Goal: Task Accomplishment & Management: Complete application form

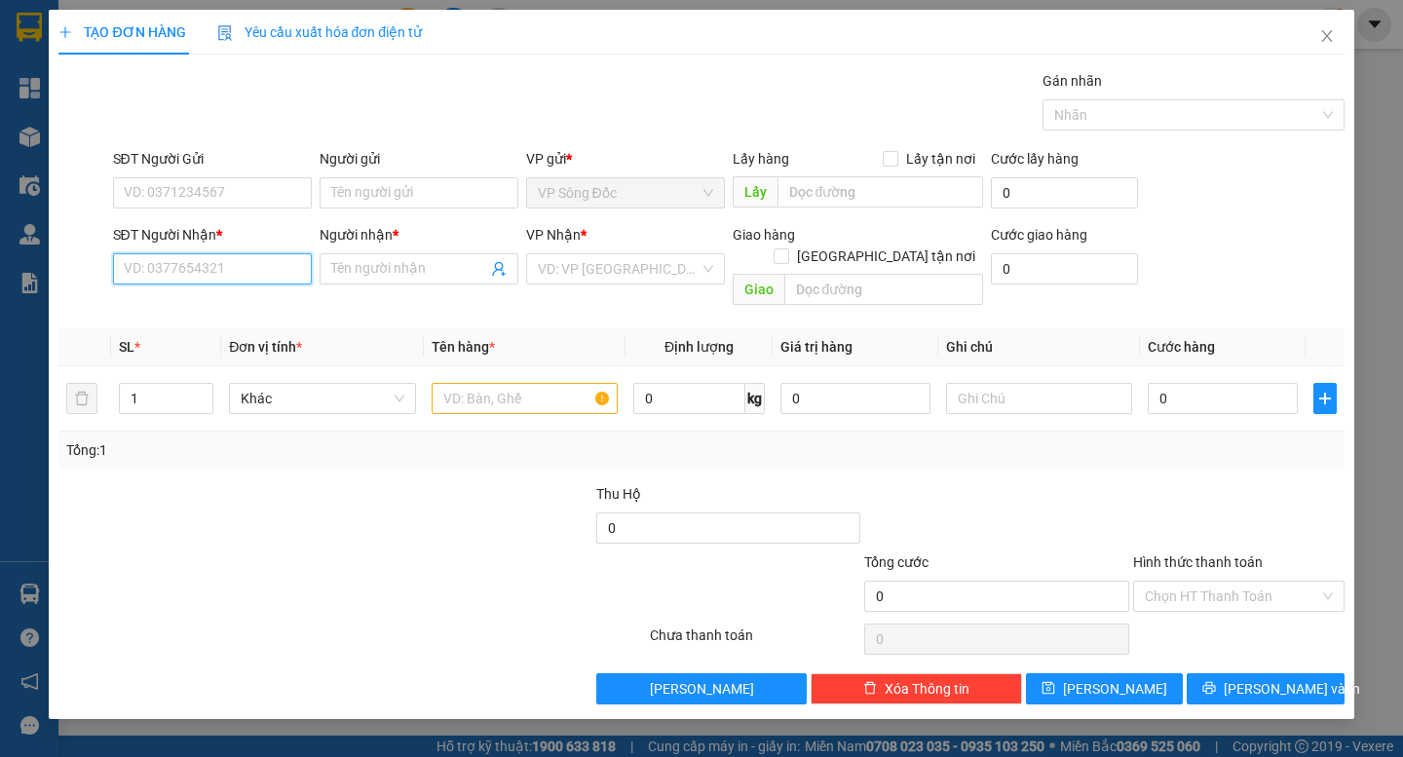
click at [199, 276] on input "SĐT Người Nhận *" at bounding box center [212, 268] width 199 height 31
type input "0908741889"
click at [229, 302] on div "0908741889 - MỶ THỚI" at bounding box center [212, 307] width 175 height 21
type input "MỶ THỚI"
type input "0908741889"
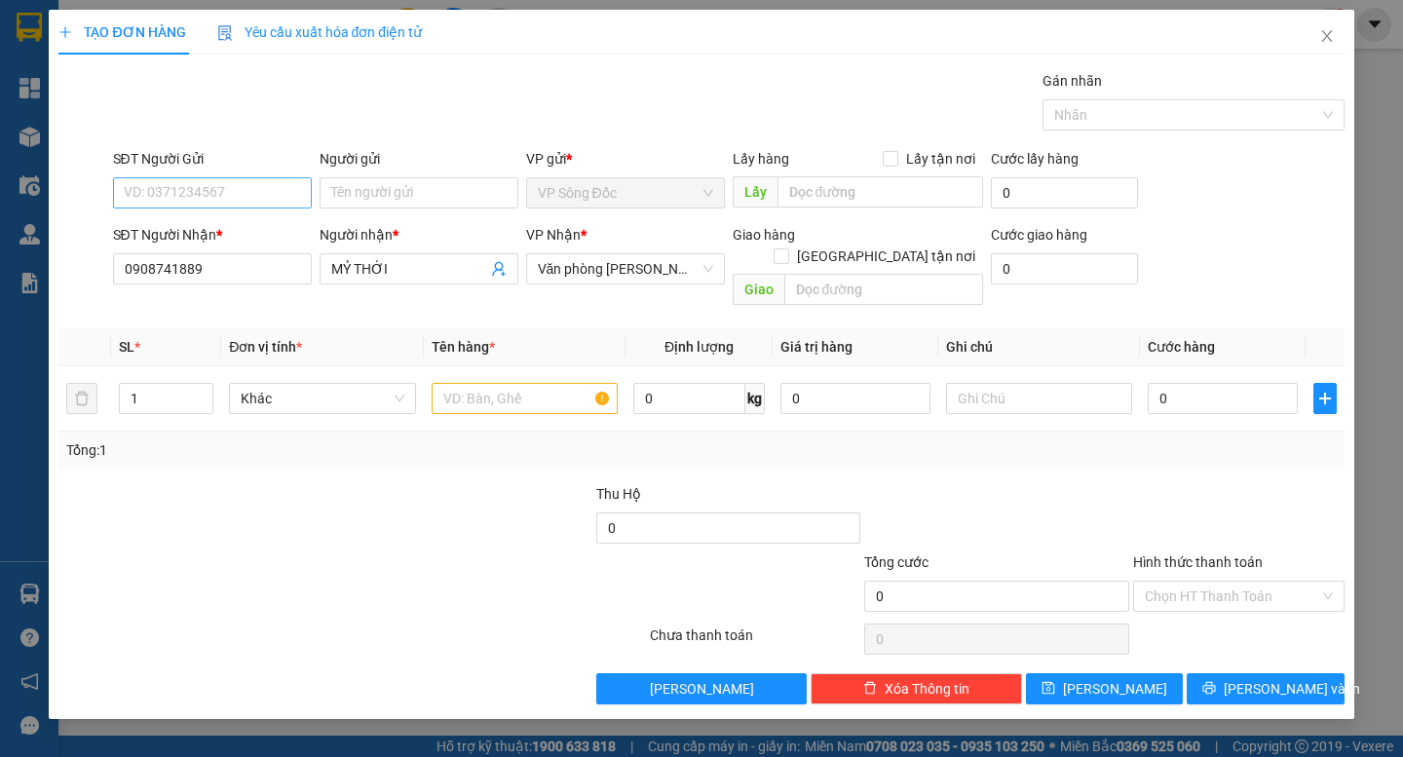
click at [249, 177] on div "SĐT Người Gửi VD: 0371234567" at bounding box center [212, 182] width 199 height 68
click at [250, 189] on input "SĐT Người Gửi" at bounding box center [212, 192] width 199 height 31
type input "0915991214"
click at [206, 243] on div "0915991214 - MUÔN" at bounding box center [212, 231] width 199 height 31
type input "MUÔN"
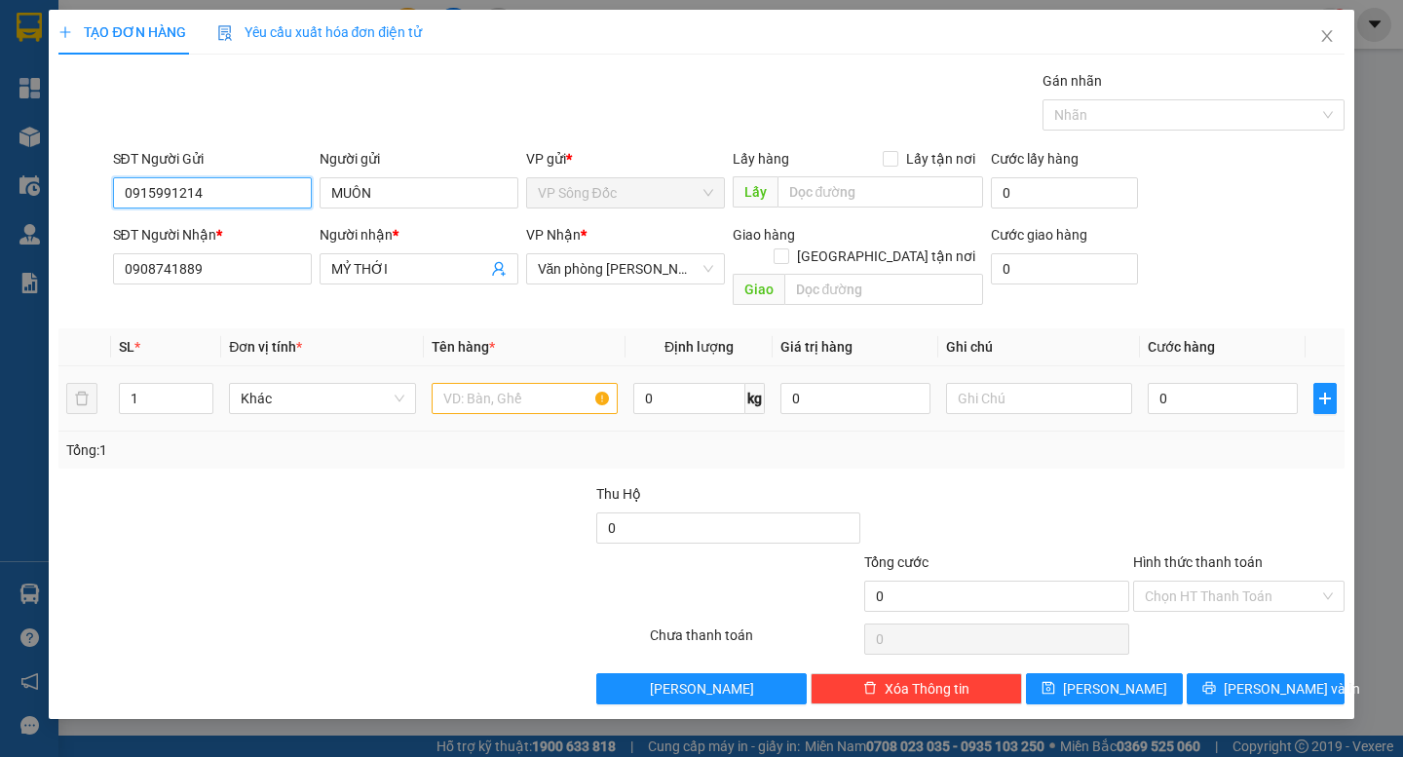
type input "0915991214"
click at [484, 383] on input "text" at bounding box center [525, 398] width 186 height 31
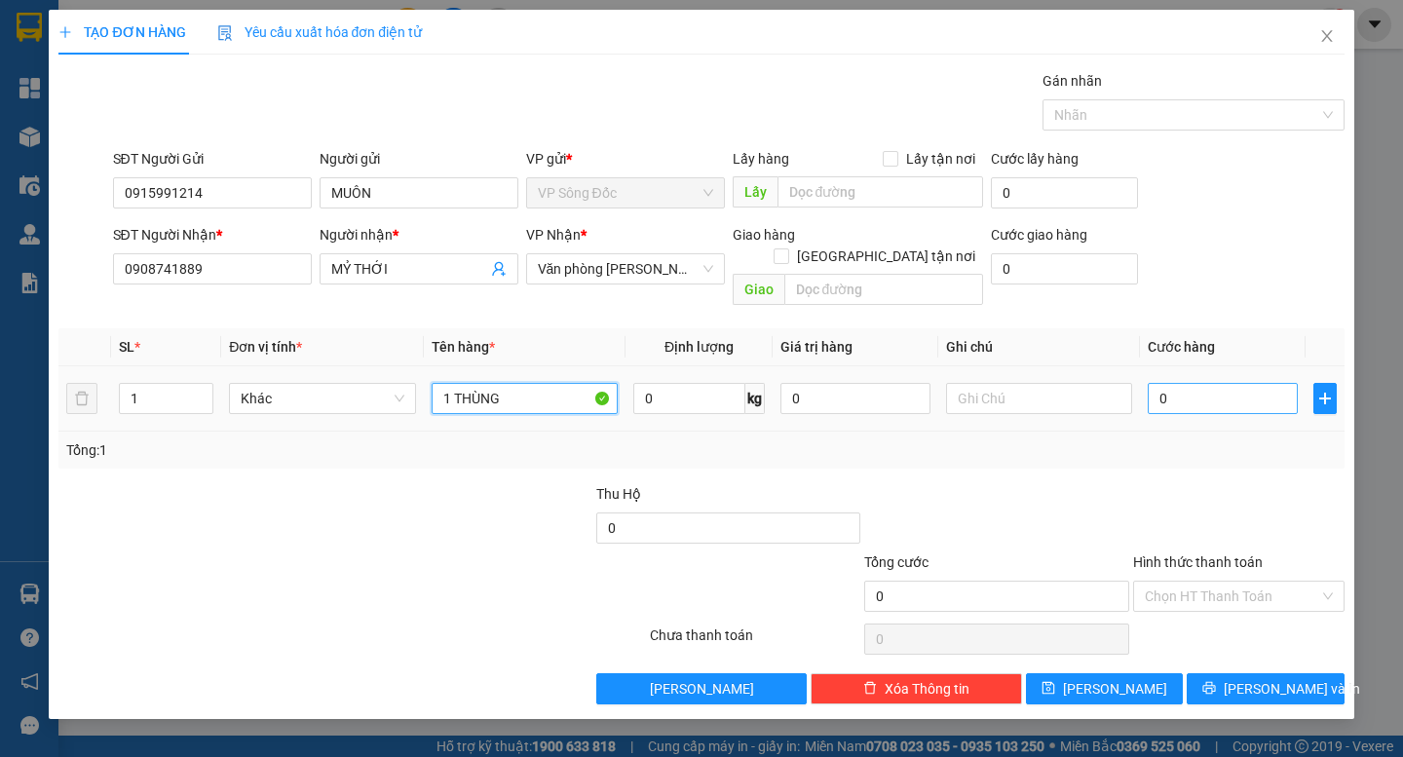
type input "1 THÙNG"
click at [1176, 383] on input "0" at bounding box center [1223, 398] width 150 height 31
type input "3"
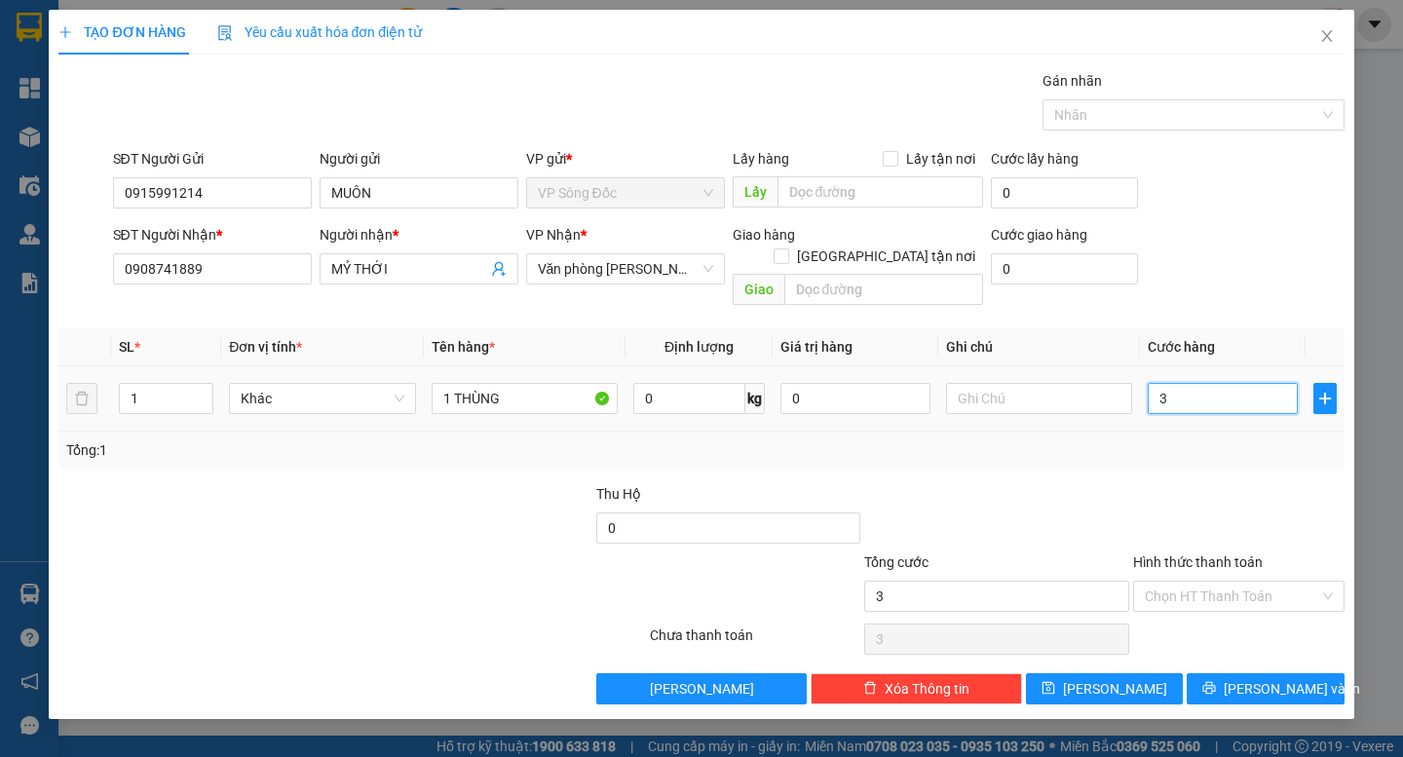
type input "0"
type input "06"
type input "6"
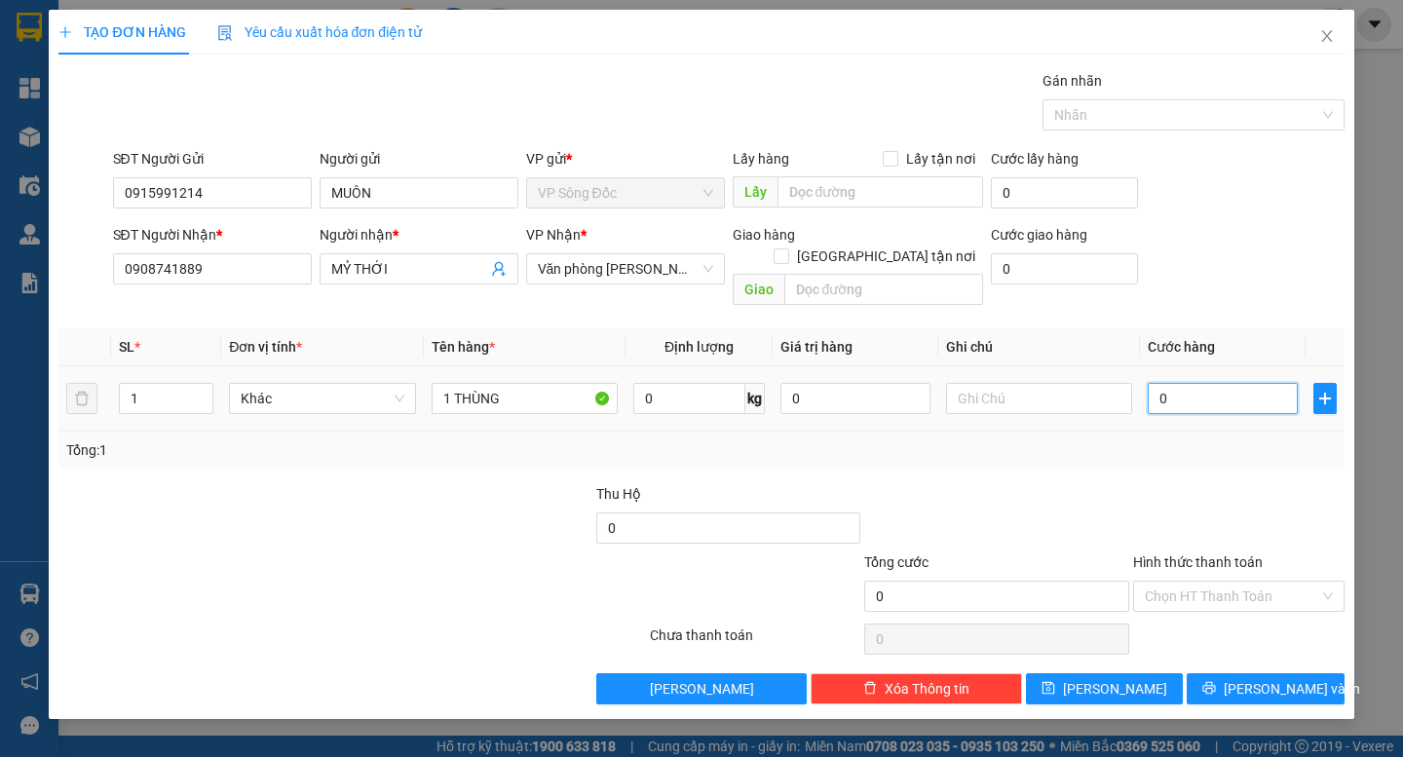
type input "6"
type input "060"
type input "60"
type input "0.600"
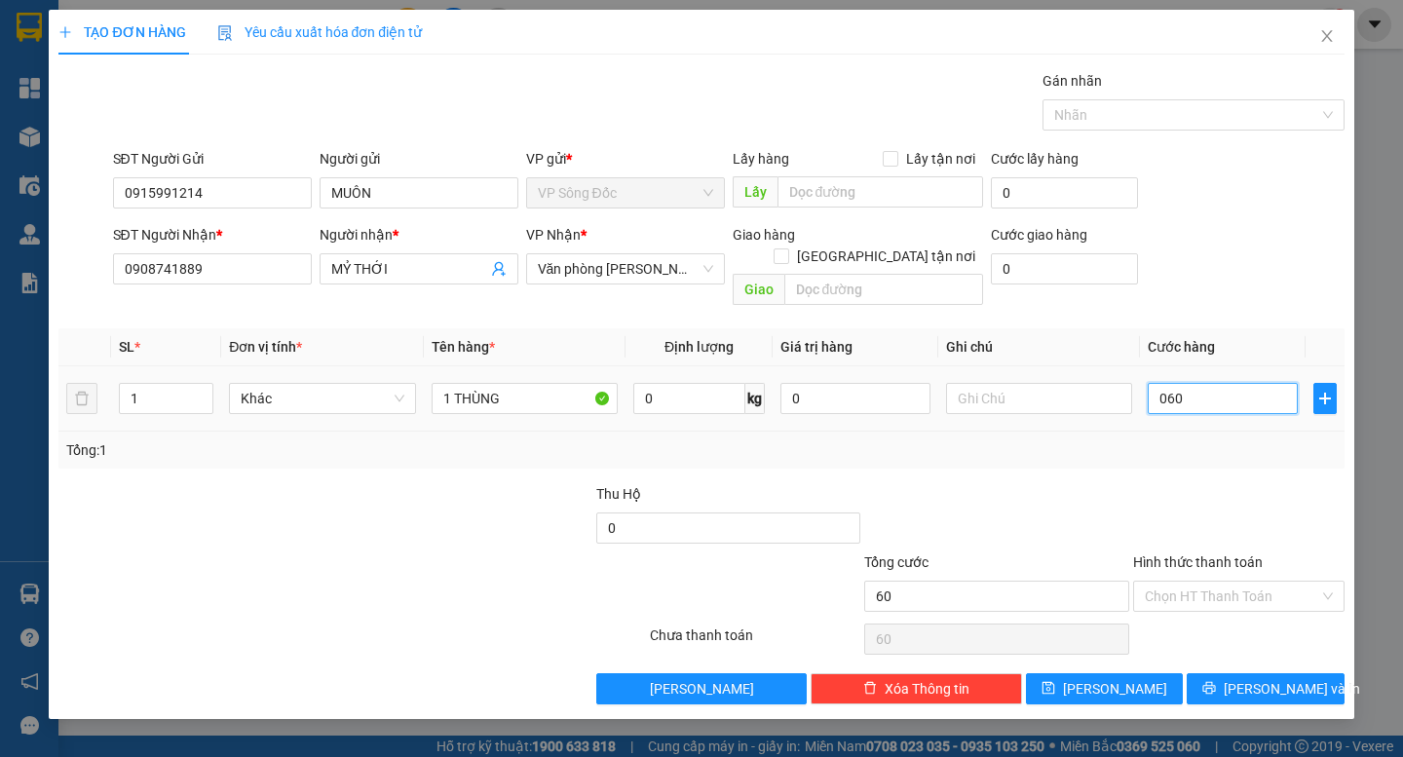
type input "600"
type input "06.000"
type input "6.000"
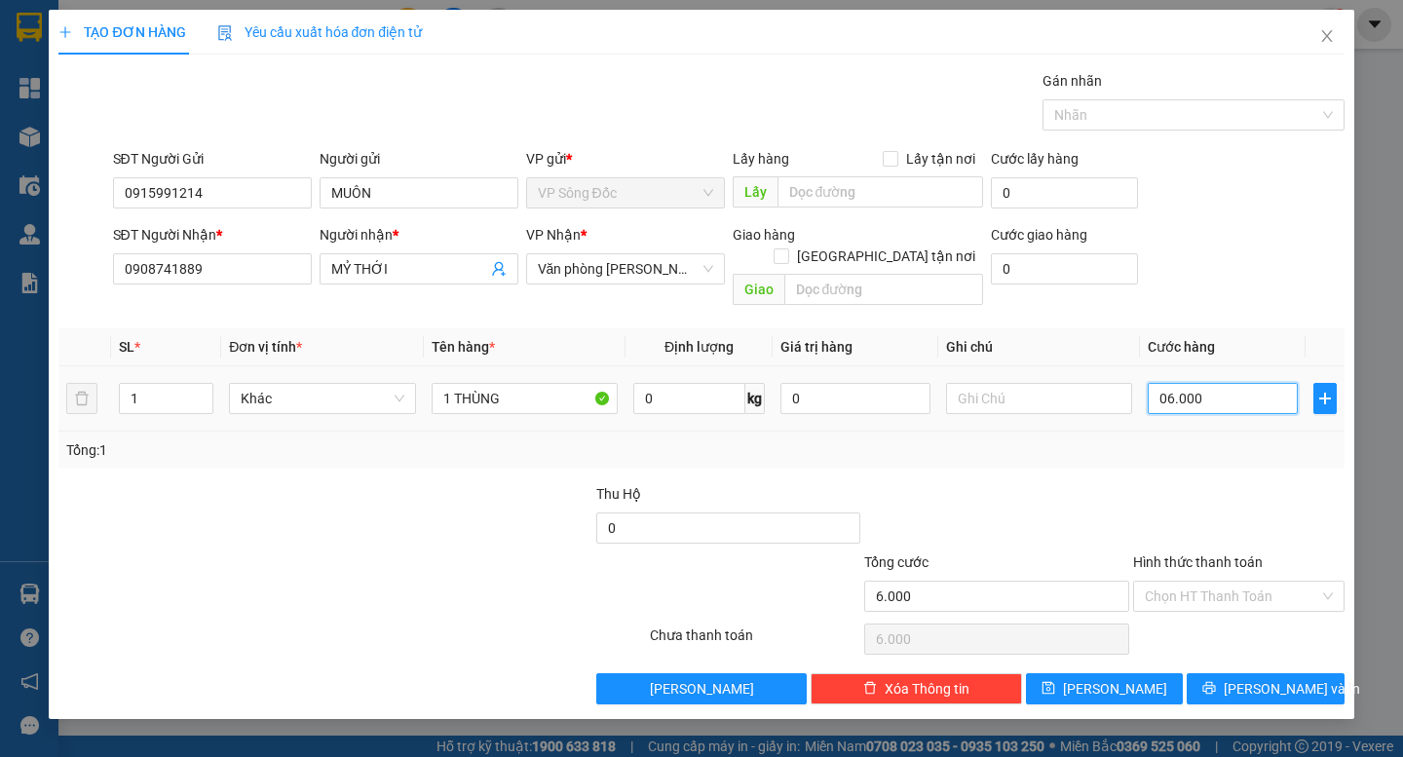
type input "060.000"
type input "60.000"
click at [1161, 383] on input "060.000" at bounding box center [1223, 398] width 150 height 31
click at [1164, 383] on input "060.000" at bounding box center [1223, 398] width 150 height 31
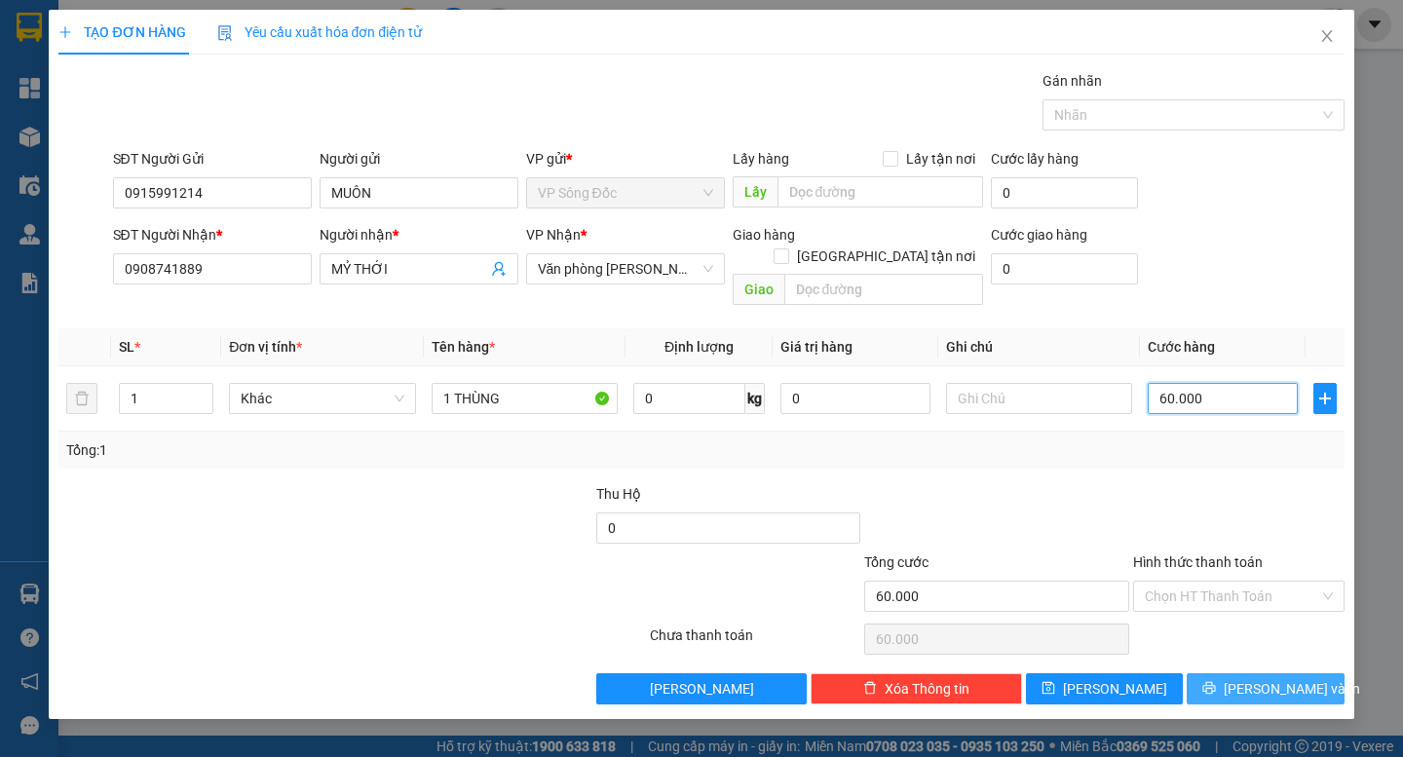
type input "60.000"
click at [1216, 681] on icon "printer" at bounding box center [1209, 688] width 14 height 14
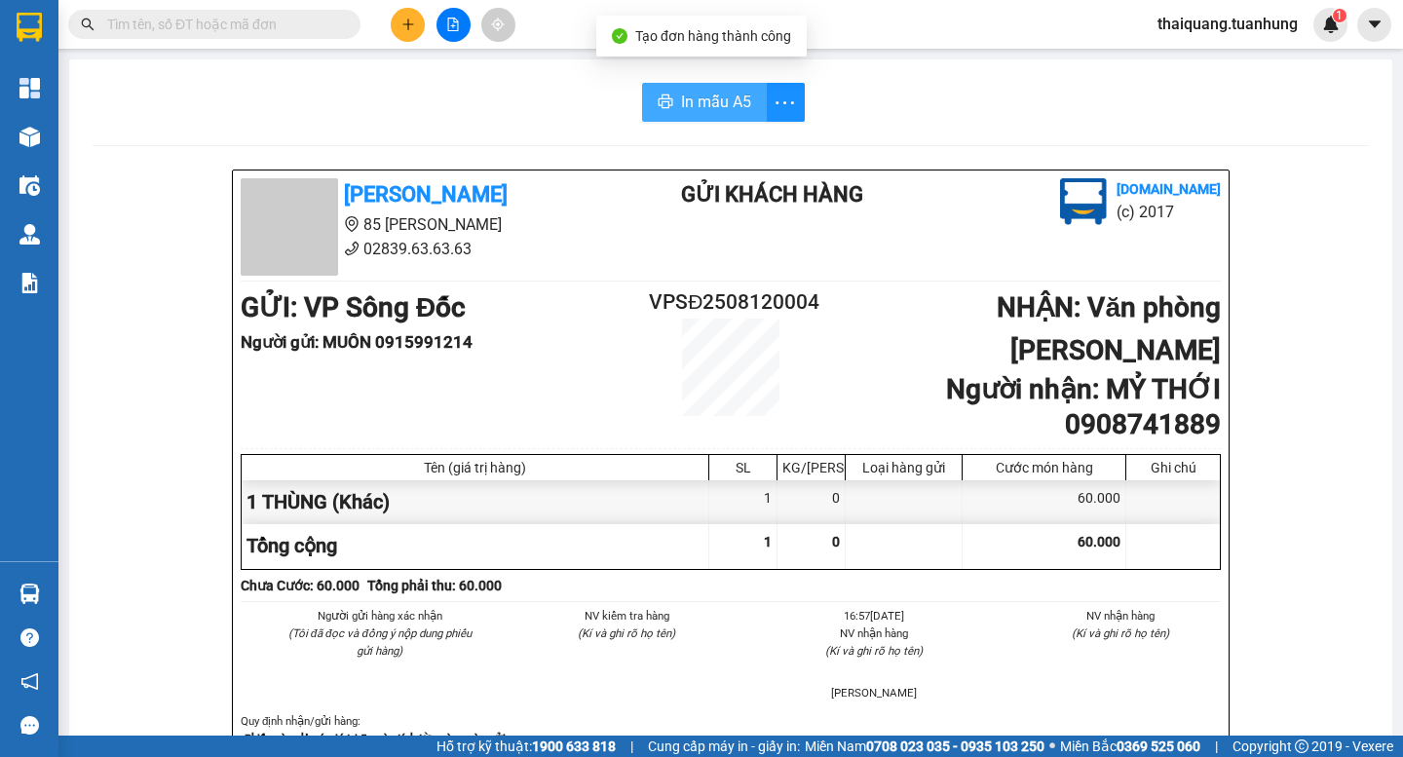
click at [722, 90] on span "In mẫu A5" at bounding box center [716, 102] width 70 height 24
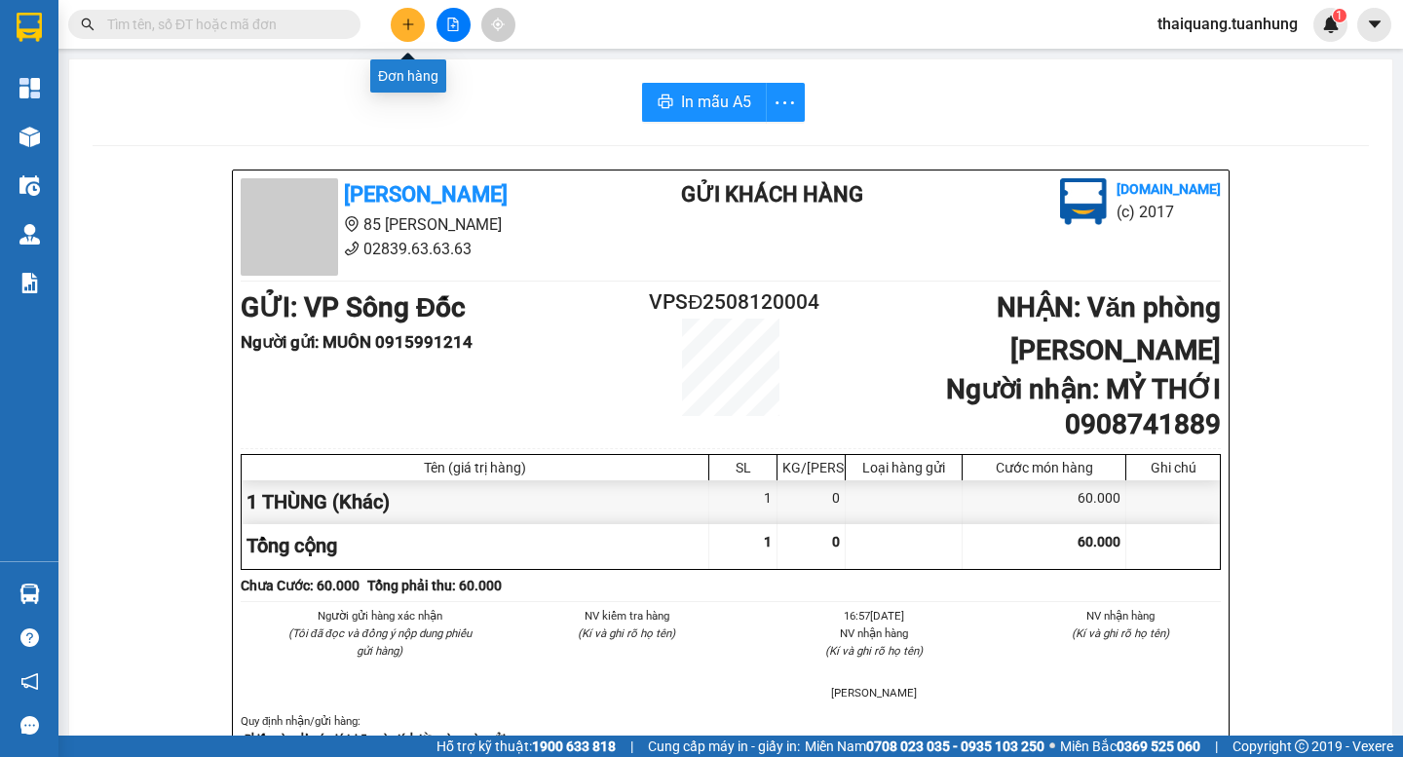
click at [406, 23] on icon "plus" at bounding box center [408, 25] width 14 height 14
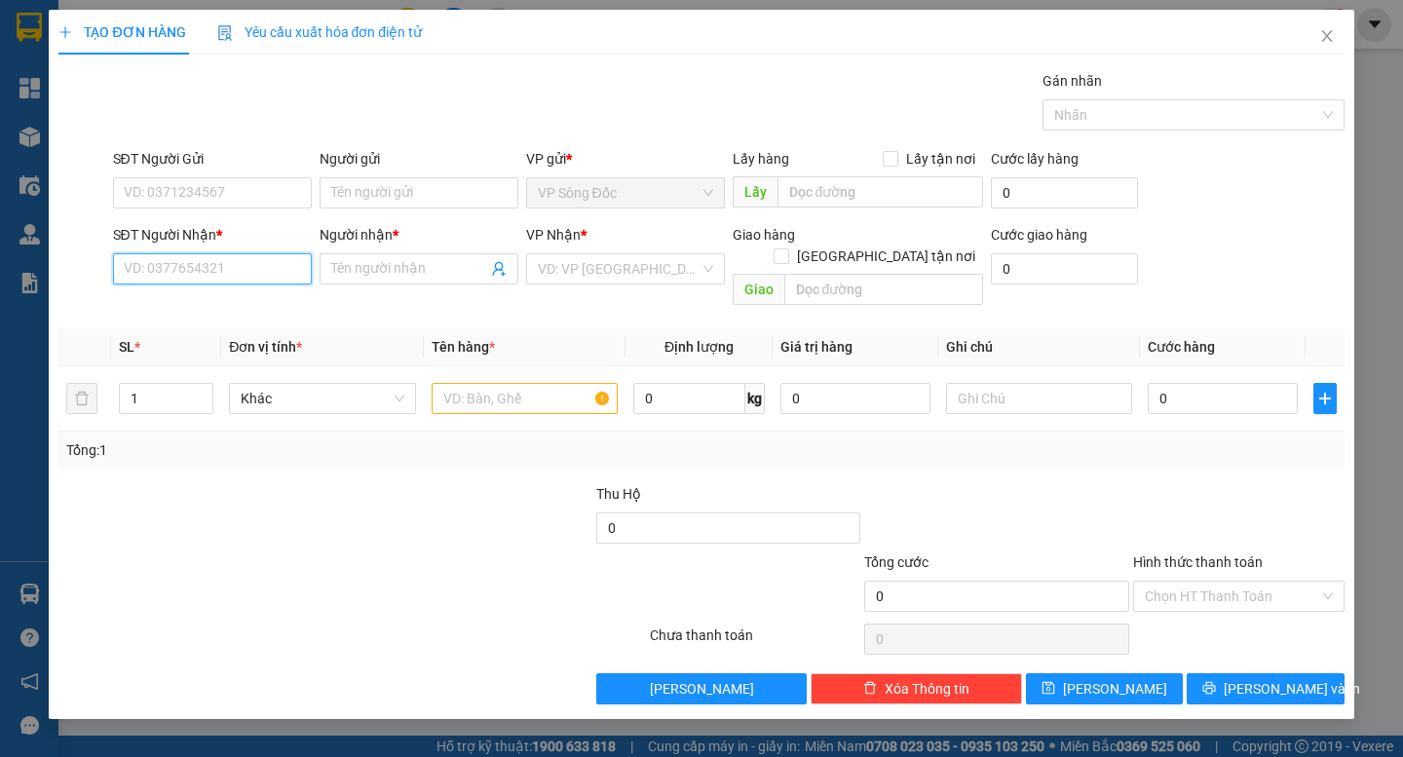
click at [203, 268] on input "SĐT Người Nhận *" at bounding box center [212, 268] width 199 height 31
type input "0938872339"
click at [226, 311] on div "0938872339 - GIANG" at bounding box center [212, 307] width 175 height 21
type input "GIANG"
type input "0938872339"
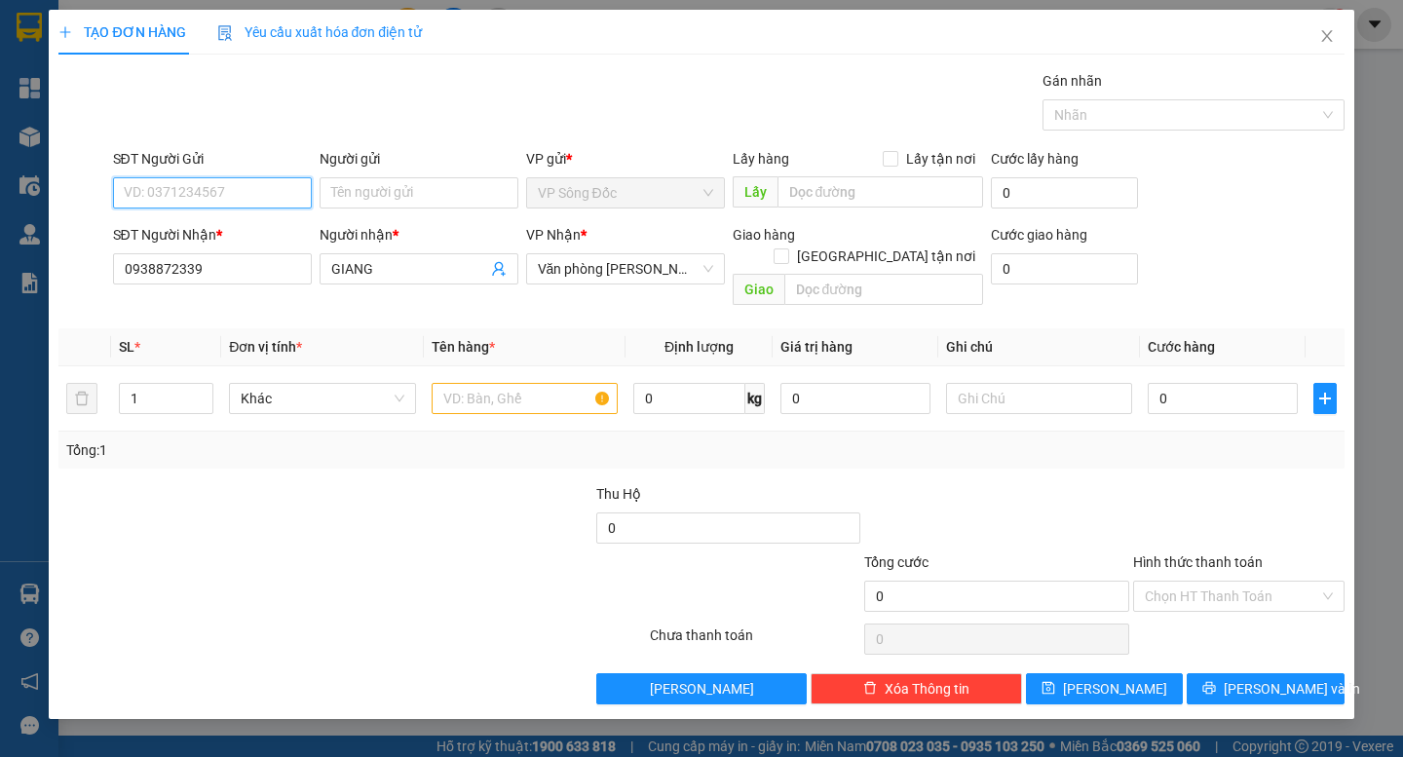
click at [229, 198] on input "SĐT Người Gửi" at bounding box center [212, 192] width 199 height 31
type input "0947084797"
click at [270, 241] on div "0947084797 - [PERSON_NAME]" at bounding box center [221, 231] width 192 height 21
type input "HÂN"
type input "0947084797"
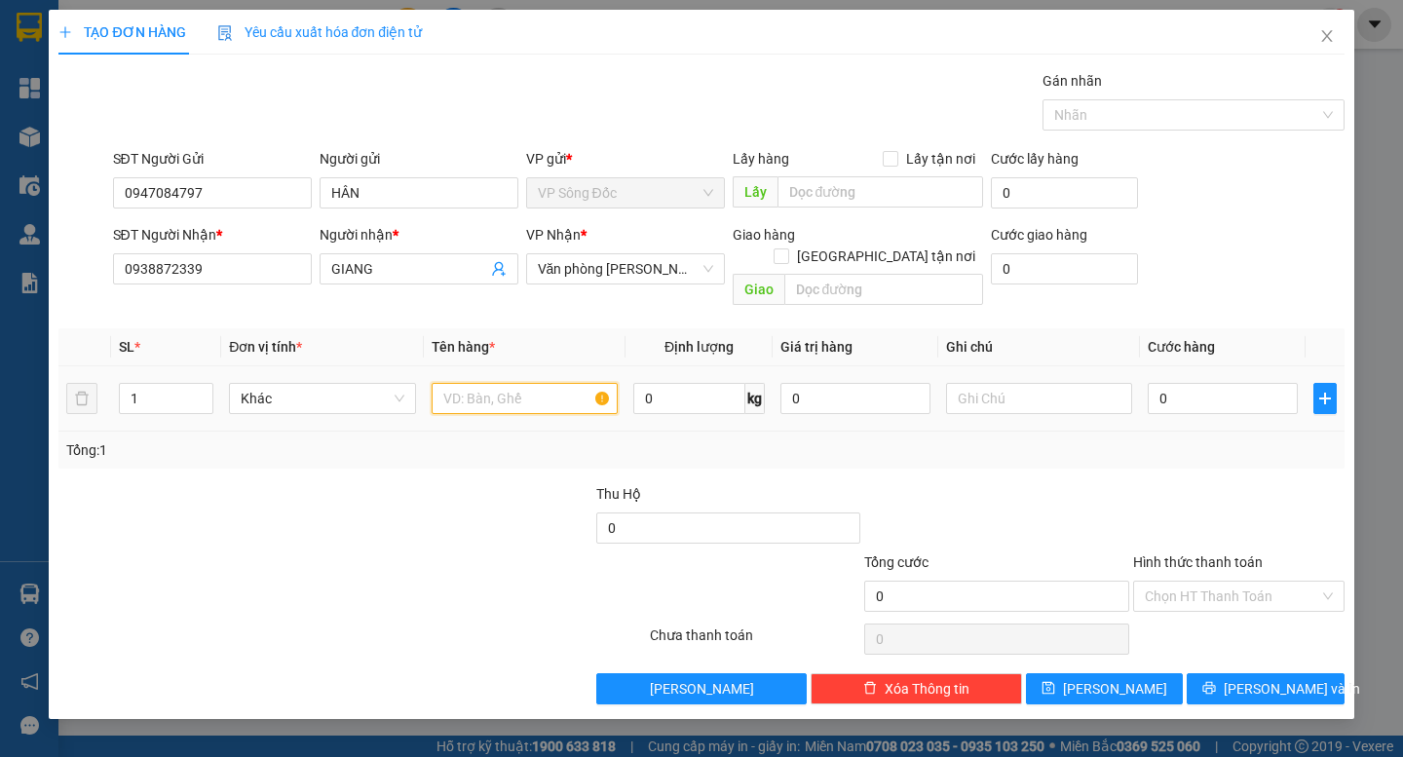
click at [509, 383] on input "text" at bounding box center [525, 398] width 186 height 31
type input "1 THÙNG"
click at [1217, 383] on input "0" at bounding box center [1223, 398] width 150 height 31
type input "3"
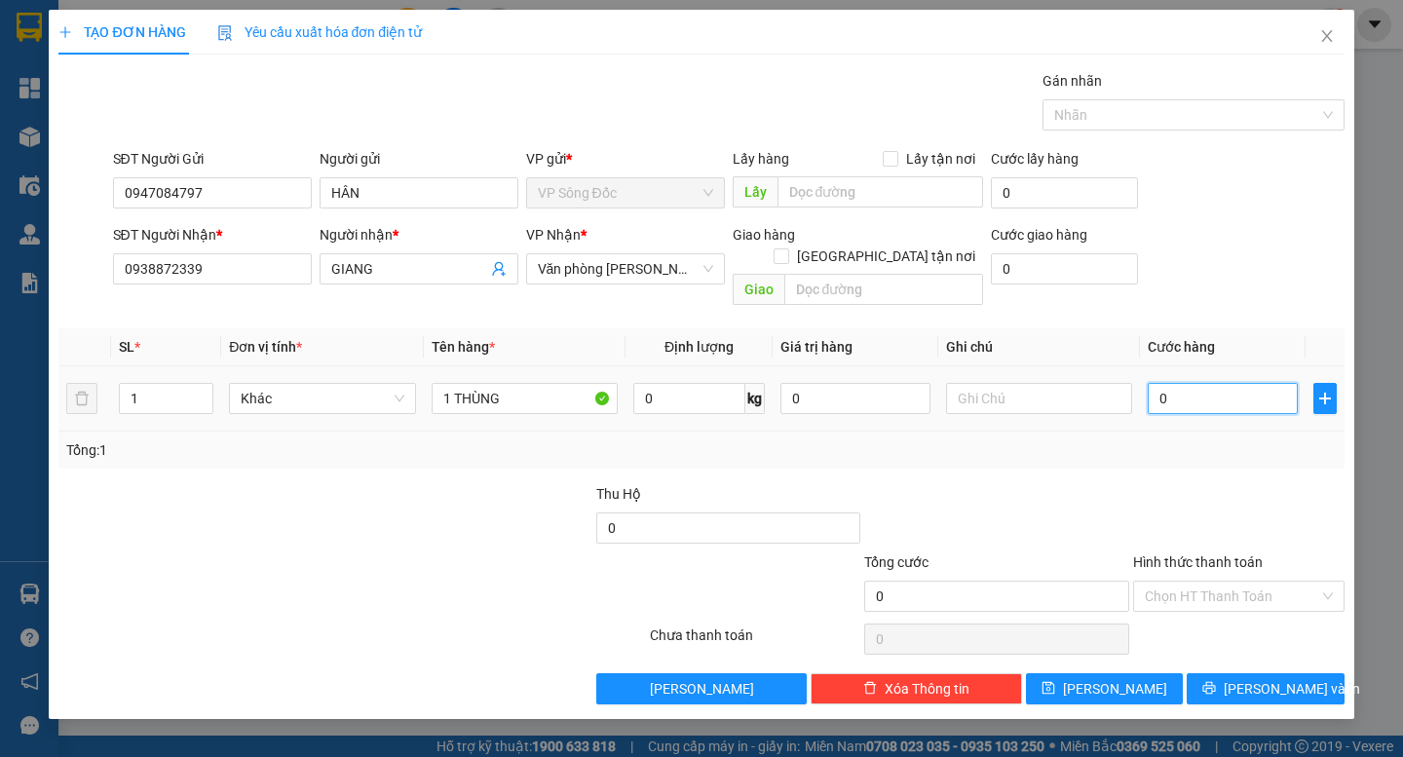
type input "3"
type input "30"
type input "300"
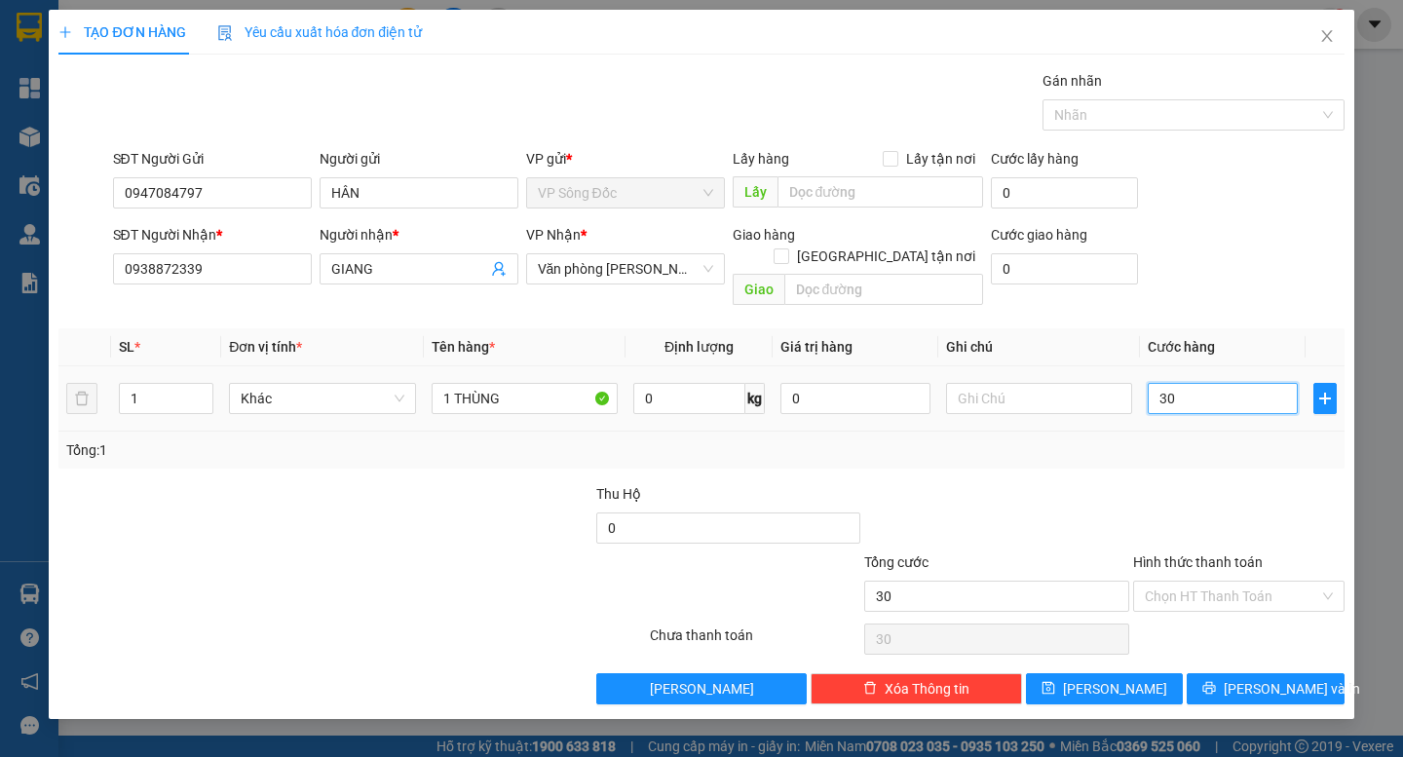
type input "300"
type input "3.000"
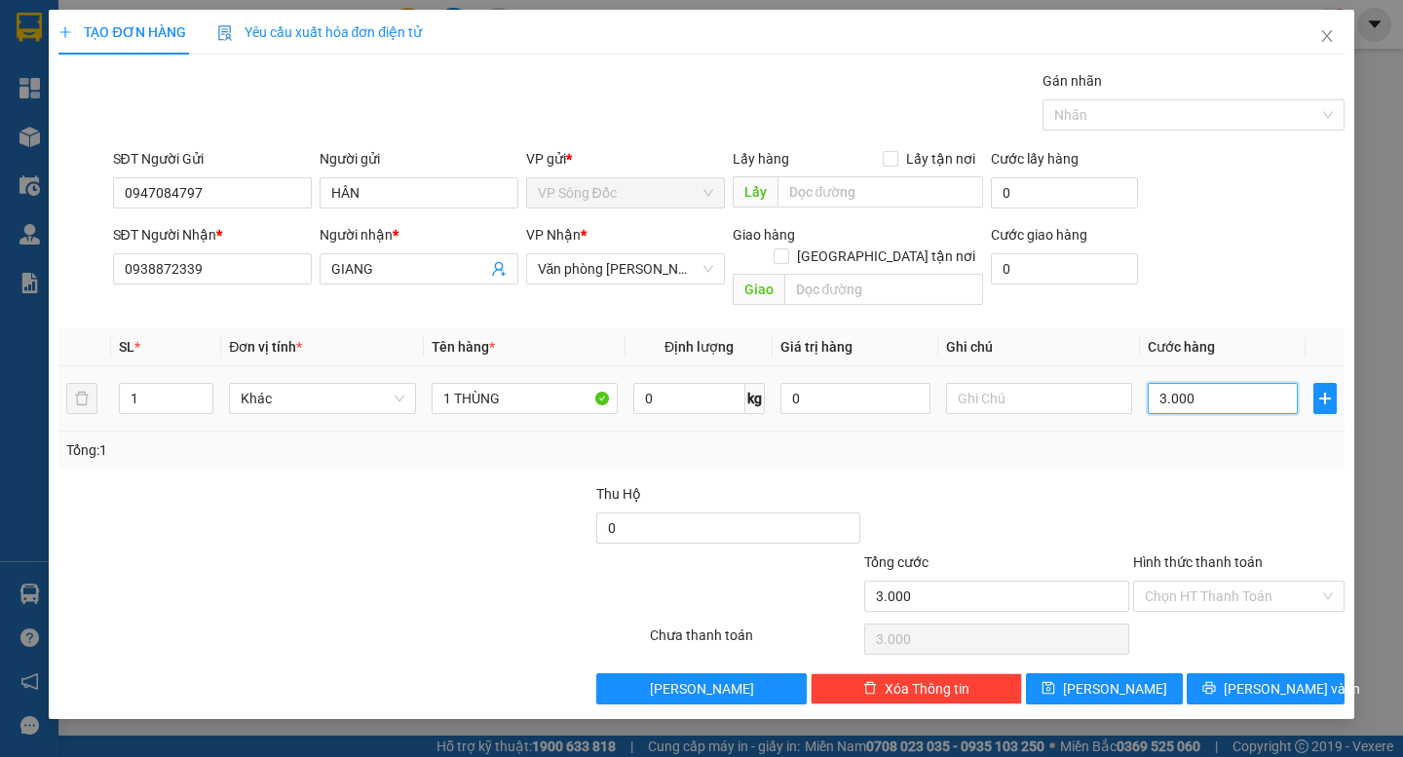
type input "30.000"
click at [1293, 678] on span "[PERSON_NAME] và In" at bounding box center [1292, 688] width 136 height 21
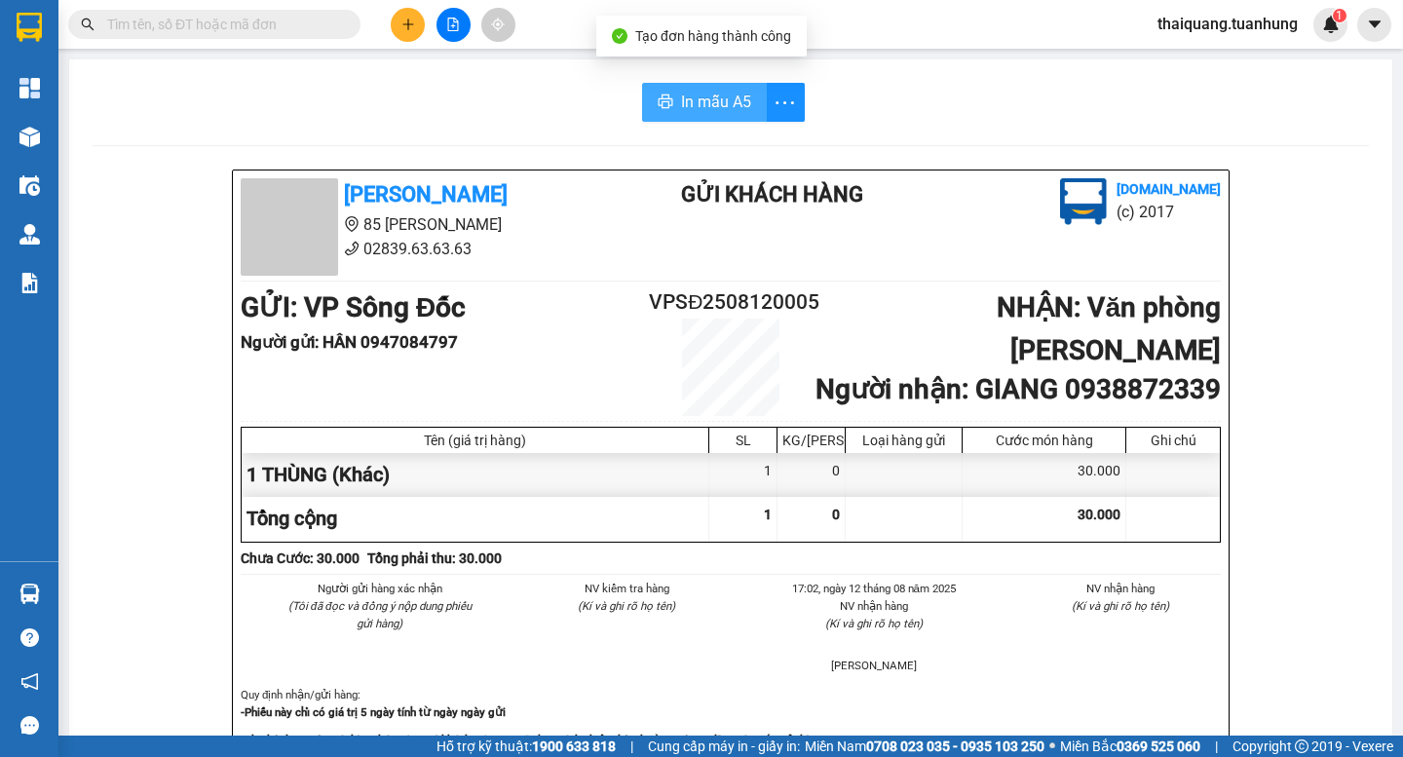
click at [658, 96] on icon "printer" at bounding box center [666, 102] width 16 height 16
click at [400, 22] on button at bounding box center [408, 25] width 34 height 34
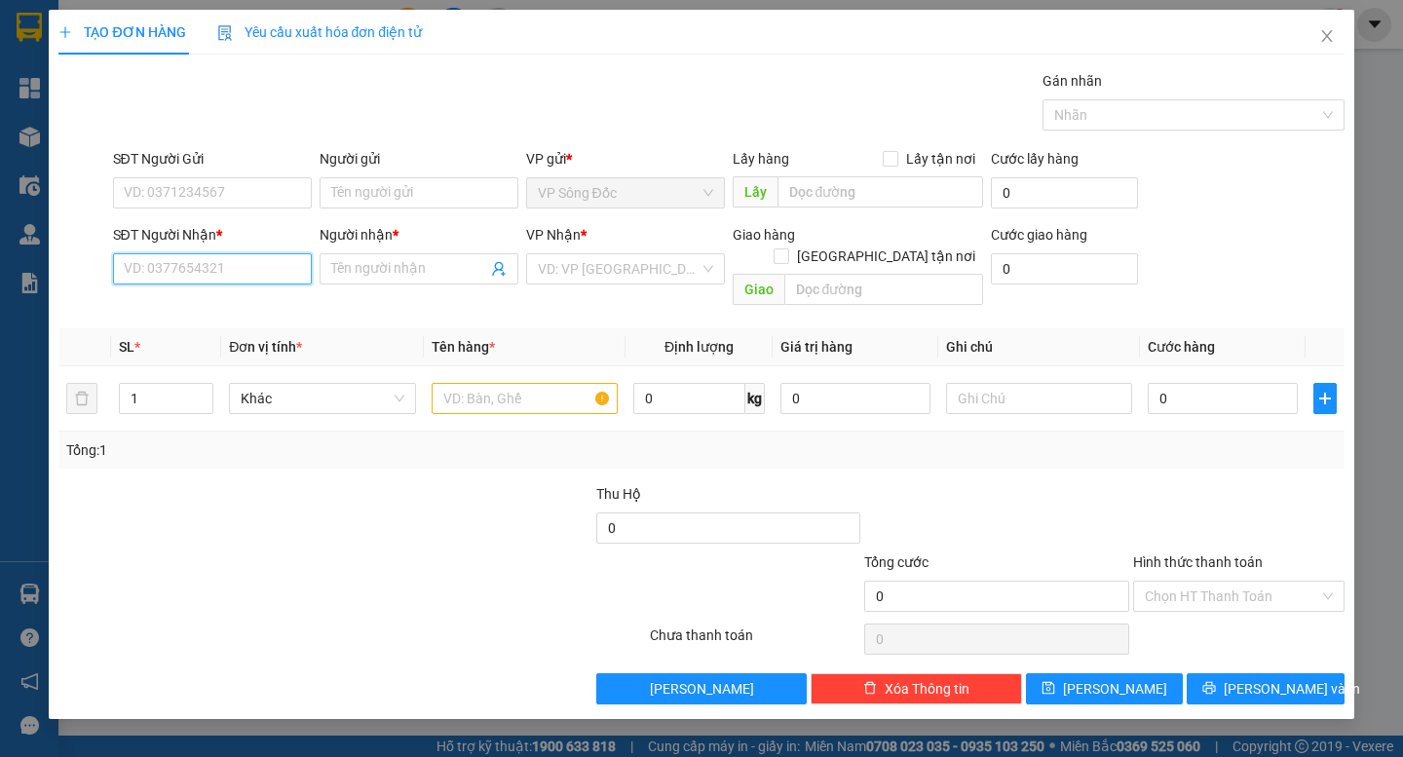
click at [230, 277] on input "SĐT Người Nhận *" at bounding box center [212, 268] width 199 height 31
type input "0945715414"
click at [214, 313] on div "0945715414 - DIỆU" at bounding box center [212, 307] width 175 height 21
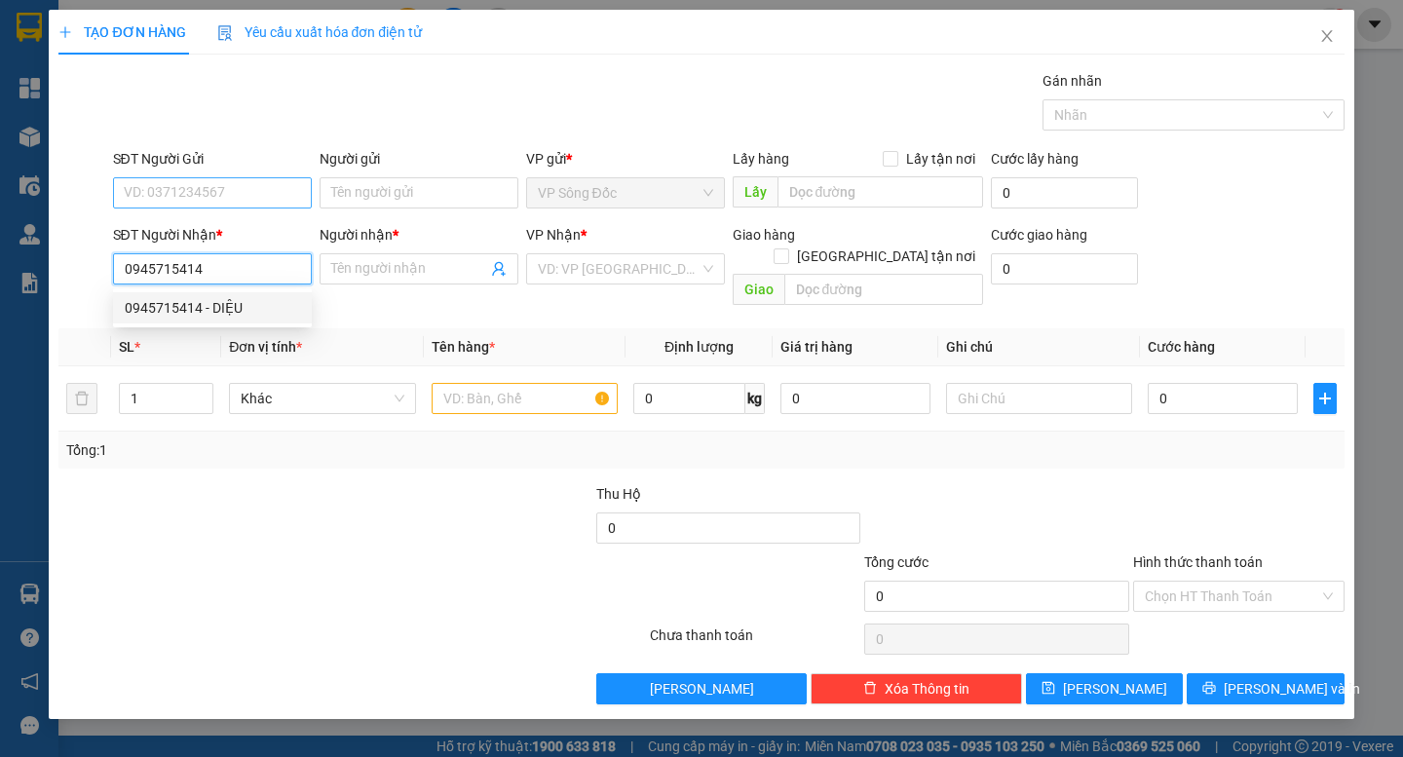
type input "DIỆU"
type input "0945715414"
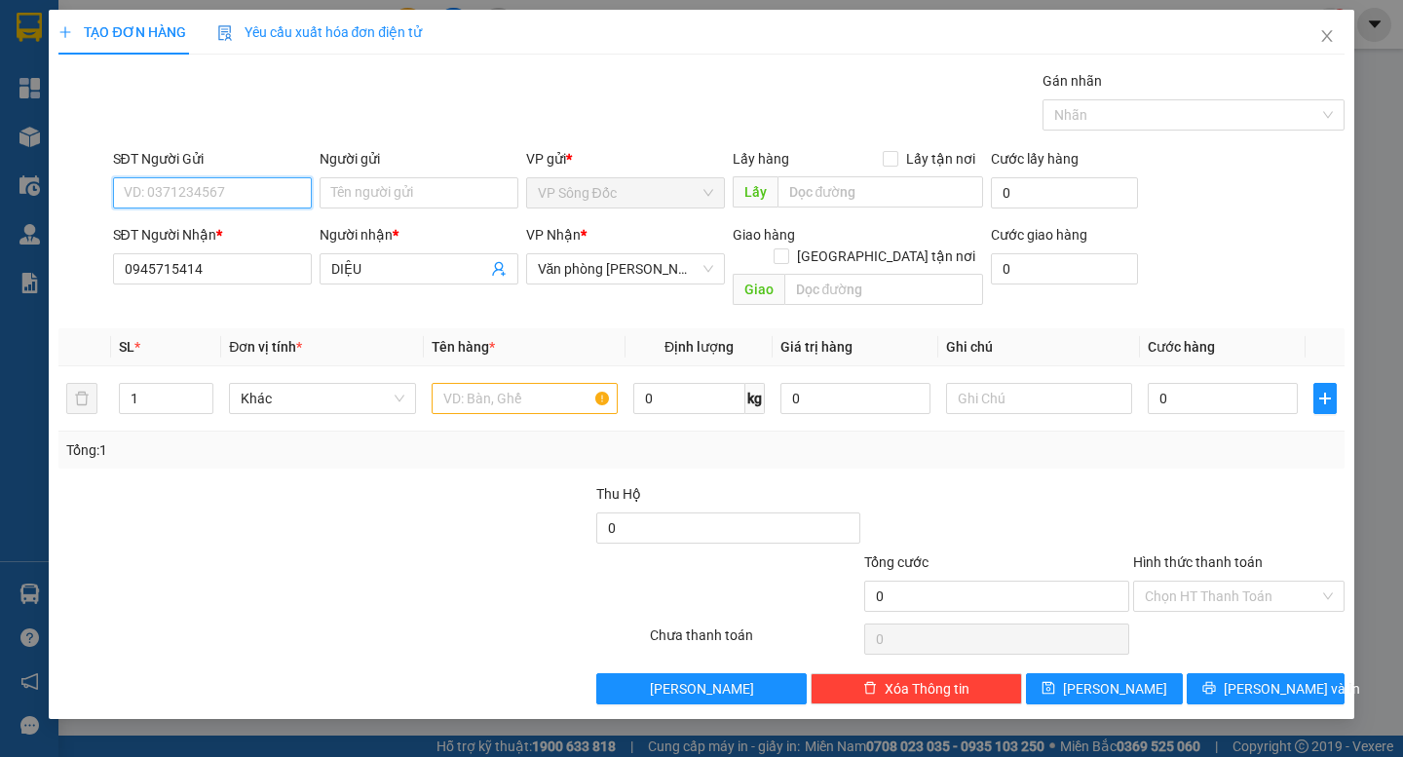
click at [201, 188] on input "SĐT Người Gửi" at bounding box center [212, 192] width 199 height 31
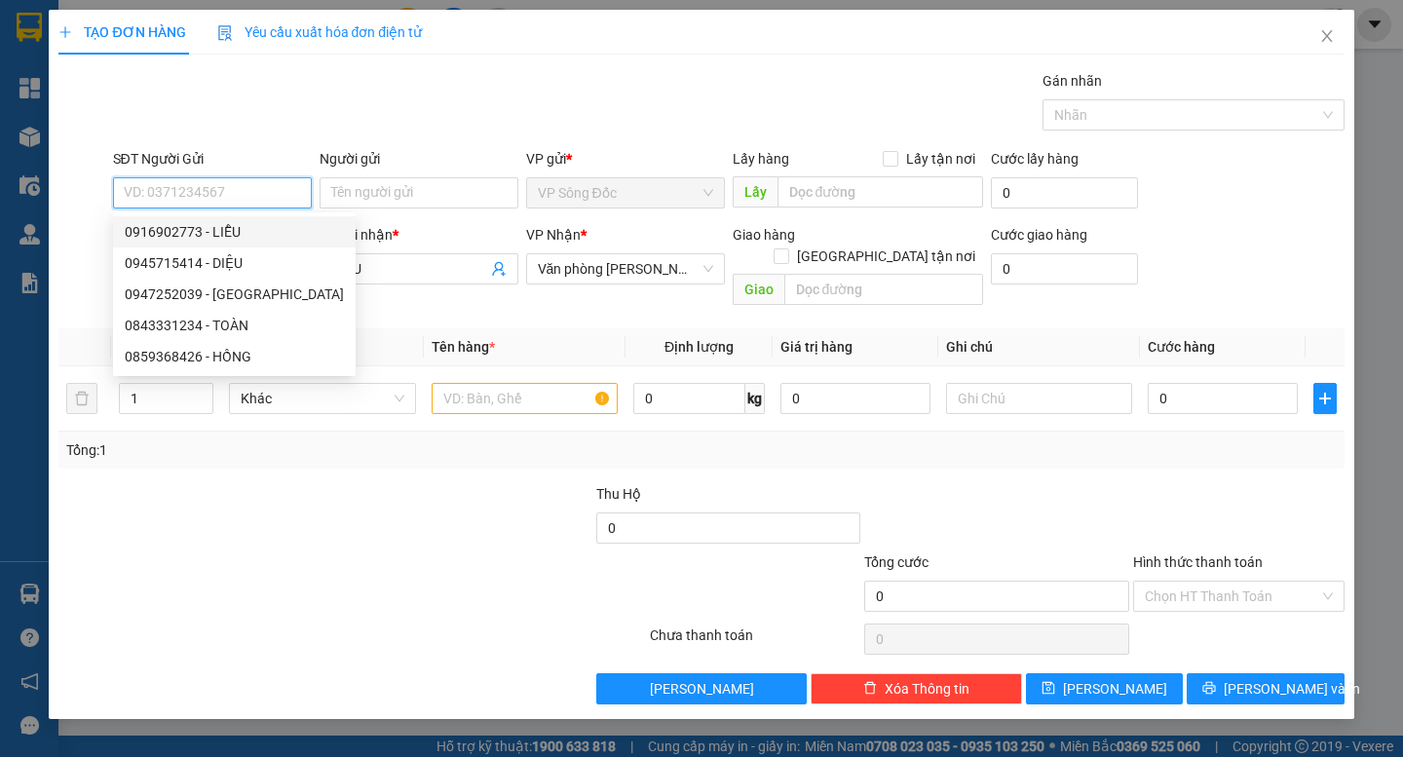
click at [240, 237] on div "0916902773 - LIỄU" at bounding box center [234, 231] width 219 height 21
type input "0916902773"
type input "LIỄU"
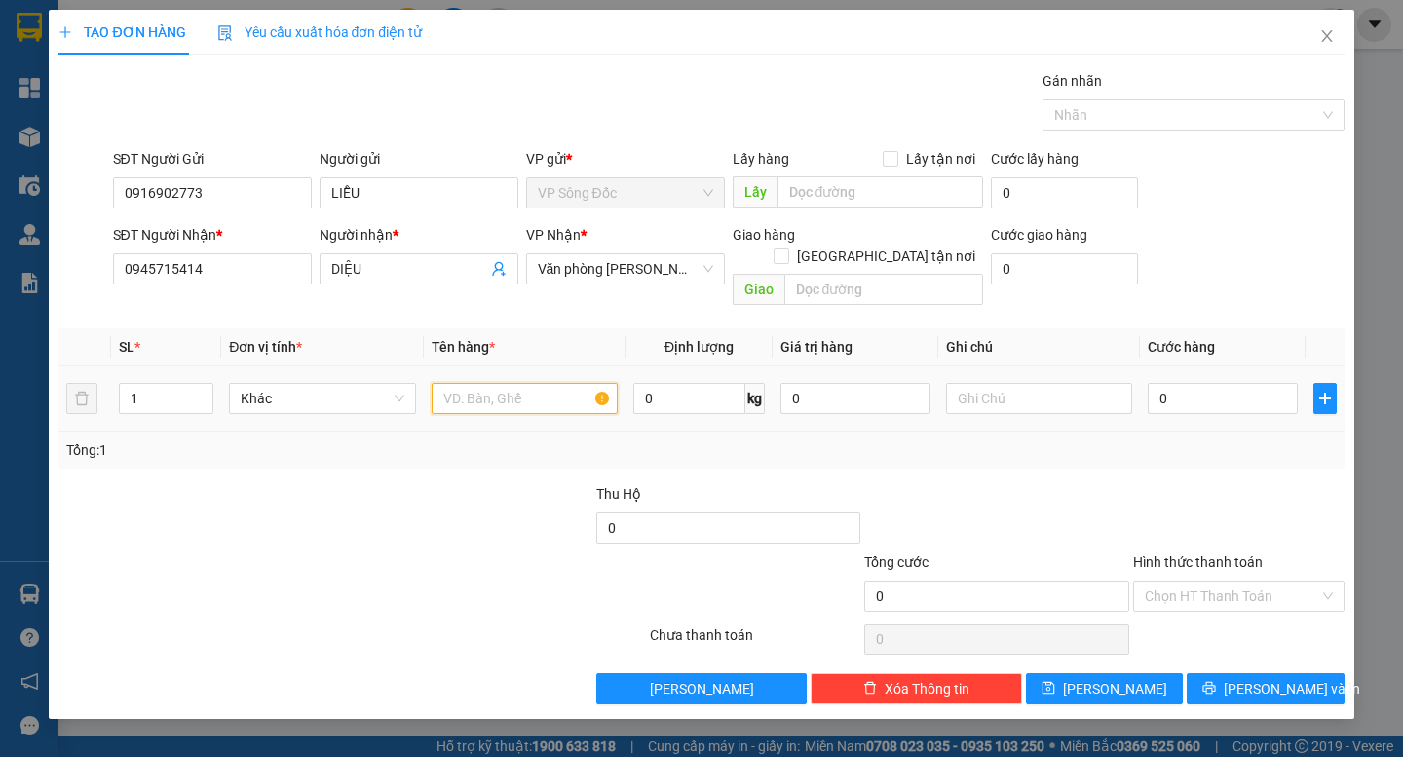
click at [483, 383] on input "text" at bounding box center [525, 398] width 186 height 31
type input "1 THÙNG"
click at [1196, 395] on div "0" at bounding box center [1223, 398] width 150 height 39
click at [1196, 386] on input "0" at bounding box center [1223, 398] width 150 height 31
type input "5"
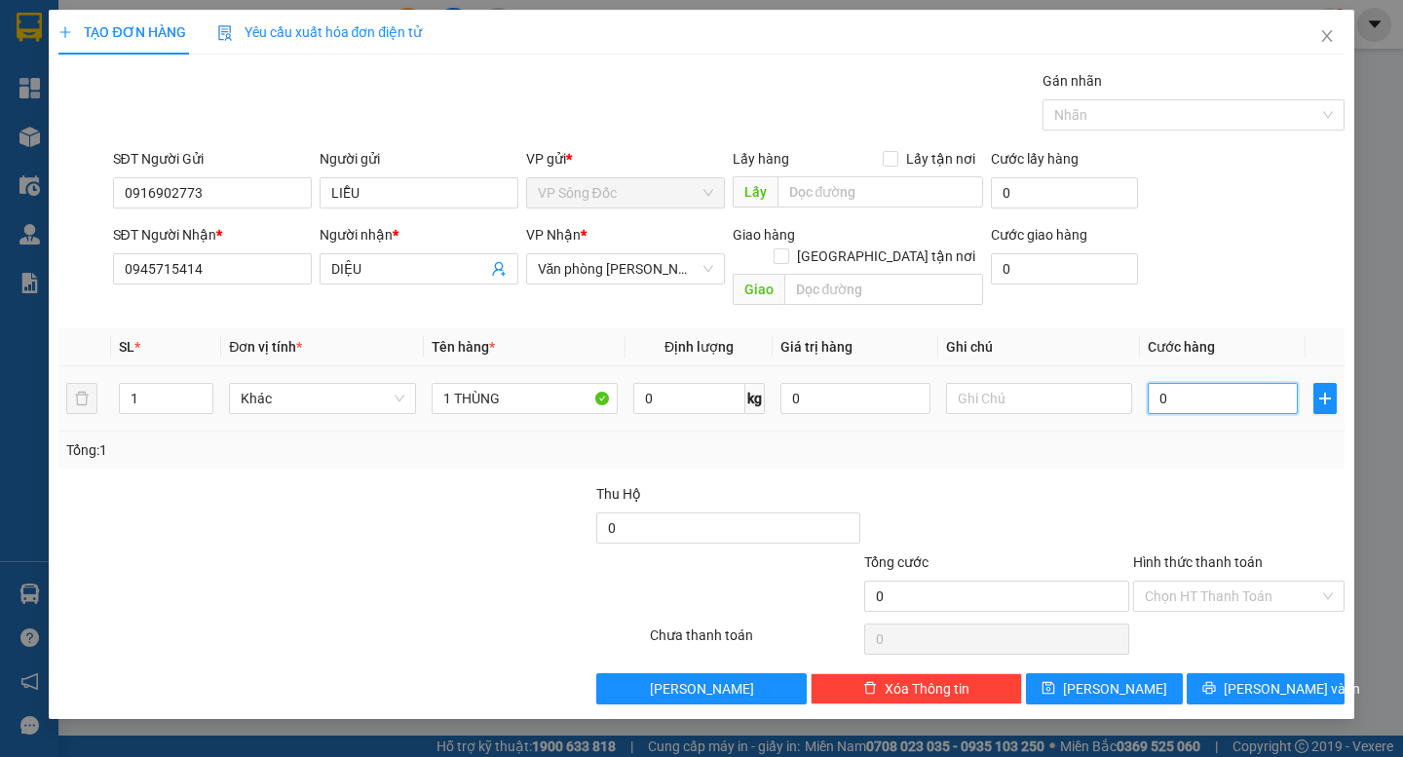
type input "5"
type input "50"
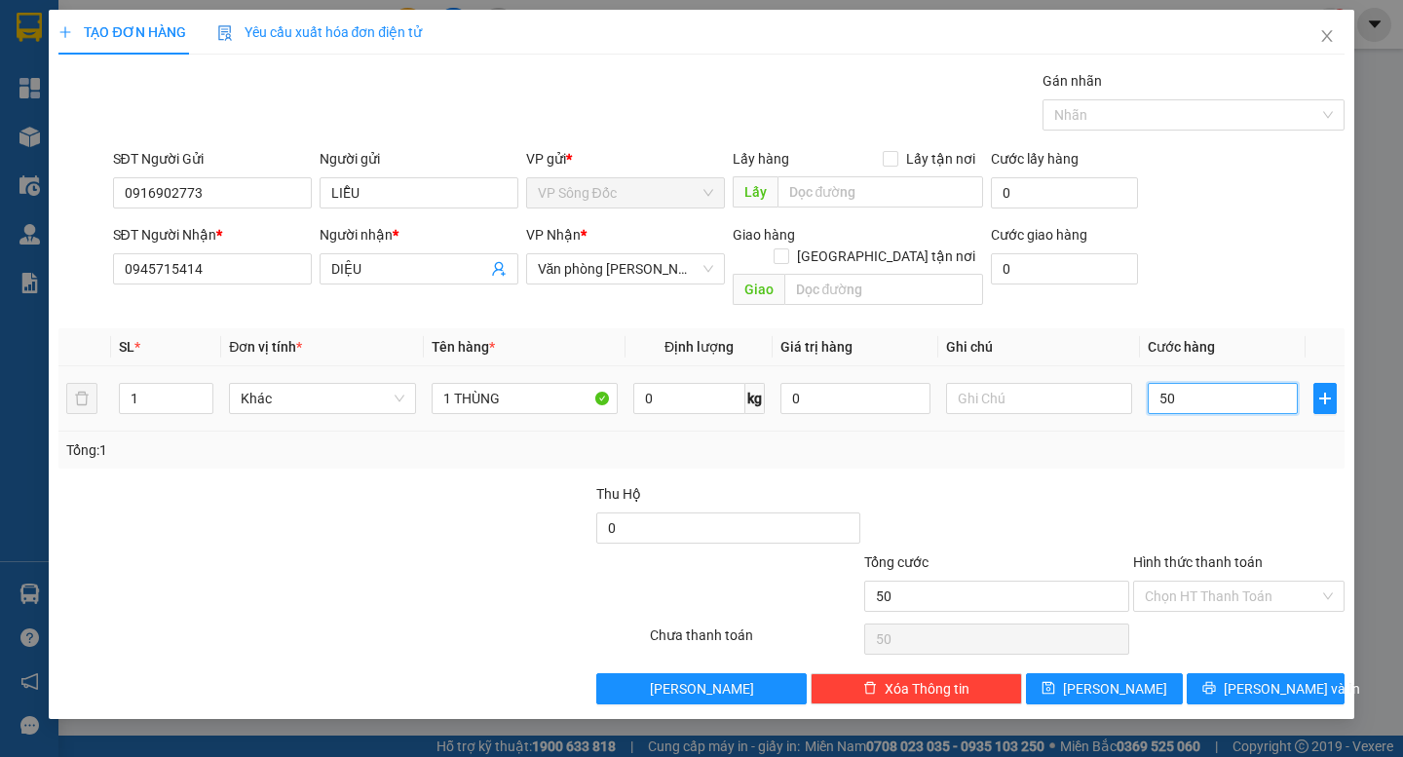
type input "500"
type input "5.000"
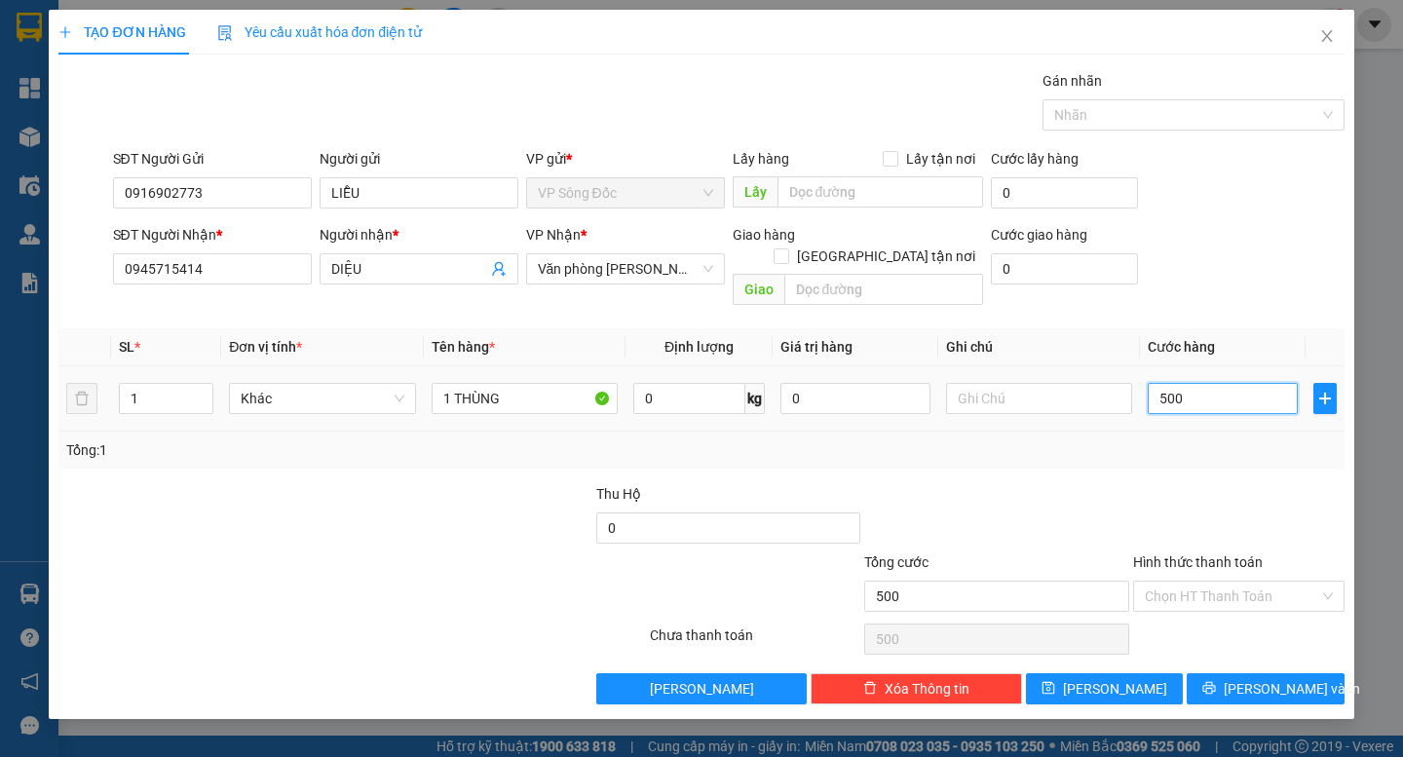
type input "5.000"
type input "50.000"
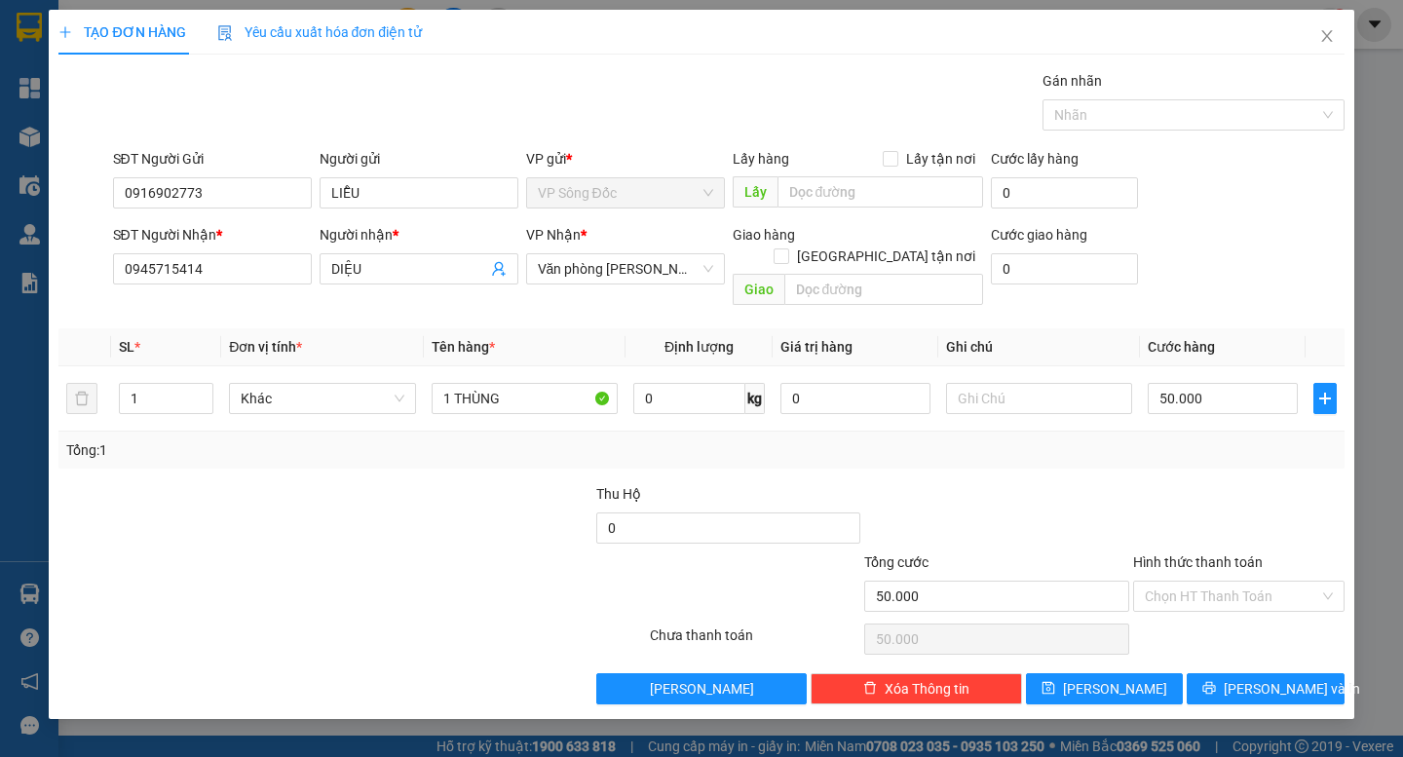
drag, startPoint x: 1206, startPoint y: 580, endPoint x: 1233, endPoint y: 608, distance: 38.6
click at [1208, 582] on input "Hình thức thanh toán" at bounding box center [1232, 596] width 174 height 29
drag, startPoint x: 1233, startPoint y: 612, endPoint x: 1253, endPoint y: 631, distance: 28.3
click at [1232, 612] on div "Tại văn phòng" at bounding box center [1239, 613] width 188 height 21
type input "0"
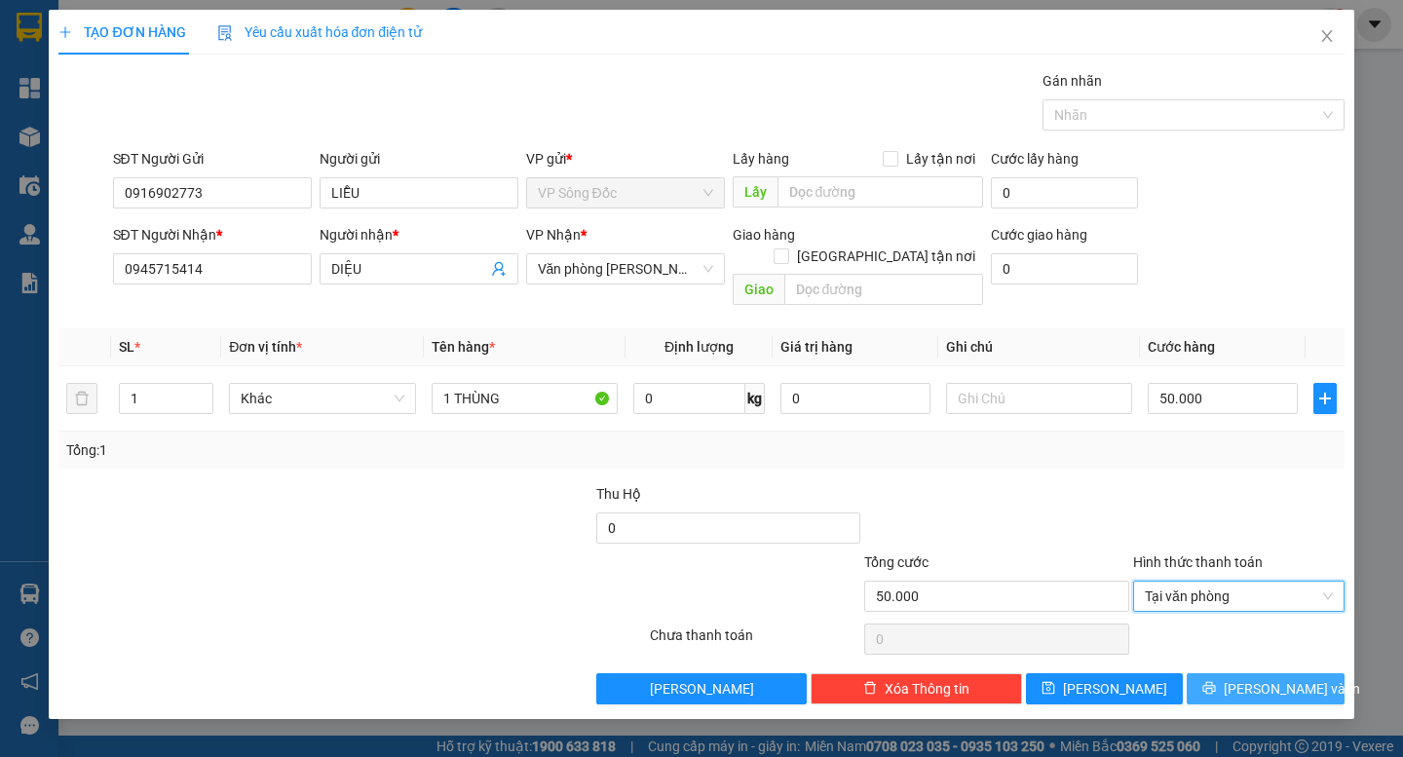
click at [1287, 678] on span "[PERSON_NAME] và In" at bounding box center [1292, 688] width 136 height 21
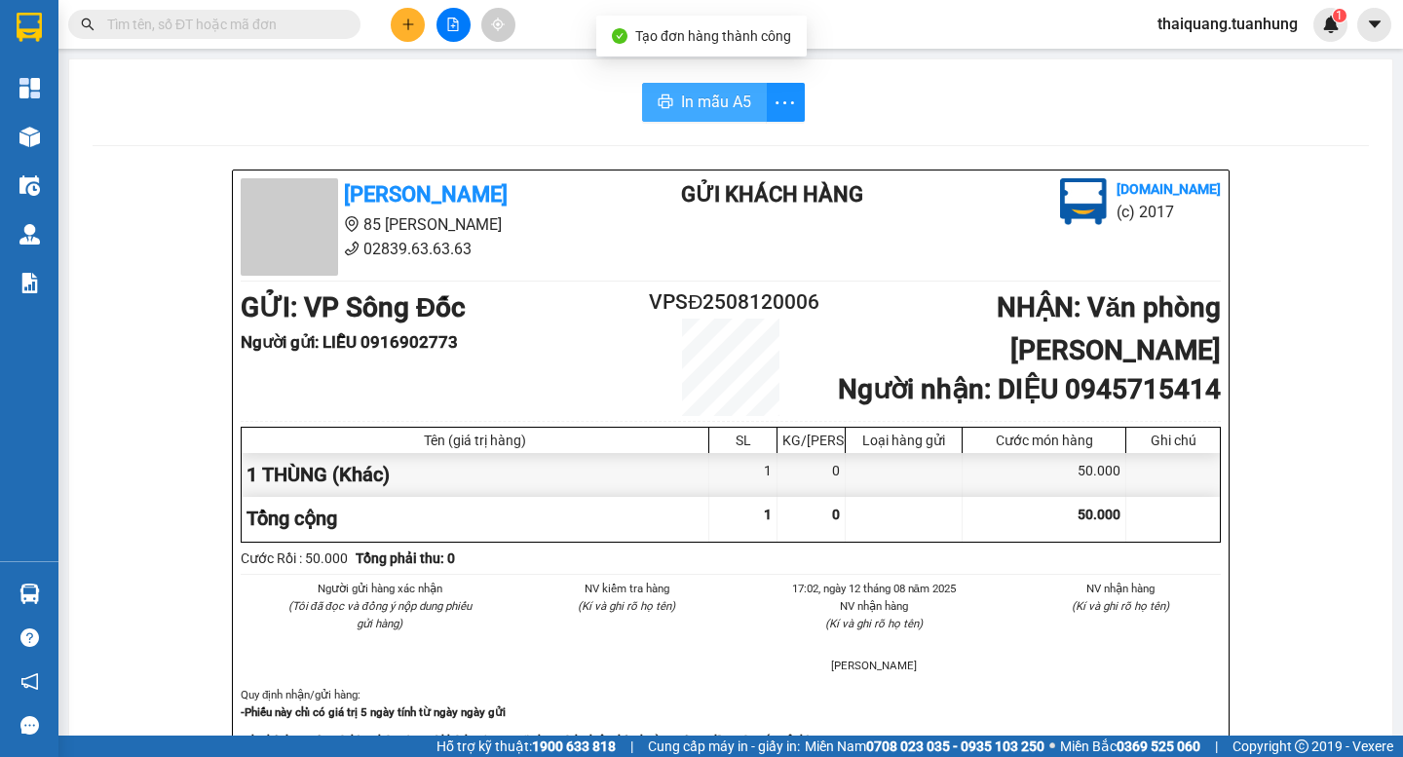
click at [706, 97] on span "In mẫu A5" at bounding box center [716, 102] width 70 height 24
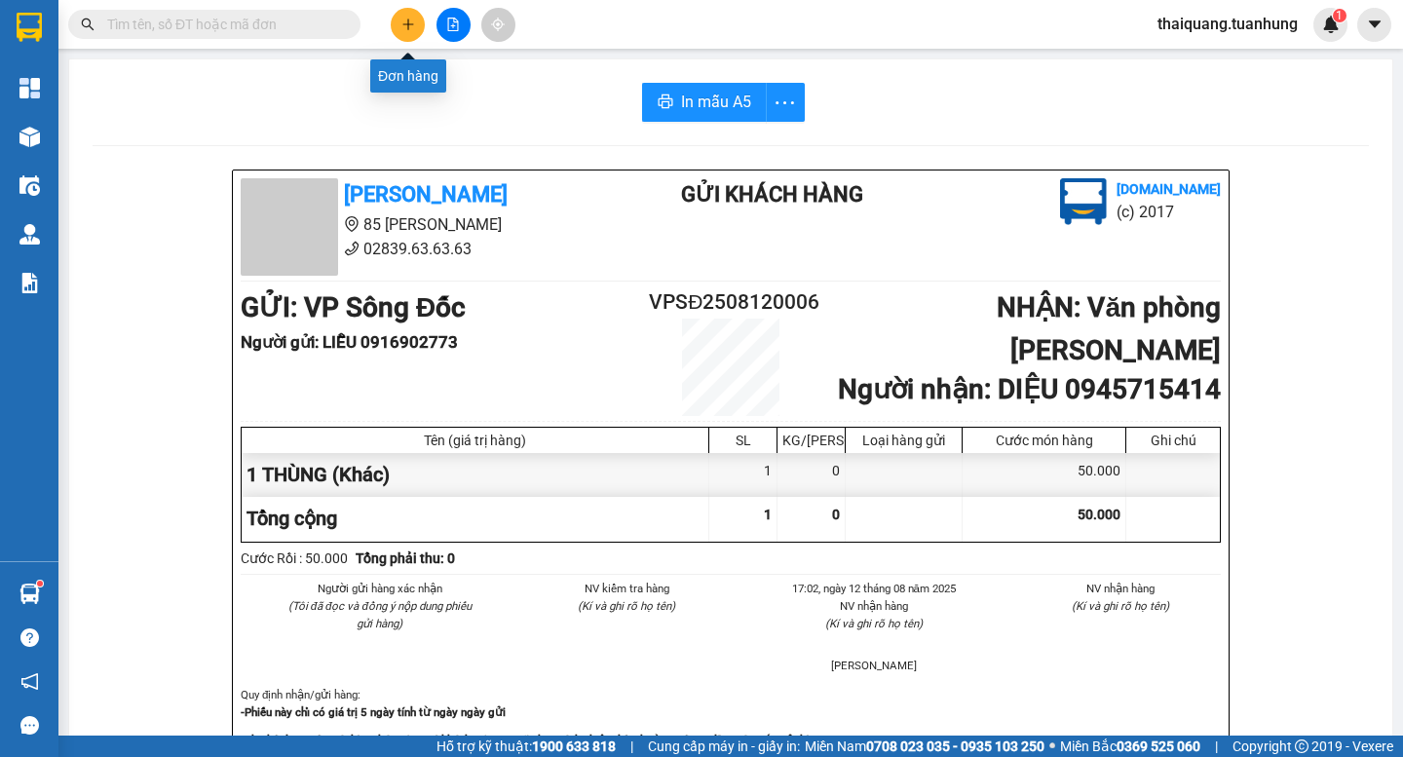
click at [409, 30] on icon "plus" at bounding box center [408, 25] width 14 height 14
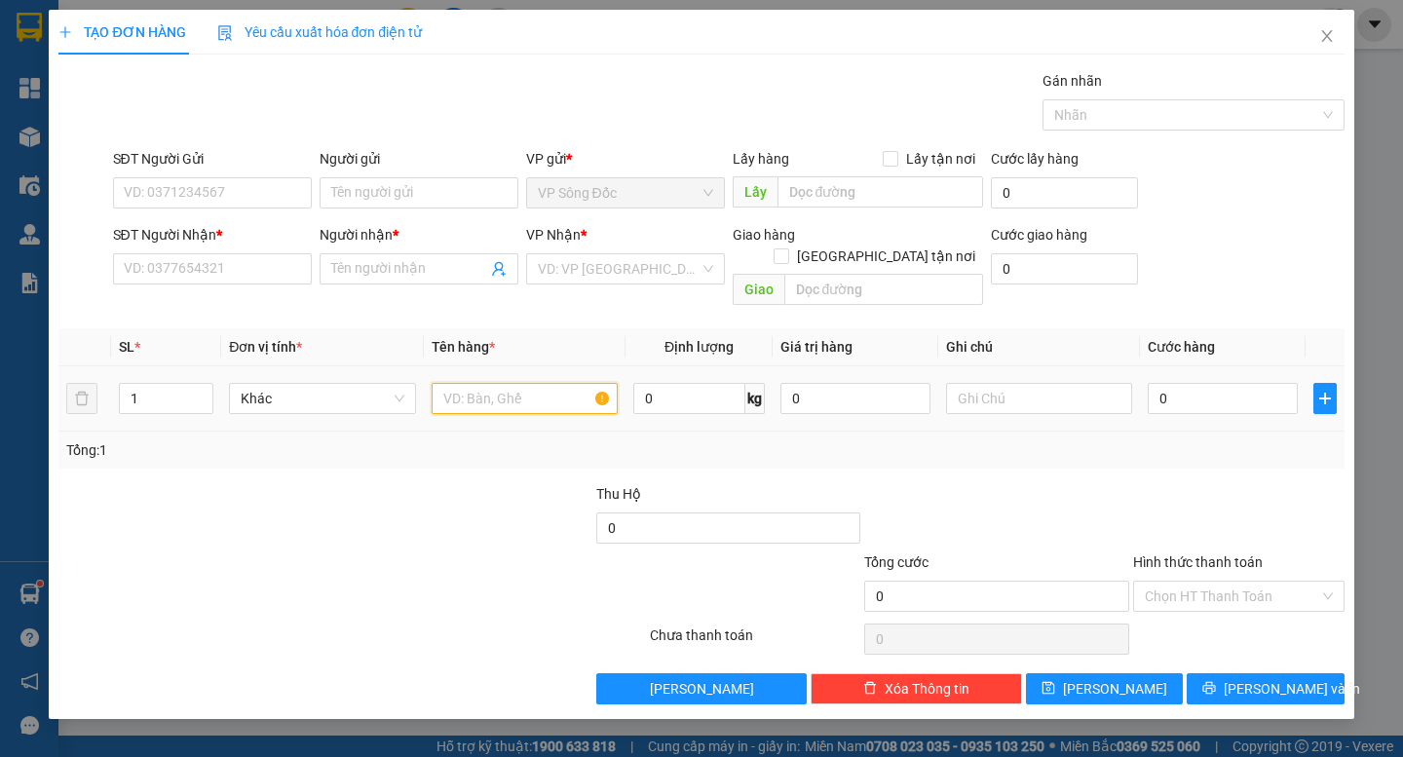
click at [516, 383] on input "text" at bounding box center [525, 398] width 186 height 31
type input "1 KIỆN"
click at [1277, 392] on input "0" at bounding box center [1223, 398] width 150 height 31
type input "3"
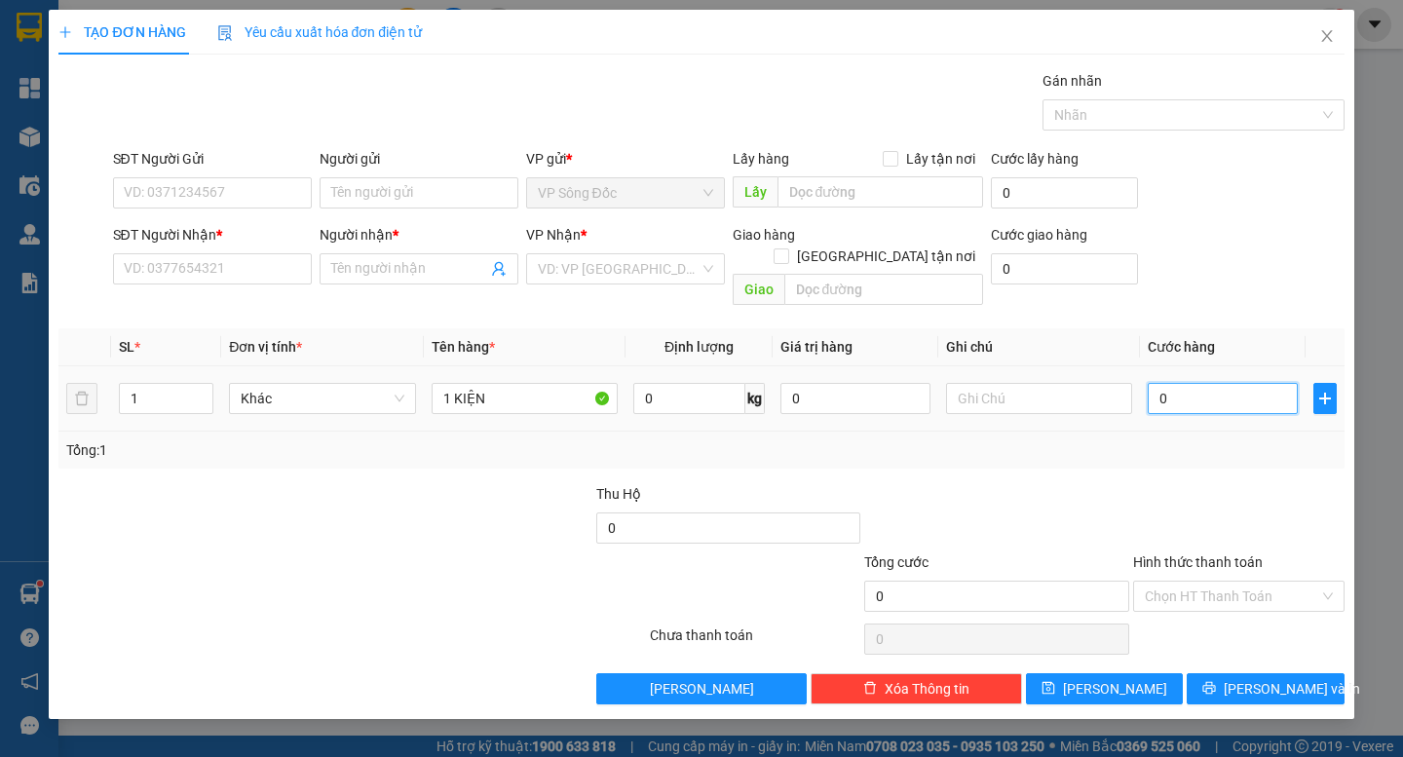
type input "3"
type input "30"
type input "300"
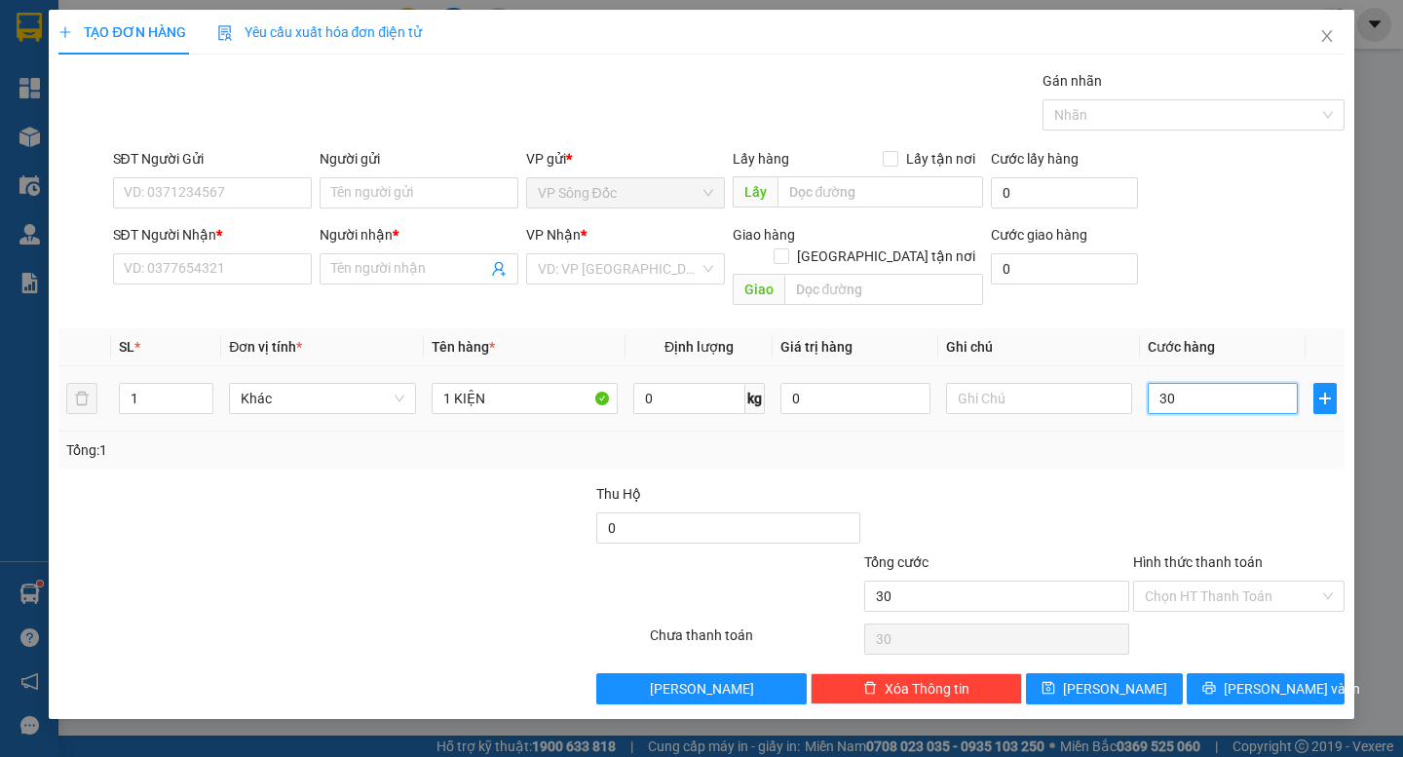
type input "300"
type input "3.000"
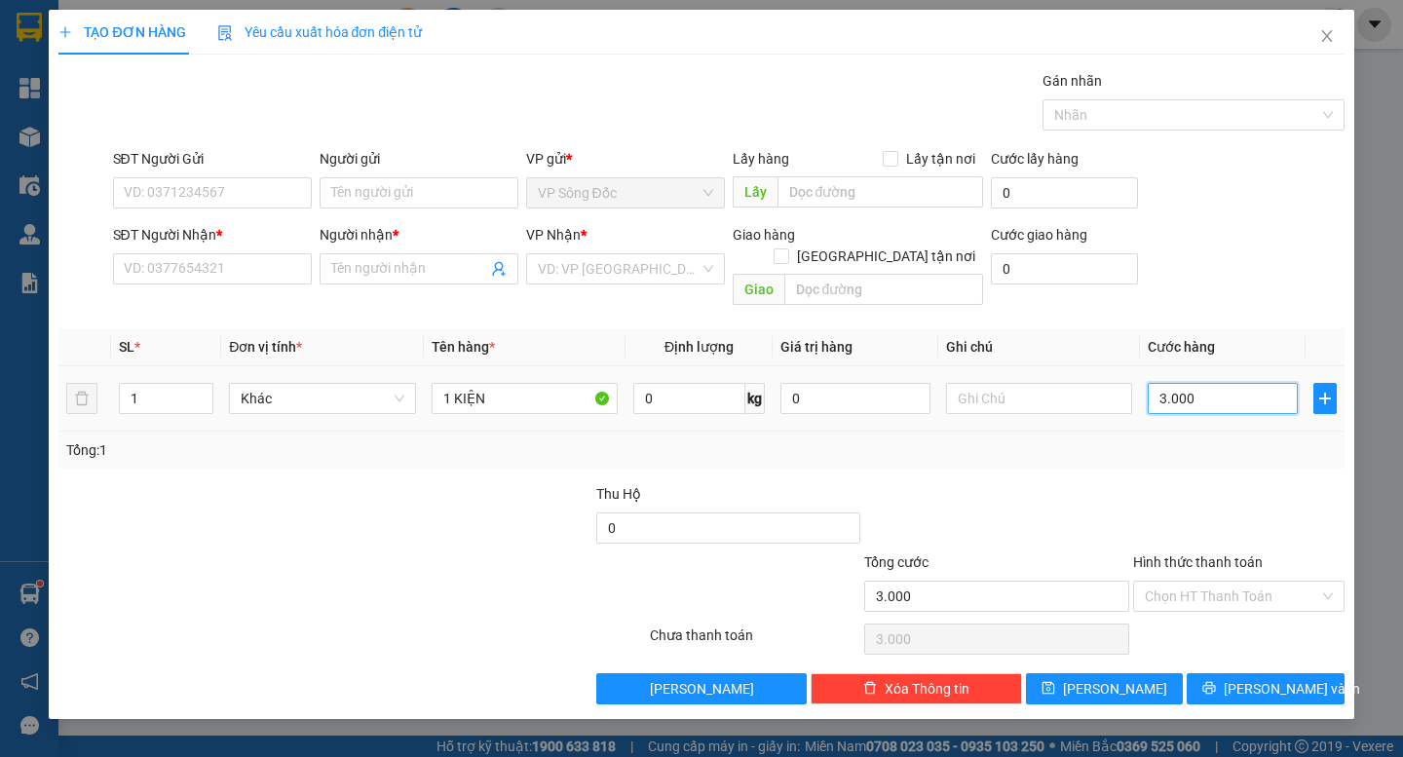
type input "30.000"
click at [194, 271] on input "SĐT Người Nhận *" at bounding box center [212, 268] width 199 height 31
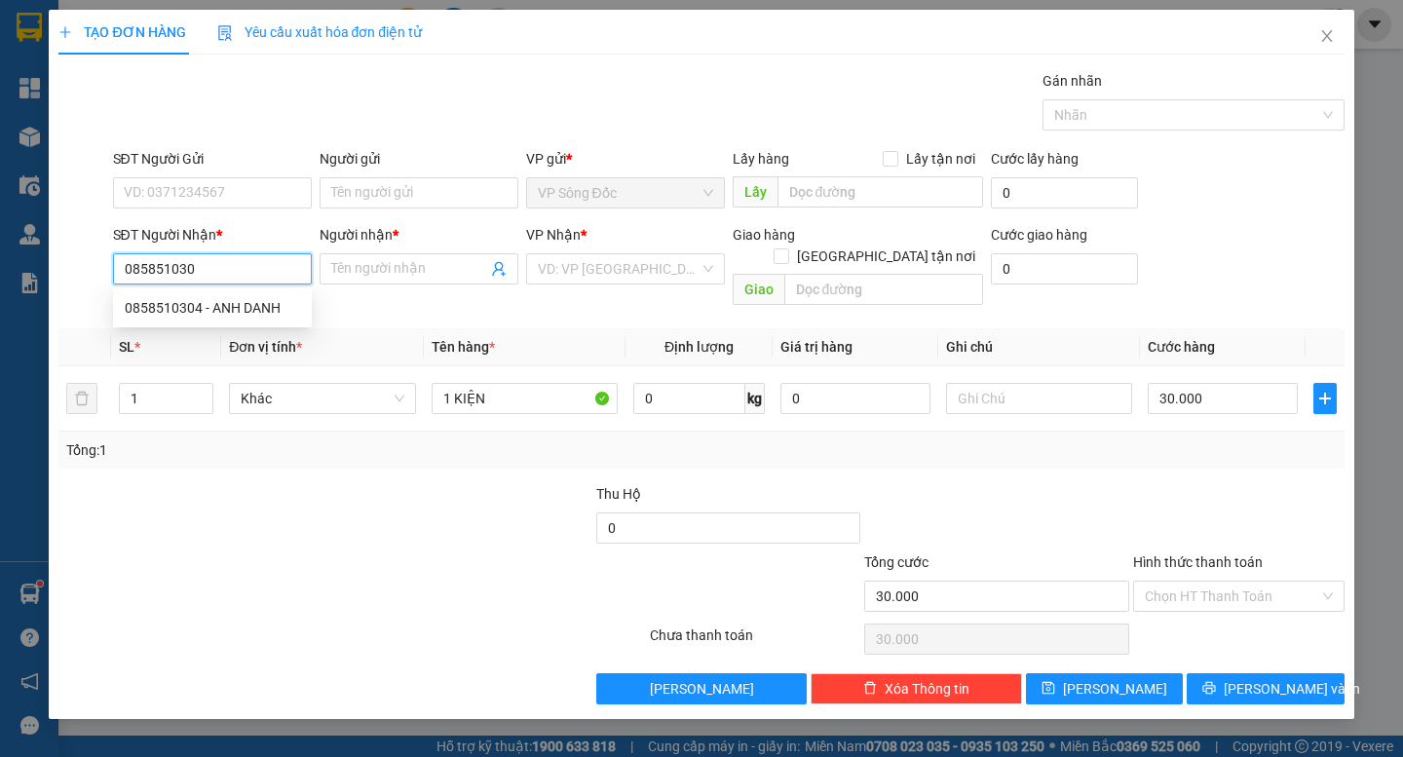
type input "0858510304"
click at [255, 307] on div "0858510304 - ANH DANH" at bounding box center [212, 307] width 175 height 21
type input "ANH DANH"
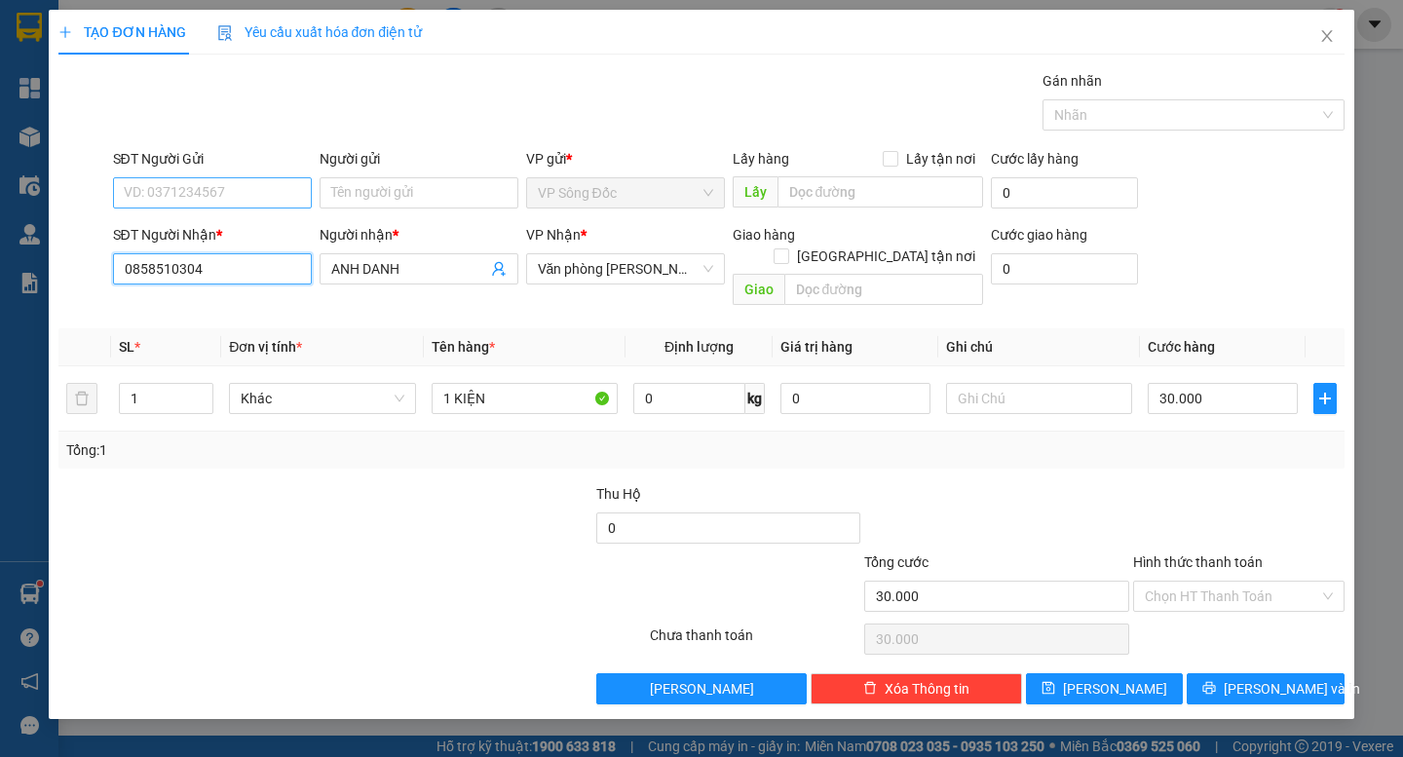
type input "0858510304"
click at [261, 183] on input "SĐT Người Gửi" at bounding box center [212, 192] width 199 height 31
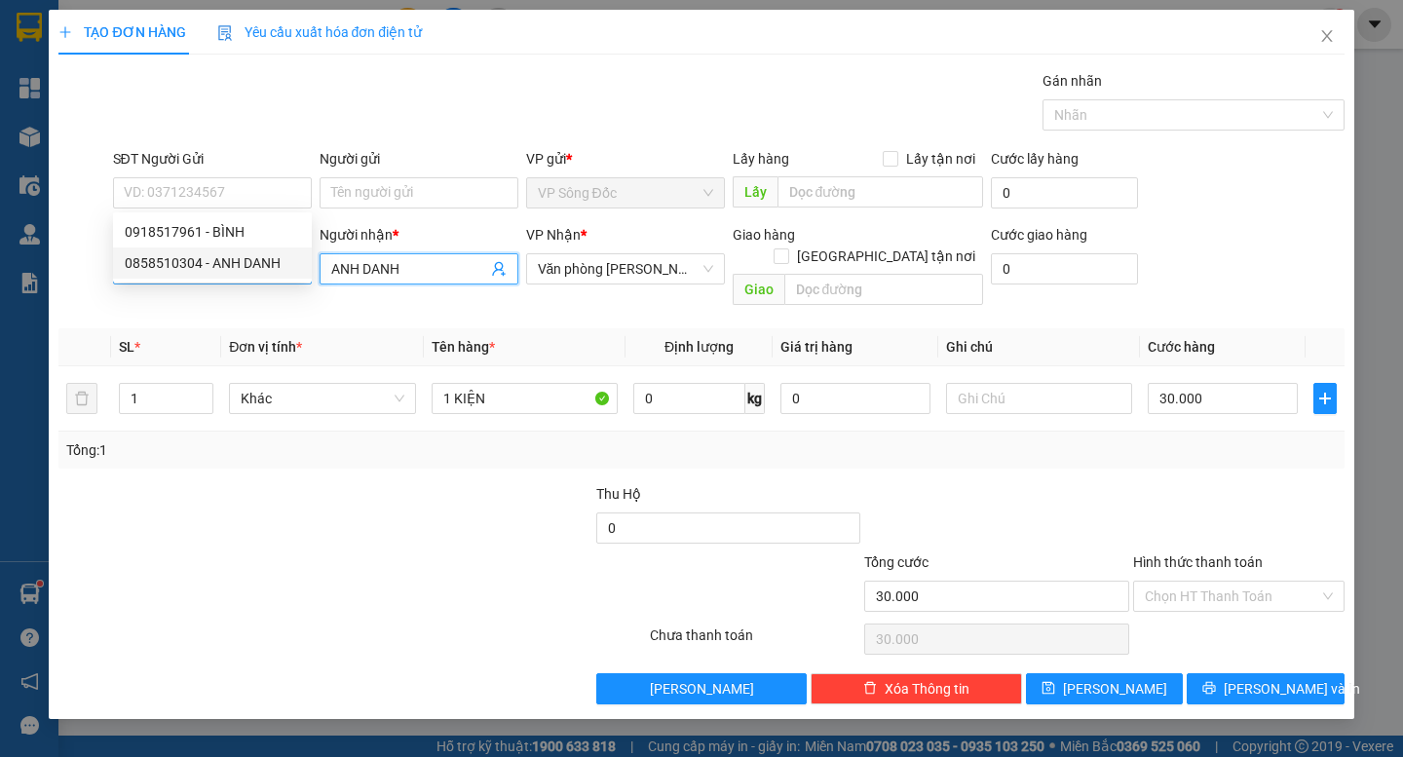
drag, startPoint x: 363, startPoint y: 262, endPoint x: 266, endPoint y: 274, distance: 98.1
click at [275, 274] on div "SĐT Người Nhận * 0858510304 Người nhận * ANH DANH ANH DANH VP Nhận * Văn phòng …" at bounding box center [729, 269] width 1240 height 90
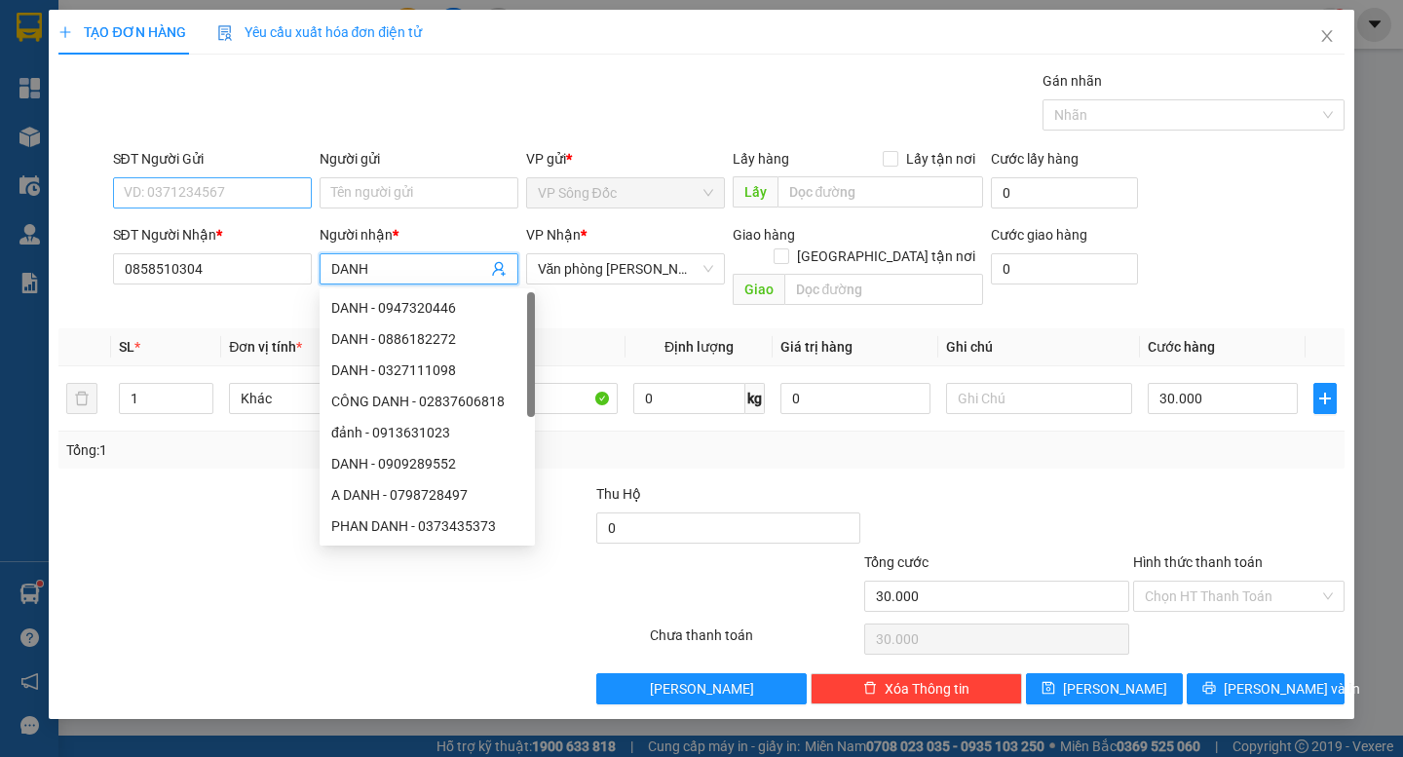
type input "DANH"
click at [288, 193] on input "SĐT Người Gửi" at bounding box center [212, 192] width 199 height 31
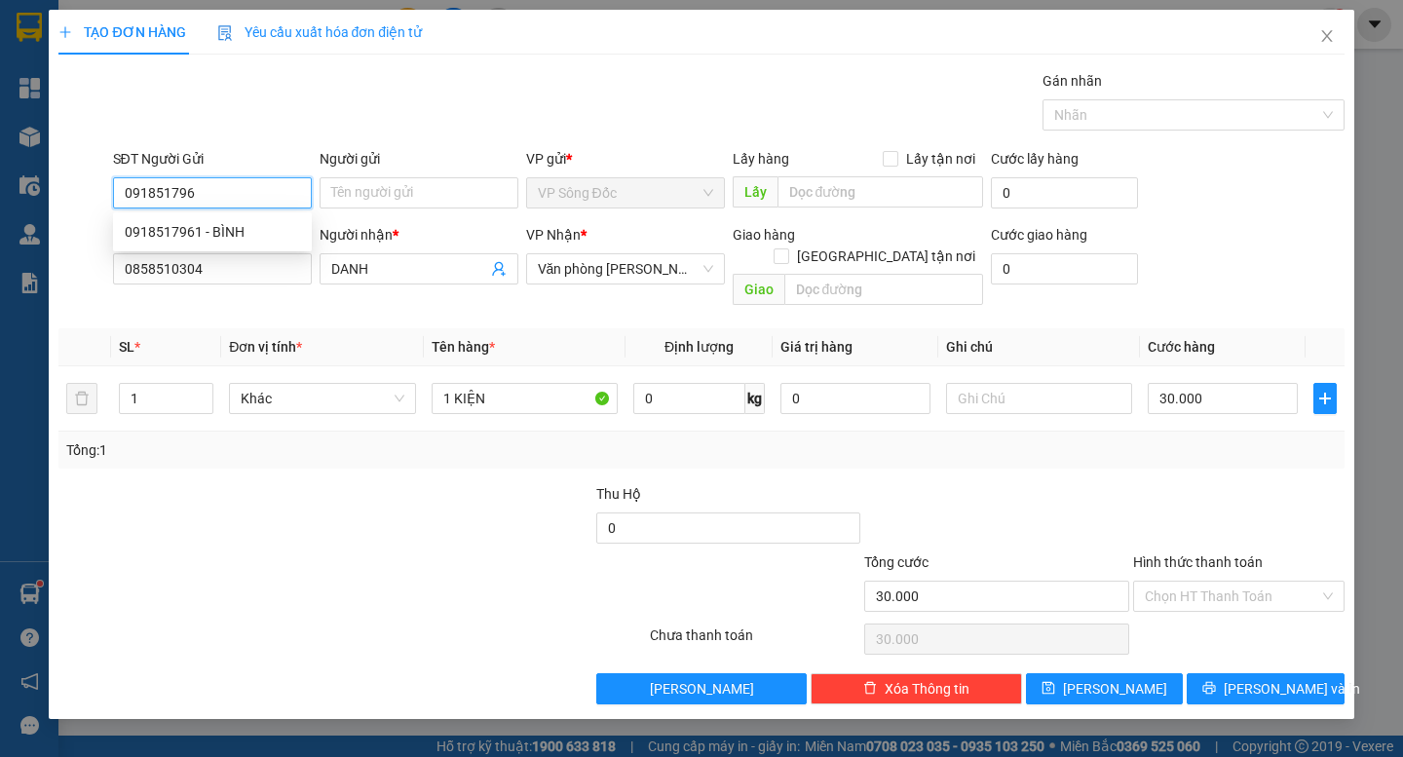
type input "0918517961"
drag, startPoint x: 237, startPoint y: 233, endPoint x: 252, endPoint y: 224, distance: 17.9
click at [244, 236] on div "0918517961 - BÌNH" at bounding box center [212, 231] width 175 height 21
type input "BÌNH"
type input "0918517961"
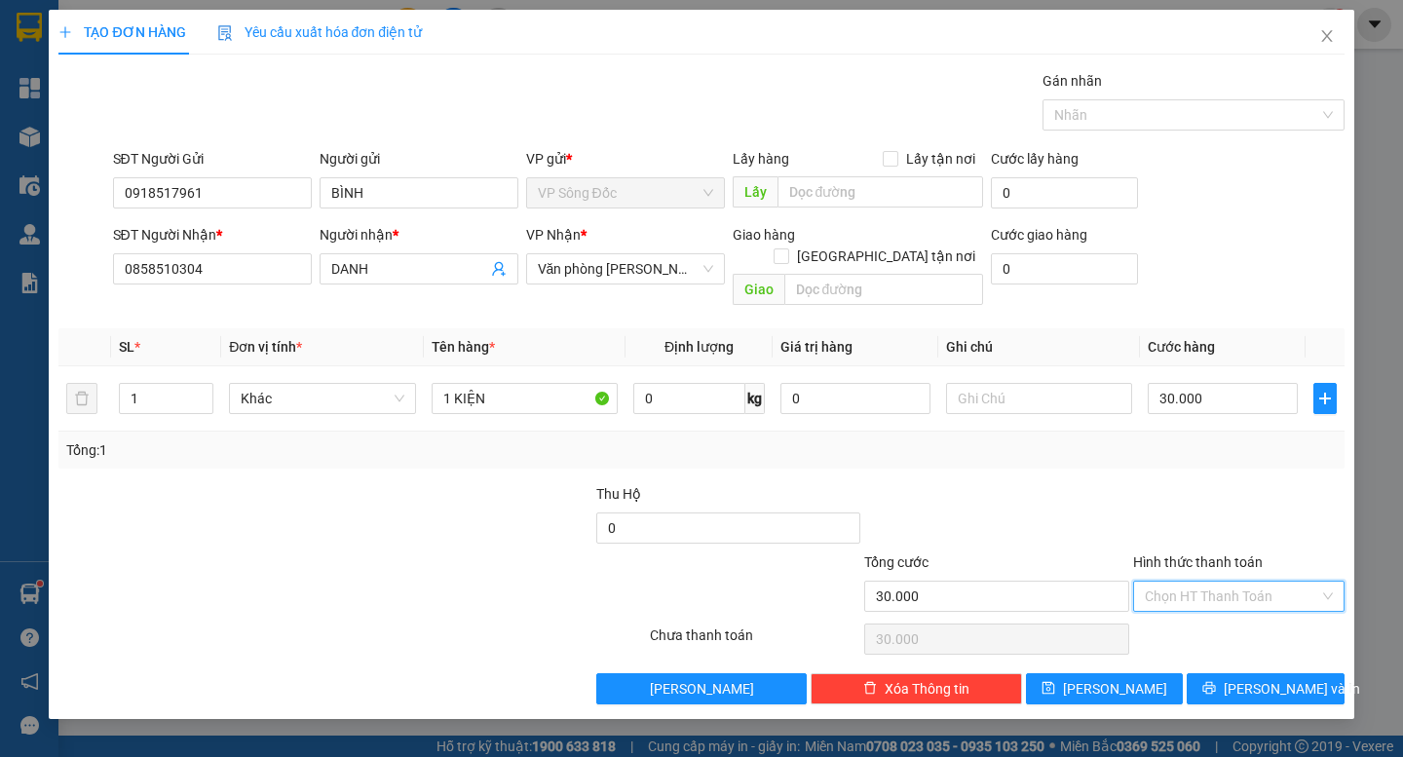
click at [1231, 582] on input "Hình thức thanh toán" at bounding box center [1232, 596] width 174 height 29
drag, startPoint x: 1224, startPoint y: 604, endPoint x: 1329, endPoint y: 643, distance: 112.2
click at [1224, 606] on div "Tại văn phòng" at bounding box center [1239, 613] width 188 height 21
type input "0"
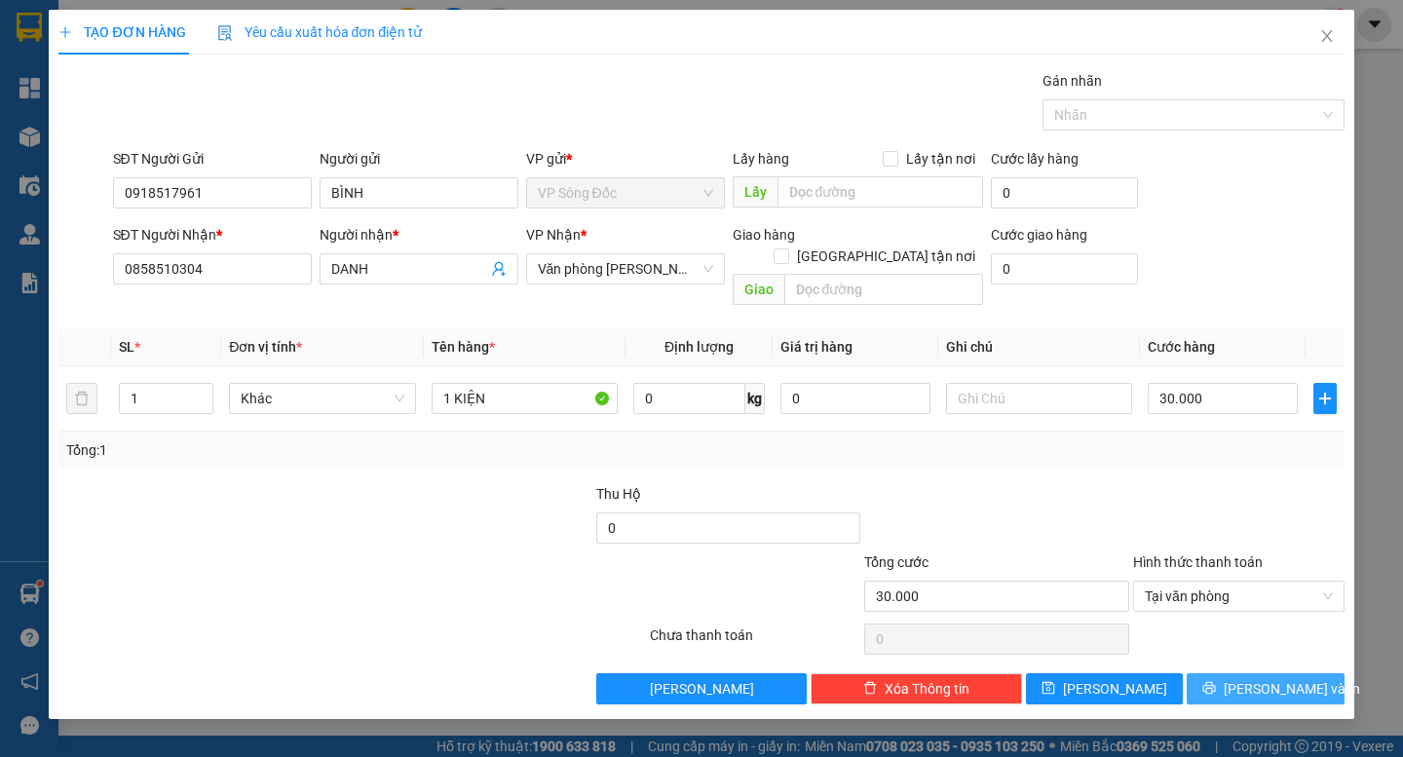
click at [1259, 684] on div "TẠO ĐƠN HÀNG Yêu cầu xuất hóa đơn điện tử Transit Pickup Surcharge Ids Transit …" at bounding box center [701, 364] width 1305 height 709
click at [1257, 678] on span "[PERSON_NAME] và In" at bounding box center [1292, 688] width 136 height 21
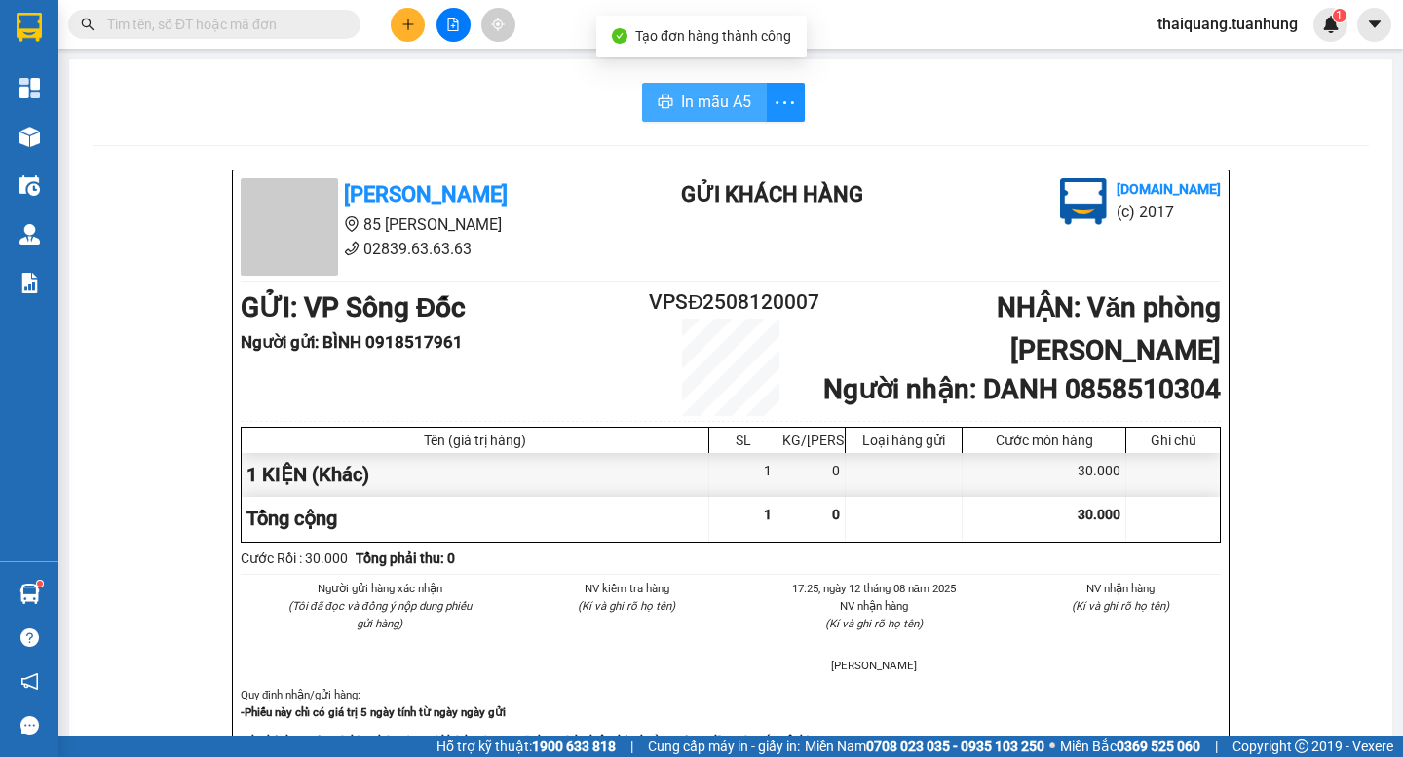
click at [712, 97] on span "In mẫu A5" at bounding box center [716, 102] width 70 height 24
click at [405, 21] on icon "plus" at bounding box center [408, 25] width 14 height 14
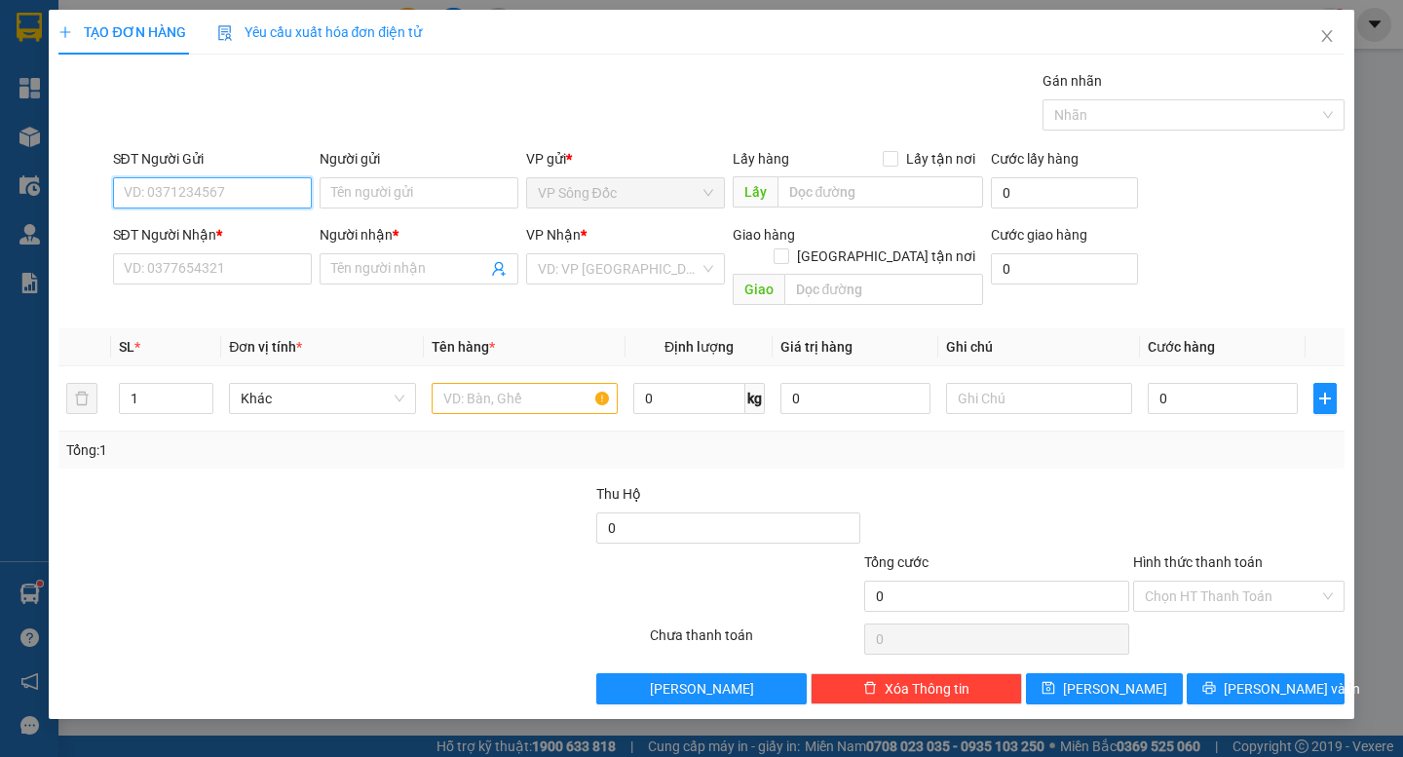
click at [204, 203] on input "SĐT Người Gửi" at bounding box center [212, 192] width 199 height 31
type input "0949027272"
click at [234, 237] on div "0949027272 - DIỄM" at bounding box center [212, 231] width 175 height 21
type input "DIỄM"
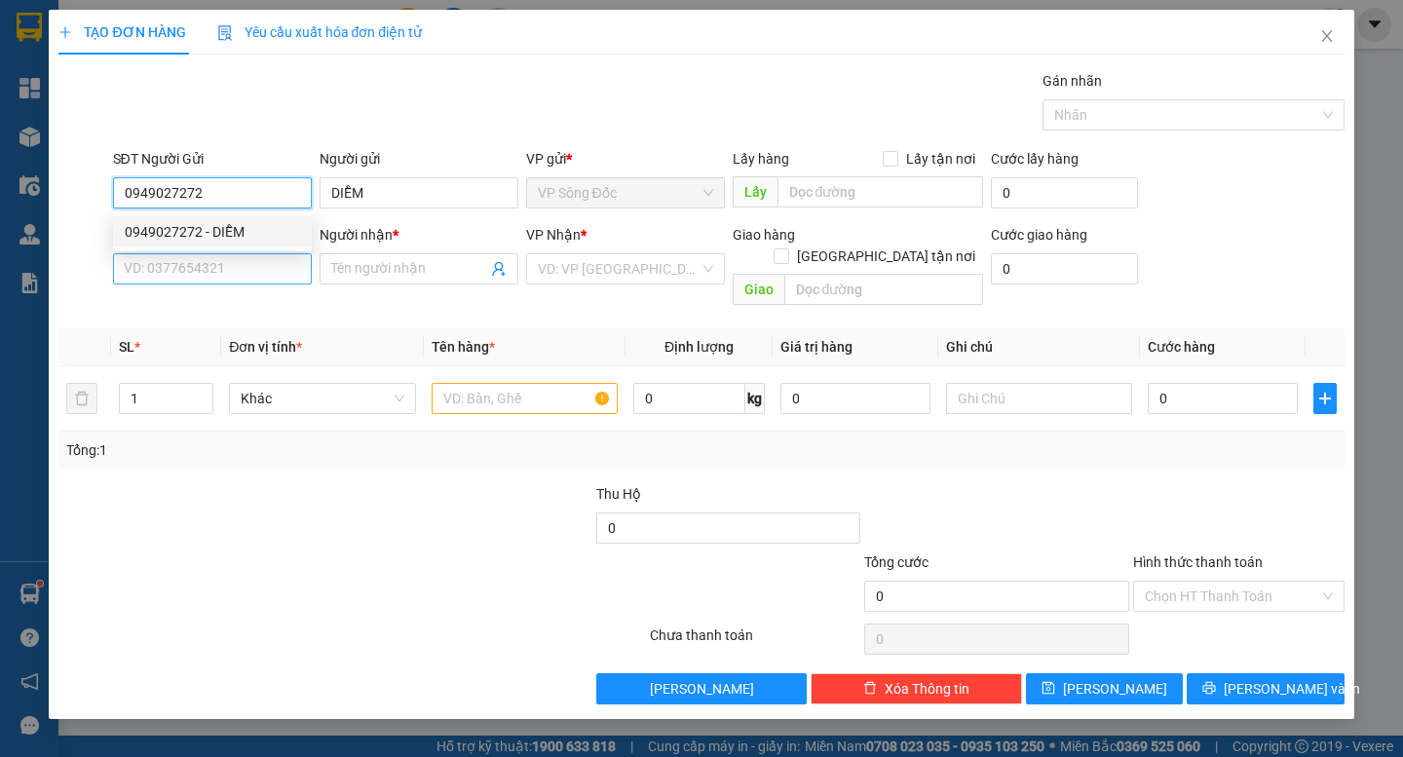
type input "0949027272"
click at [240, 279] on input "SĐT Người Nhận *" at bounding box center [212, 268] width 199 height 31
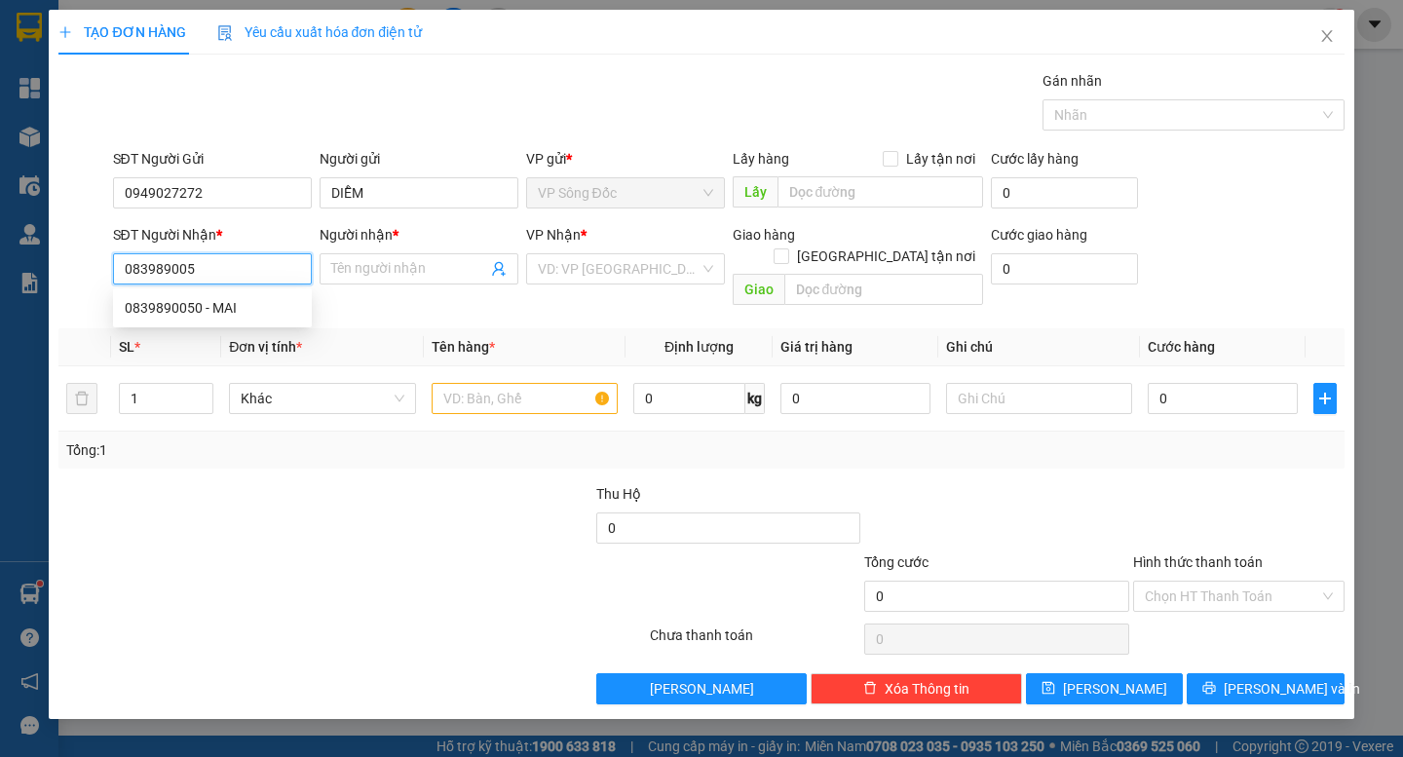
type input "0839890050"
click at [236, 308] on div "0839890050 - MAI" at bounding box center [212, 307] width 175 height 21
type input "MAI"
type input "0839890050"
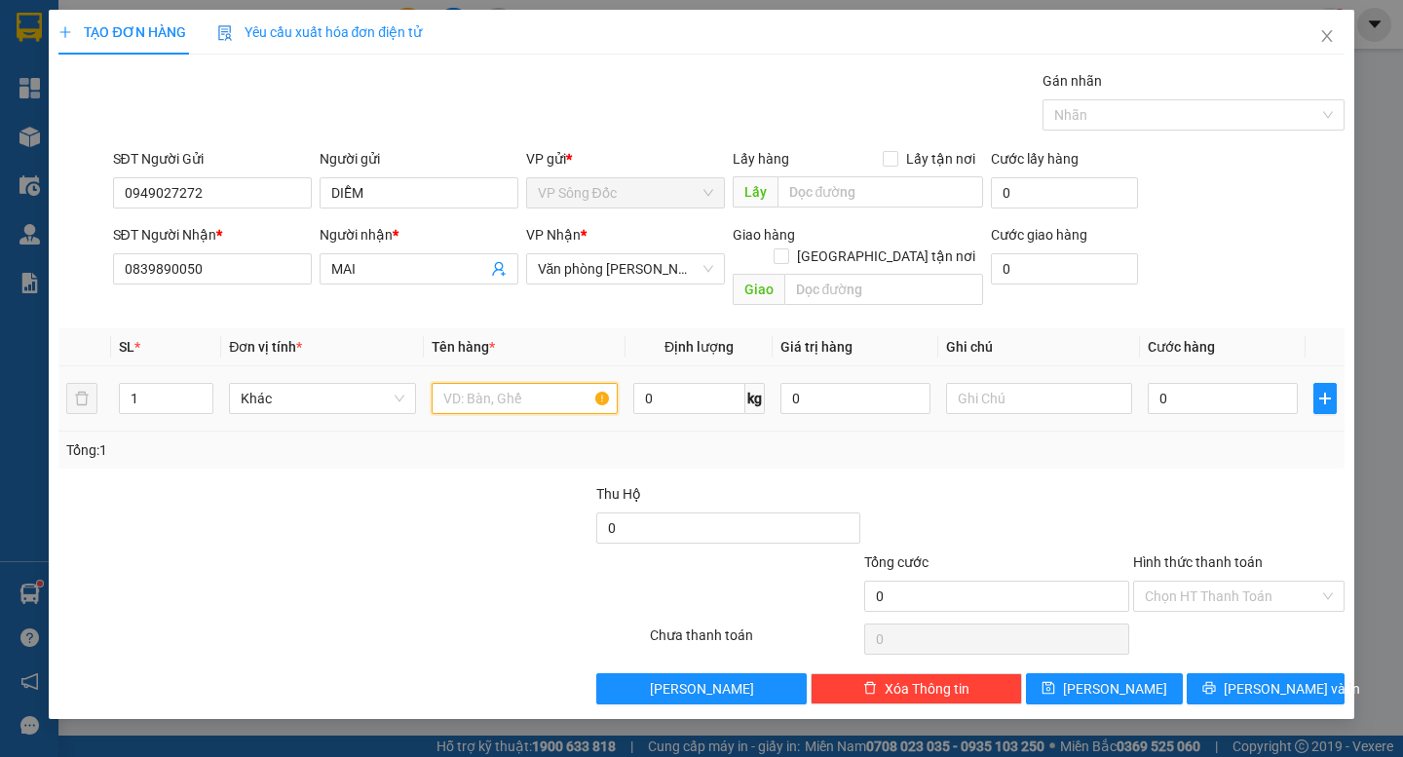
click at [474, 383] on input "text" at bounding box center [525, 398] width 186 height 31
type input "1 THÙNG"
click at [1176, 383] on input "0" at bounding box center [1223, 398] width 150 height 31
type input "4"
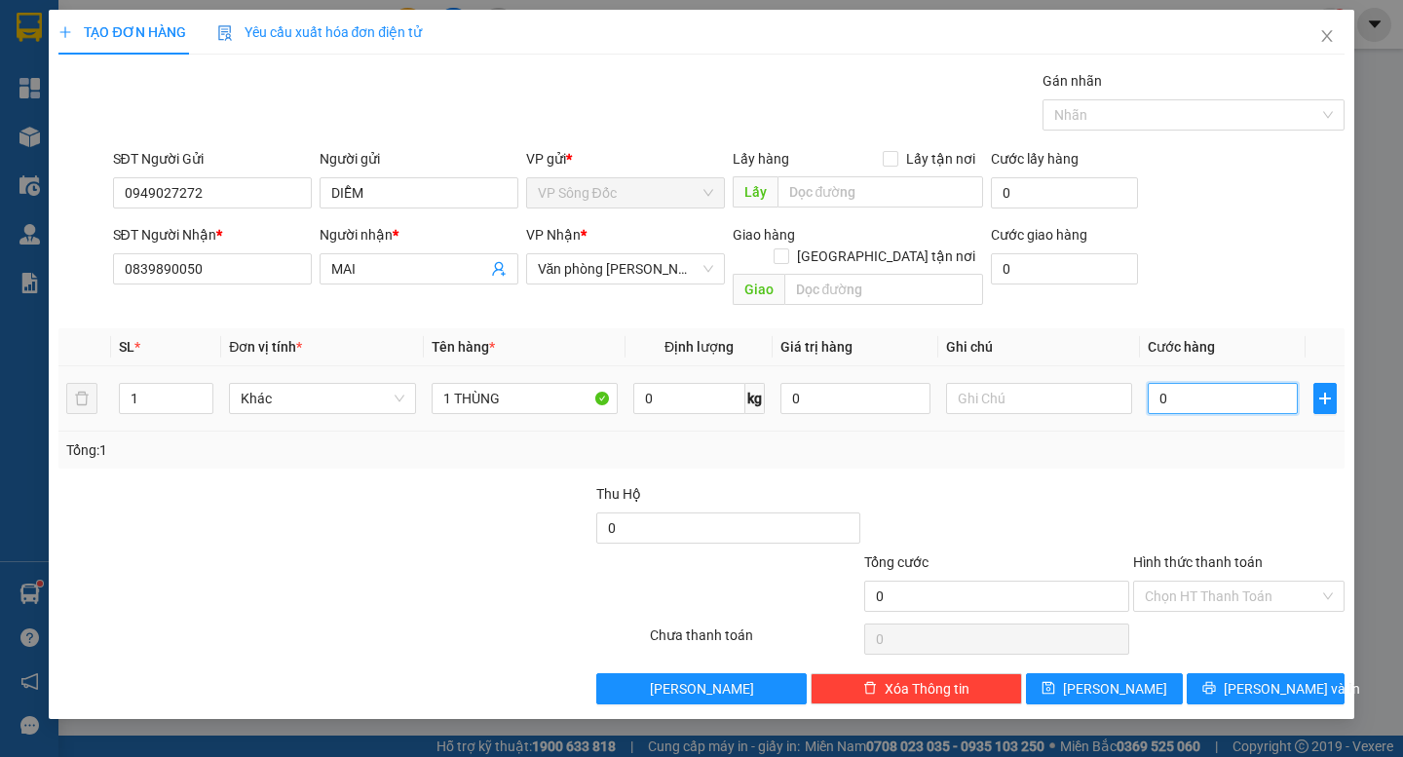
type input "4"
type input "40"
type input "400"
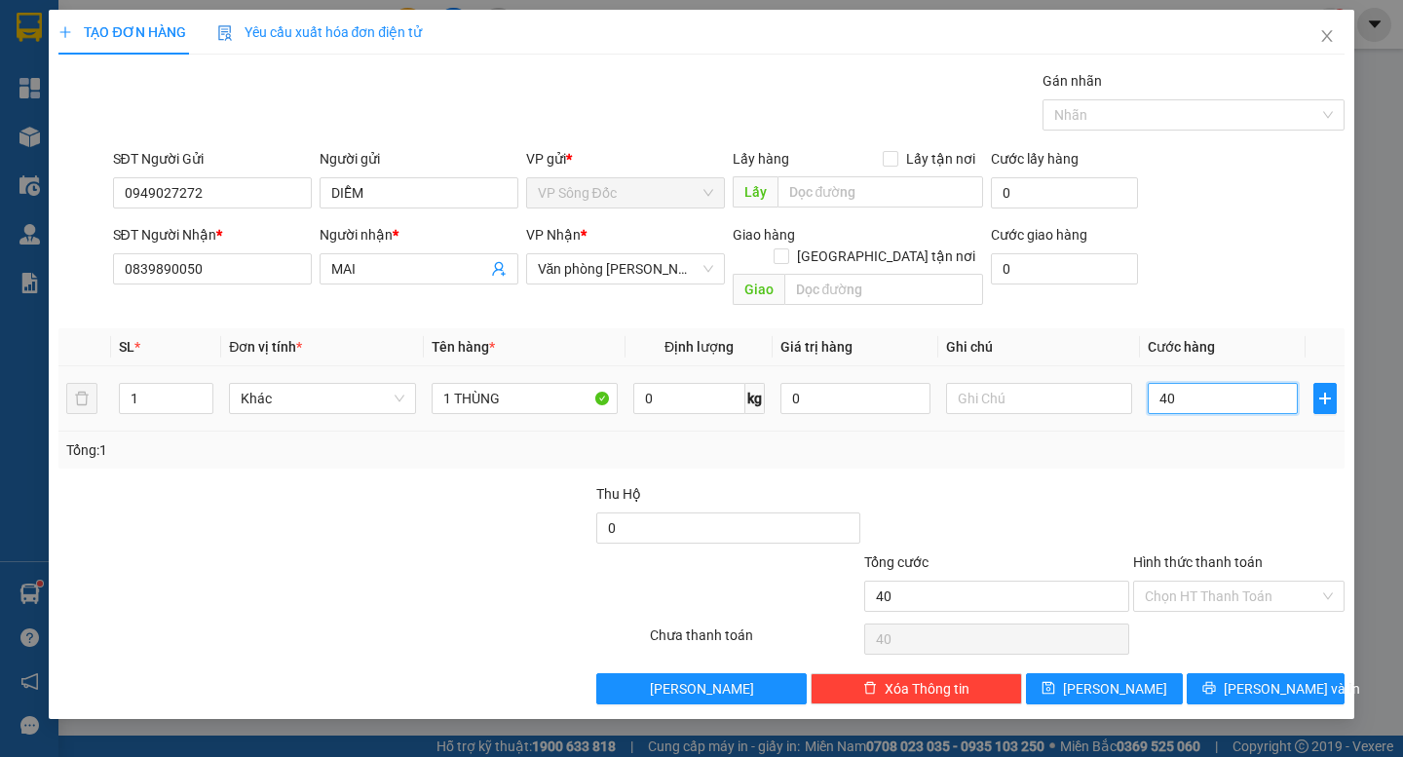
type input "400"
type input "4.000"
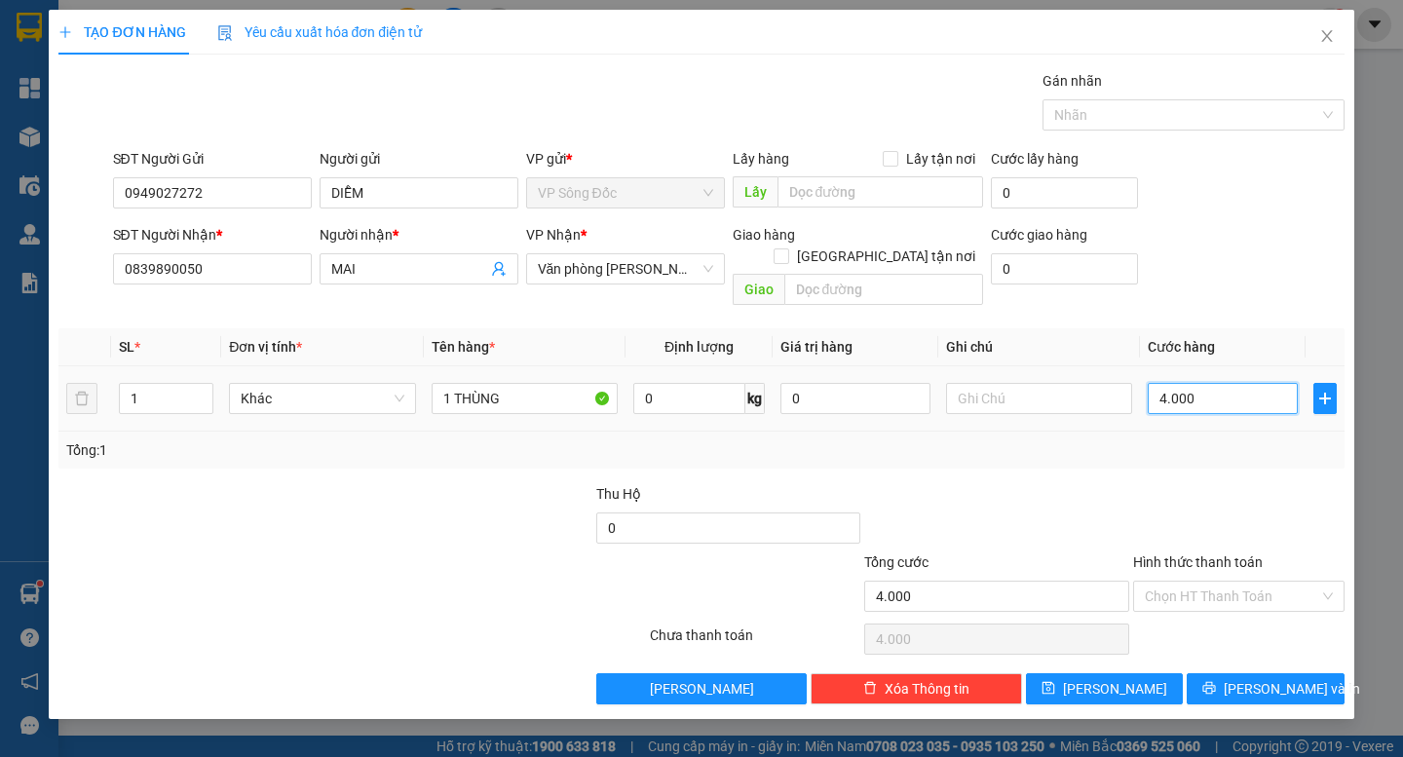
type input "40.000"
click at [1221, 583] on input "Hình thức thanh toán" at bounding box center [1232, 596] width 174 height 29
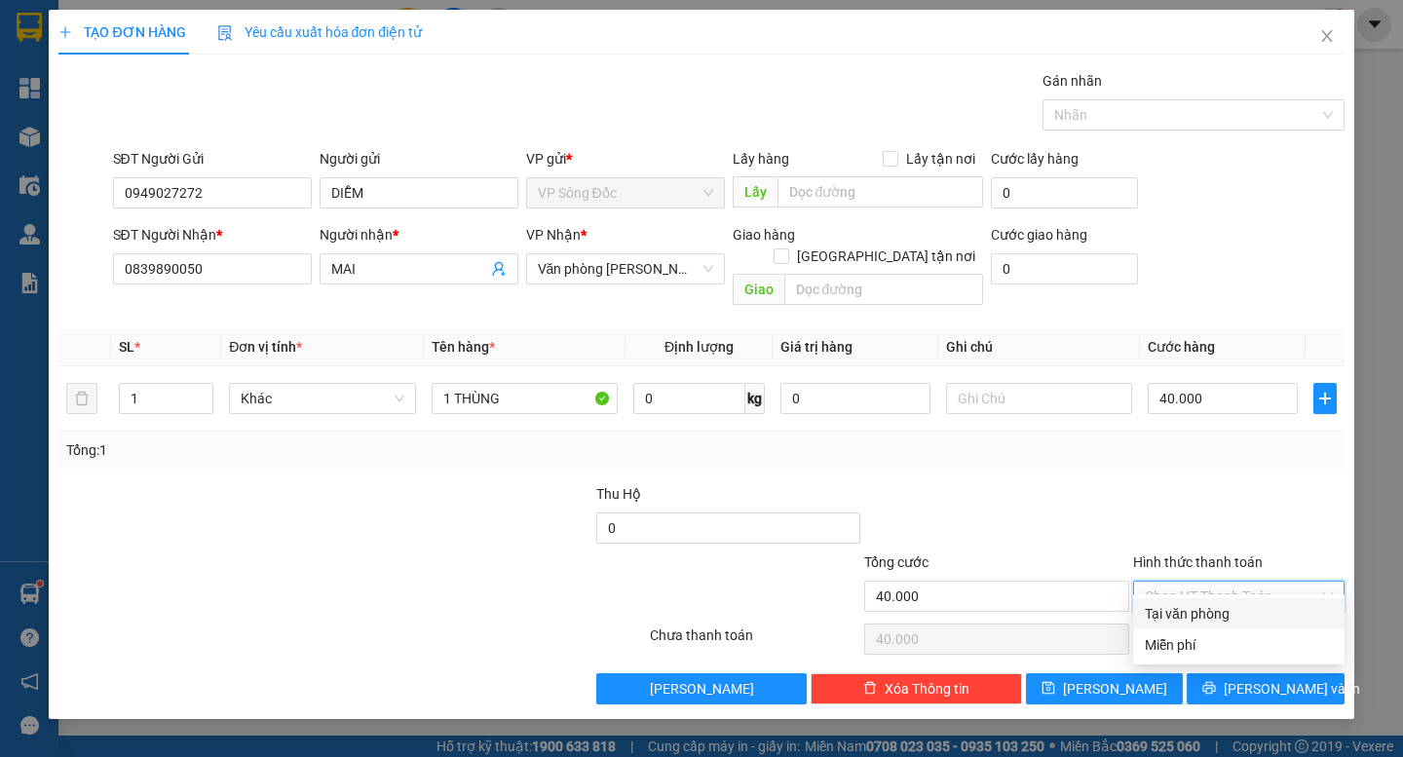
click at [1240, 611] on div "Tại văn phòng" at bounding box center [1239, 613] width 188 height 21
type input "0"
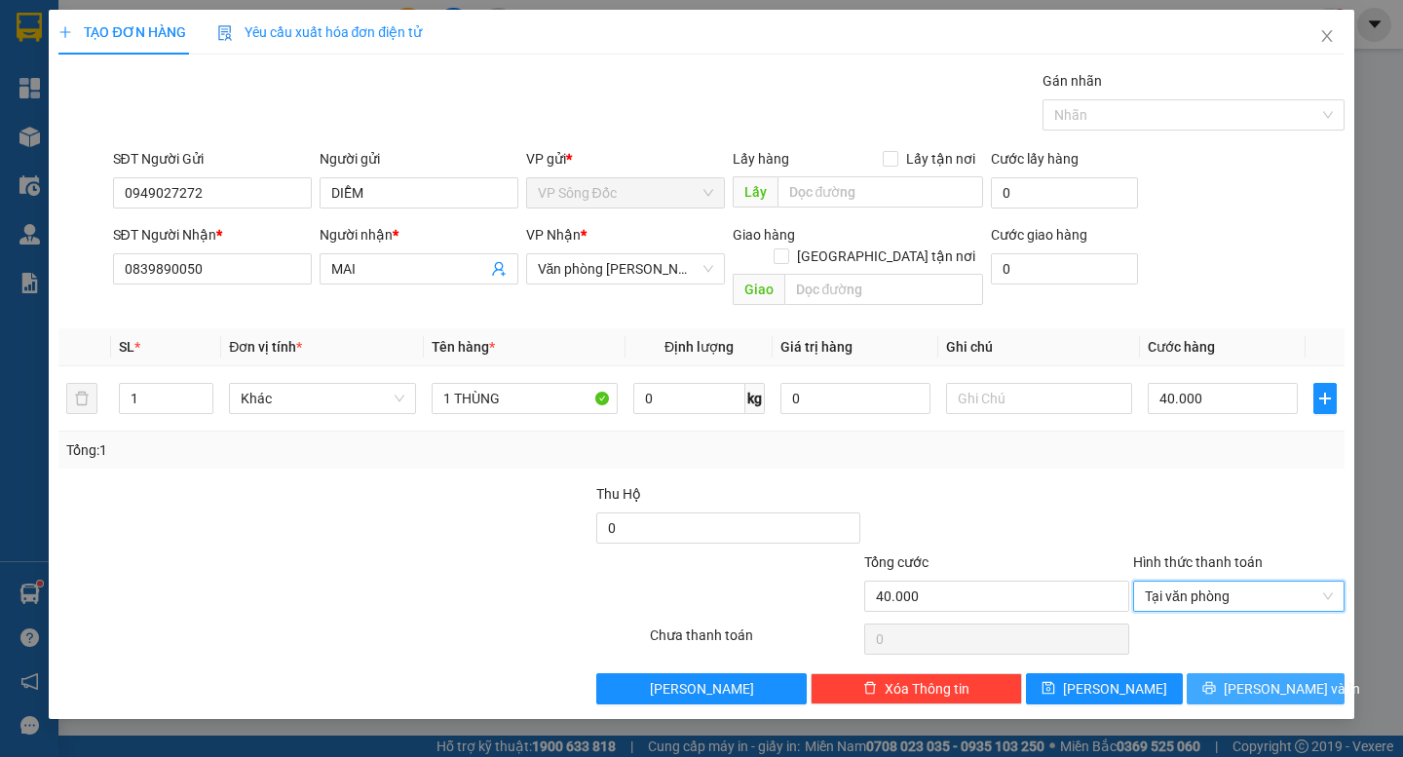
click at [1243, 673] on button "[PERSON_NAME] và In" at bounding box center [1265, 688] width 157 height 31
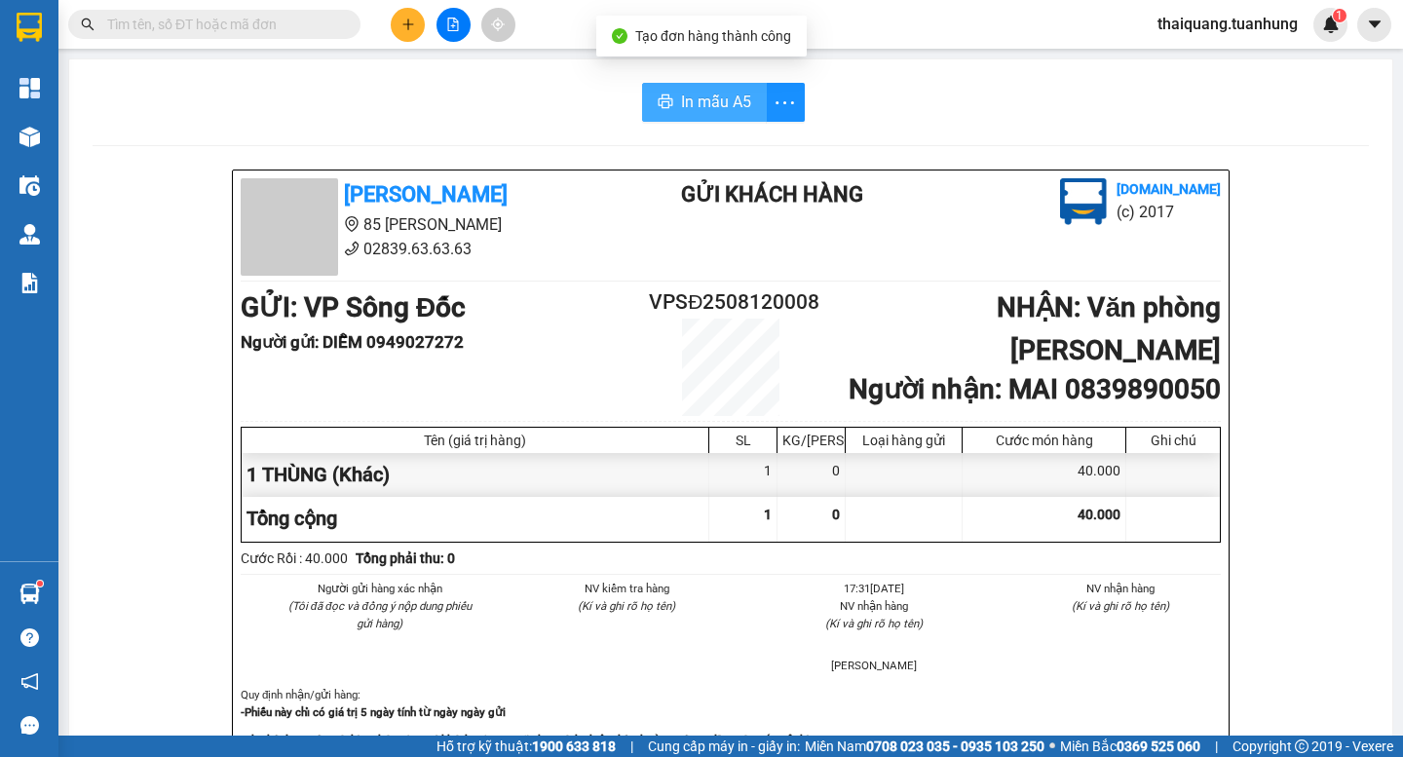
click at [687, 114] on span "In mẫu A5" at bounding box center [716, 102] width 70 height 24
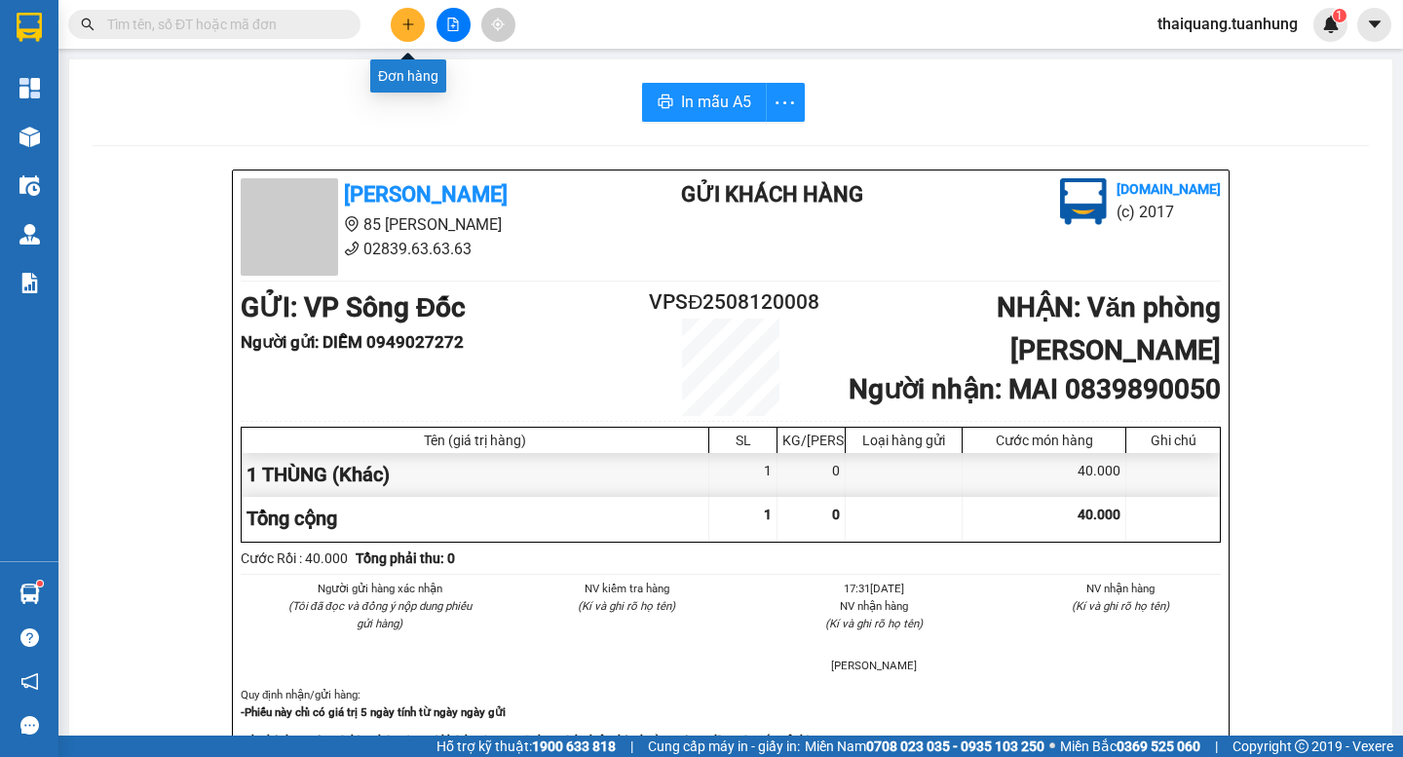
click at [412, 29] on icon "plus" at bounding box center [408, 25] width 14 height 14
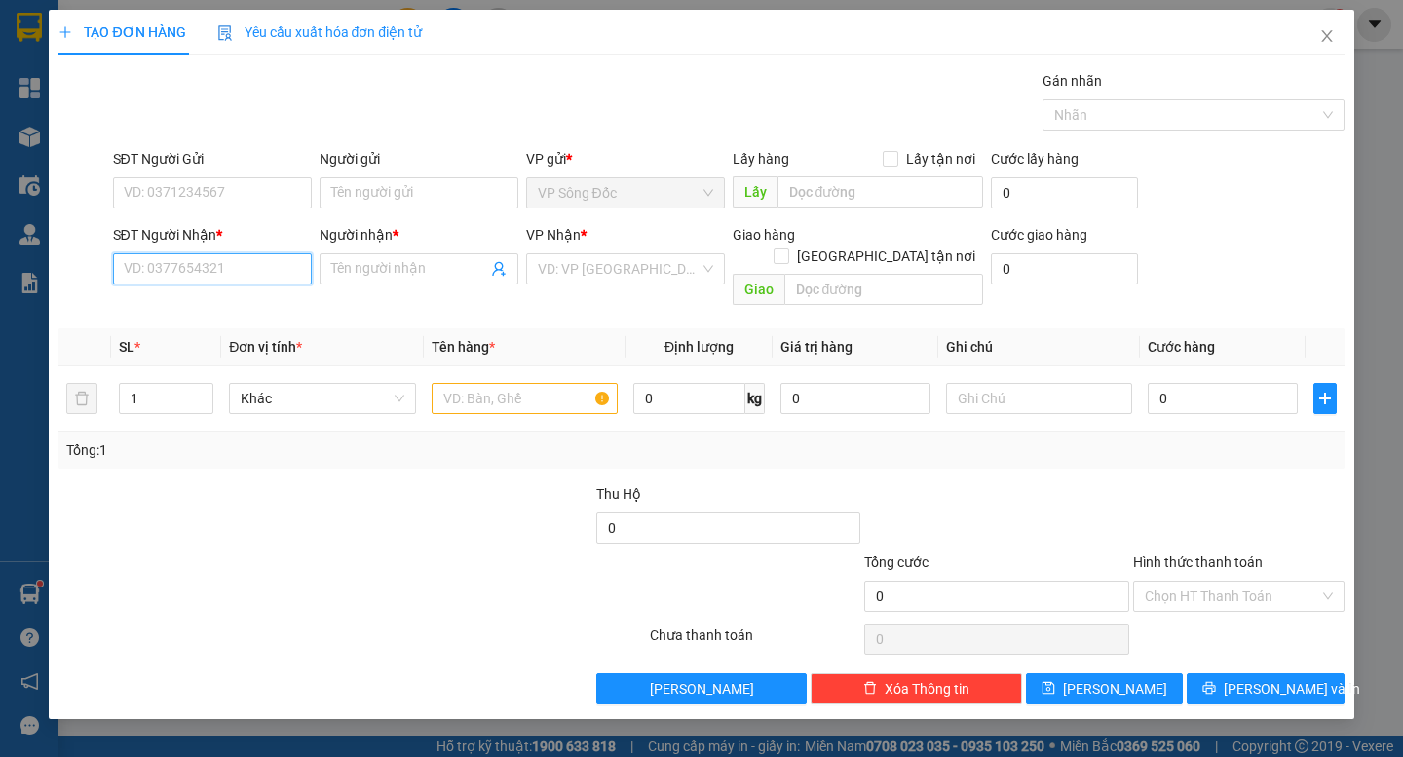
click at [236, 279] on input "SĐT Người Nhận *" at bounding box center [212, 268] width 199 height 31
type input "0912126317"
click at [236, 298] on div "0912126317 - VŨ" at bounding box center [212, 307] width 175 height 21
type input "VŨ"
type input "0912126317"
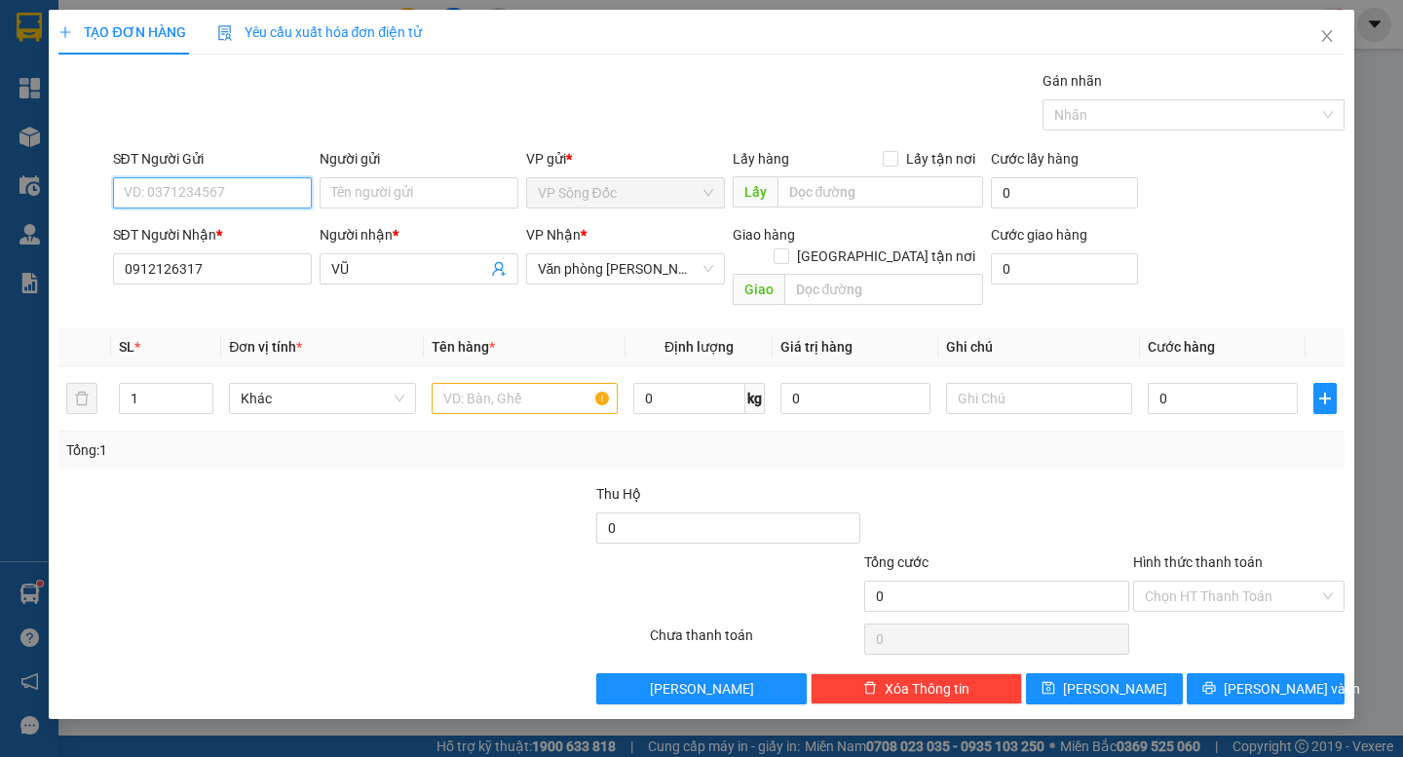
click at [237, 190] on input "SĐT Người Gửi" at bounding box center [212, 192] width 199 height 31
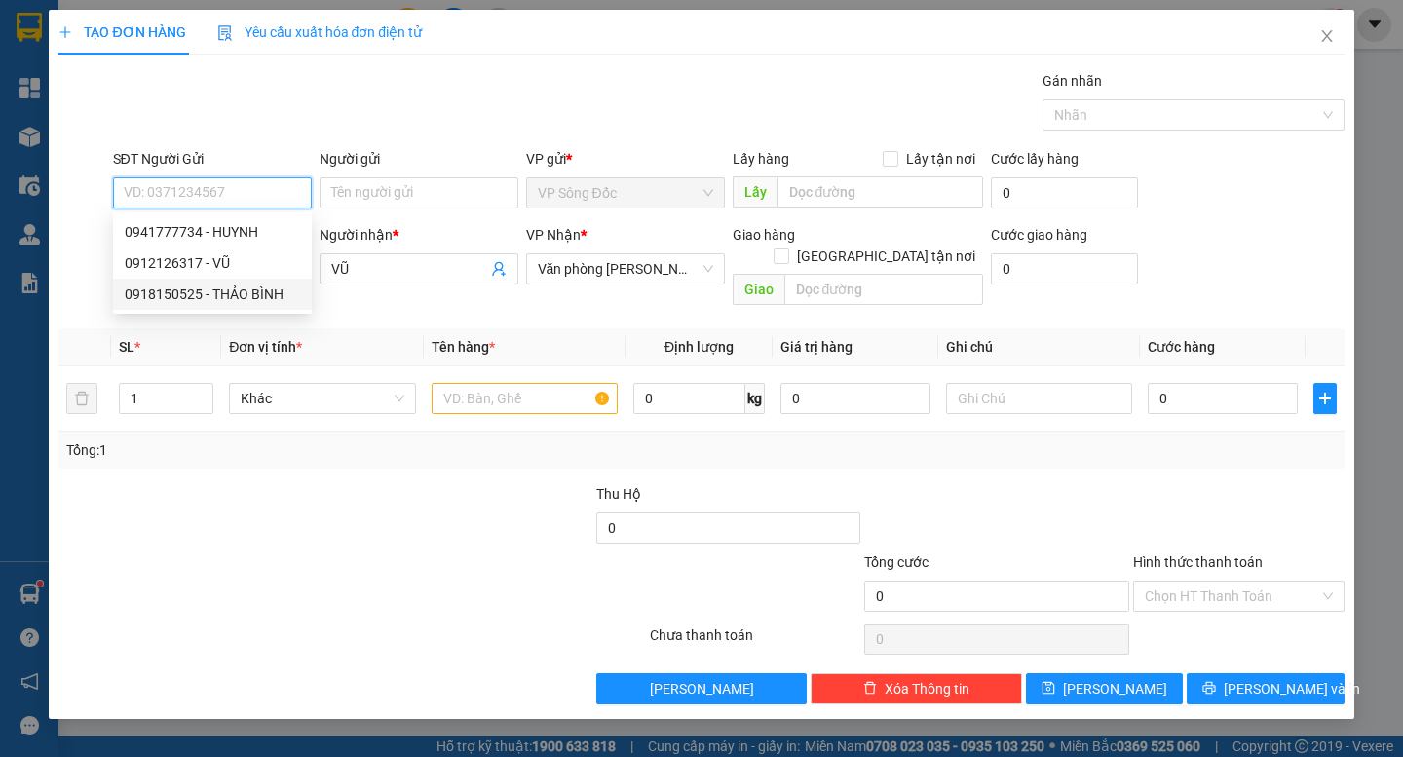
click at [243, 294] on div "0918150525 - THẢO BÌNH" at bounding box center [212, 294] width 175 height 21
type input "0918150525"
type input "THẢO BÌNH"
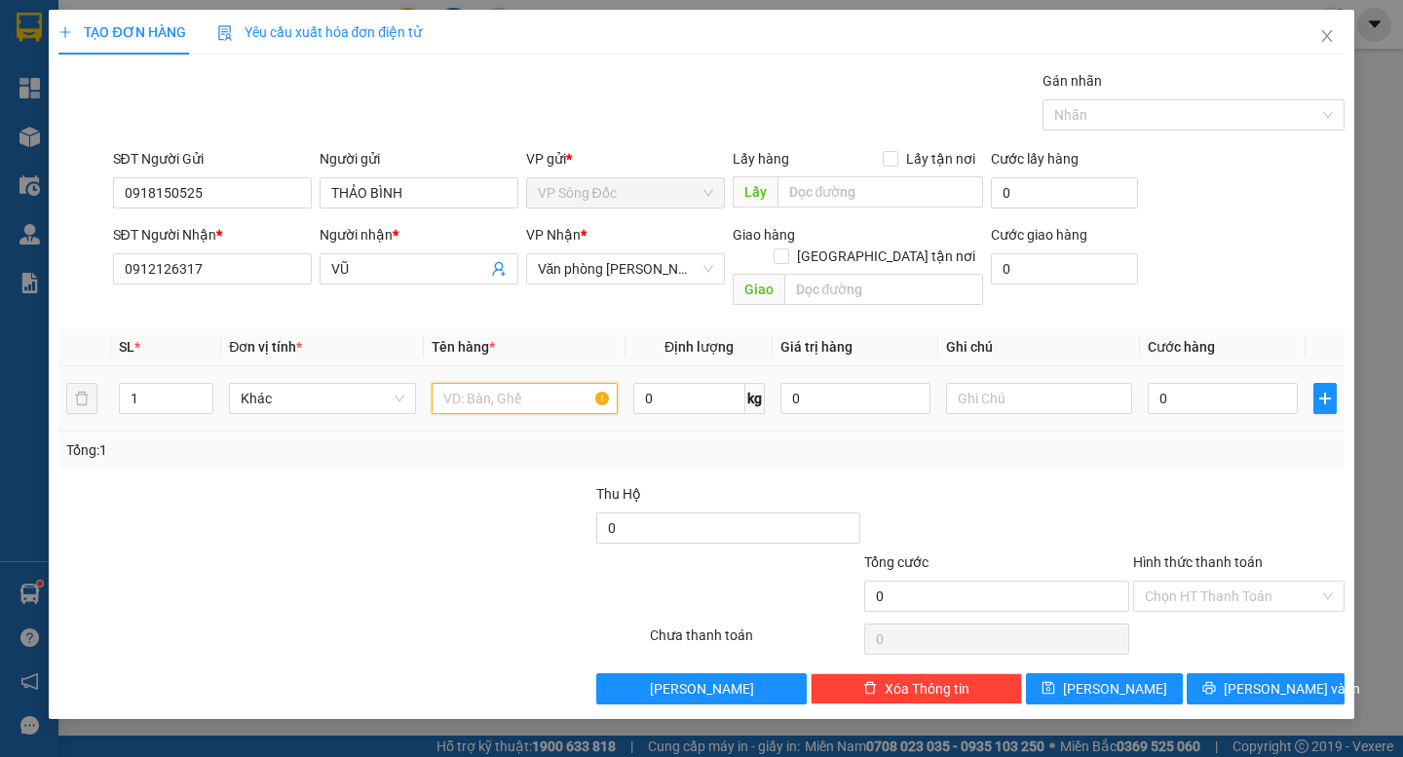
click at [520, 384] on input "text" at bounding box center [525, 398] width 186 height 31
click at [175, 384] on input "1" at bounding box center [166, 398] width 93 height 29
type input "3"
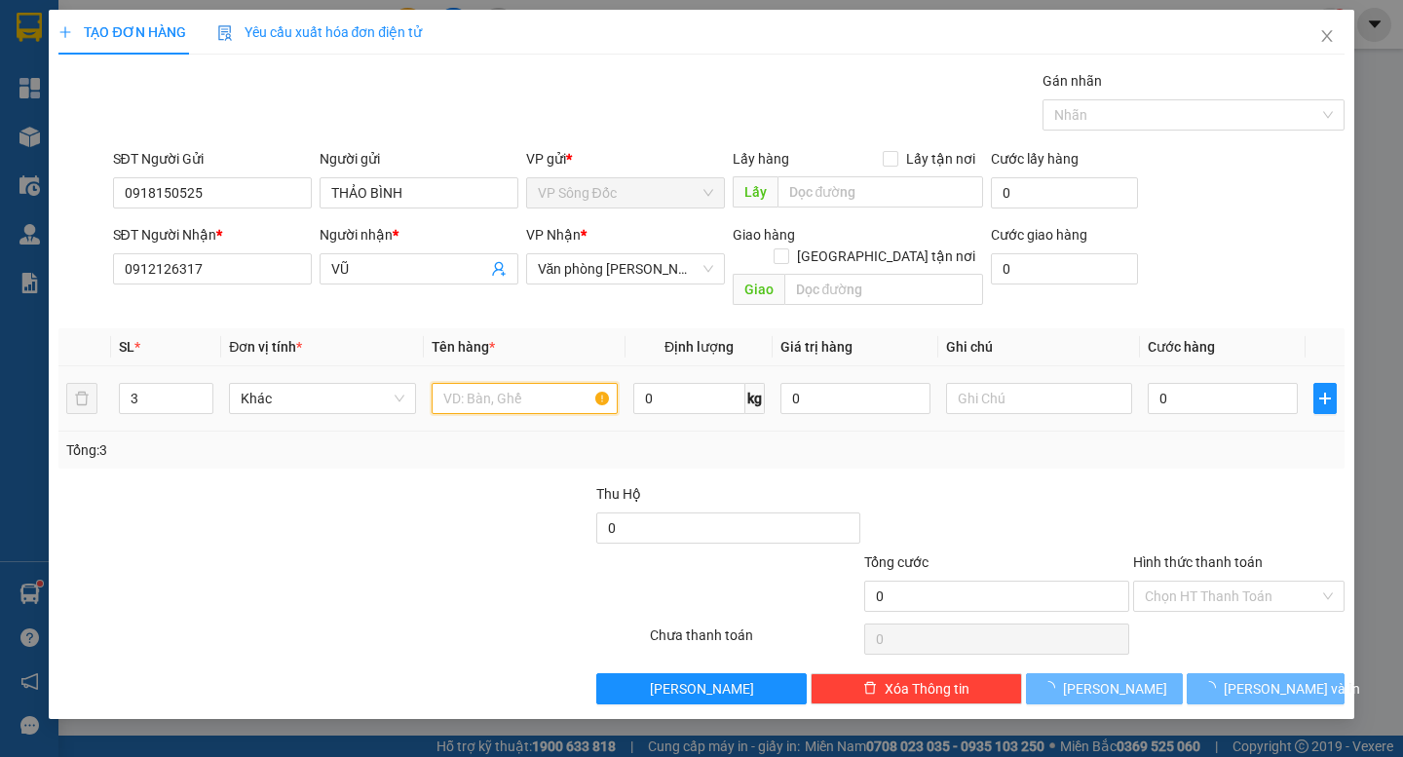
click at [481, 383] on input "text" at bounding box center [525, 398] width 186 height 31
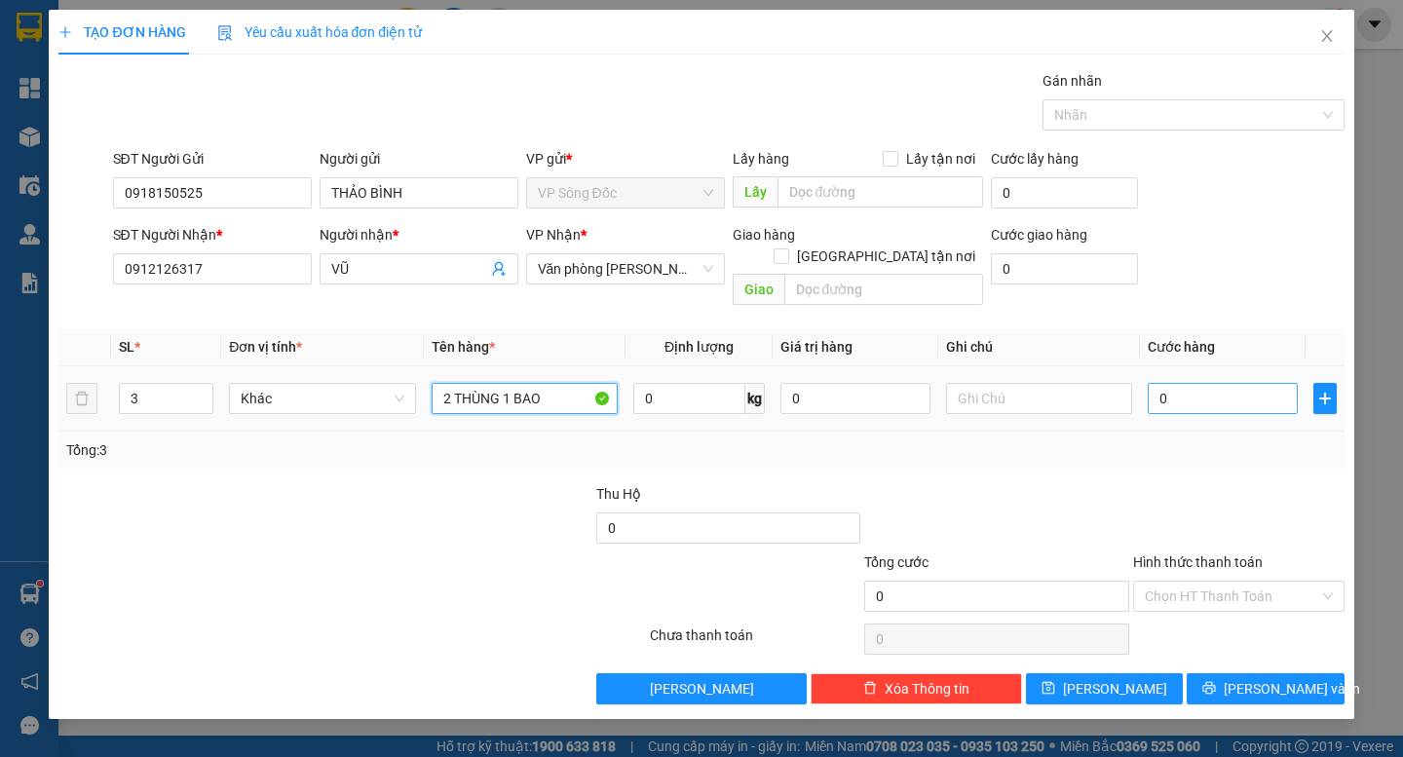
type input "2 THÙNG 1 BAO"
click at [1198, 383] on input "0" at bounding box center [1223, 398] width 150 height 31
type input "2"
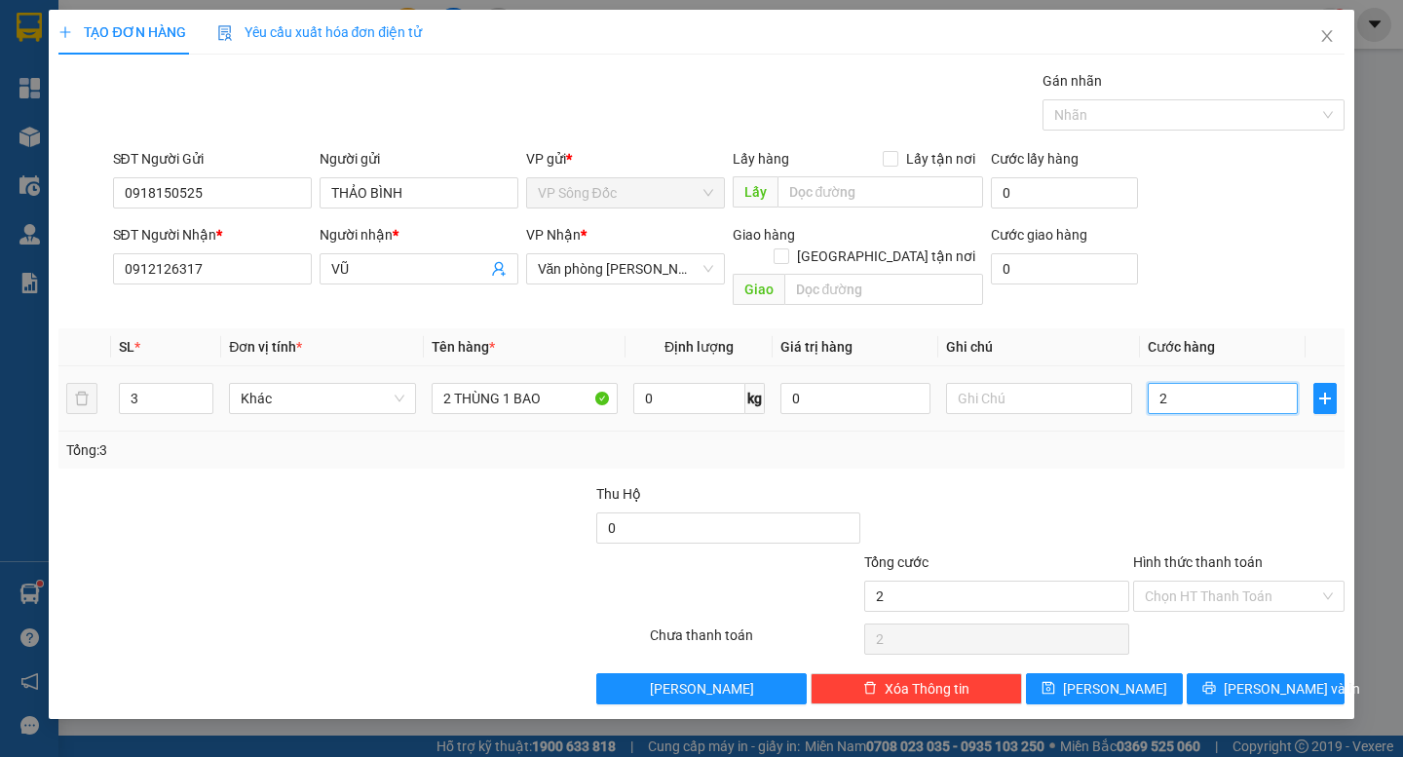
type input "25"
type input "250"
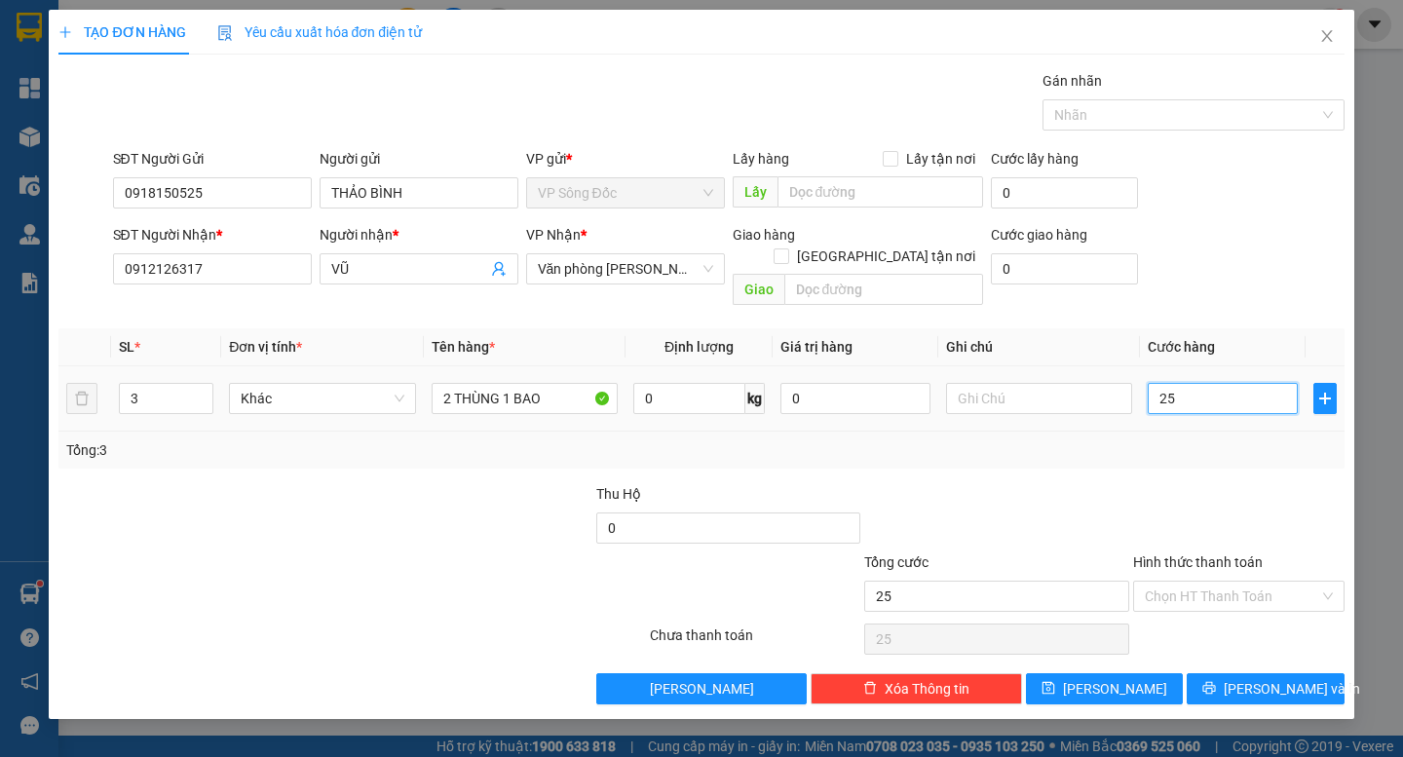
type input "250"
type input "2.500"
type input "25.000"
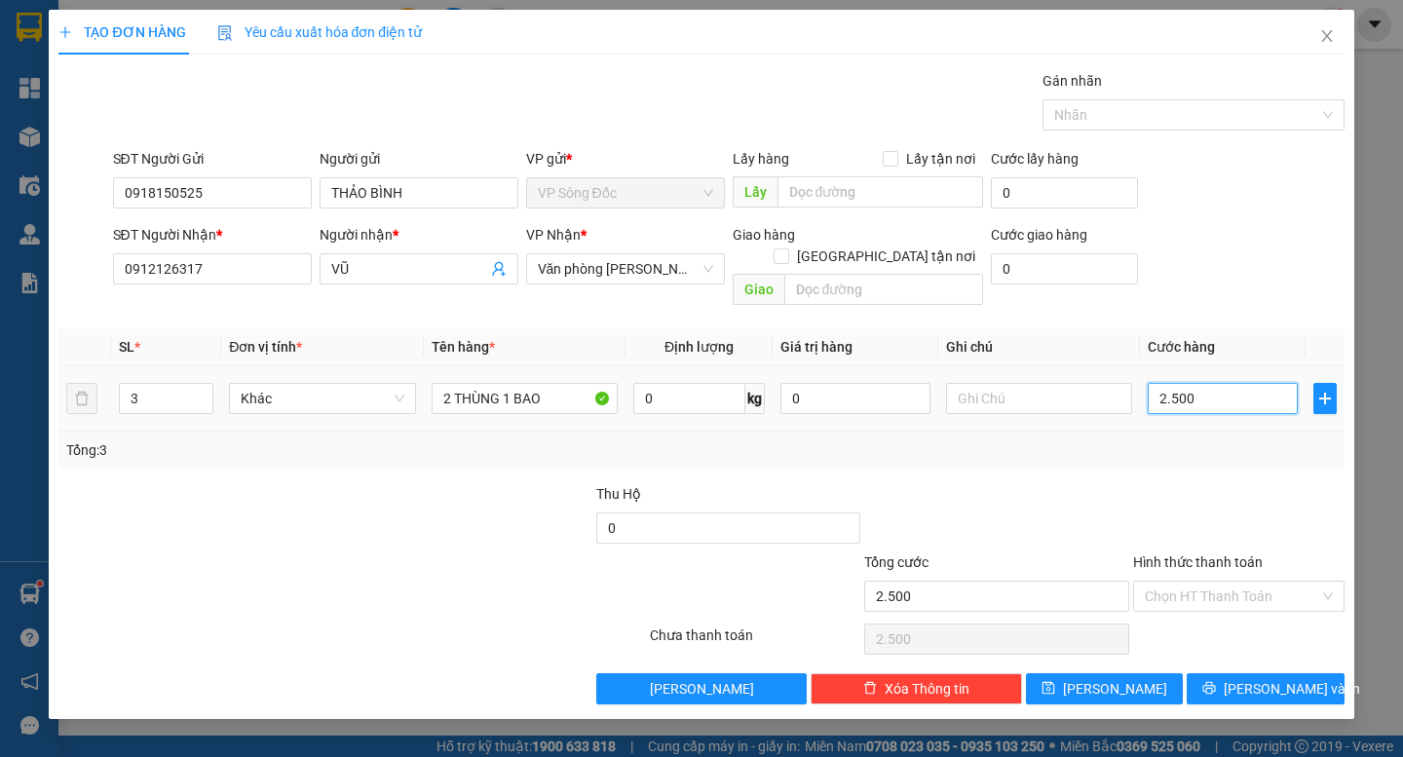
type input "25.000"
type input "250.000"
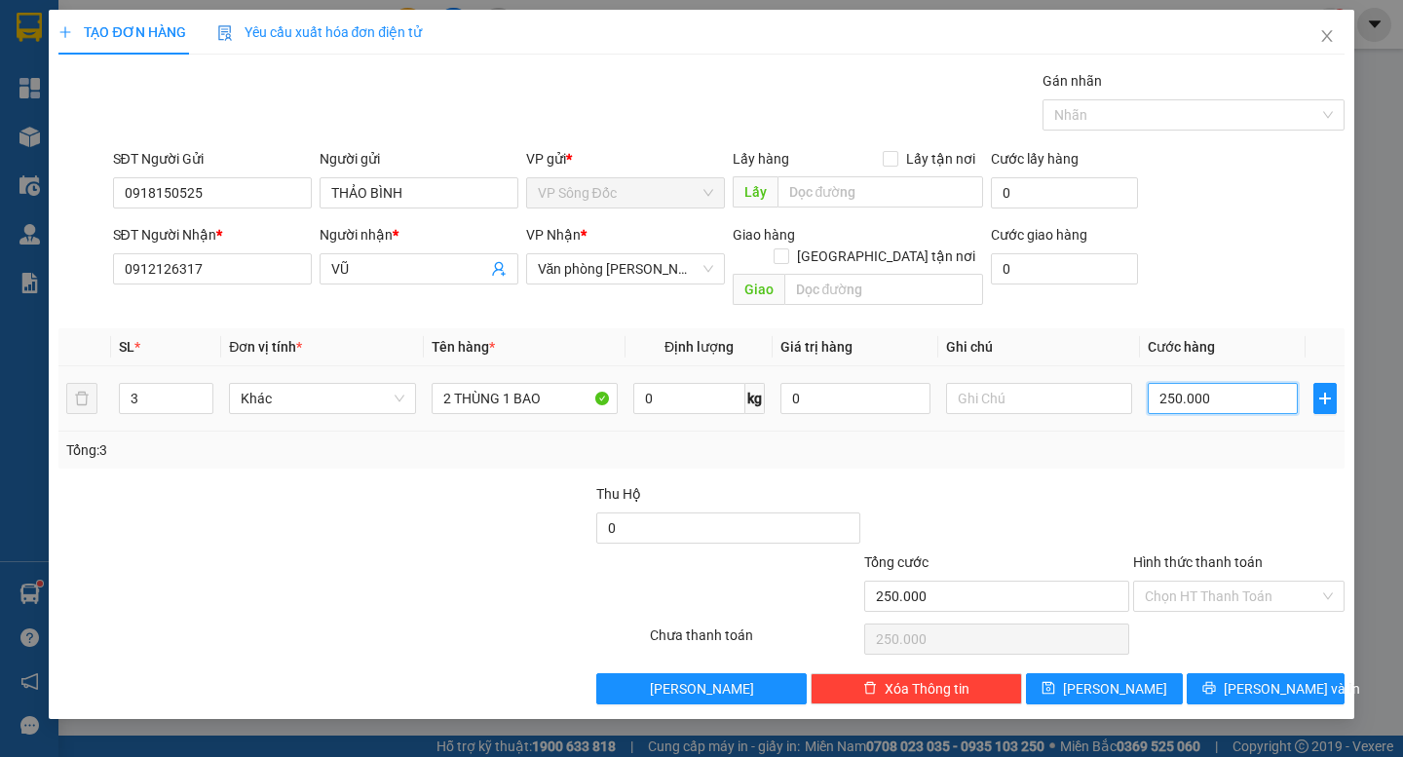
click at [1185, 383] on input "250.000" at bounding box center [1223, 398] width 150 height 31
type input "2"
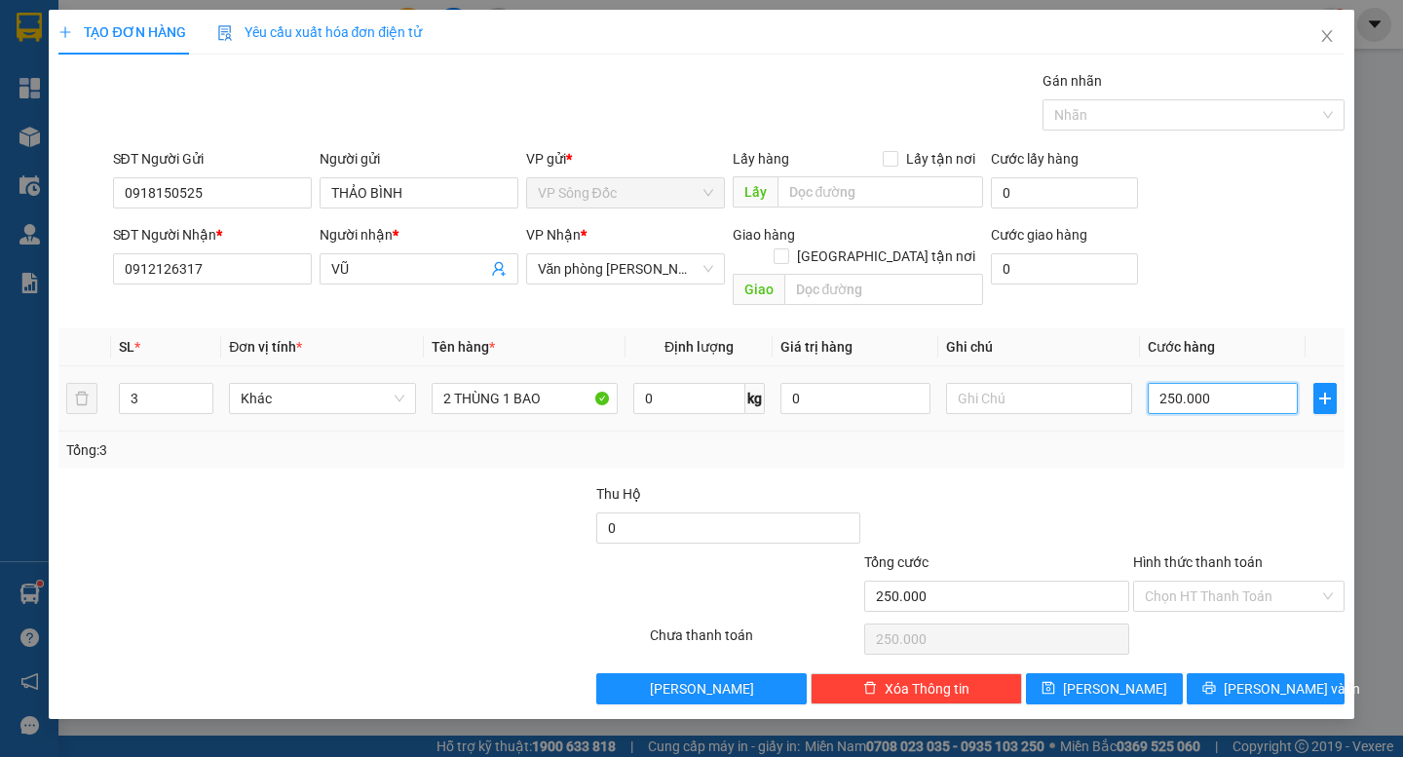
type input "2"
type input "26"
type input "260"
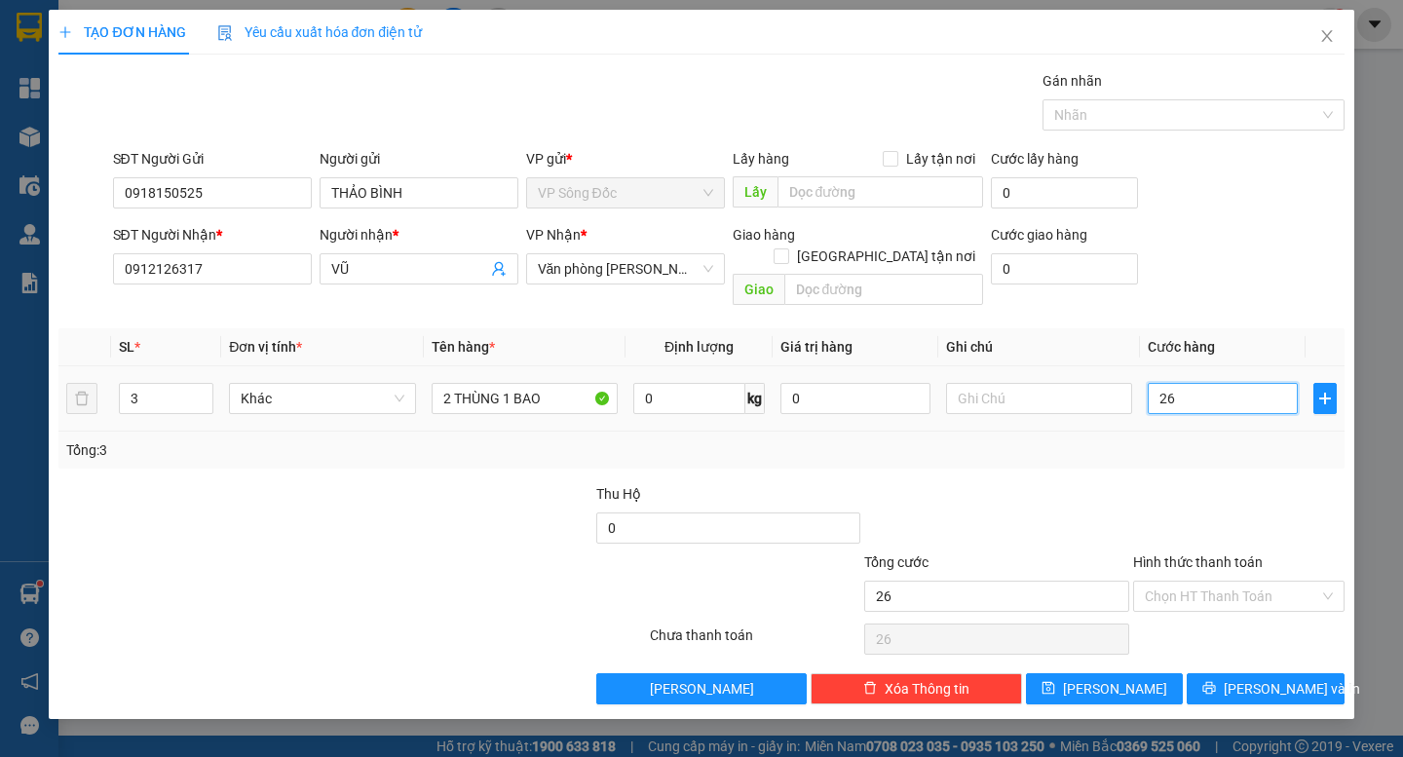
type input "260"
type input "2.600"
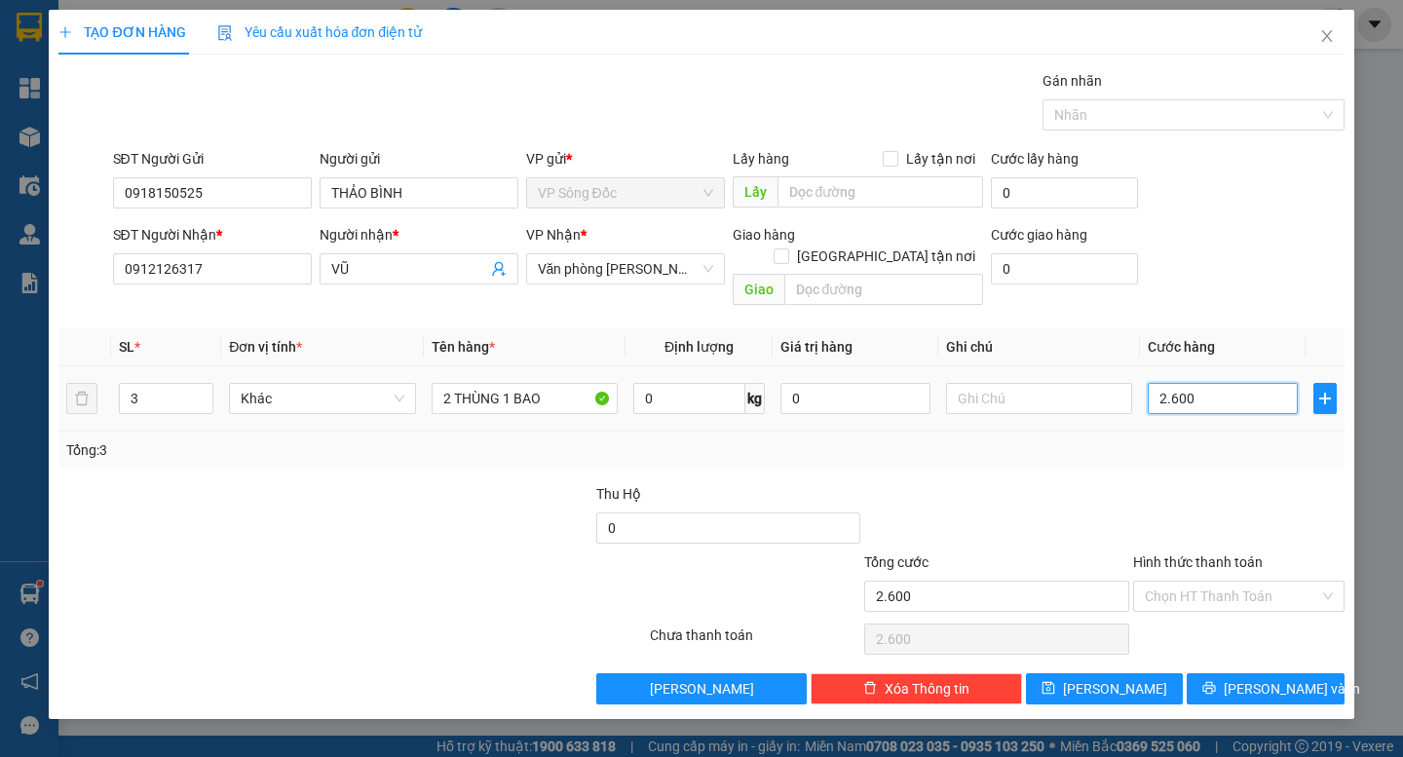
type input "26.000"
type input "260.000"
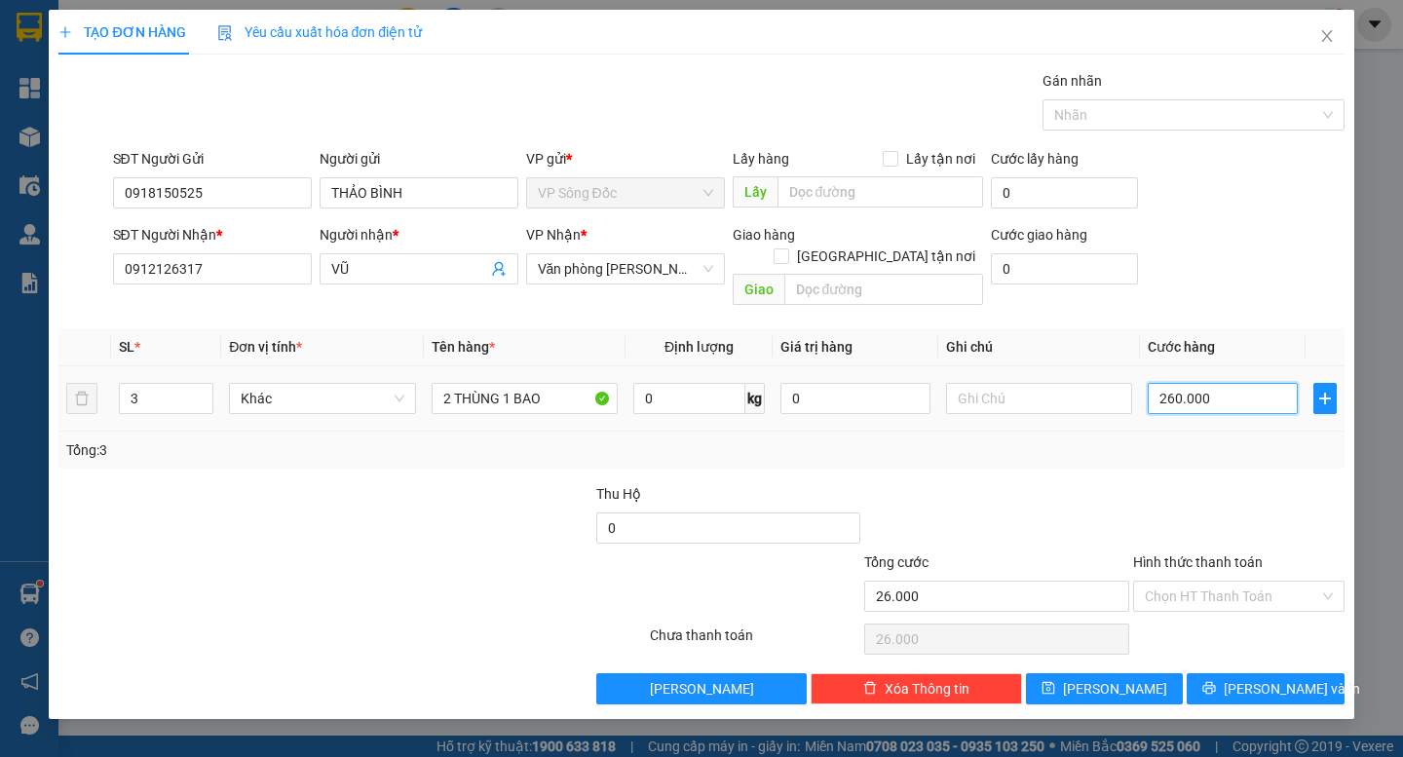
type input "260.000"
click at [1269, 678] on span "[PERSON_NAME] và In" at bounding box center [1292, 688] width 136 height 21
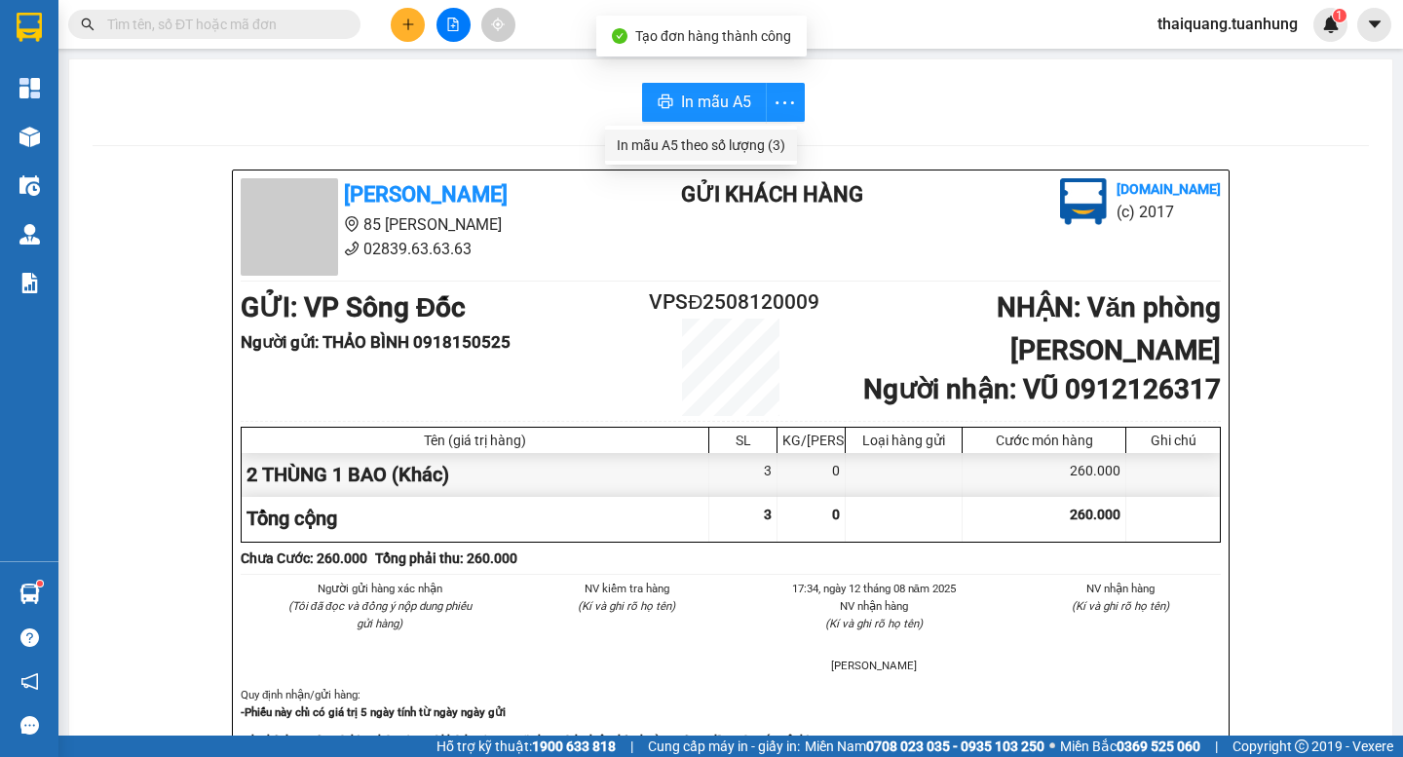
click at [761, 141] on div "In mẫu A5 theo số lượng (3)" at bounding box center [701, 144] width 169 height 21
click at [396, 39] on div at bounding box center [453, 25] width 146 height 34
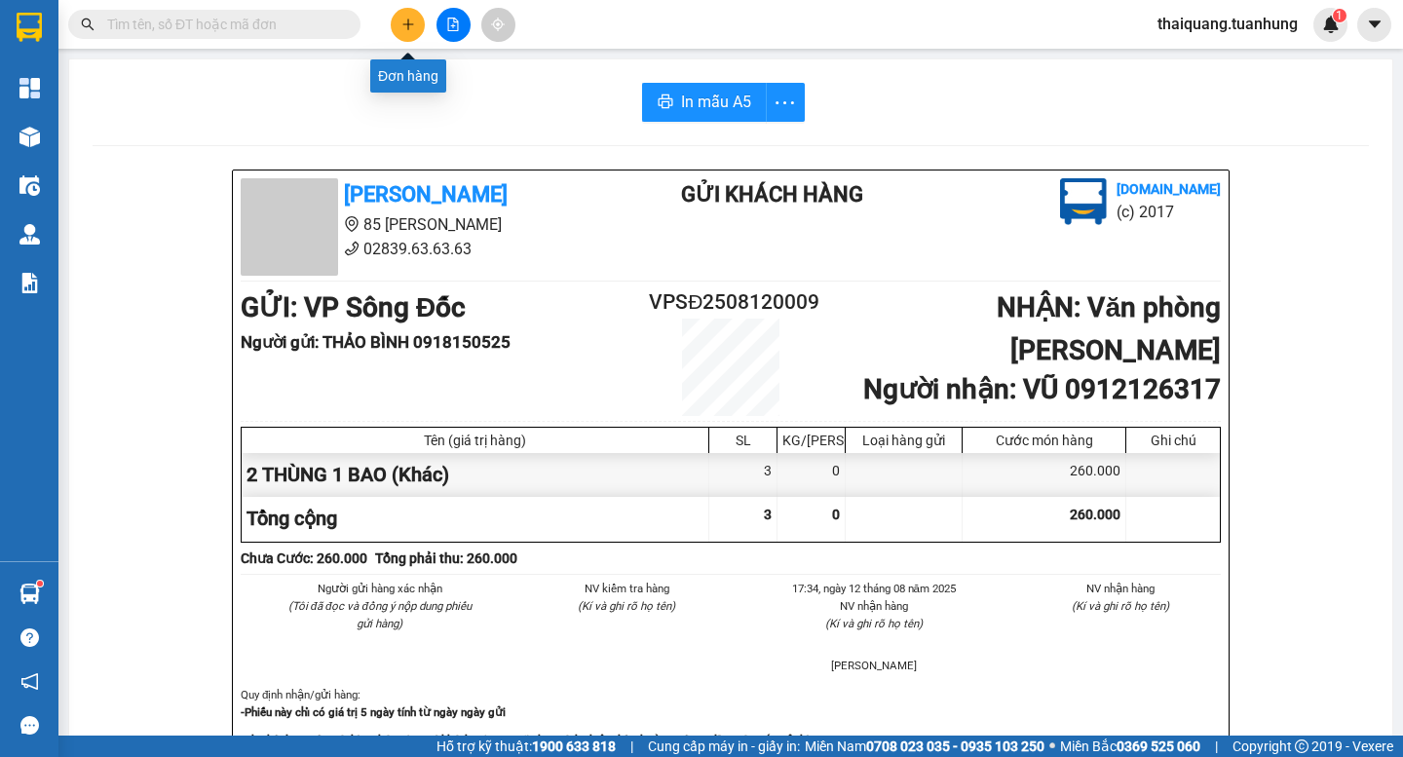
click at [404, 31] on button at bounding box center [408, 25] width 34 height 34
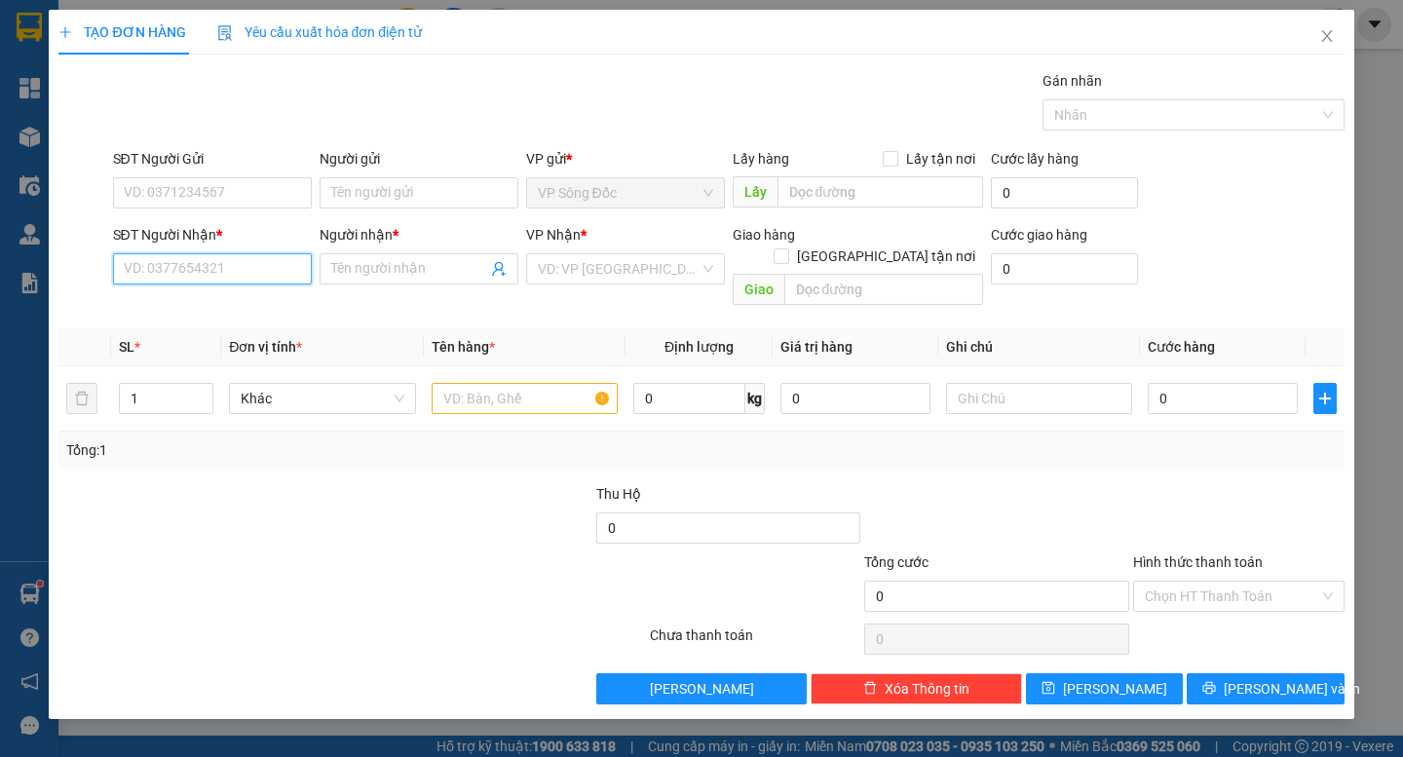
click at [230, 259] on input "SĐT Người Nhận *" at bounding box center [212, 268] width 199 height 31
type input "0909443899"
click at [236, 311] on div "0909443899 - LABO AN TÂM" at bounding box center [212, 307] width 175 height 21
type input "LABO AN TÂM"
type input "0909443899"
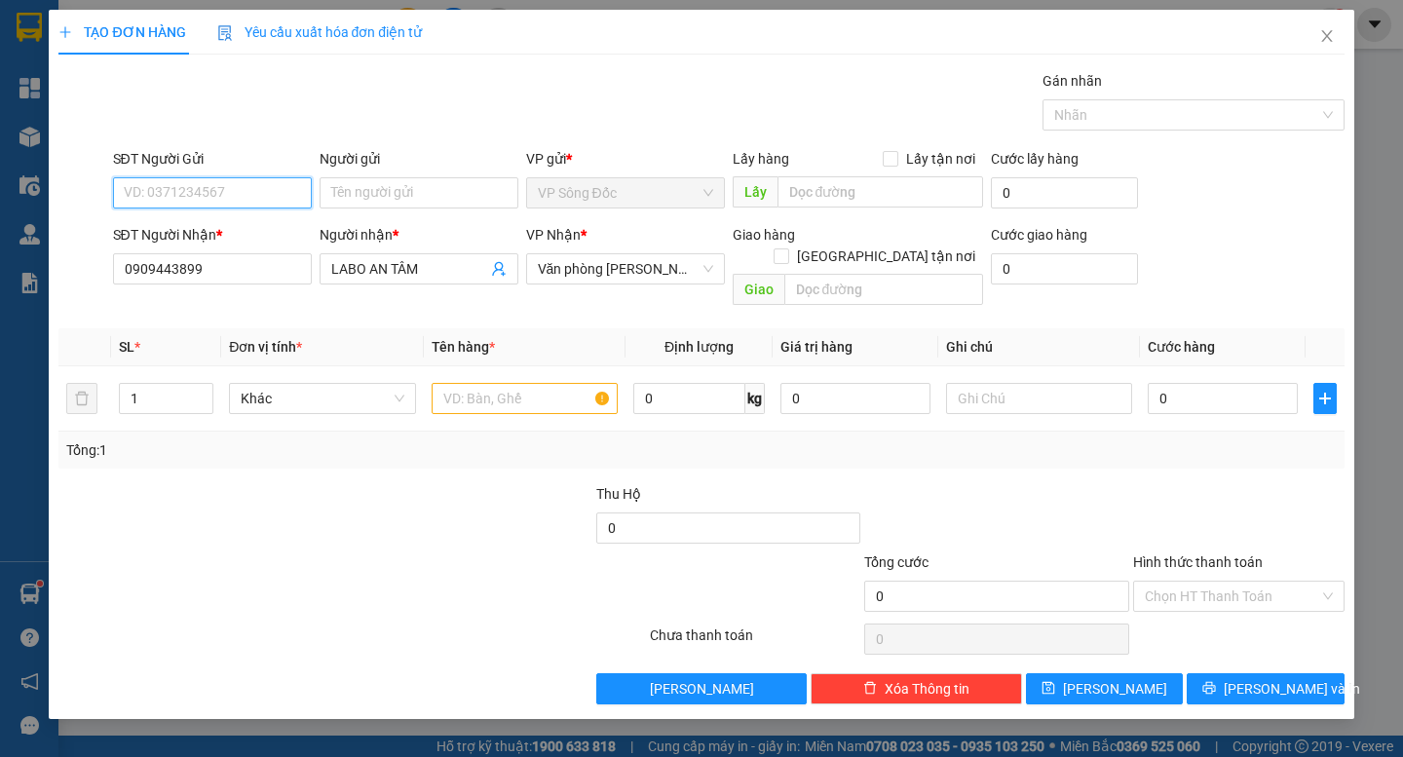
click at [275, 194] on input "SĐT Người Gửi" at bounding box center [212, 192] width 199 height 31
click at [281, 223] on div "0906974499 - [PERSON_NAME]" at bounding box center [221, 231] width 192 height 21
type input "0906974499"
type input "[PERSON_NAME]"
click at [546, 383] on input "text" at bounding box center [525, 398] width 186 height 31
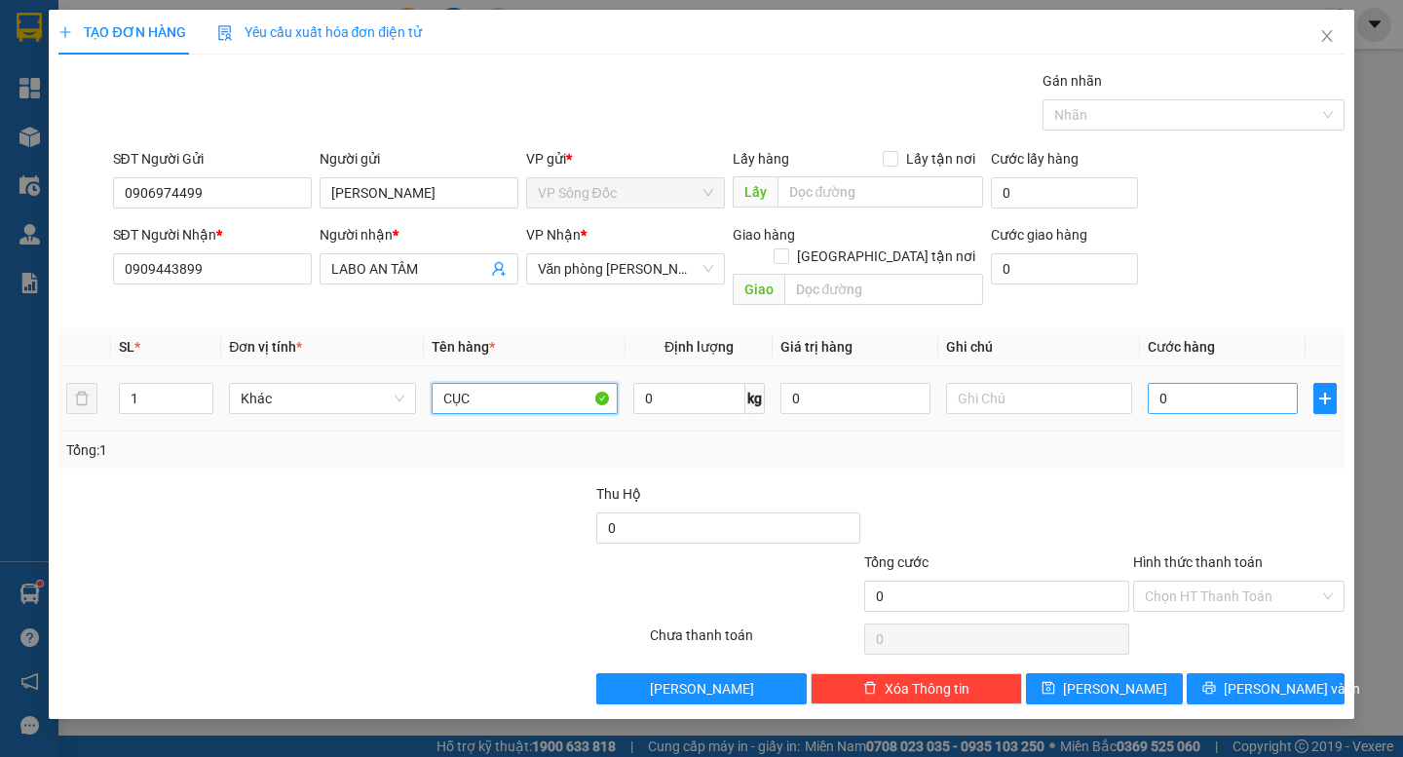
type input "CỤC"
click at [1194, 383] on input "0" at bounding box center [1223, 398] width 150 height 31
type input "3"
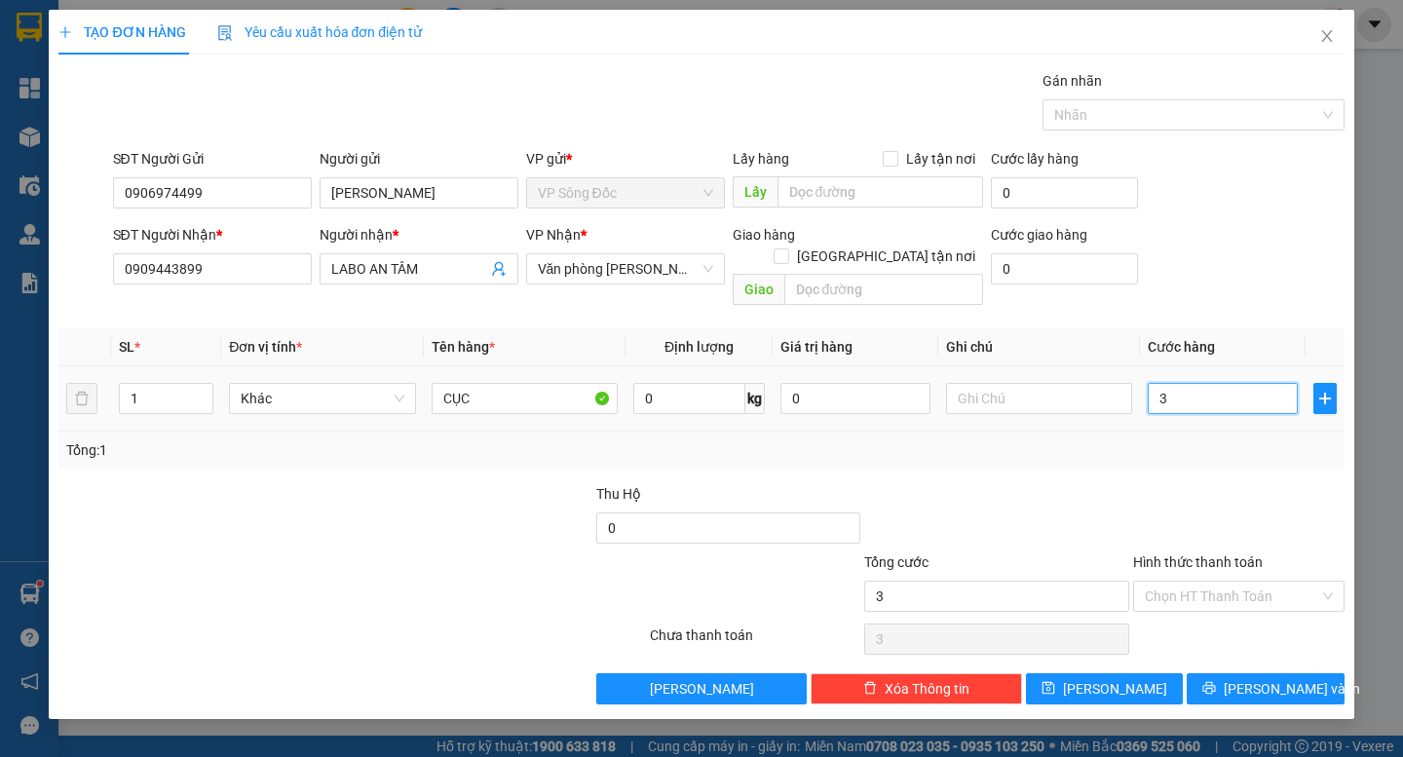
type input "30"
type input "30.000"
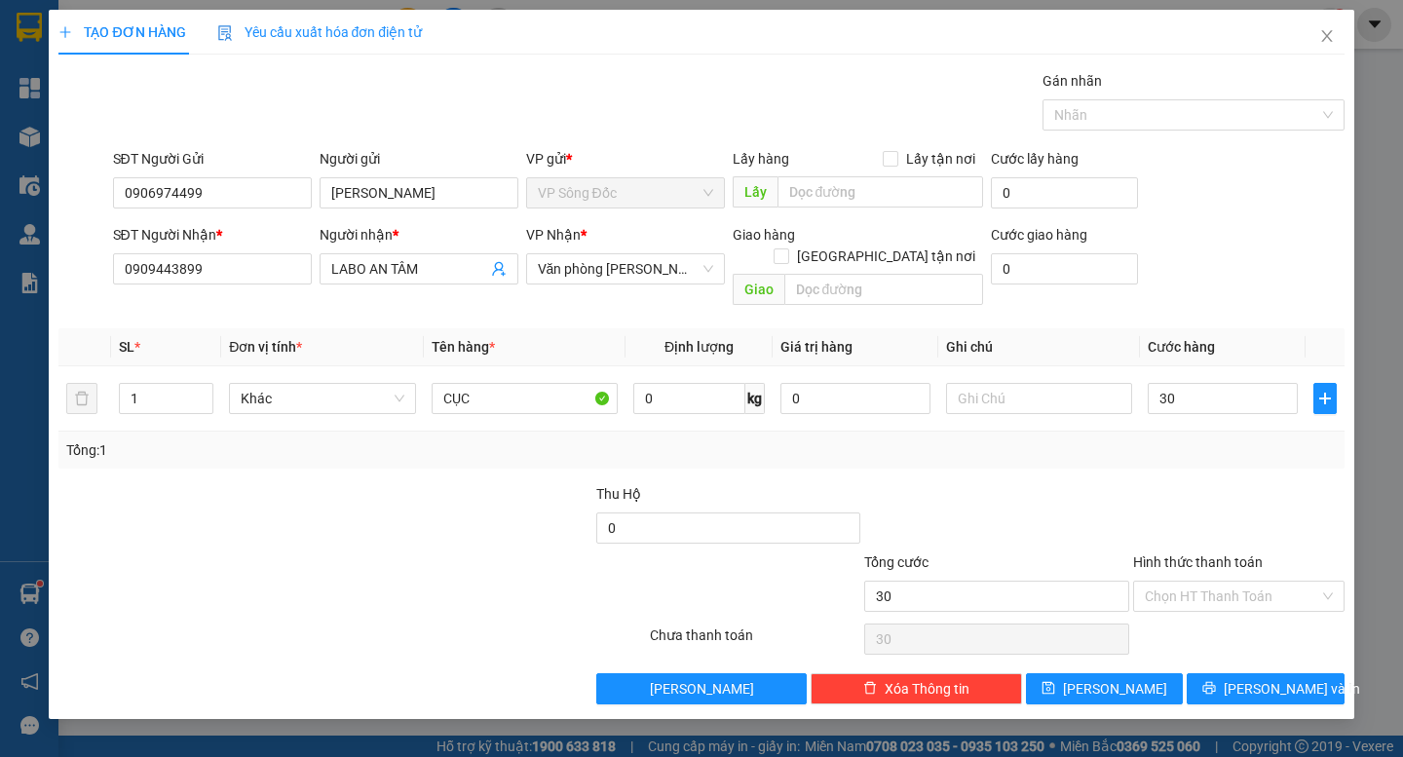
type input "30.000"
click at [1219, 446] on div "Tổng: 1" at bounding box center [700, 450] width 1285 height 37
click at [1263, 678] on span "[PERSON_NAME] và In" at bounding box center [1292, 688] width 136 height 21
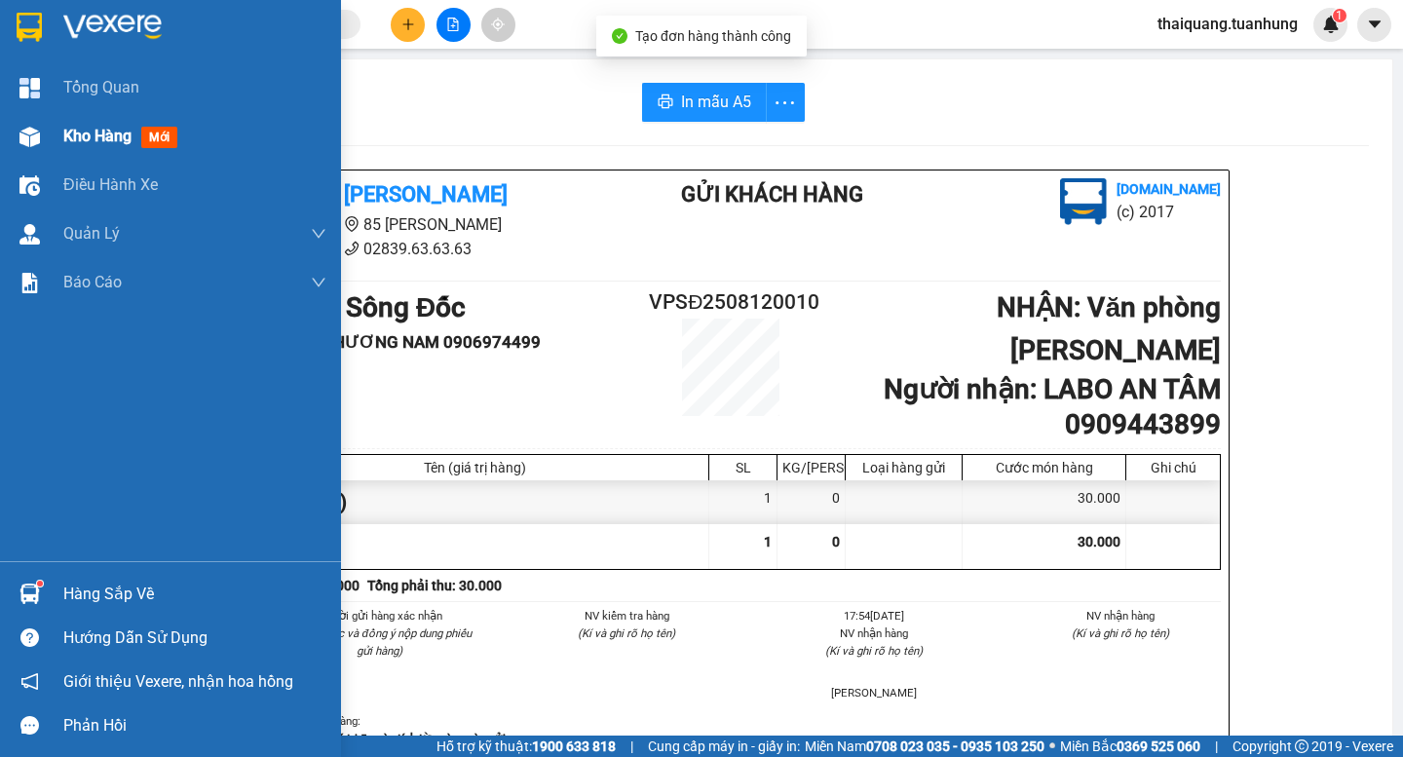
click at [74, 135] on span "Kho hàng" at bounding box center [97, 136] width 68 height 19
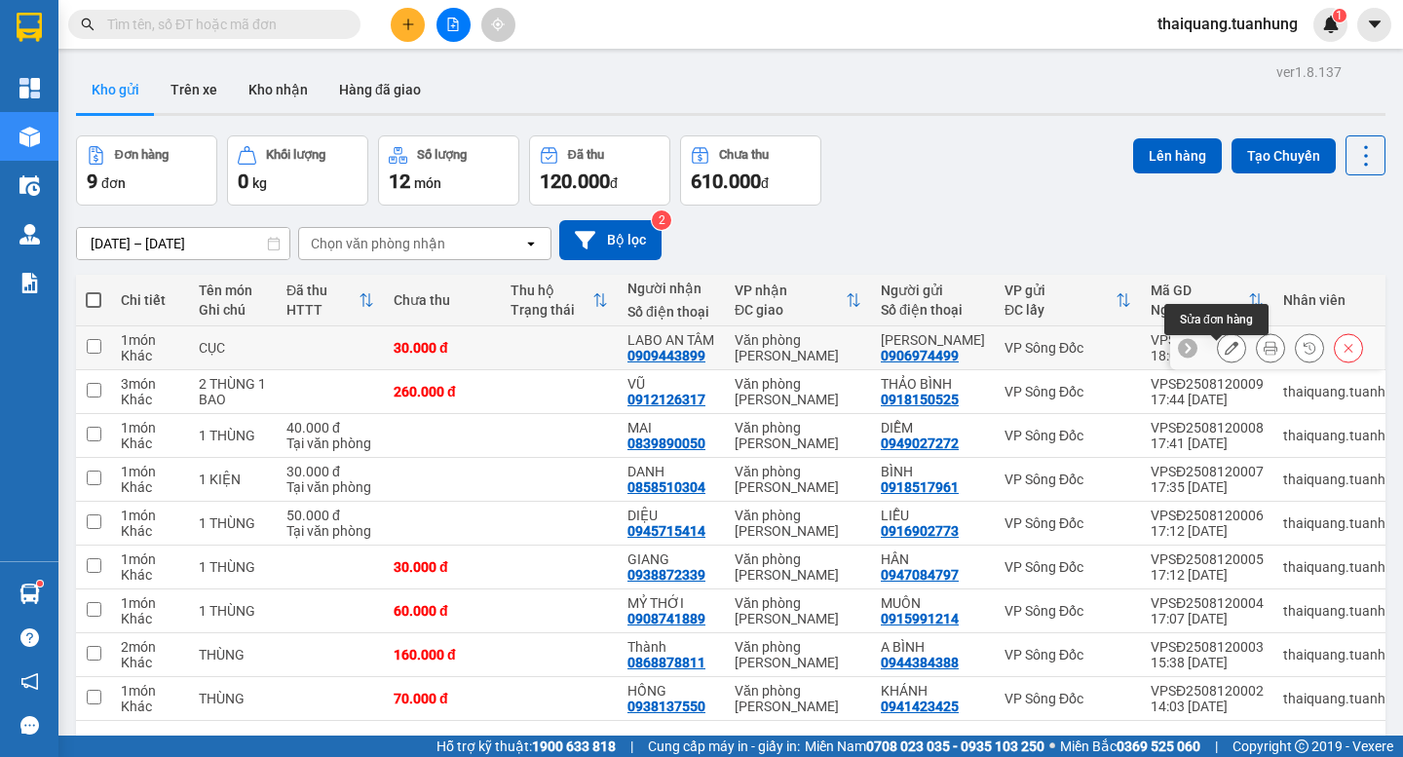
click at [1225, 354] on icon at bounding box center [1232, 348] width 14 height 14
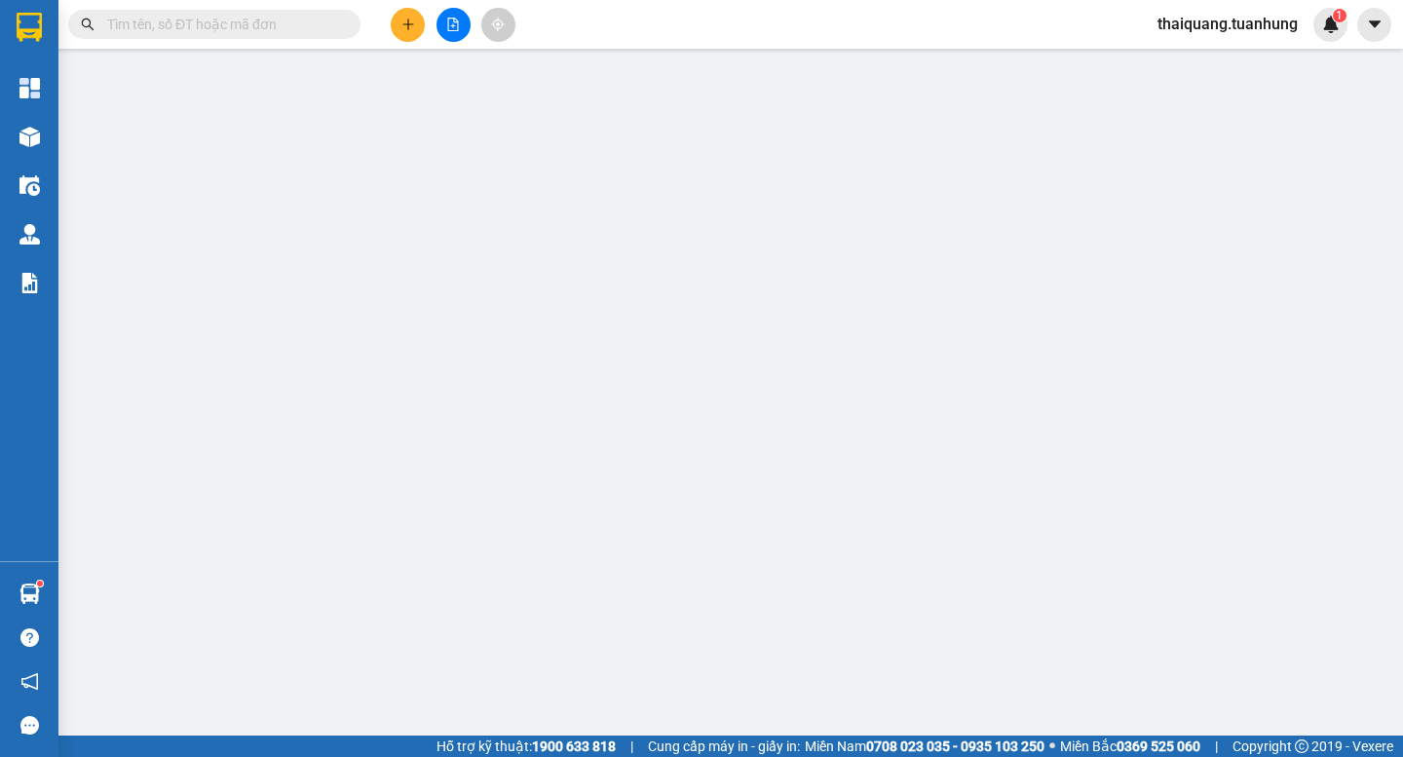
type input "0906974499"
type input "[PERSON_NAME]"
type input "0909443899"
type input "LABO AN TÂM"
type input "30.000"
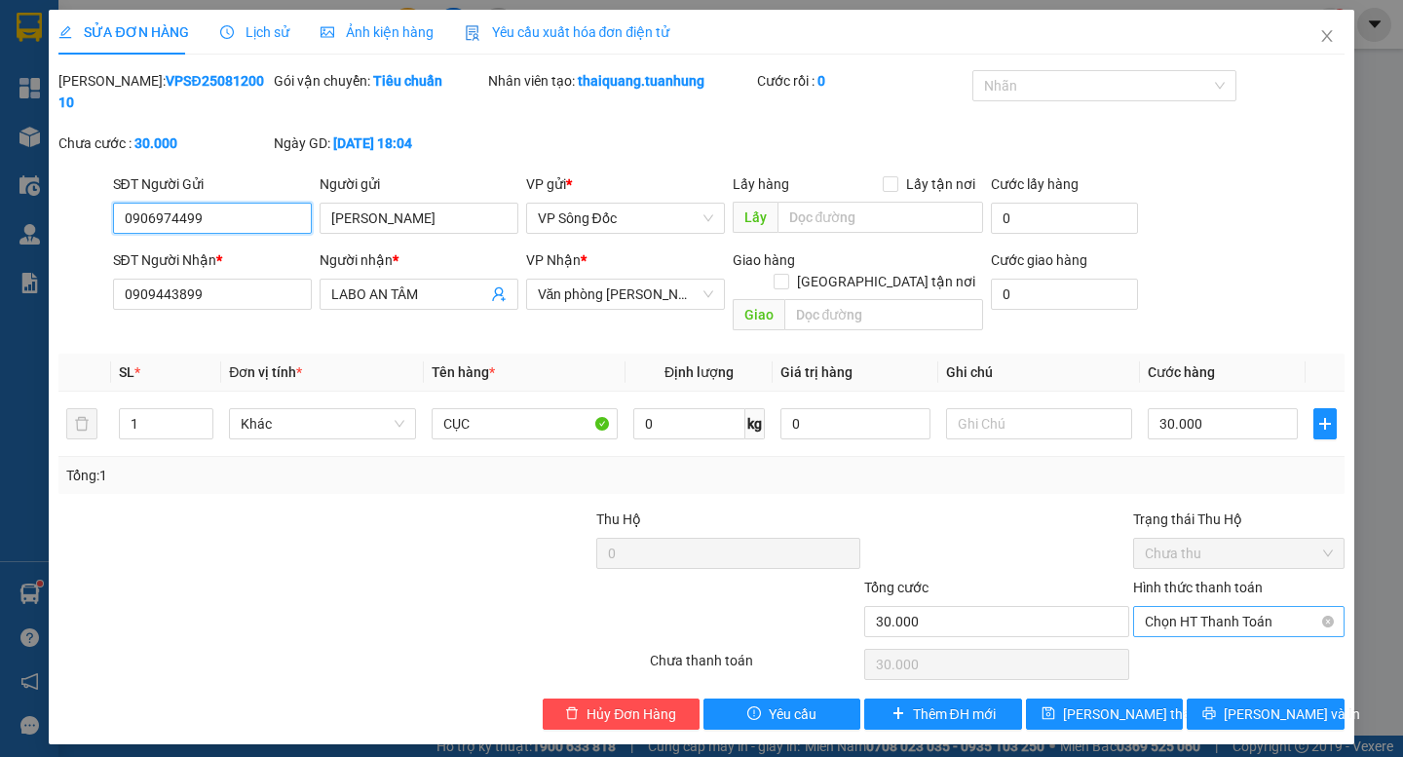
click at [1224, 607] on span "Chọn HT Thanh Toán" at bounding box center [1239, 621] width 188 height 29
click at [1224, 615] on div "Tại văn phòng" at bounding box center [1239, 617] width 188 height 21
type input "0"
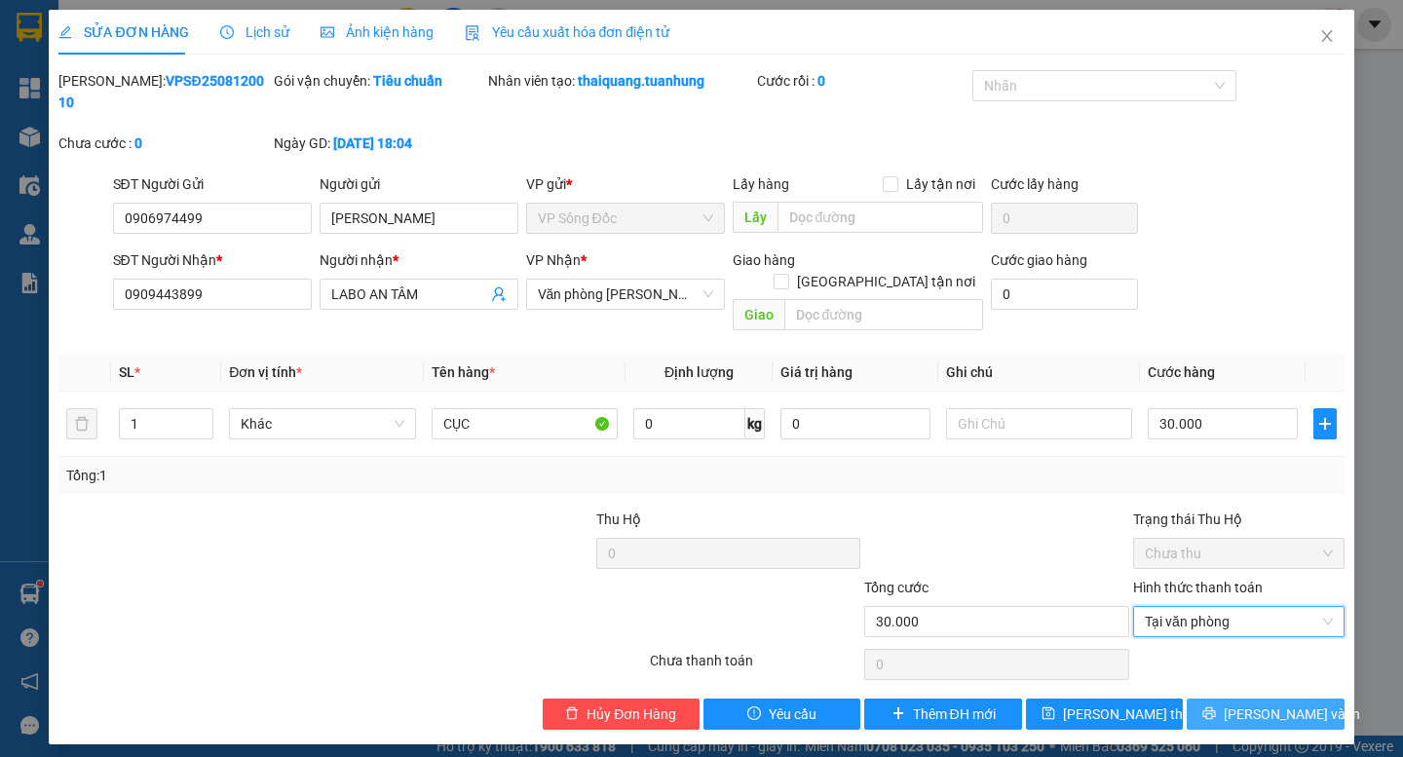
click at [1246, 699] on button "[PERSON_NAME] và In" at bounding box center [1265, 714] width 157 height 31
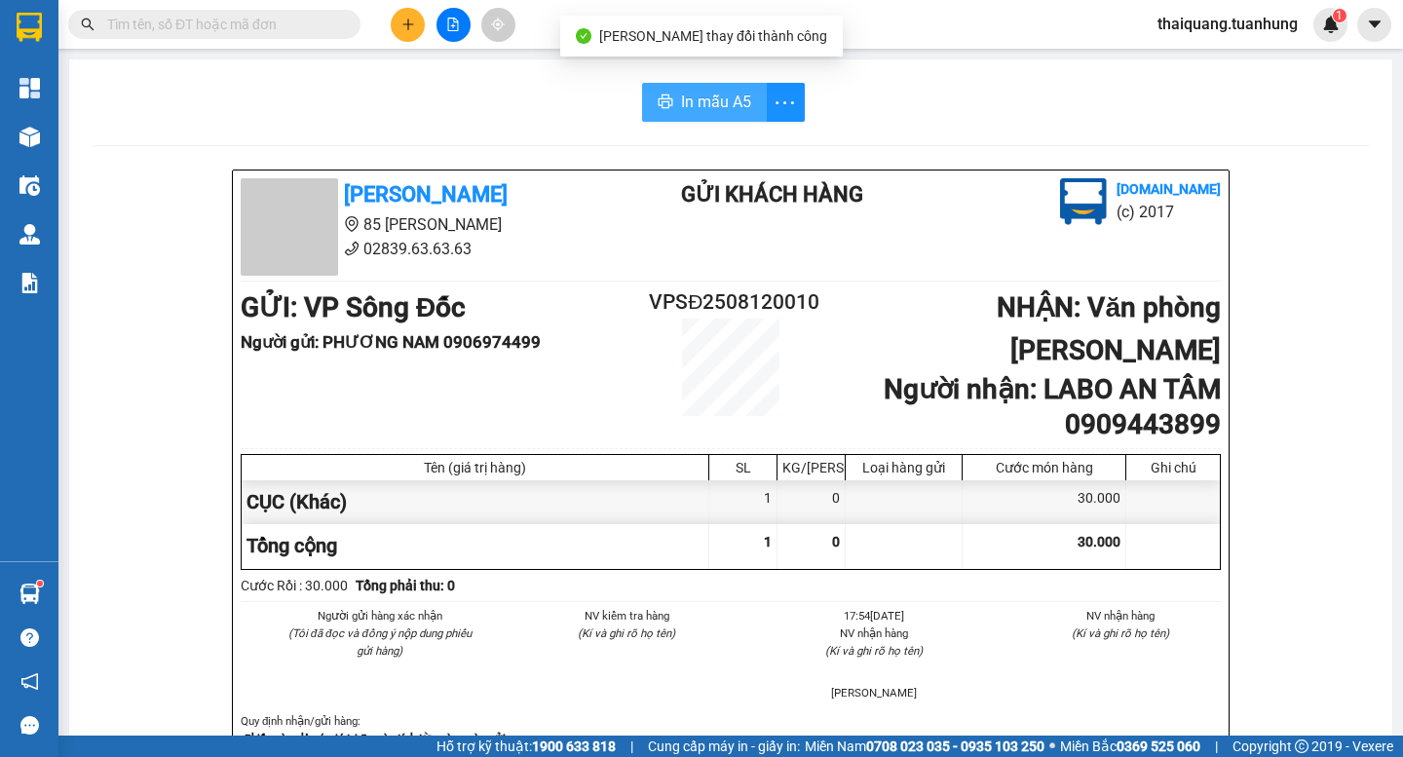
click at [704, 107] on span "In mẫu A5" at bounding box center [716, 102] width 70 height 24
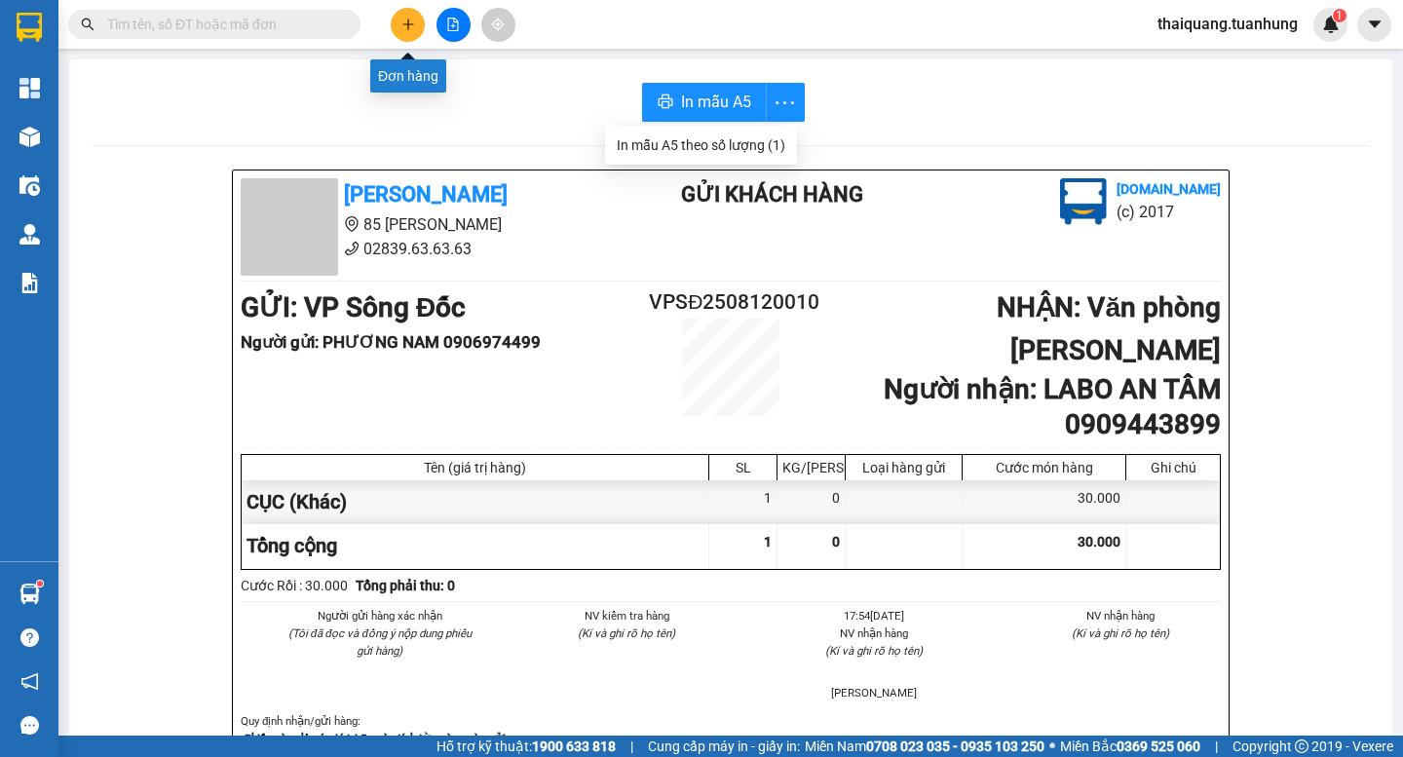
click at [415, 31] on button at bounding box center [408, 25] width 34 height 34
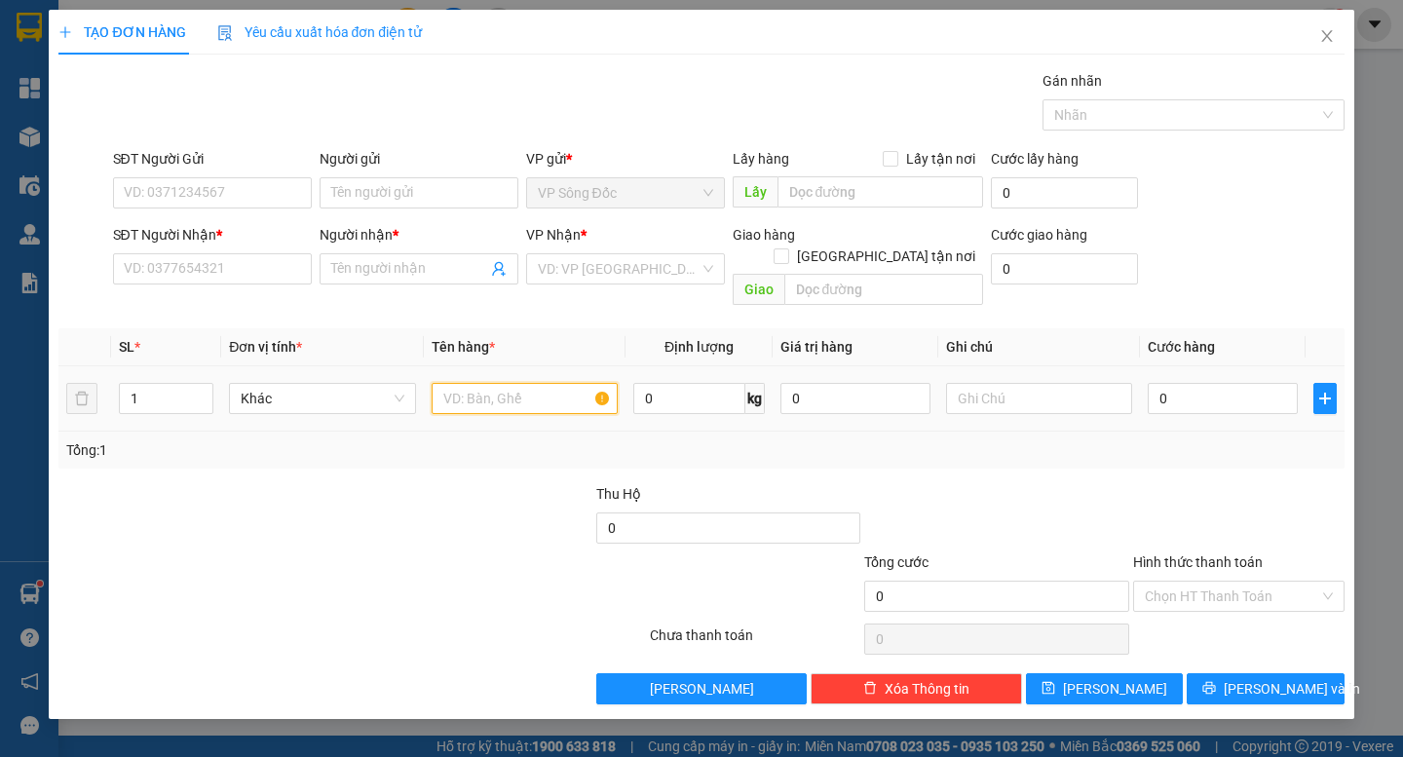
click at [486, 383] on input "text" at bounding box center [525, 398] width 186 height 31
click at [207, 252] on div "SĐT Người Nhận *" at bounding box center [212, 238] width 199 height 29
click at [205, 272] on input "SĐT Người Nhận *" at bounding box center [212, 268] width 199 height 31
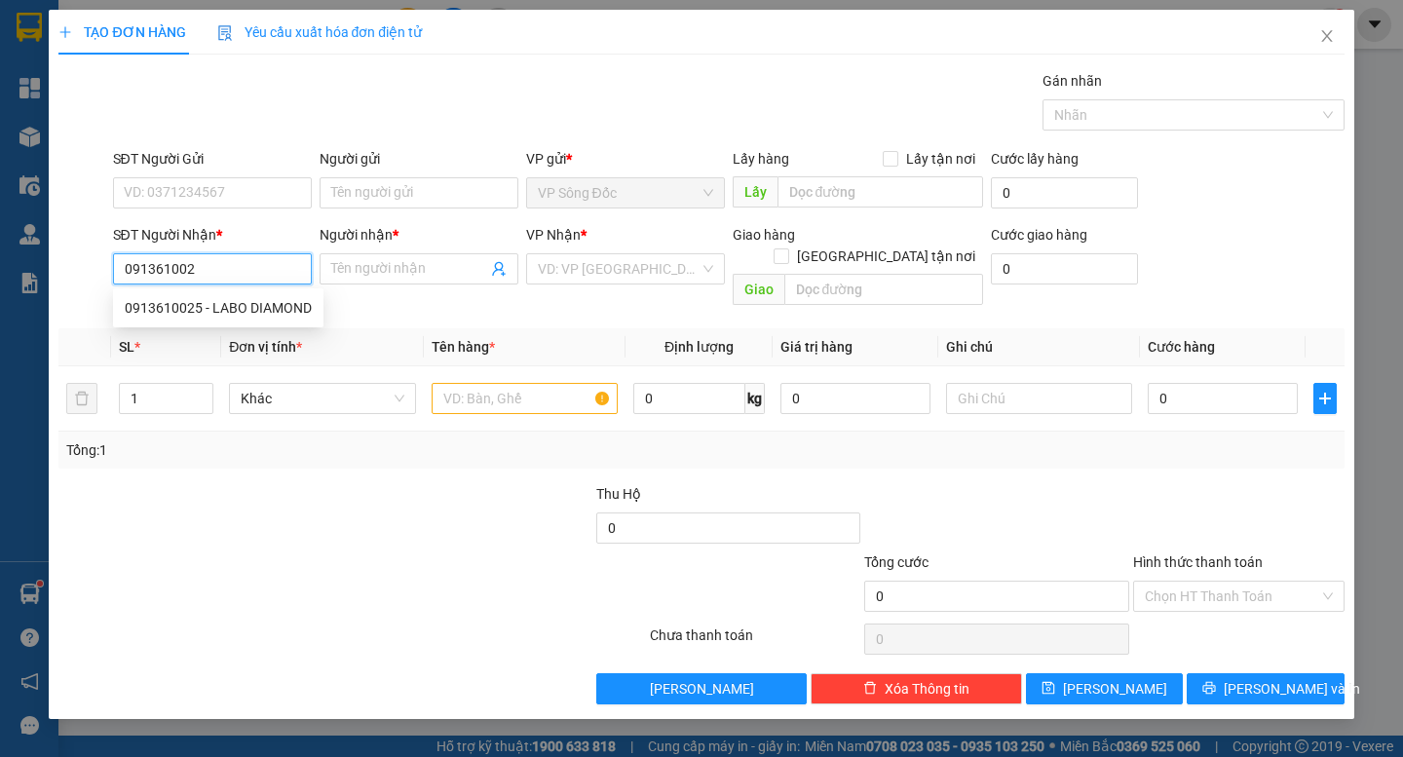
type input "0913610025"
click at [219, 307] on div "0913610025 - LABO DIAMOND" at bounding box center [218, 307] width 187 height 21
type input "LABO DIAMOND"
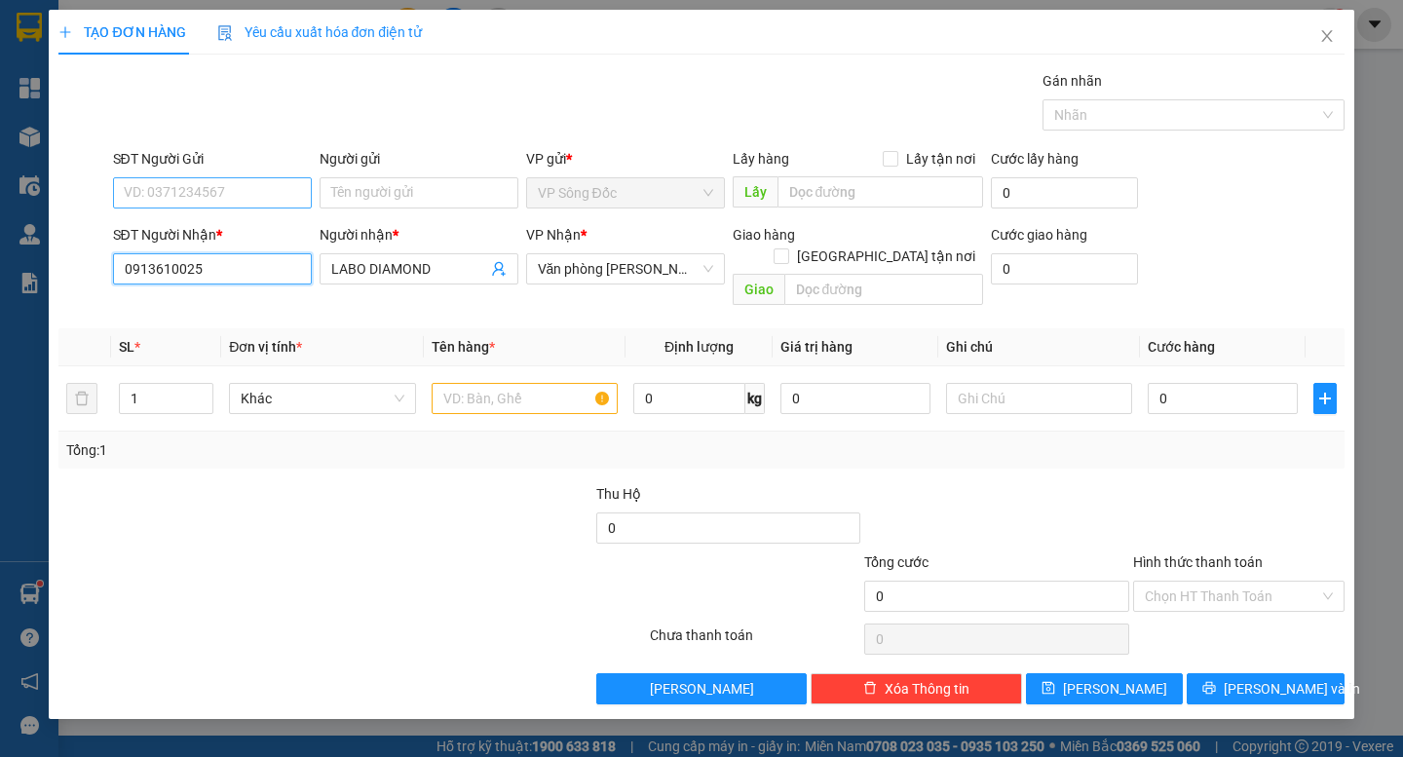
type input "0913610025"
click at [238, 192] on input "SĐT Người Gửi" at bounding box center [212, 192] width 199 height 31
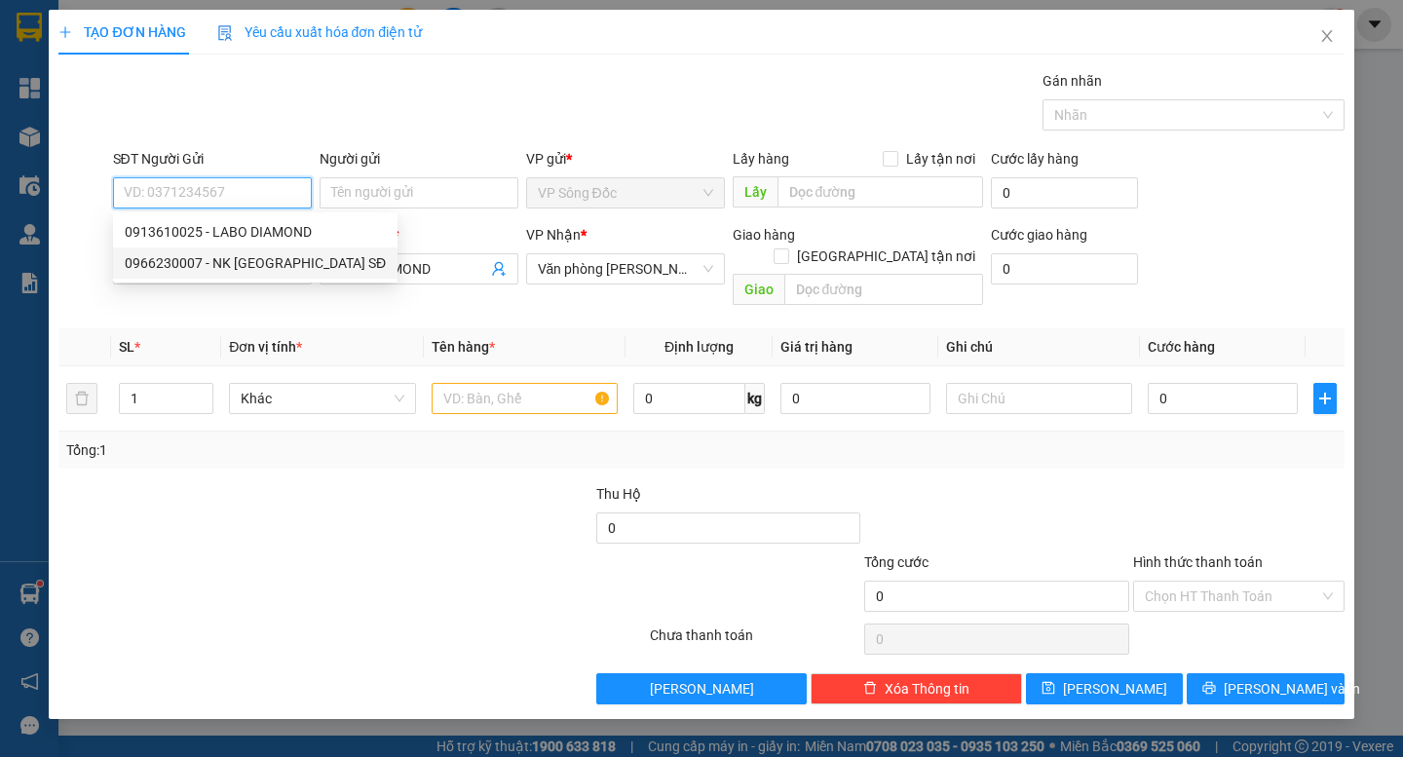
click at [273, 264] on div "0966230007 - NK [GEOGRAPHIC_DATA] SĐ" at bounding box center [255, 262] width 261 height 21
type input "0966230007"
type input "NK SÀI GÒN SĐ"
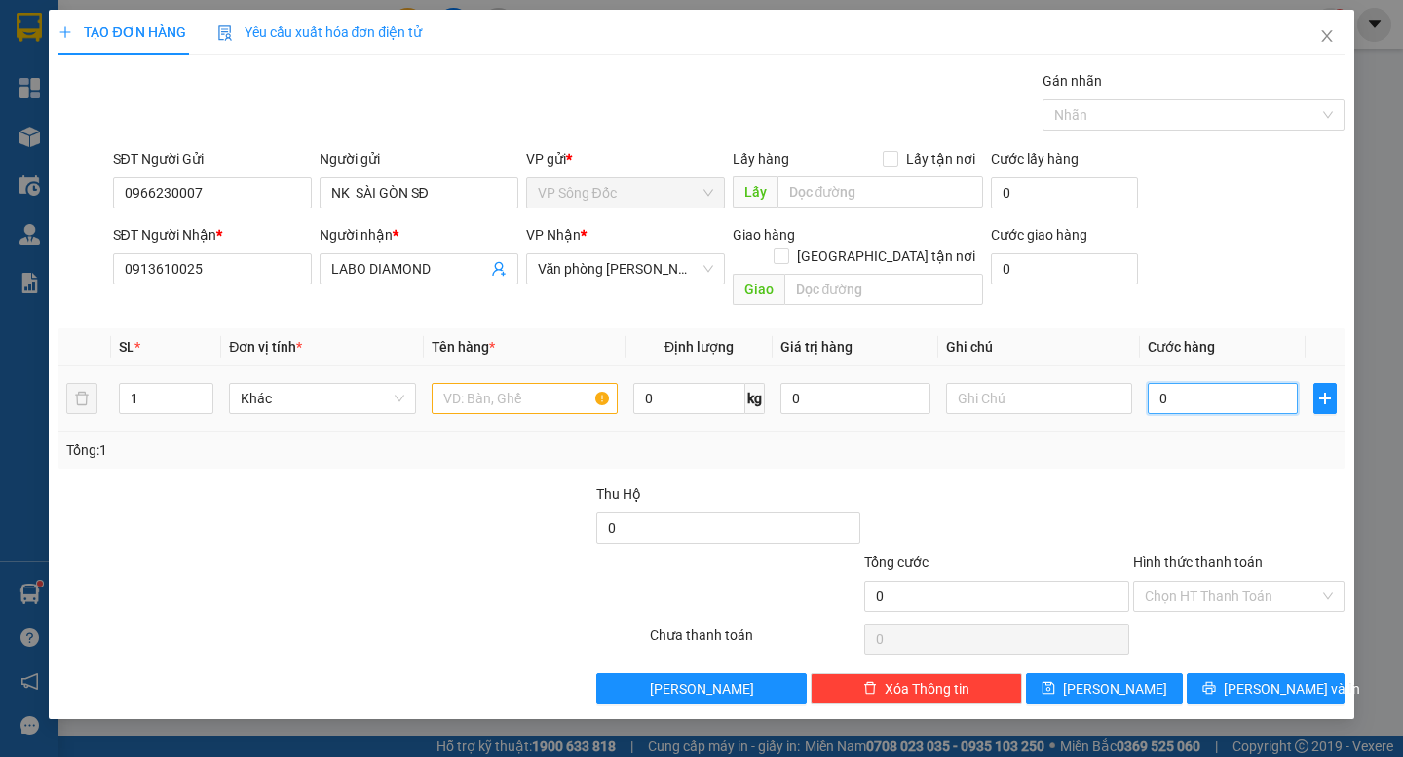
click at [1216, 383] on input "0" at bounding box center [1223, 398] width 150 height 31
type input "3"
type input "30"
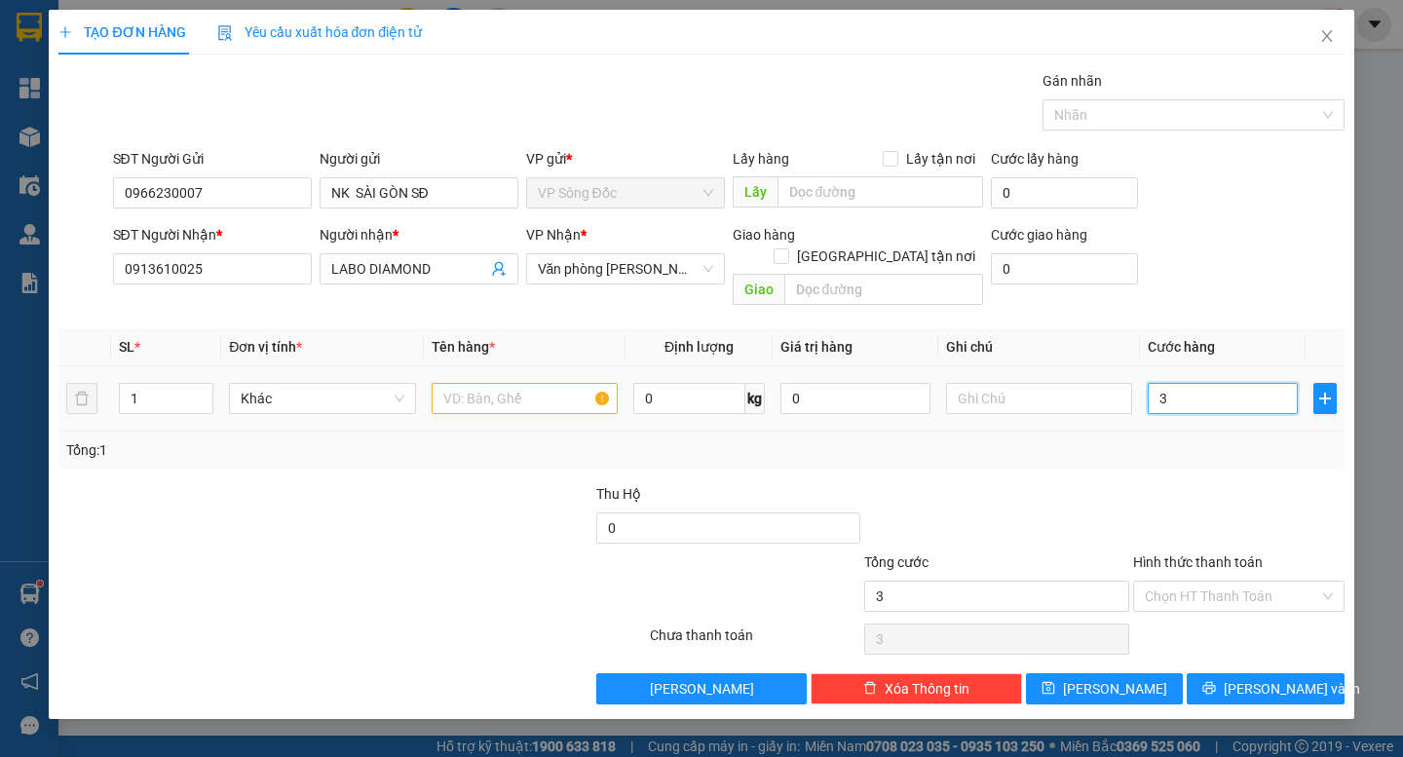
type input "30"
click at [494, 383] on input "text" at bounding box center [525, 398] width 186 height 31
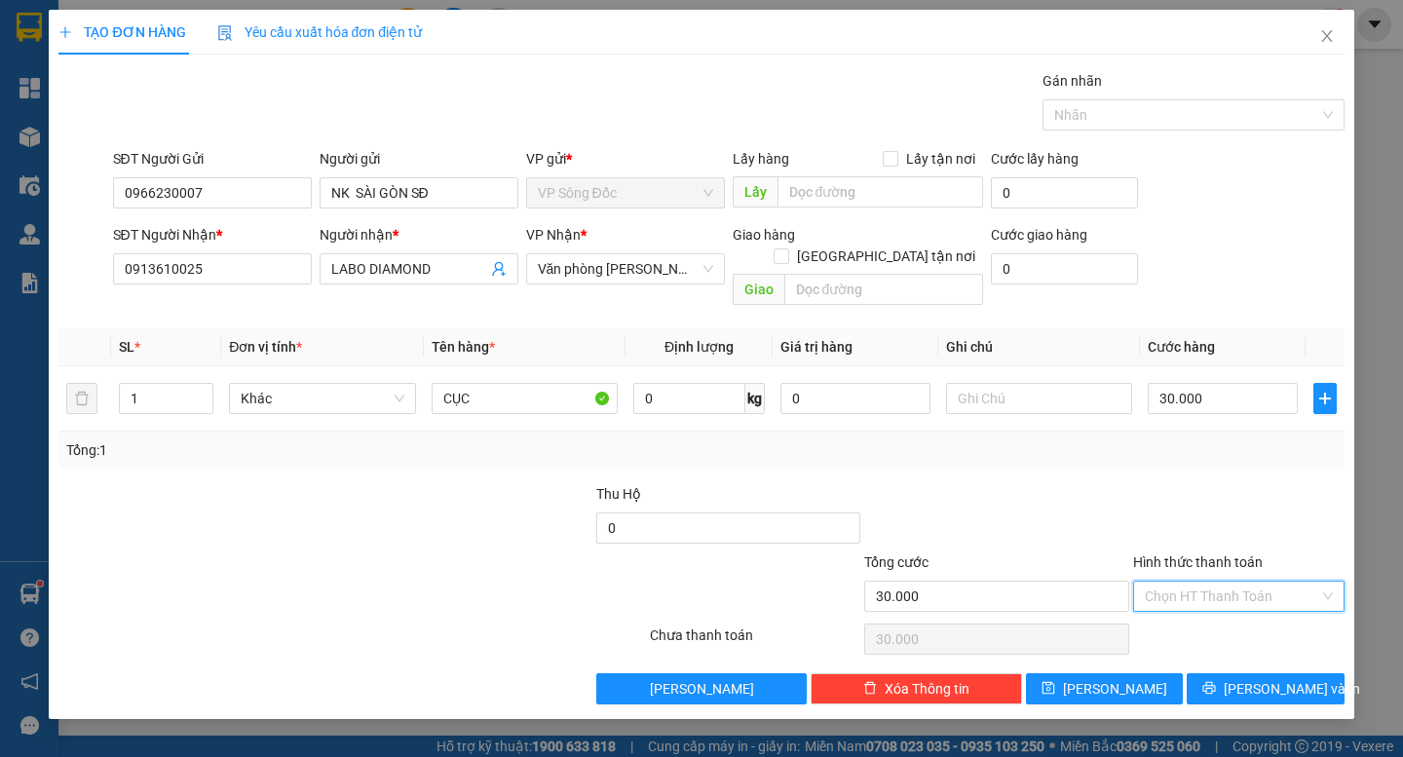
click at [1197, 582] on input "Hình thức thanh toán" at bounding box center [1232, 596] width 174 height 29
click at [1215, 610] on div "Tại văn phòng" at bounding box center [1239, 613] width 188 height 21
click at [1255, 678] on button "[PERSON_NAME] và In" at bounding box center [1265, 688] width 157 height 31
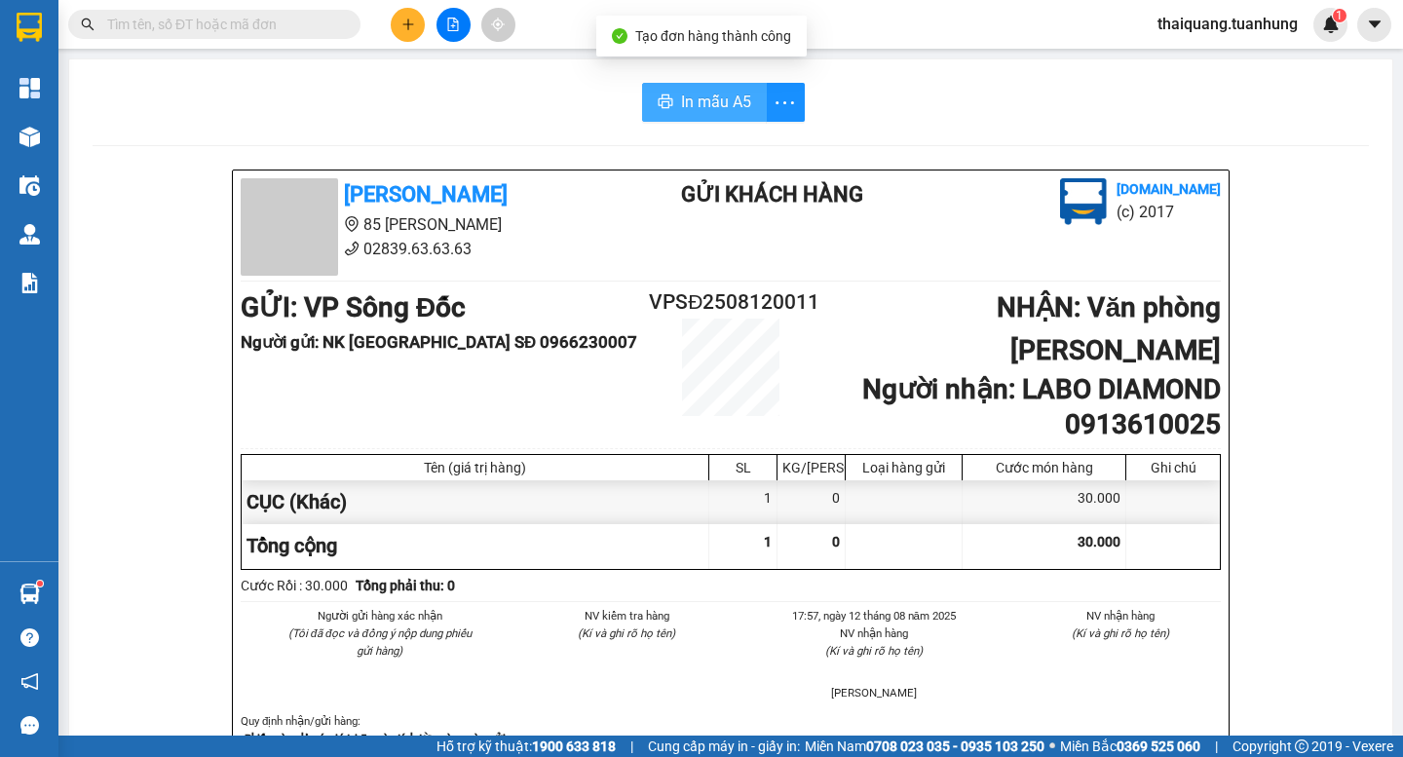
click at [691, 102] on span "In mẫu A5" at bounding box center [716, 102] width 70 height 24
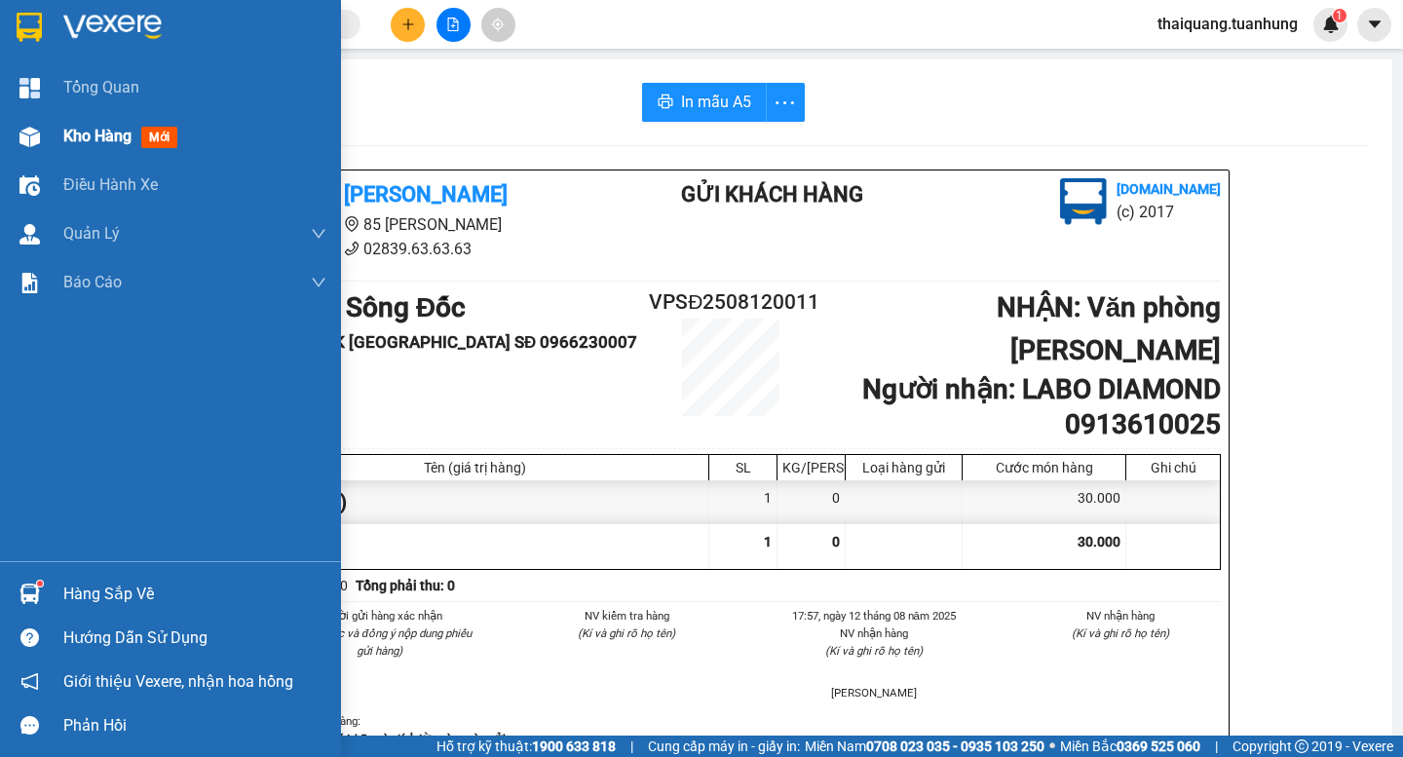
click at [77, 150] on div "Kho hàng mới" at bounding box center [194, 136] width 263 height 49
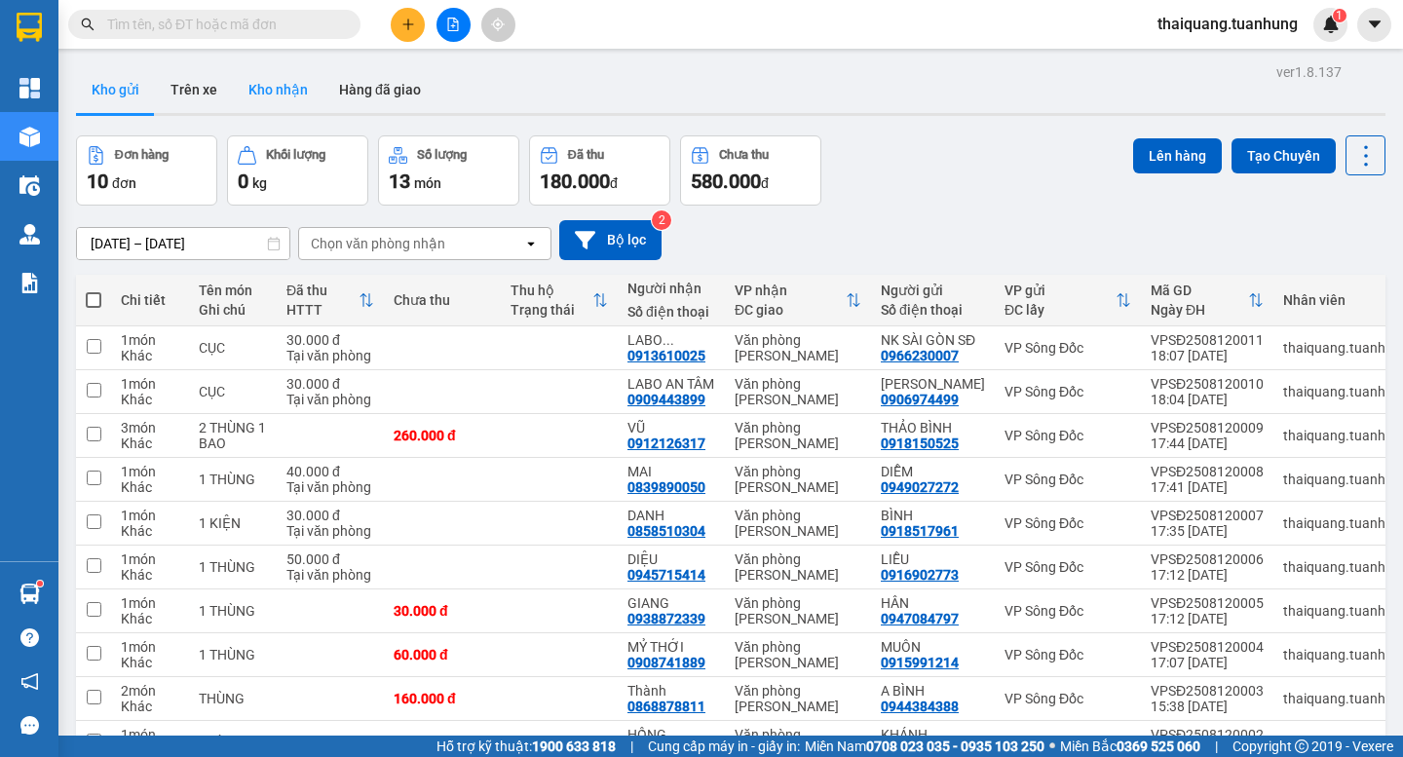
click at [293, 105] on button "Kho nhận" at bounding box center [278, 89] width 91 height 47
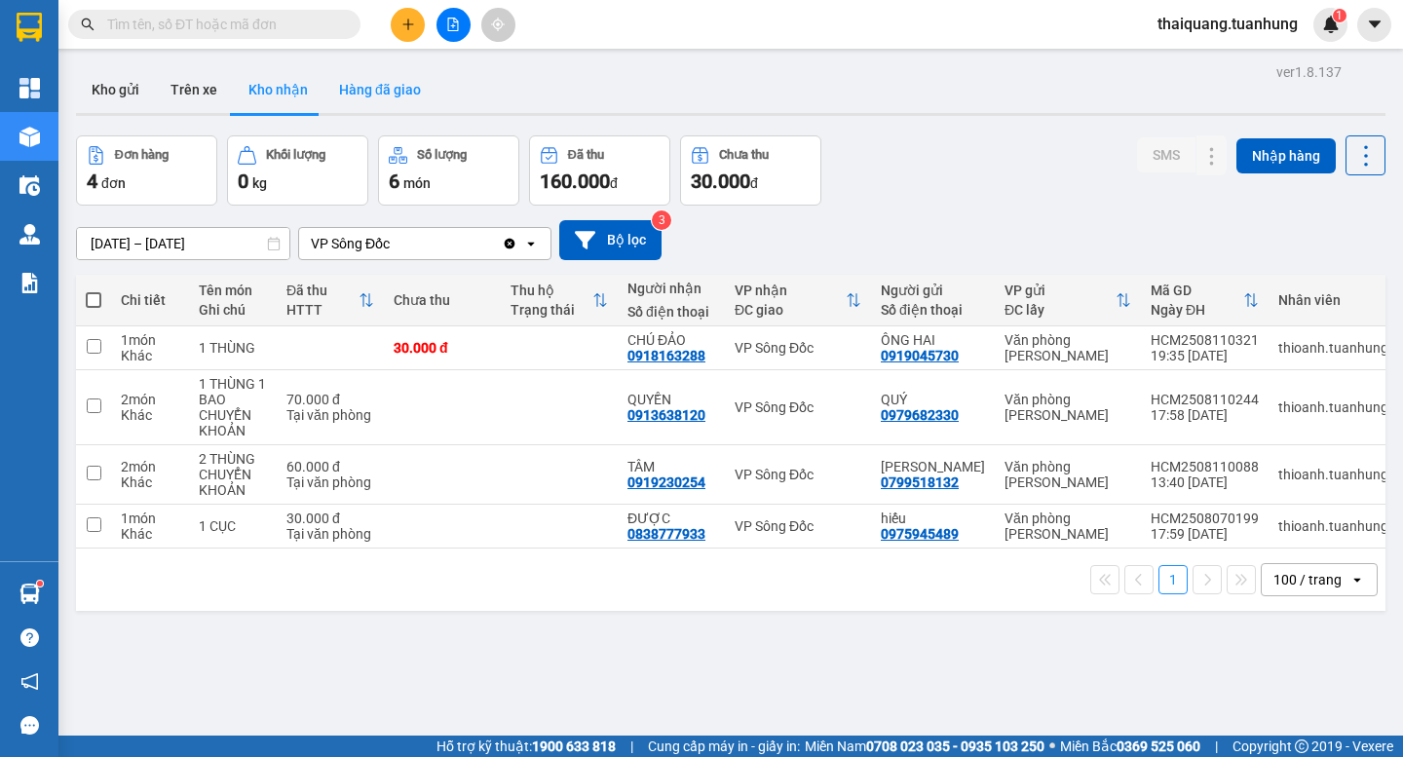
click at [381, 90] on button "Hàng đã giao" at bounding box center [380, 89] width 113 height 47
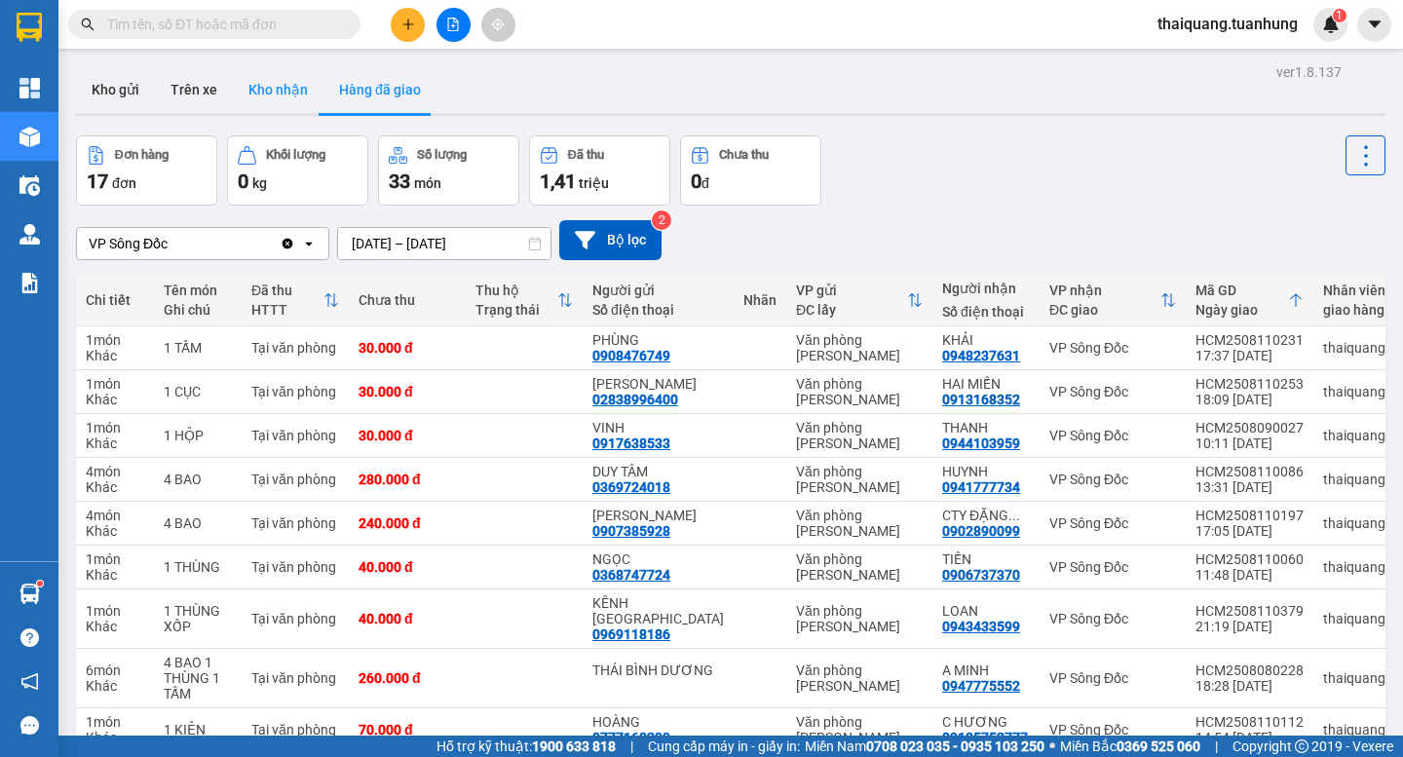
click at [273, 89] on button "Kho nhận" at bounding box center [278, 89] width 91 height 47
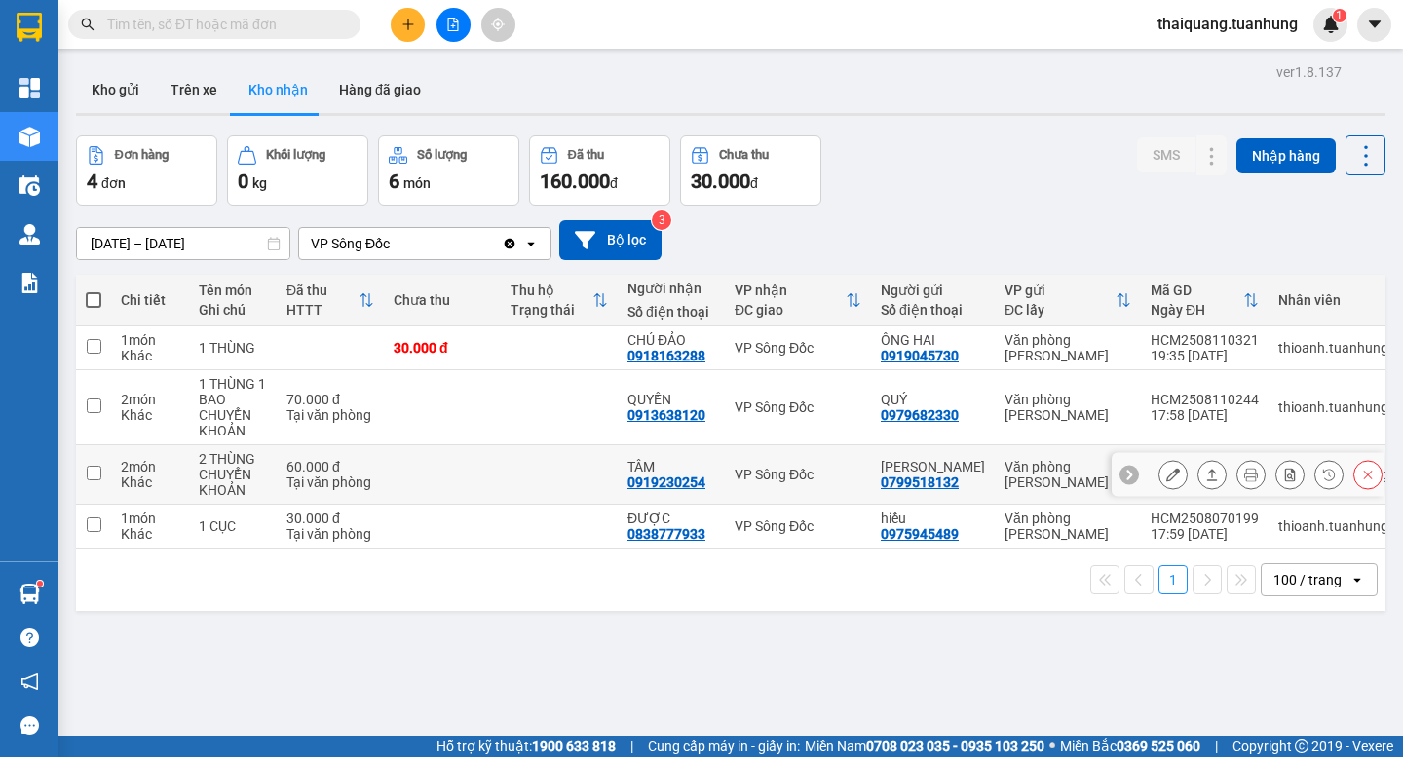
click at [1160, 480] on button at bounding box center [1173, 475] width 27 height 34
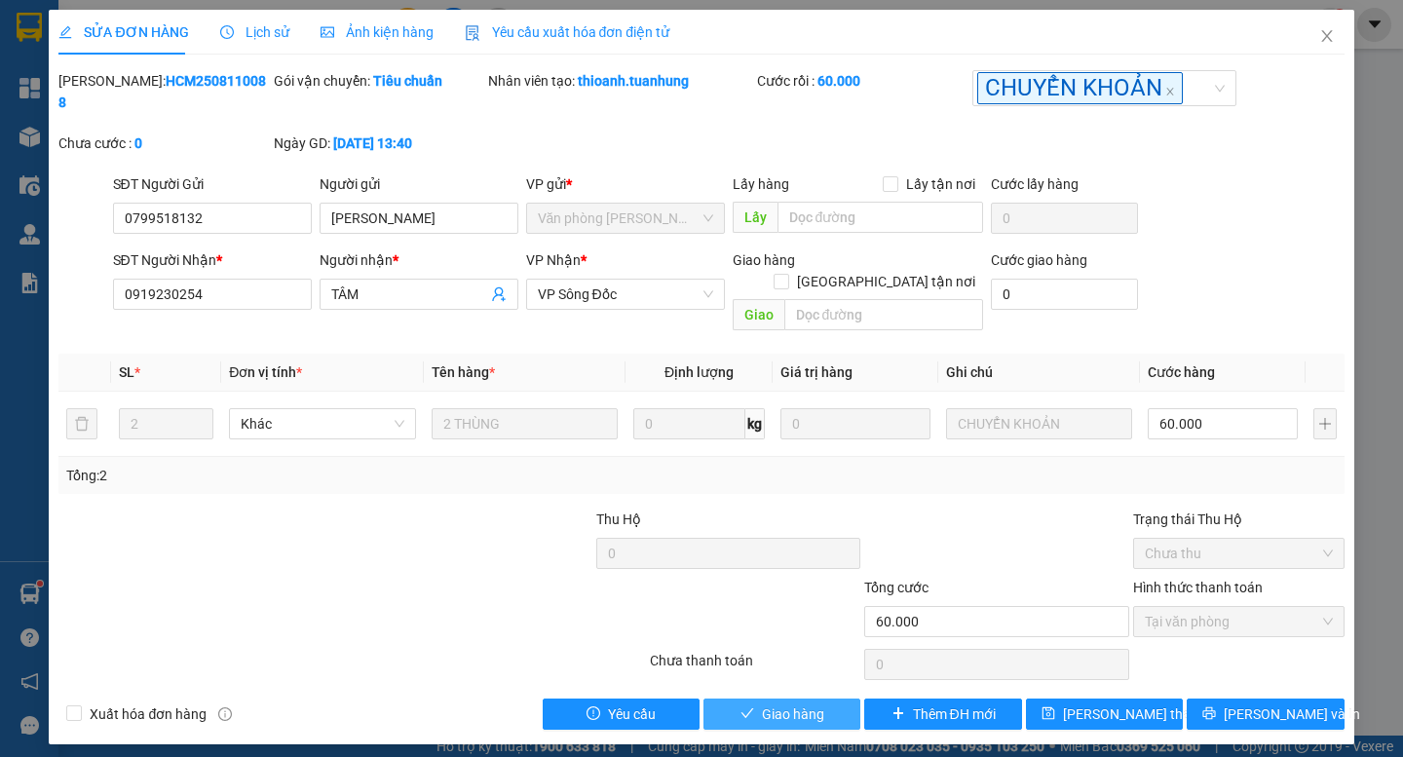
click at [799, 704] on span "Giao hàng" at bounding box center [793, 714] width 62 height 21
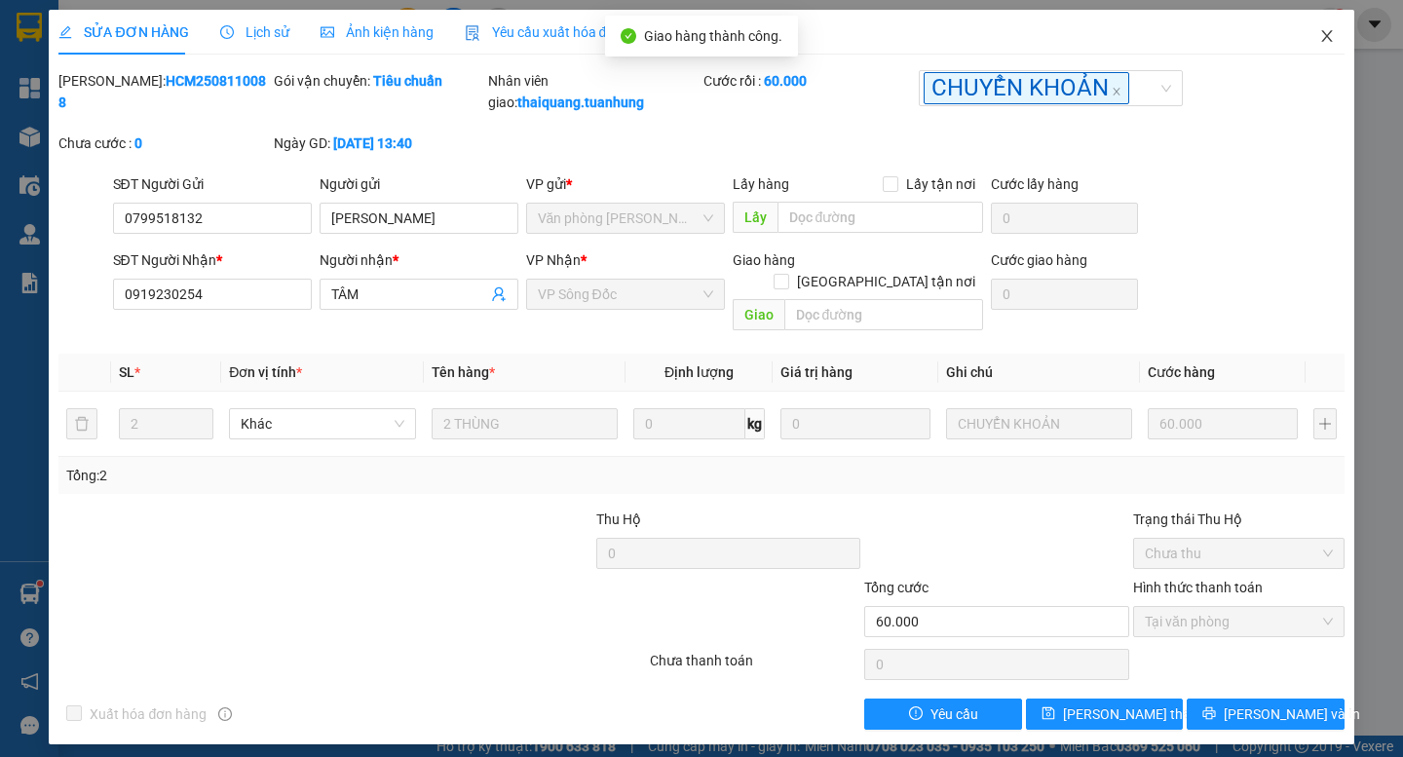
click at [1334, 33] on icon "close" at bounding box center [1327, 36] width 16 height 16
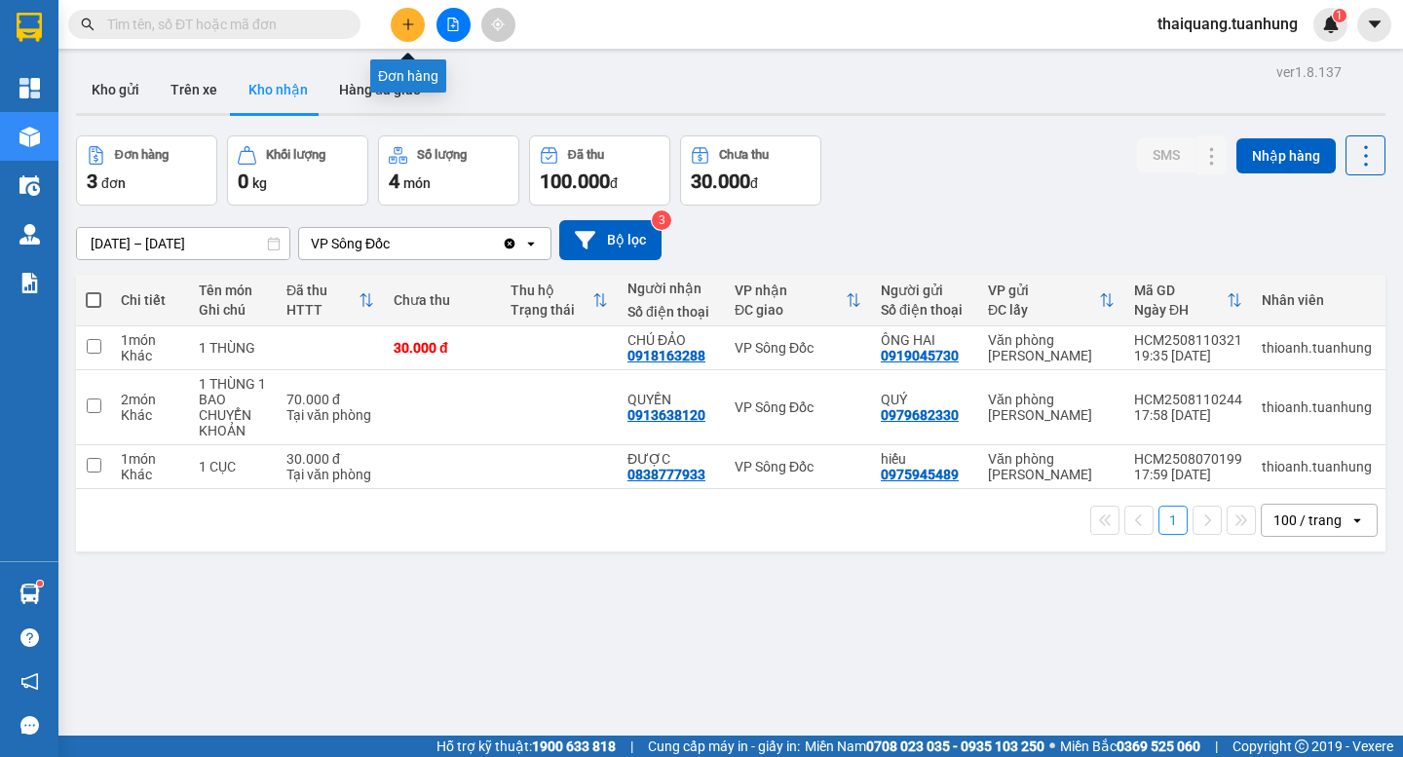
click at [416, 26] on button at bounding box center [408, 25] width 34 height 34
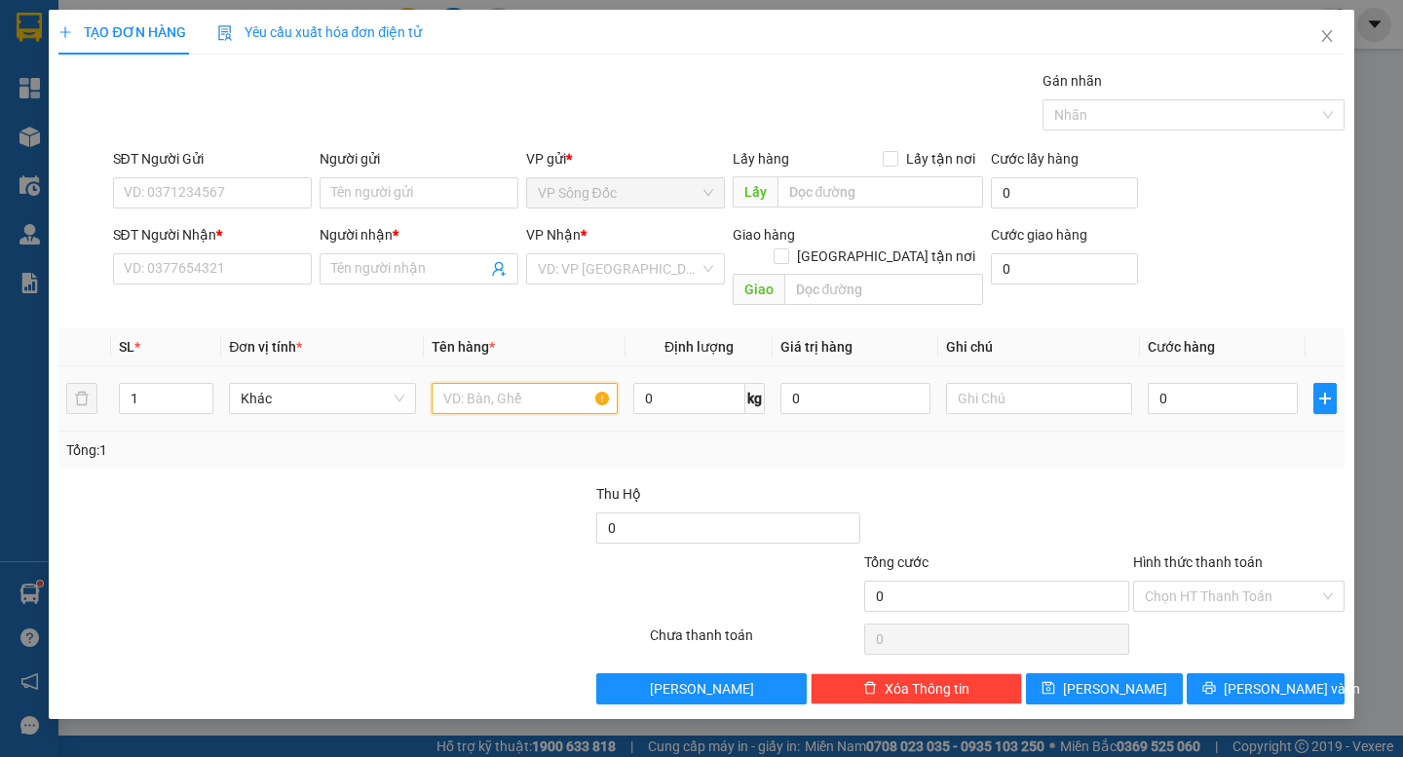
click at [494, 383] on input "text" at bounding box center [525, 398] width 186 height 31
click at [217, 183] on input "SĐT Người Gửi" at bounding box center [212, 192] width 199 height 31
click at [188, 267] on input "SĐT Người Nhận *" at bounding box center [212, 268] width 199 height 31
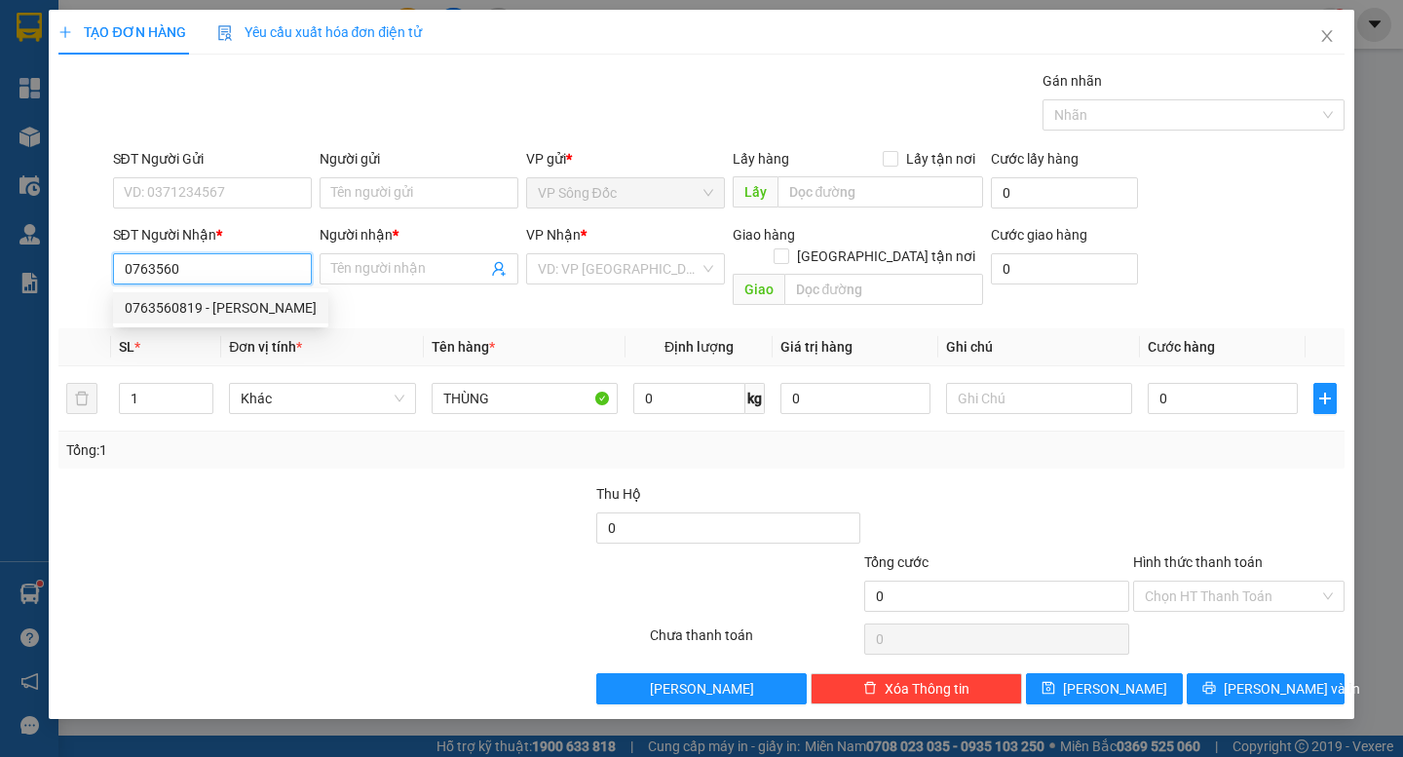
click at [207, 313] on div "0763560819 - [PERSON_NAME]" at bounding box center [221, 307] width 192 height 21
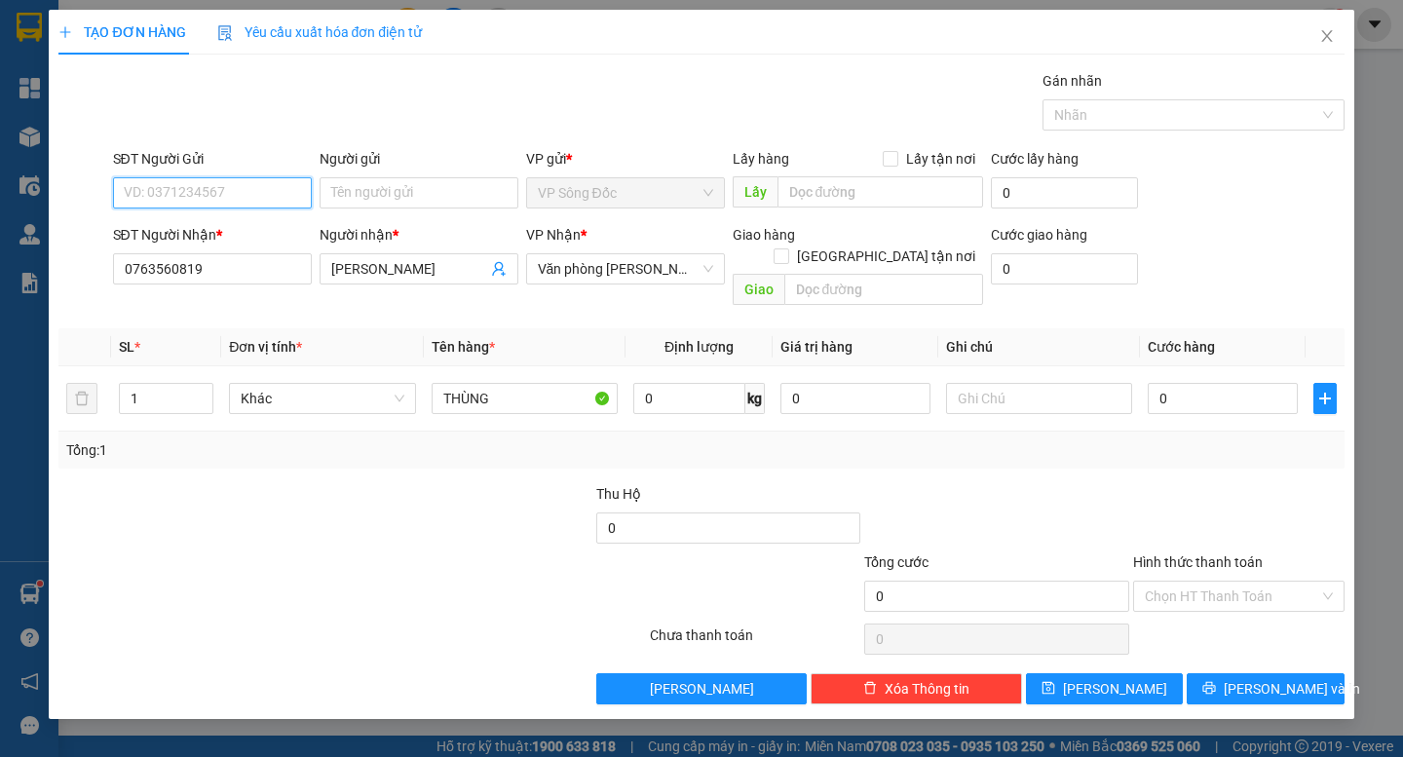
click at [253, 194] on input "SĐT Người Gửi" at bounding box center [212, 192] width 199 height 31
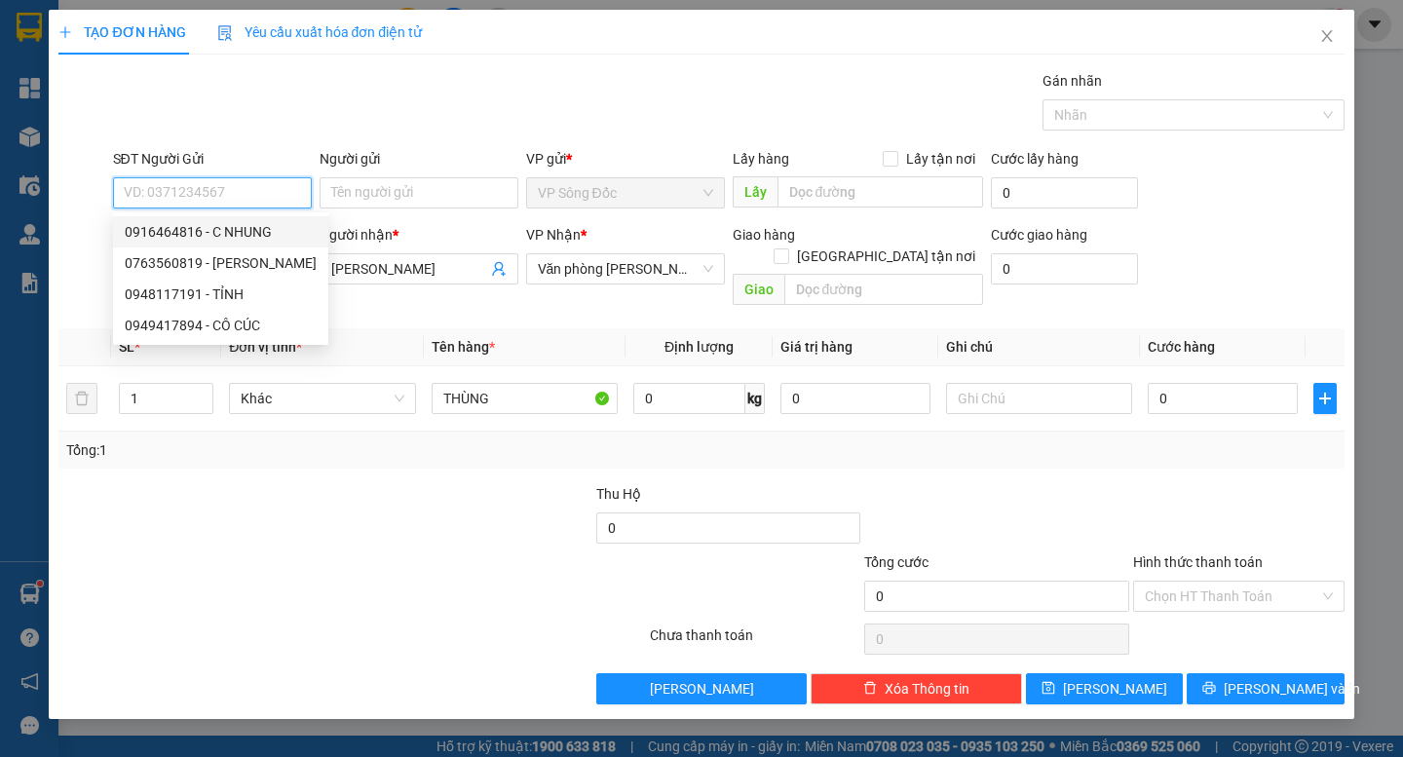
click at [244, 226] on div "0916464816 - C NHUNG" at bounding box center [221, 231] width 192 height 21
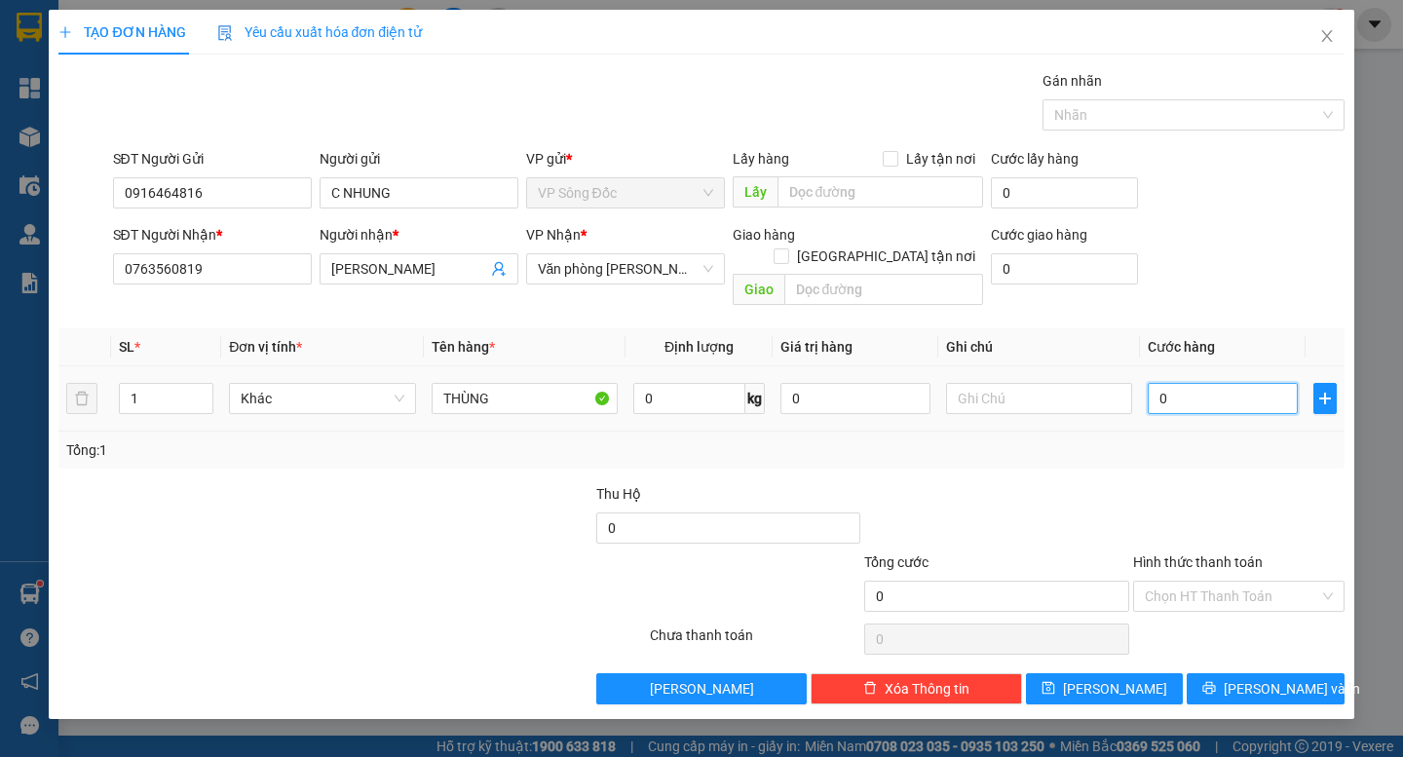
click at [1224, 390] on input "0" at bounding box center [1223, 398] width 150 height 31
click at [1276, 439] on div "Tổng: 1" at bounding box center [700, 450] width 1285 height 37
click at [1254, 582] on input "Hình thức thanh toán" at bounding box center [1232, 596] width 174 height 29
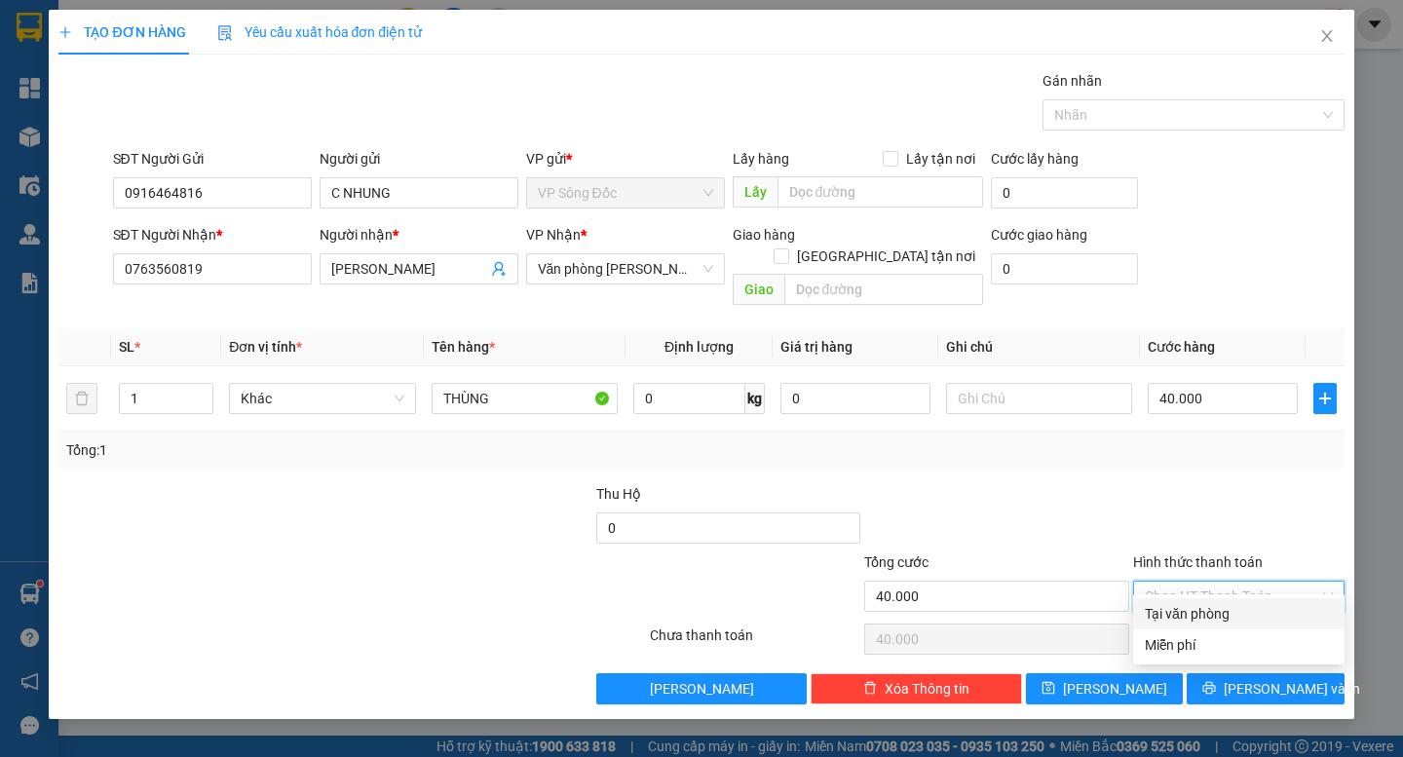
click at [1217, 455] on div "Transit Pickup Surcharge Ids Transit Deliver Surcharge Ids Transit Deliver Surc…" at bounding box center [700, 387] width 1285 height 634
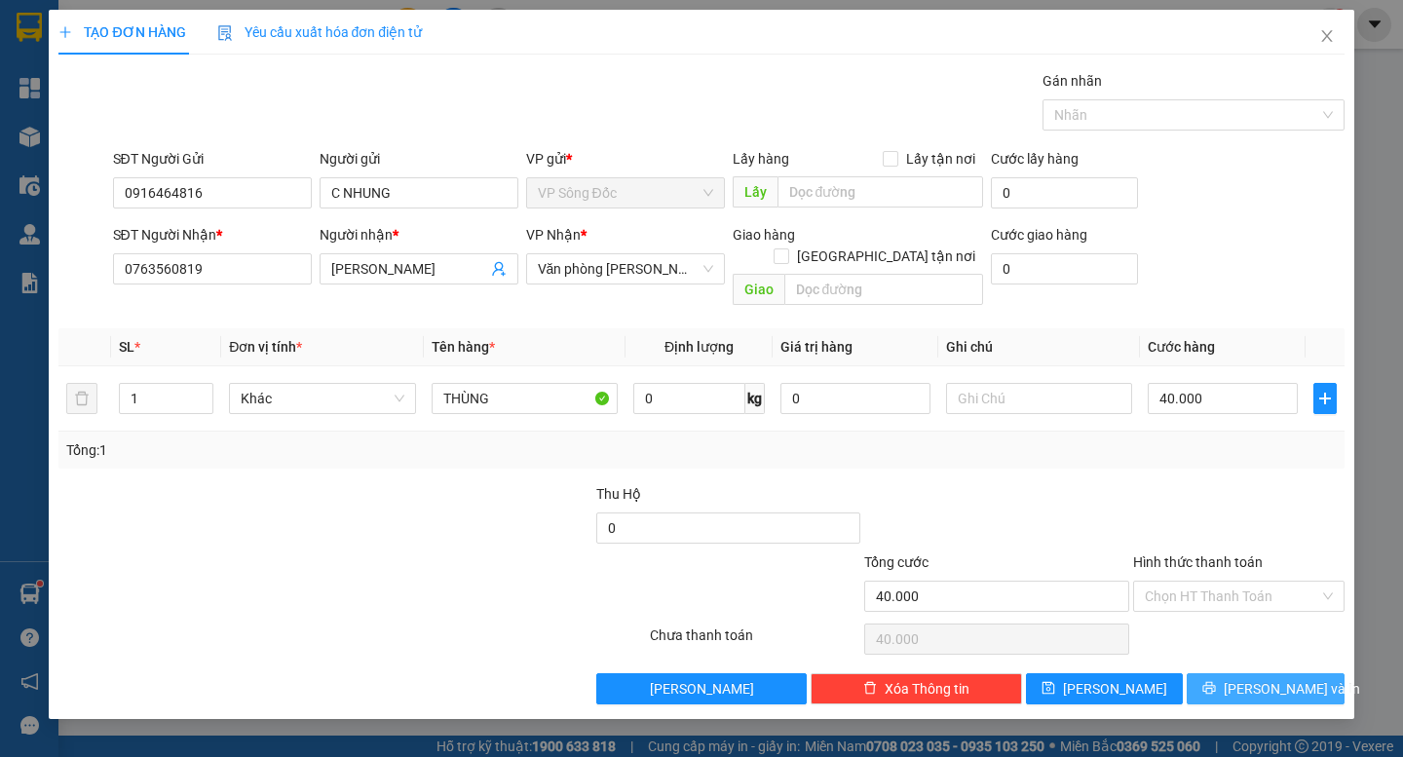
click at [1262, 678] on span "[PERSON_NAME] và In" at bounding box center [1292, 688] width 136 height 21
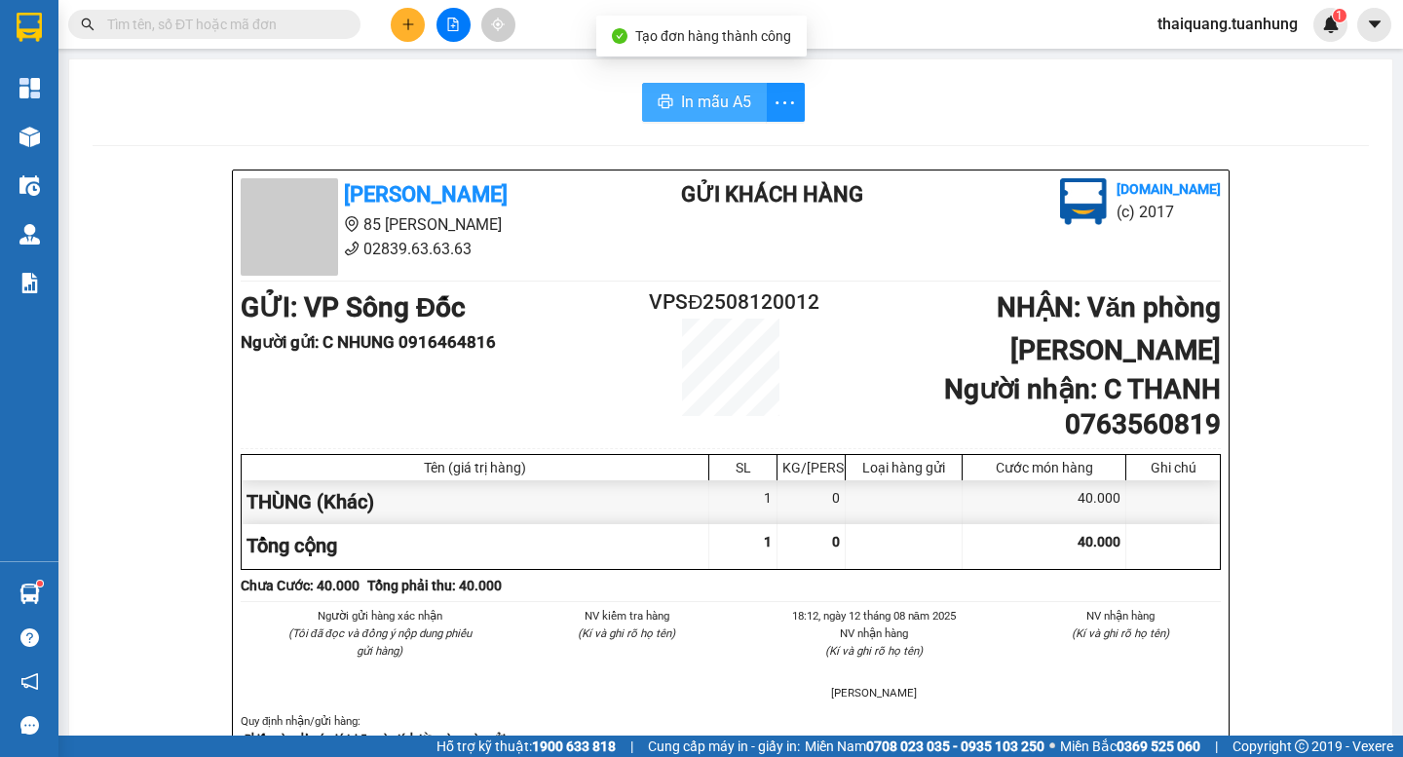
click at [723, 111] on span "In mẫu A5" at bounding box center [716, 102] width 70 height 24
click at [282, 27] on input "text" at bounding box center [222, 24] width 230 height 21
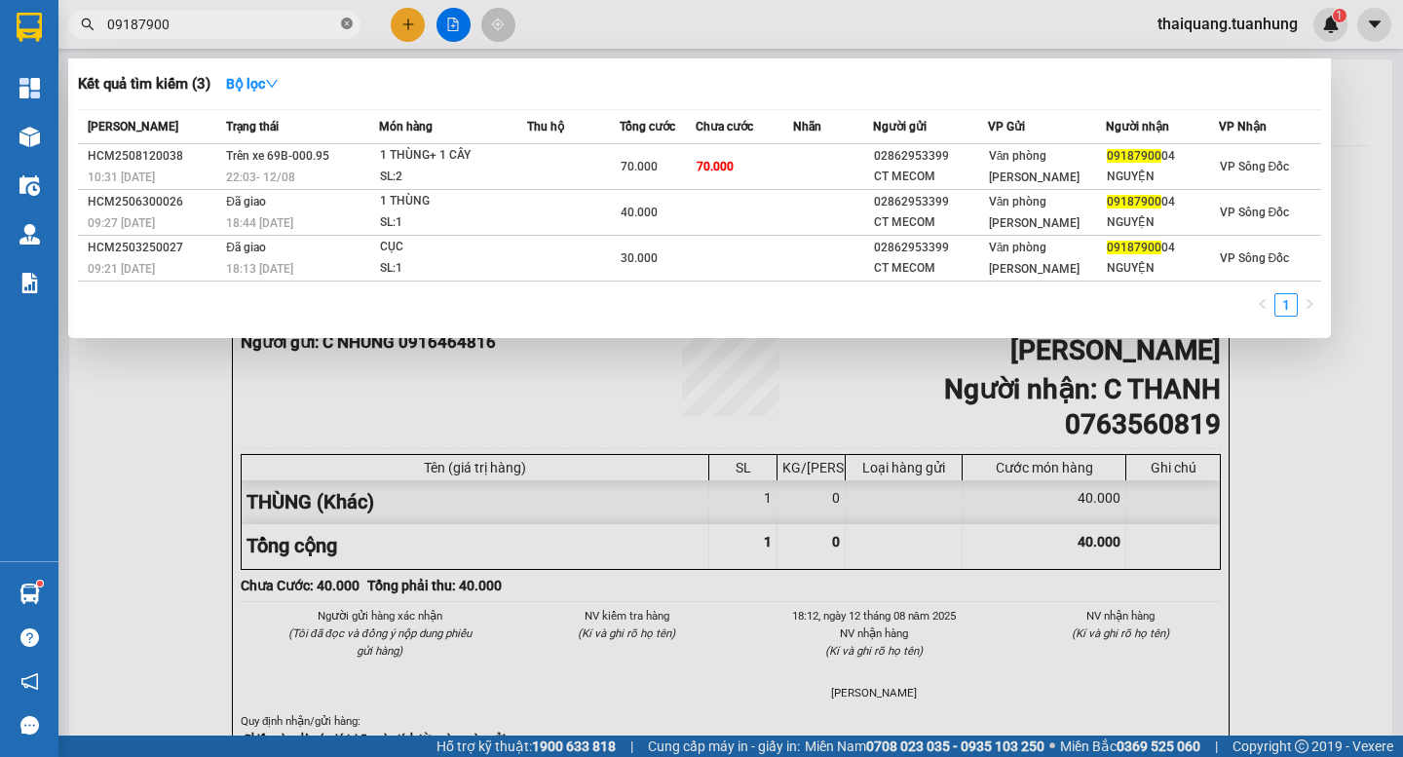
click at [350, 23] on icon "close-circle" at bounding box center [347, 24] width 12 height 12
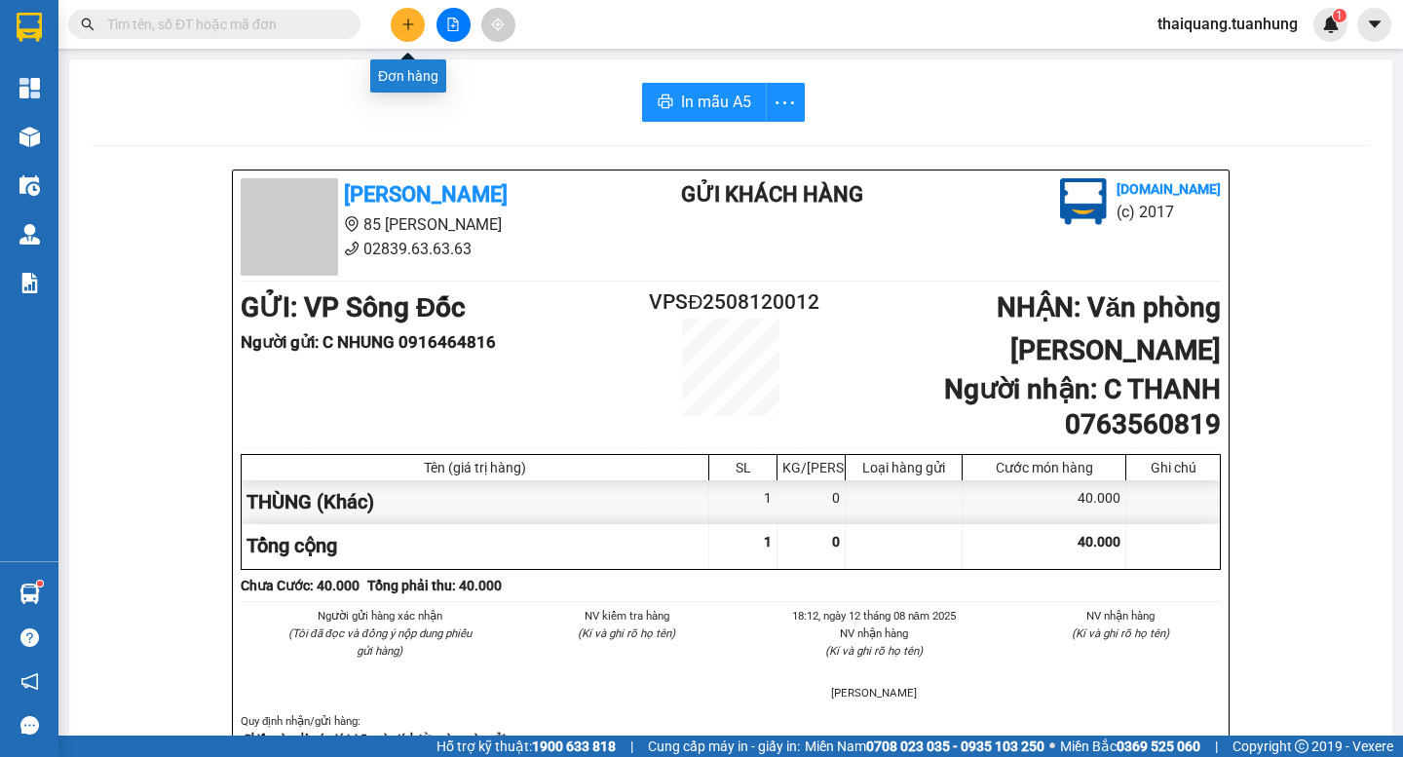
click at [401, 19] on icon "plus" at bounding box center [408, 25] width 14 height 14
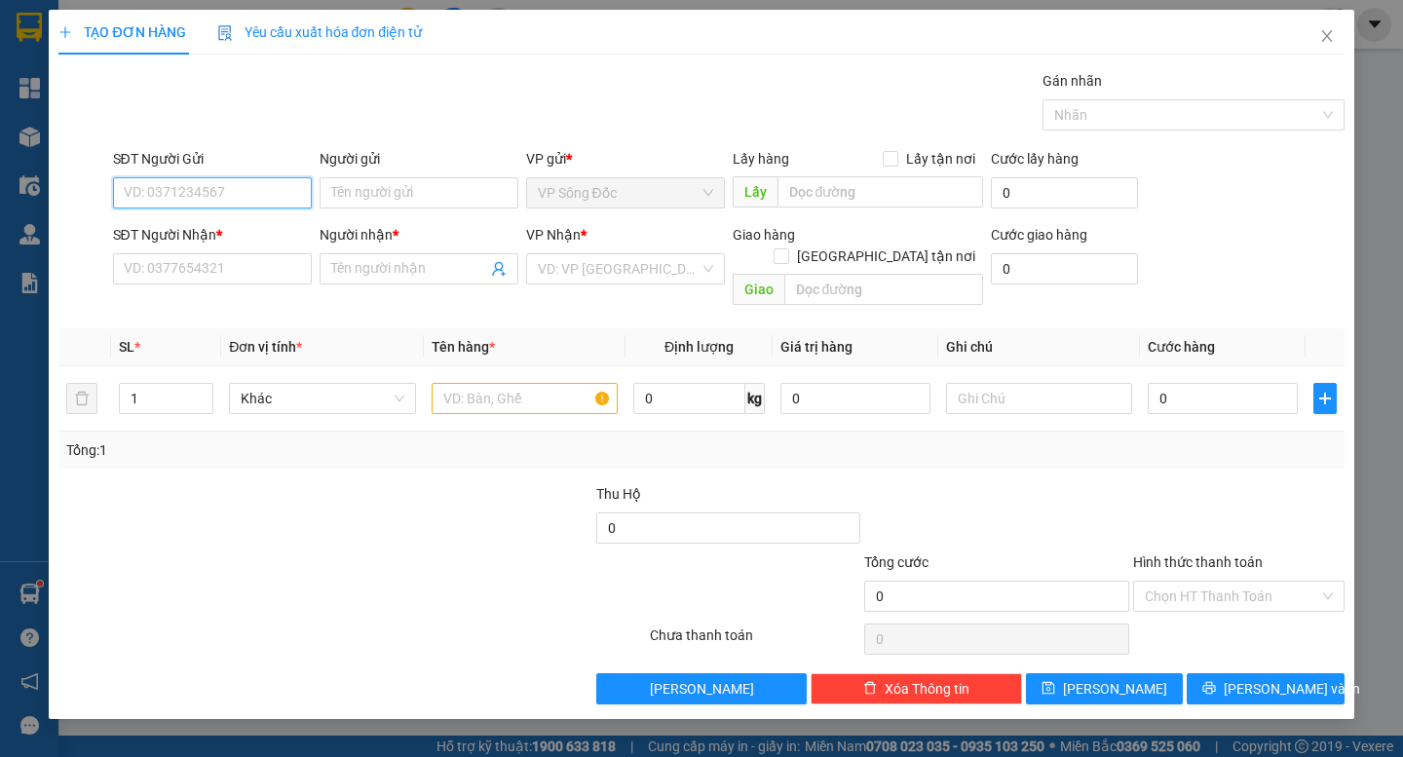
click at [212, 192] on input "SĐT Người Gửi" at bounding box center [212, 192] width 199 height 31
click at [248, 233] on div "0865384068 - NK HOÀN MỸ SĐ" at bounding box center [220, 231] width 190 height 21
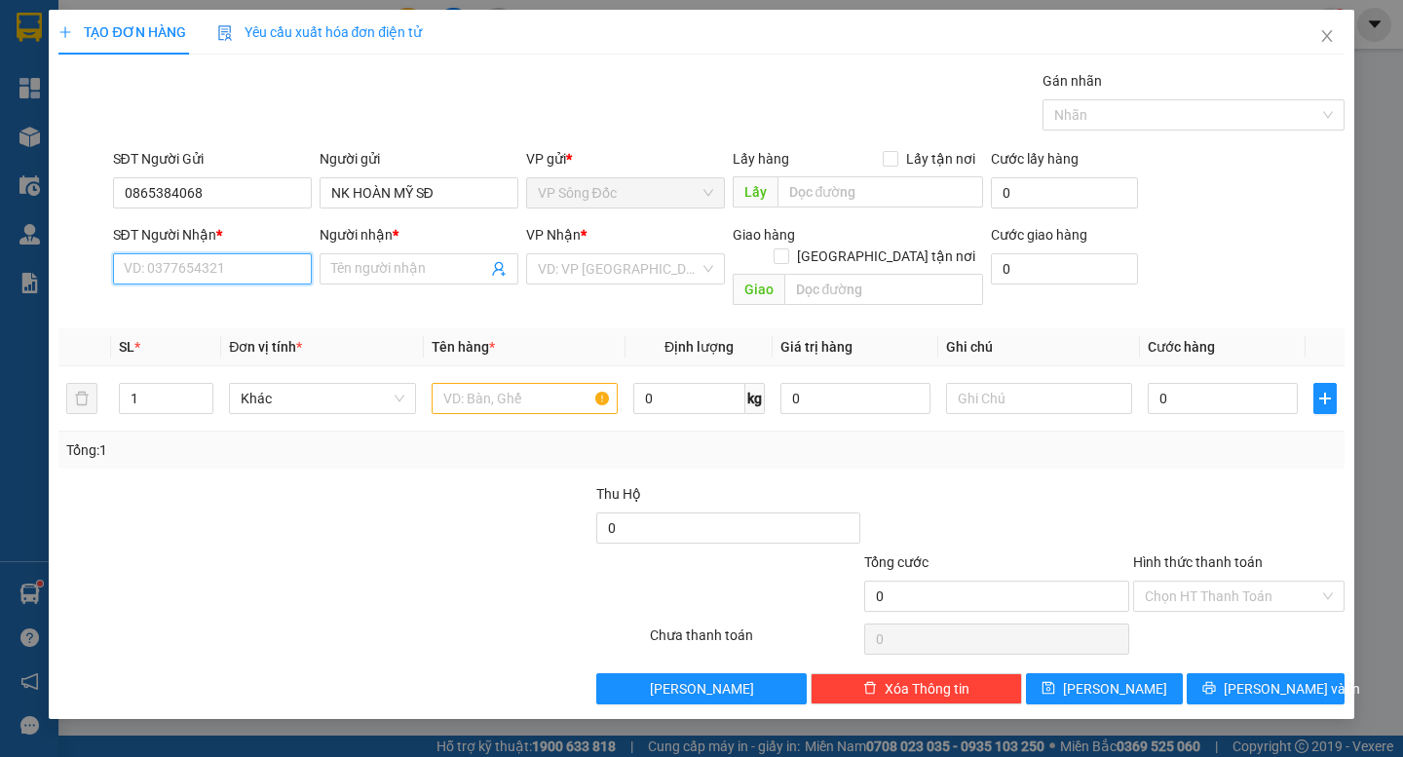
click at [237, 270] on input "SĐT Người Nhận *" at bounding box center [212, 268] width 199 height 31
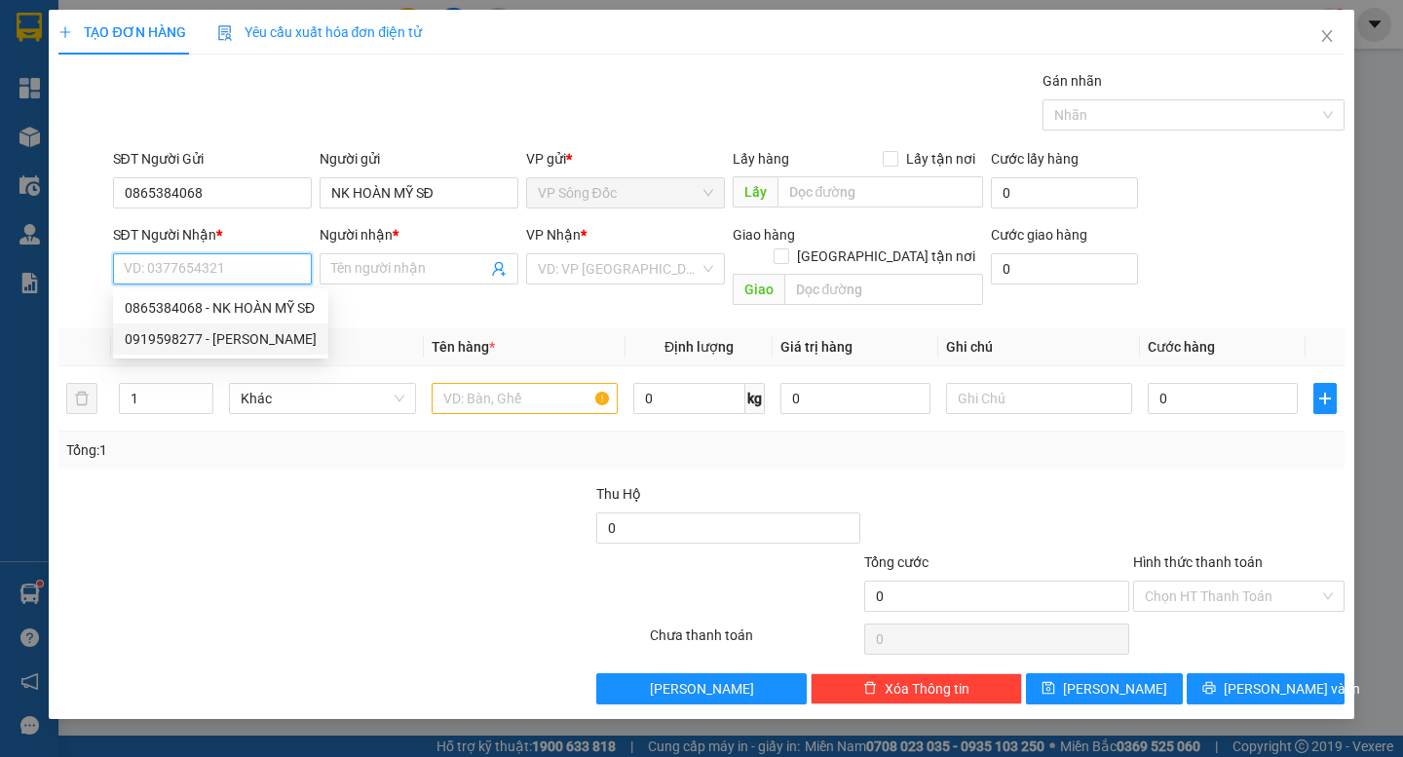
click at [257, 336] on div "0919598277 - [PERSON_NAME]" at bounding box center [221, 338] width 192 height 21
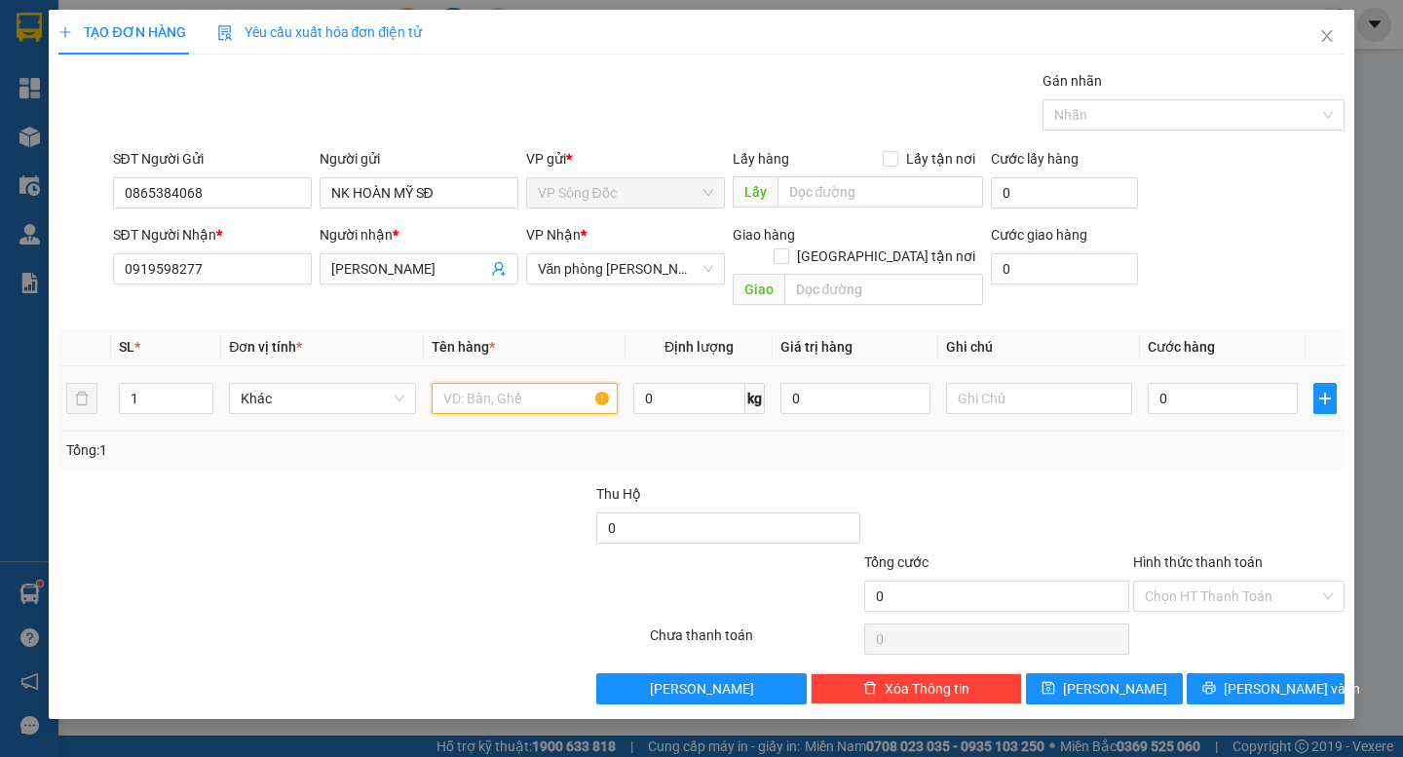
click at [502, 384] on input "text" at bounding box center [525, 398] width 186 height 31
click at [1174, 383] on input "0" at bounding box center [1223, 398] width 150 height 31
click at [1195, 483] on div at bounding box center [1238, 517] width 215 height 68
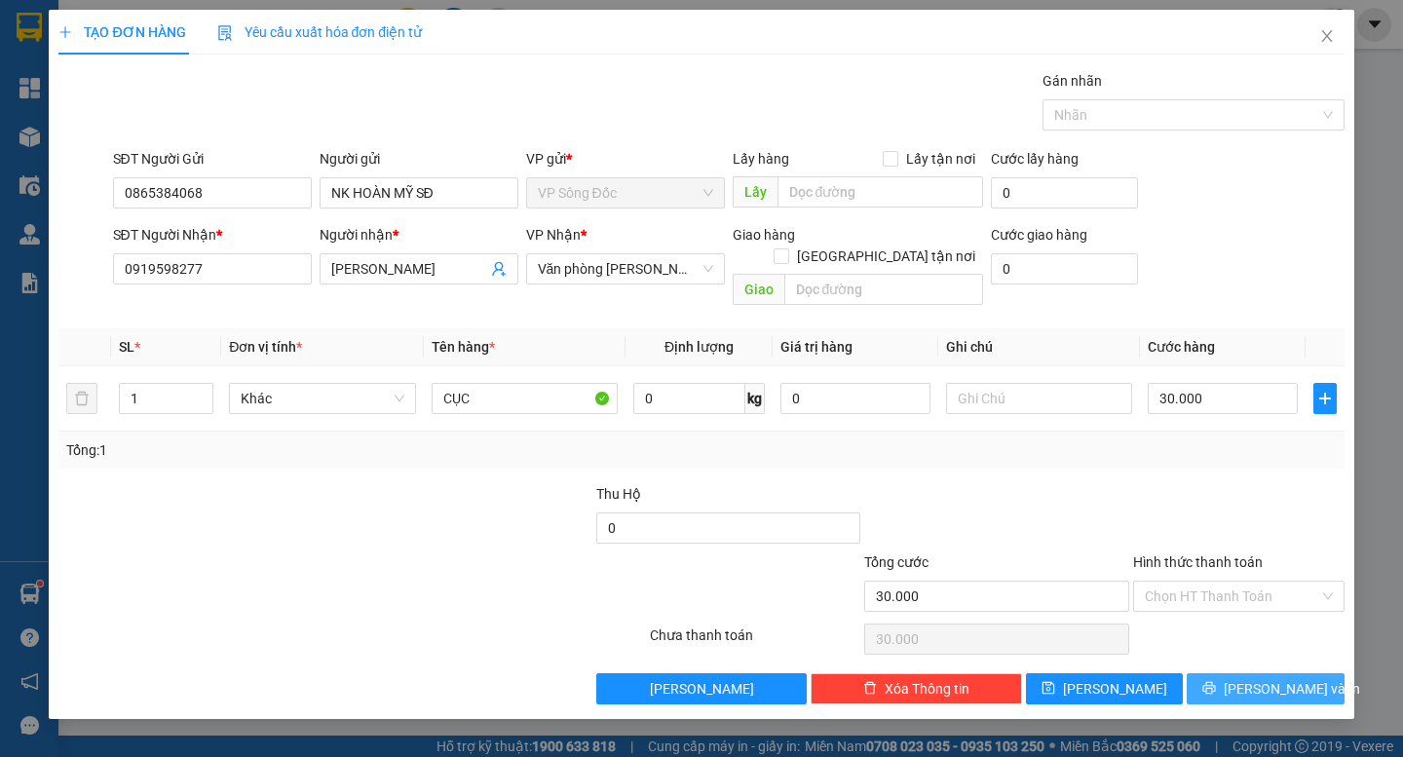
click at [1265, 678] on span "[PERSON_NAME] và In" at bounding box center [1292, 688] width 136 height 21
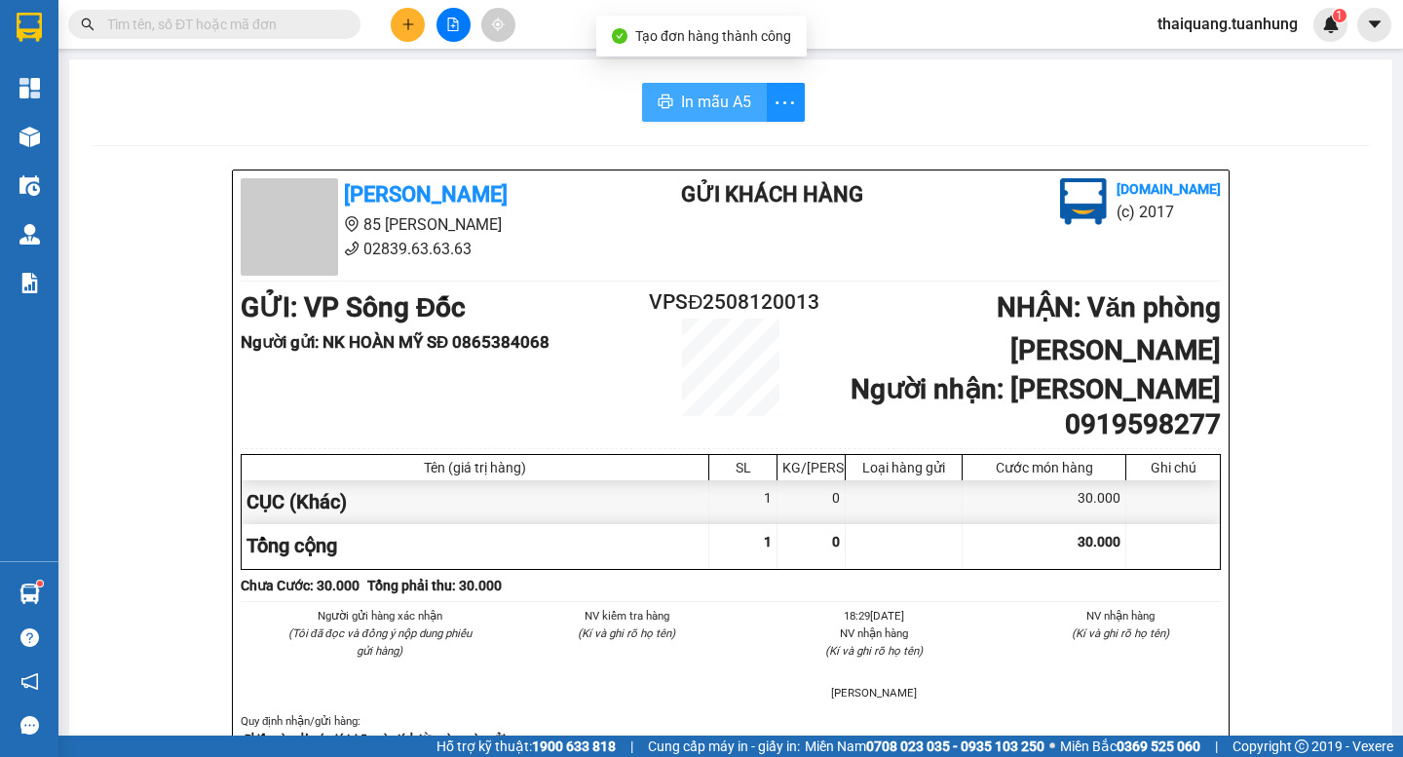
click at [683, 96] on span "In mẫu A5" at bounding box center [716, 102] width 70 height 24
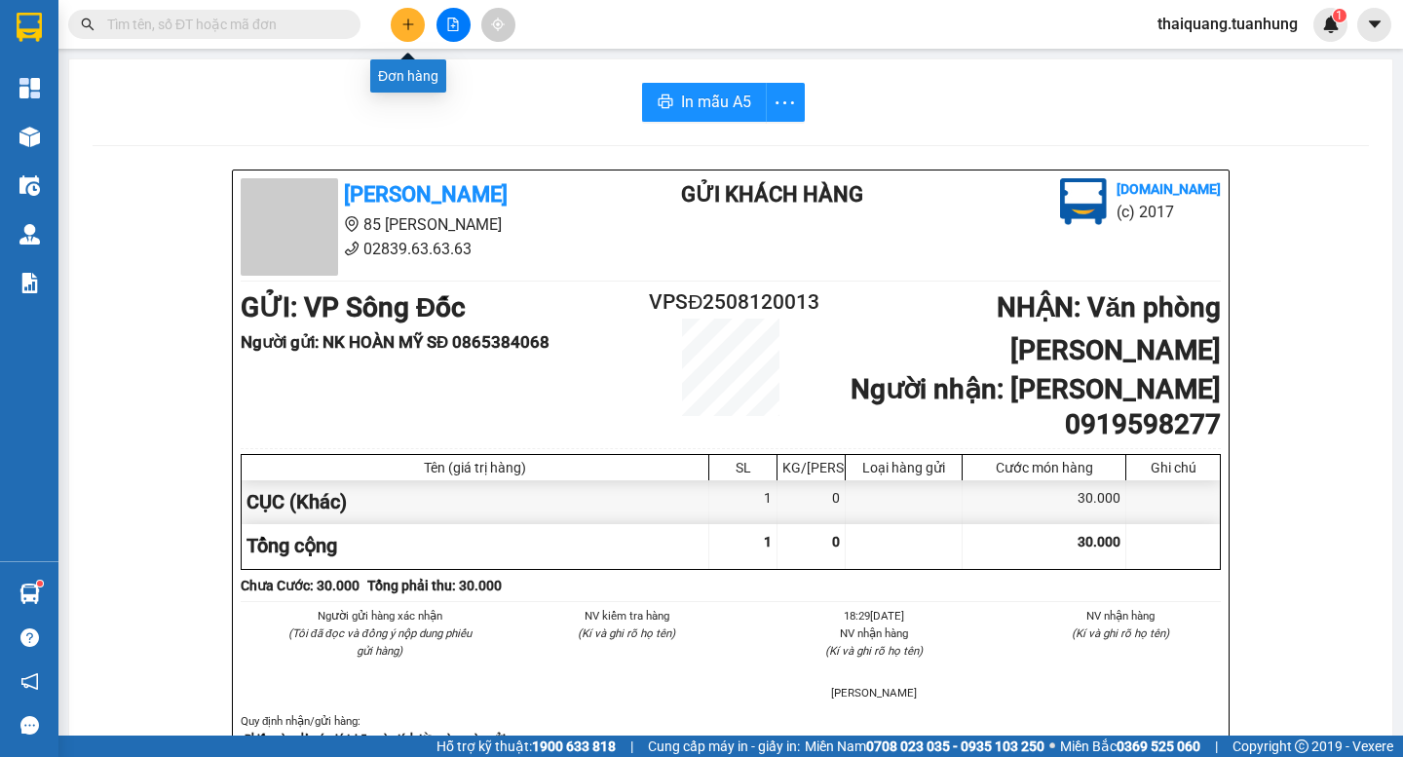
click at [404, 27] on icon "plus" at bounding box center [408, 25] width 14 height 14
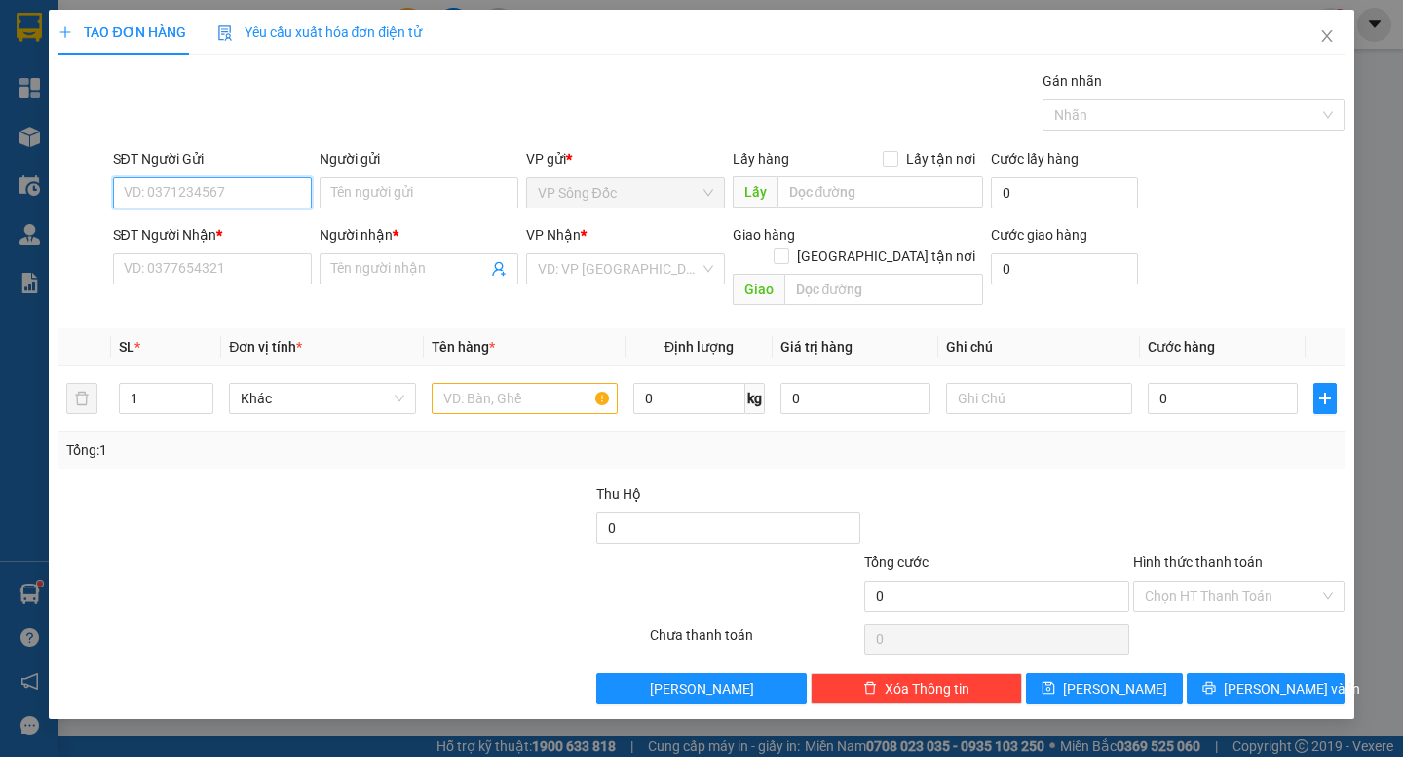
click at [241, 204] on input "SĐT Người Gửi" at bounding box center [212, 192] width 199 height 31
click at [458, 384] on input "text" at bounding box center [525, 398] width 186 height 31
click at [244, 192] on input "SĐT Người Gửi" at bounding box center [212, 192] width 199 height 31
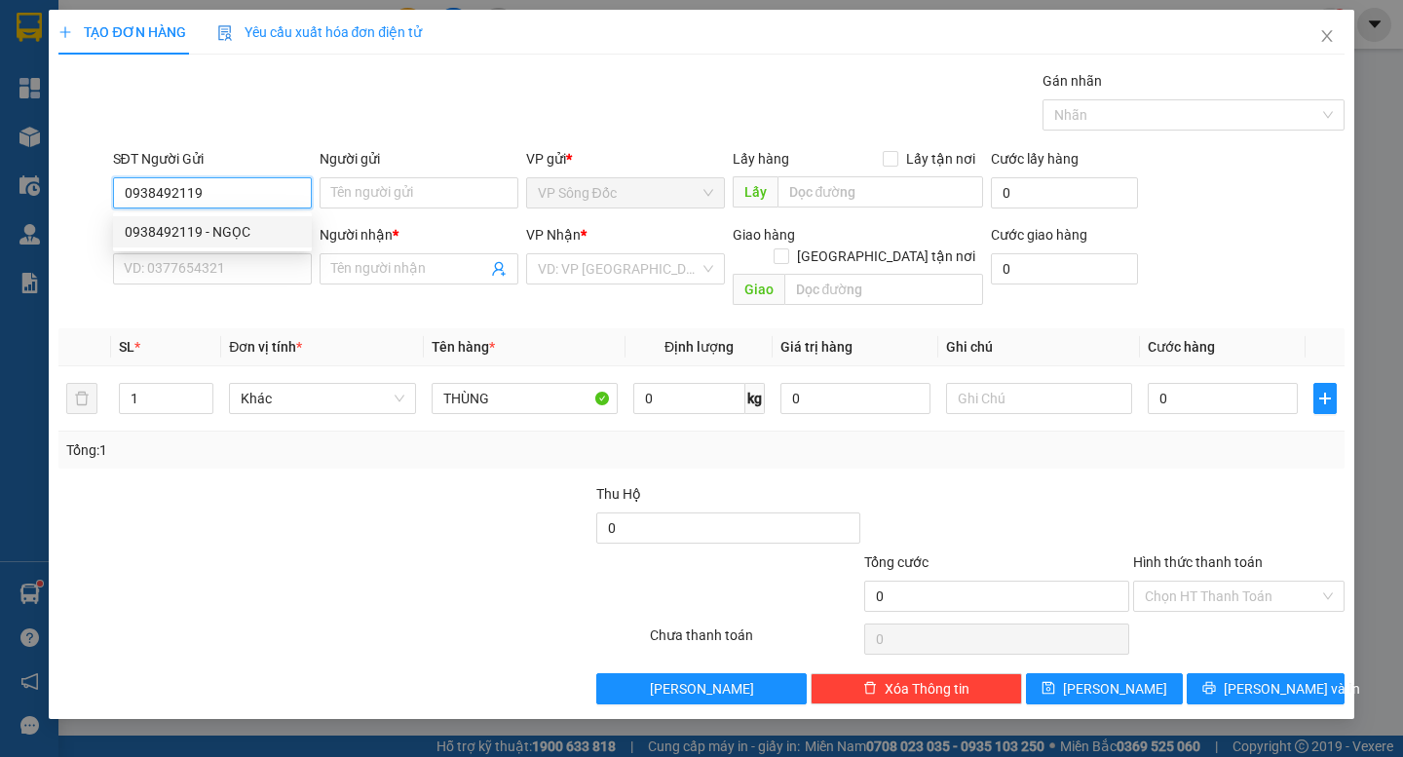
click at [251, 231] on div "0938492119 - NGỌC" at bounding box center [212, 231] width 175 height 21
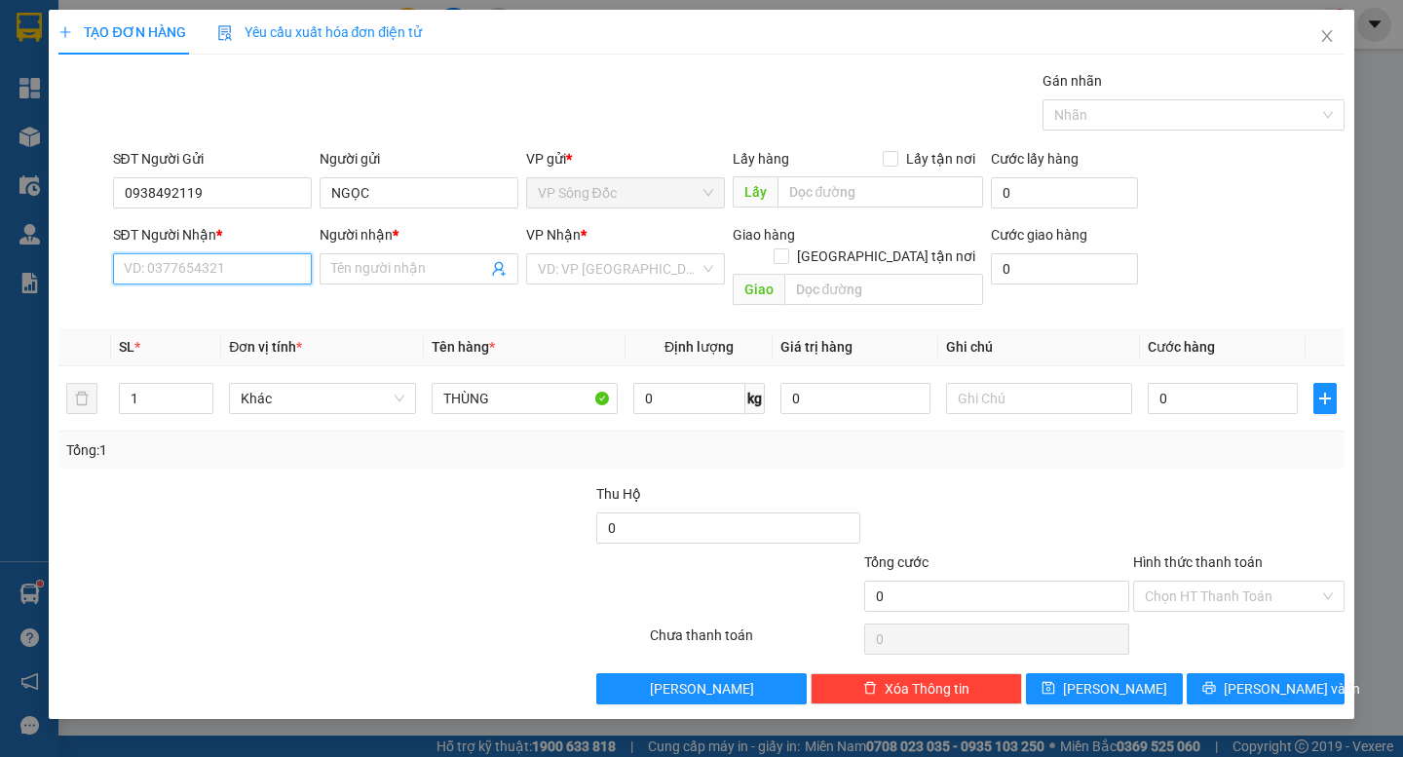
click at [251, 273] on input "SĐT Người Nhận *" at bounding box center [212, 268] width 199 height 31
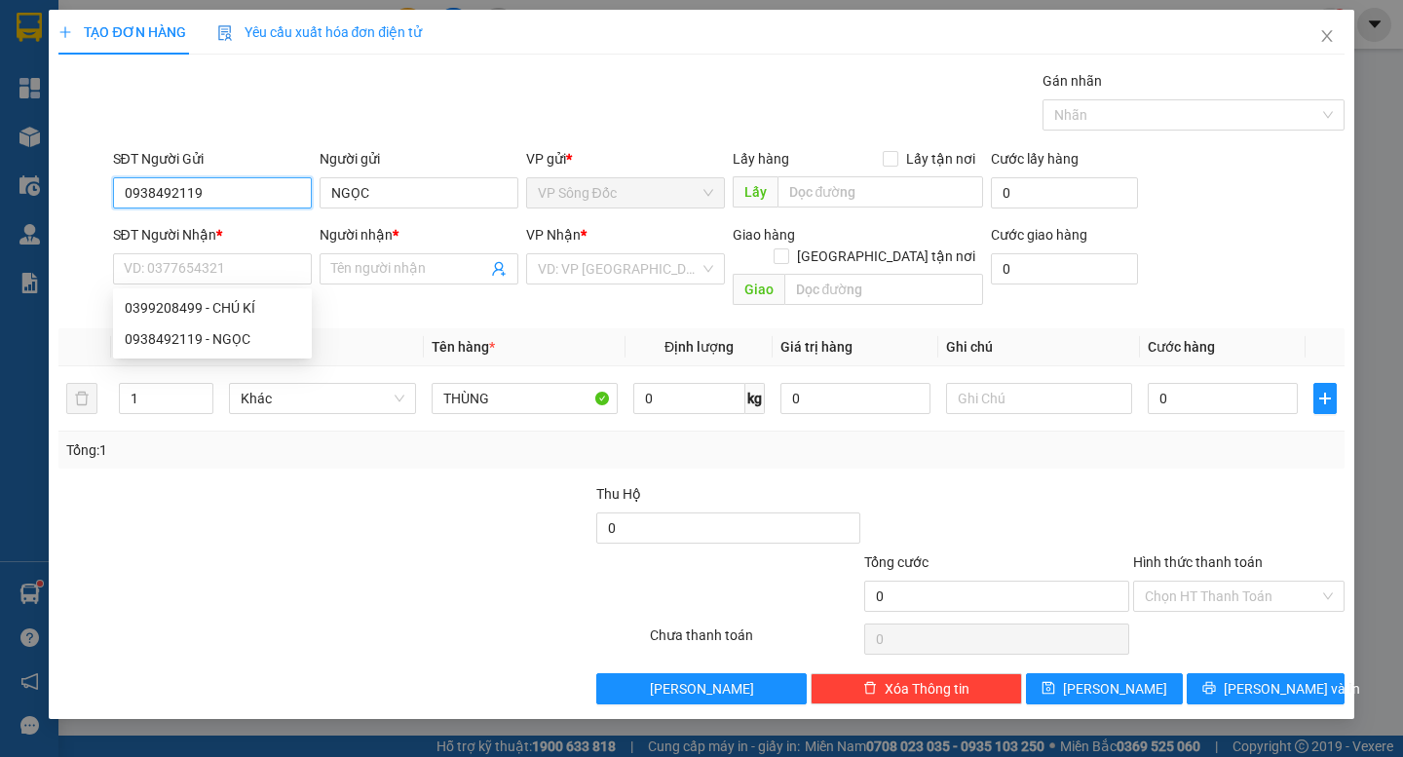
drag, startPoint x: 235, startPoint y: 196, endPoint x: 60, endPoint y: 222, distance: 176.4
click at [61, 222] on form "SĐT Người Gửi 0938492119 0938492119 Người gửi NGỌC VP gửi * VP Sông Đốc Lấy hàn…" at bounding box center [700, 231] width 1285 height 166
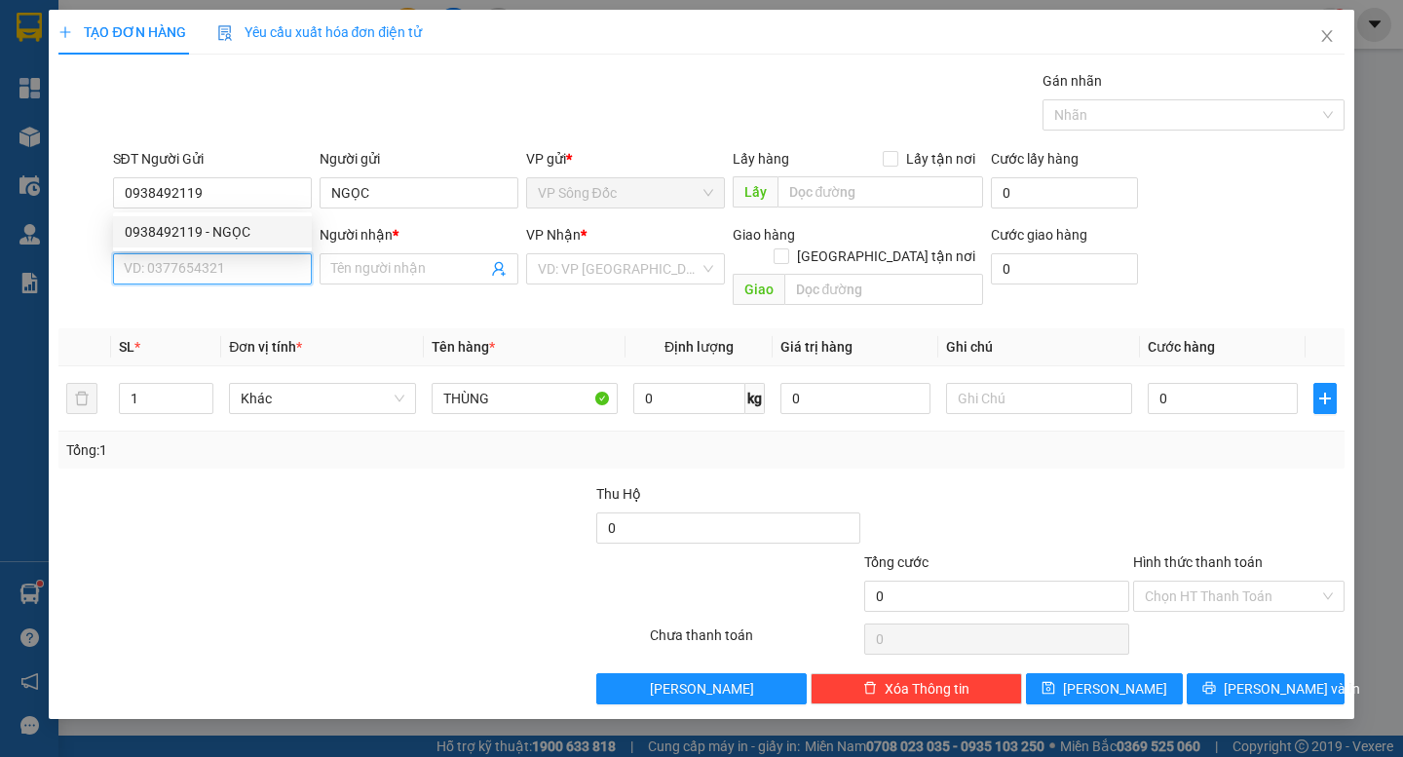
click at [166, 257] on input "SĐT Người Nhận *" at bounding box center [212, 268] width 199 height 31
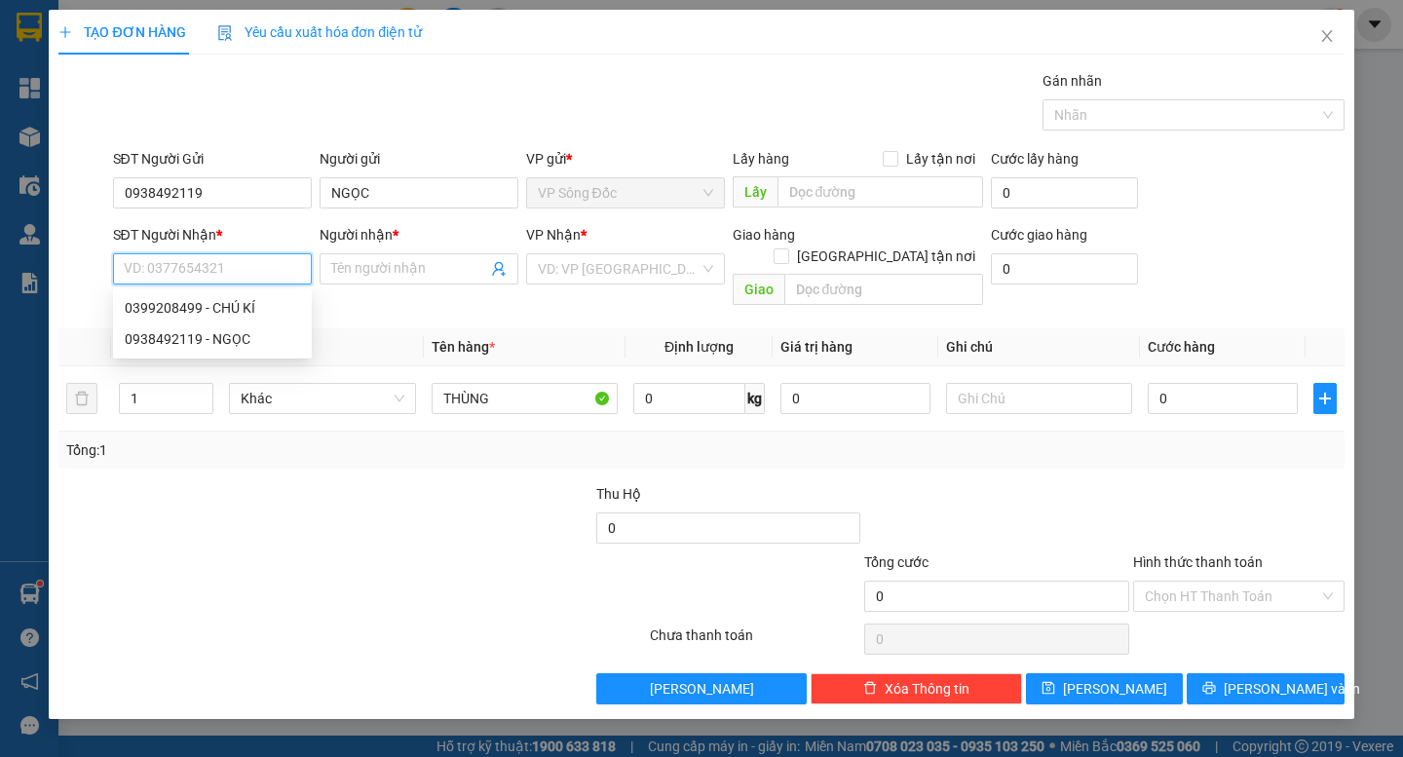
paste input "0938492119"
click at [202, 314] on div "0938492119 - NGỌC" at bounding box center [212, 307] width 175 height 21
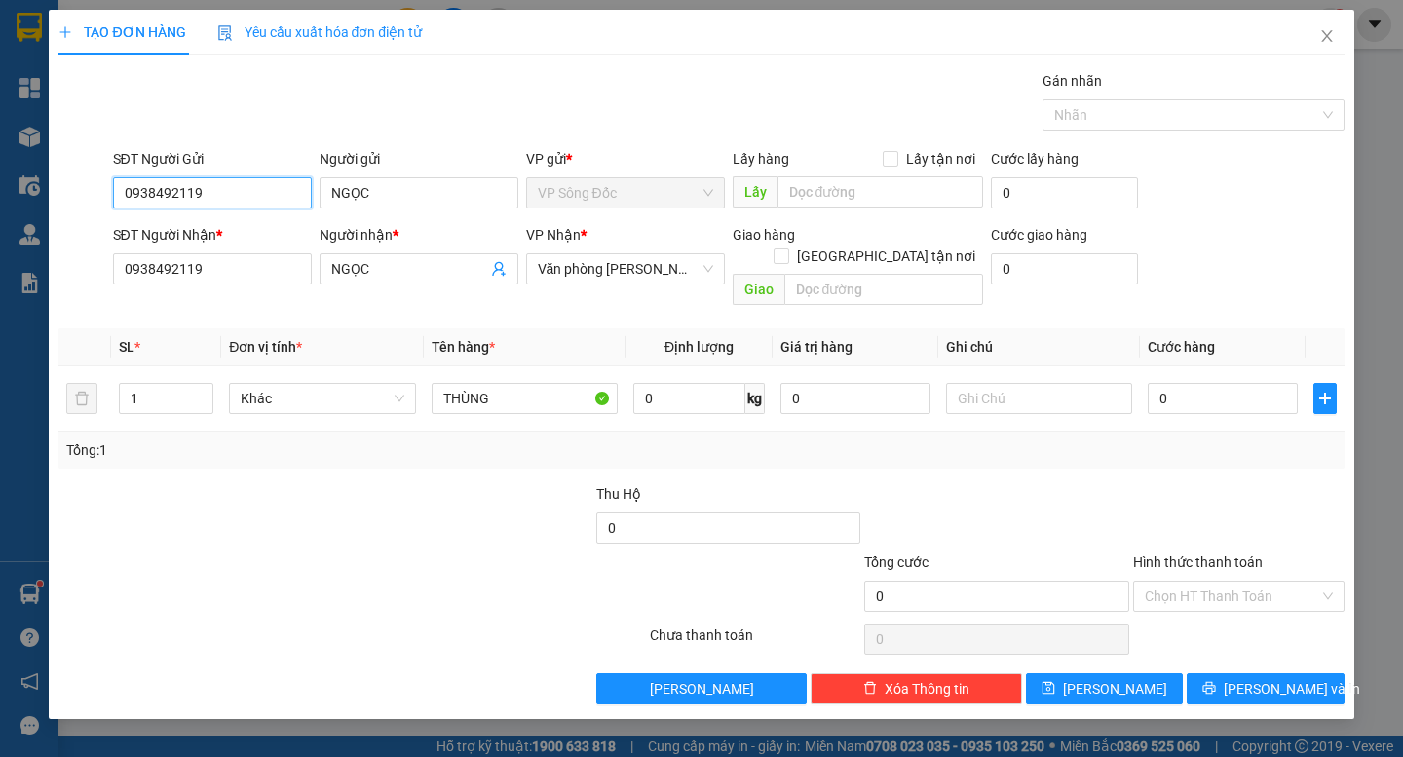
drag, startPoint x: 228, startPoint y: 183, endPoint x: 56, endPoint y: 231, distance: 179.0
click at [56, 231] on div "TẠO ĐƠN HÀNG Yêu cầu xuất hóa đơn điện tử Transit Pickup Surcharge Ids Transit …" at bounding box center [701, 364] width 1305 height 709
click at [200, 231] on div "0399208499 - CHÚ KÍ" at bounding box center [212, 231] width 175 height 21
click at [1174, 383] on input "0" at bounding box center [1223, 398] width 150 height 31
drag, startPoint x: 1121, startPoint y: 453, endPoint x: 1061, endPoint y: 466, distance: 60.8
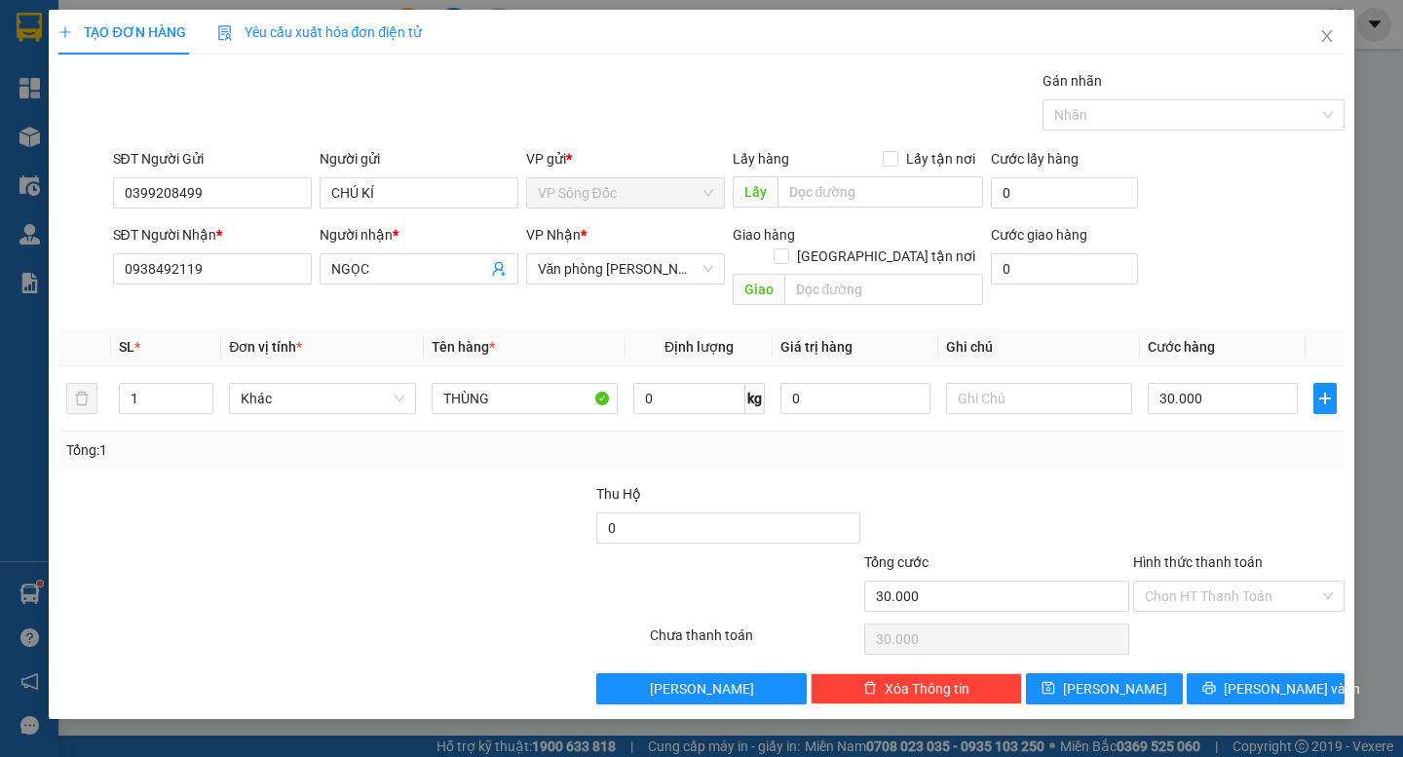
click at [1121, 452] on div "Transit Pickup Surcharge Ids Transit Deliver Surcharge Ids Transit Deliver Surc…" at bounding box center [700, 387] width 1285 height 634
drag, startPoint x: 1218, startPoint y: 563, endPoint x: 1223, endPoint y: 572, distance: 10.0
click at [1222, 582] on input "Hình thức thanh toán" at bounding box center [1232, 596] width 174 height 29
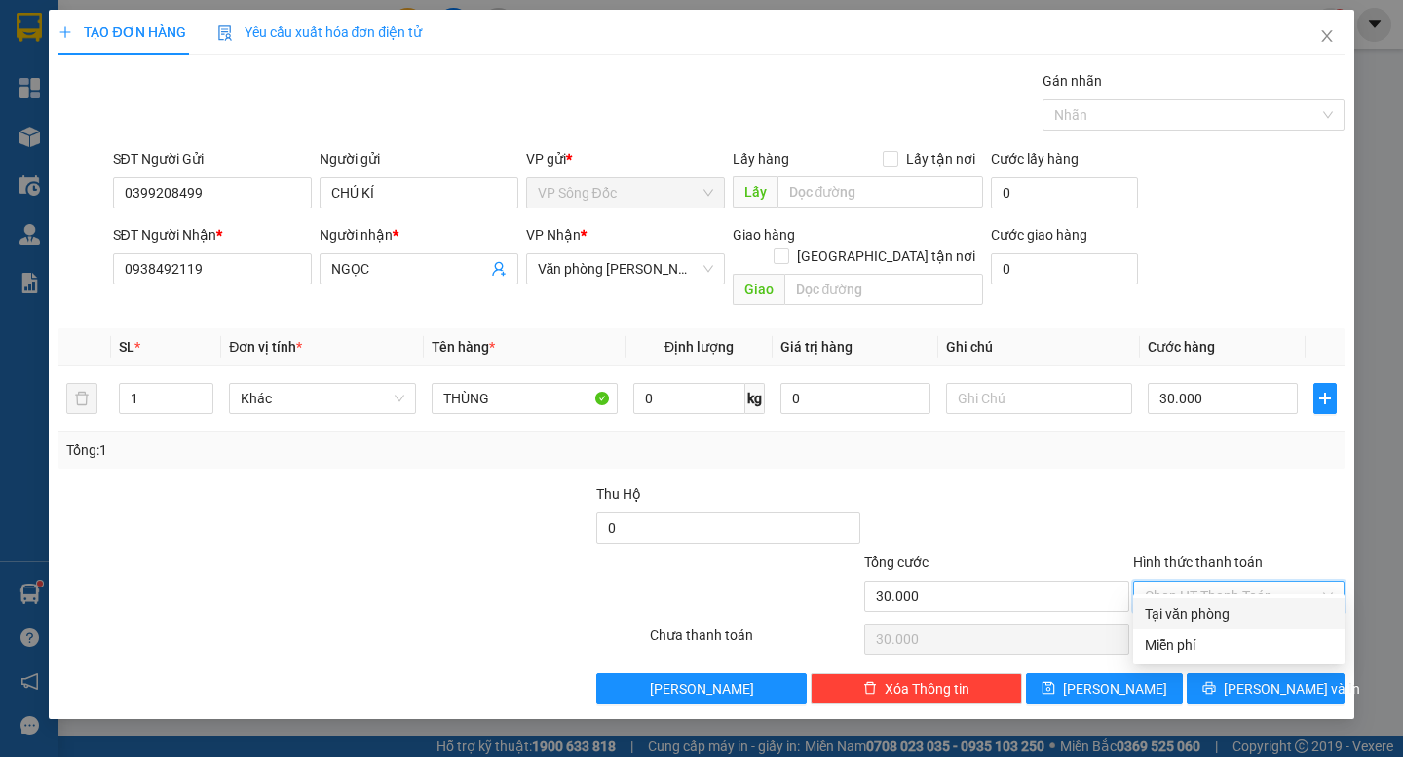
drag, startPoint x: 1226, startPoint y: 614, endPoint x: 1269, endPoint y: 630, distance: 46.0
click at [1227, 615] on div "Tại văn phòng" at bounding box center [1239, 613] width 188 height 21
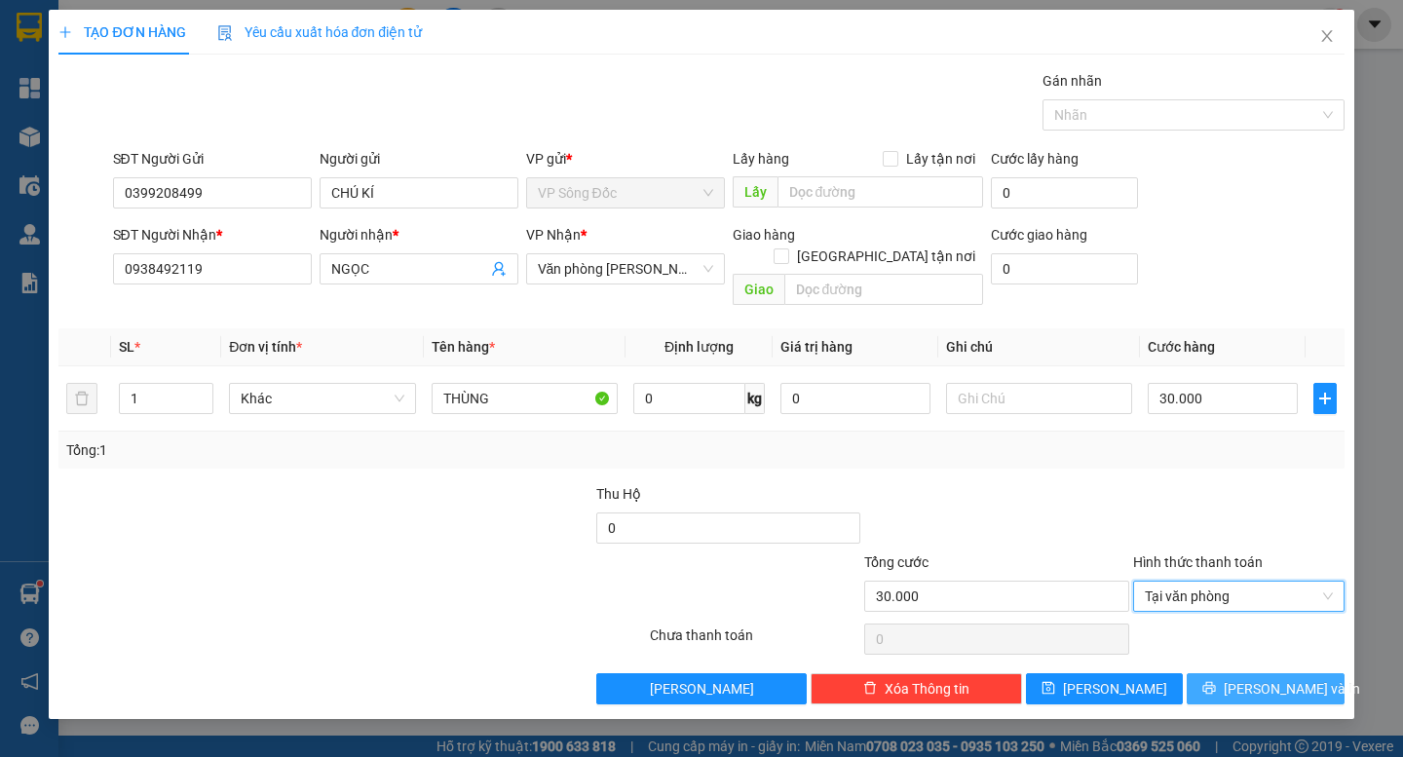
click at [1272, 678] on span "[PERSON_NAME] và In" at bounding box center [1292, 688] width 136 height 21
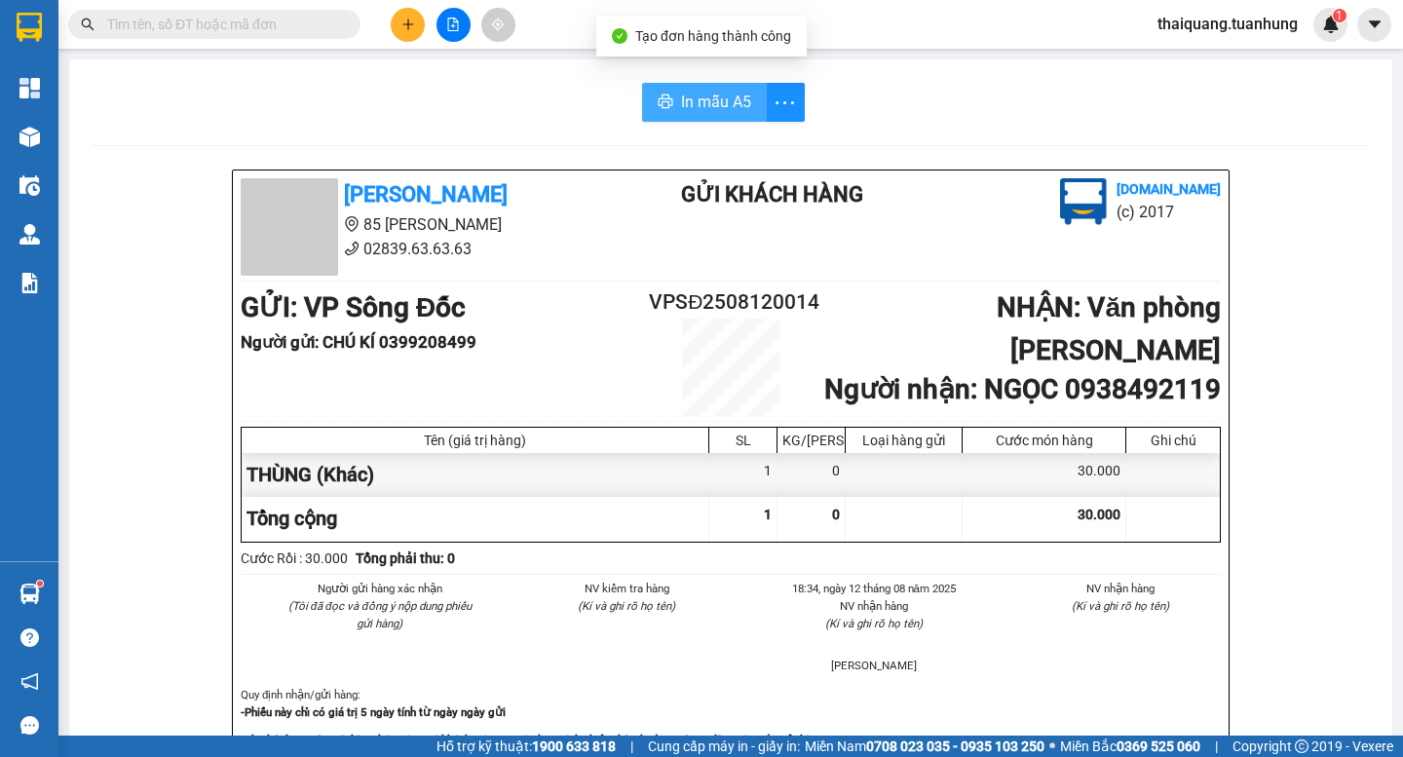
click at [749, 102] on button "In mẫu A5" at bounding box center [704, 102] width 125 height 39
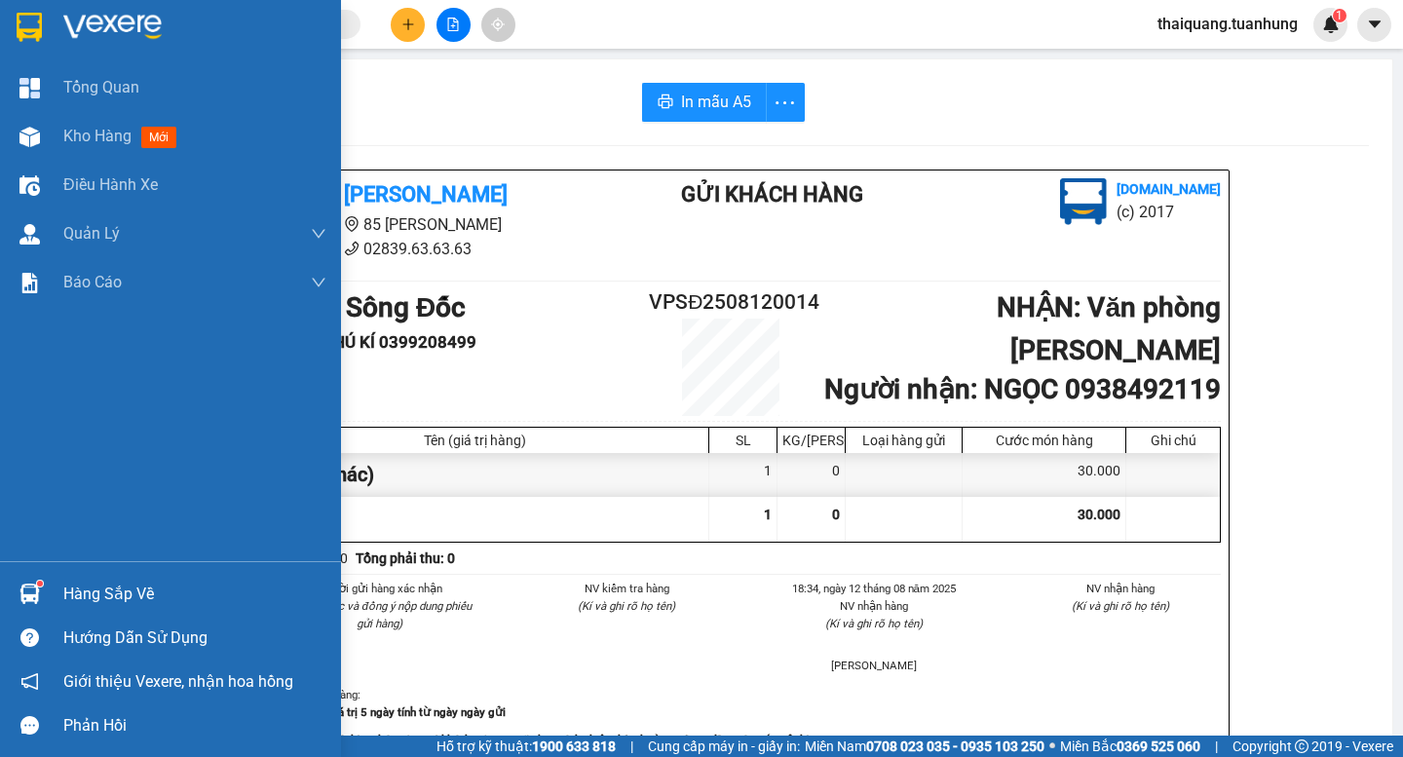
click at [82, 595] on div "Hàng sắp về" at bounding box center [194, 594] width 263 height 29
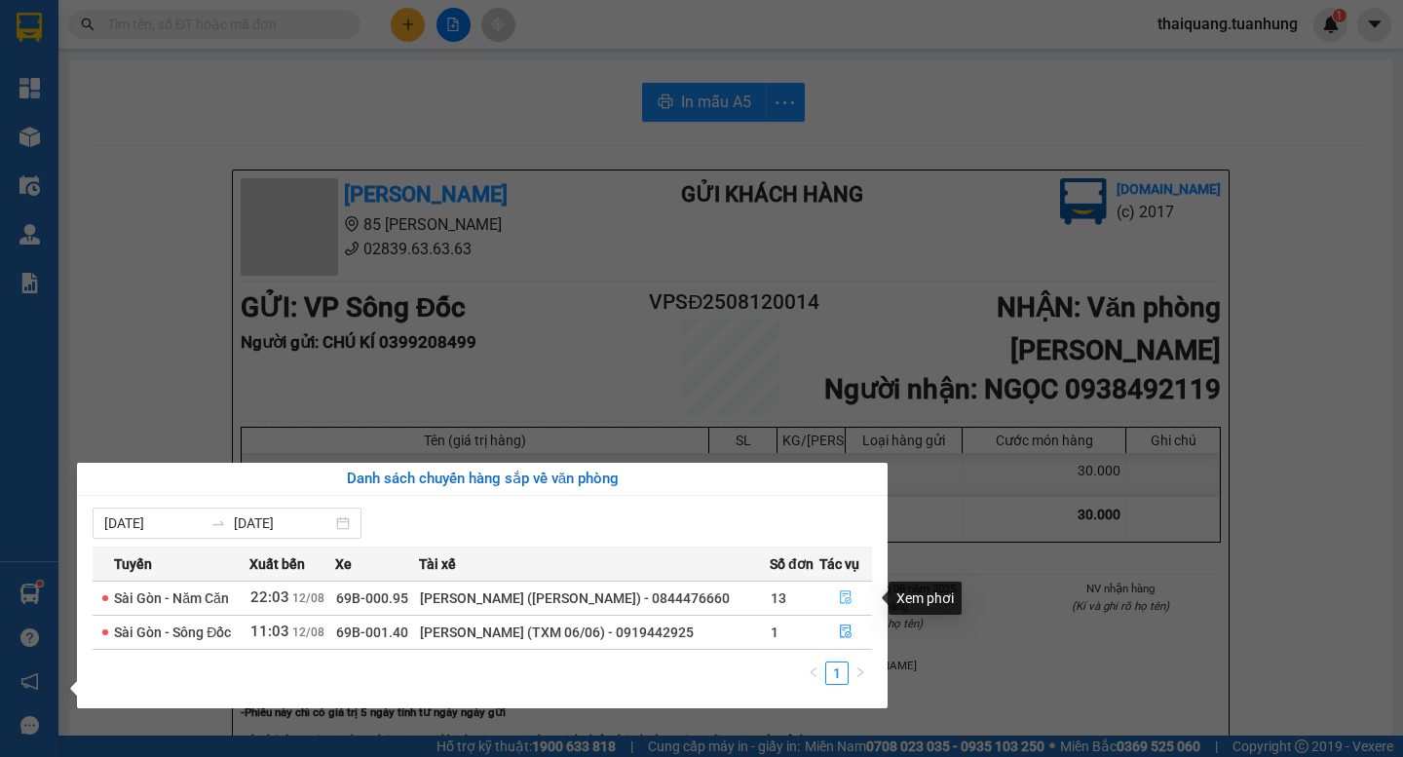
click at [848, 603] on icon "file-done" at bounding box center [846, 599] width 12 height 14
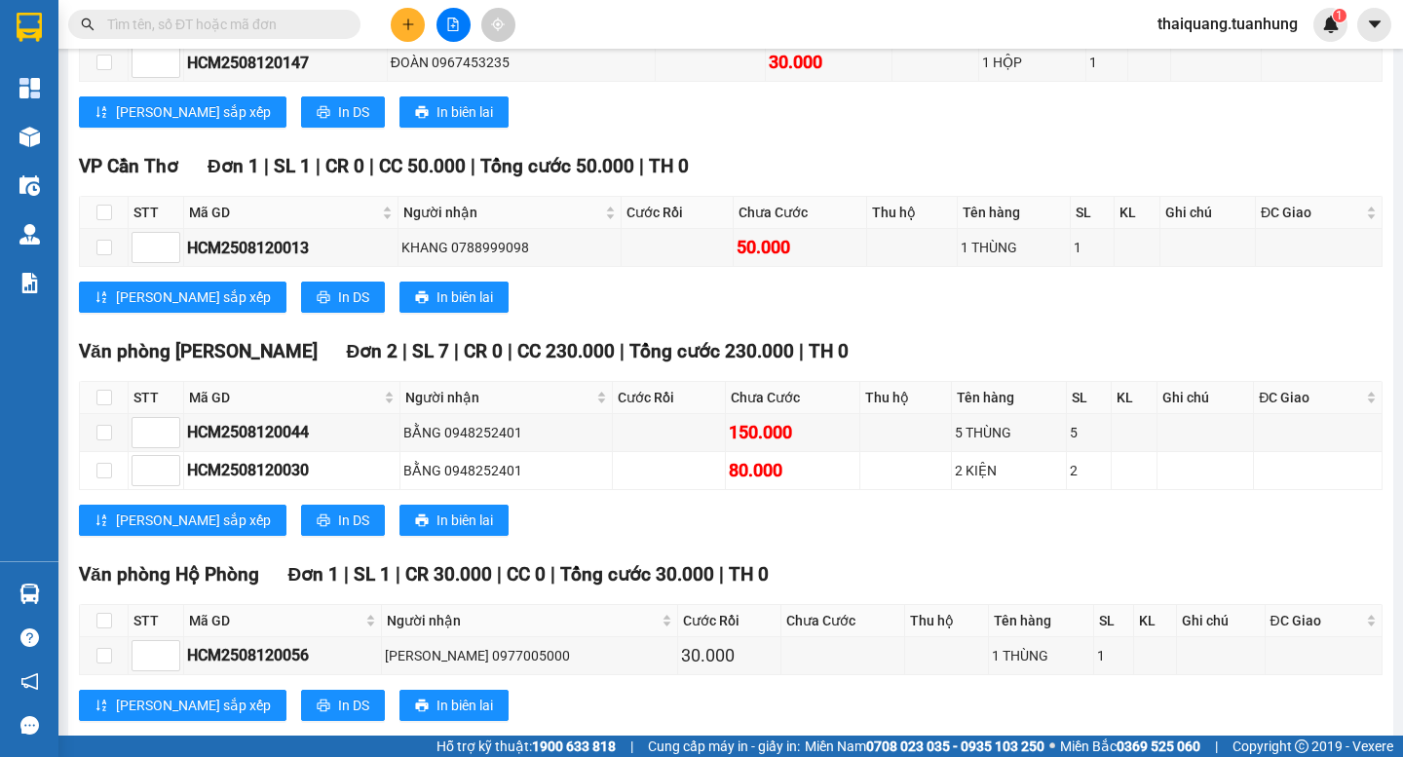
scroll to position [8637, 0]
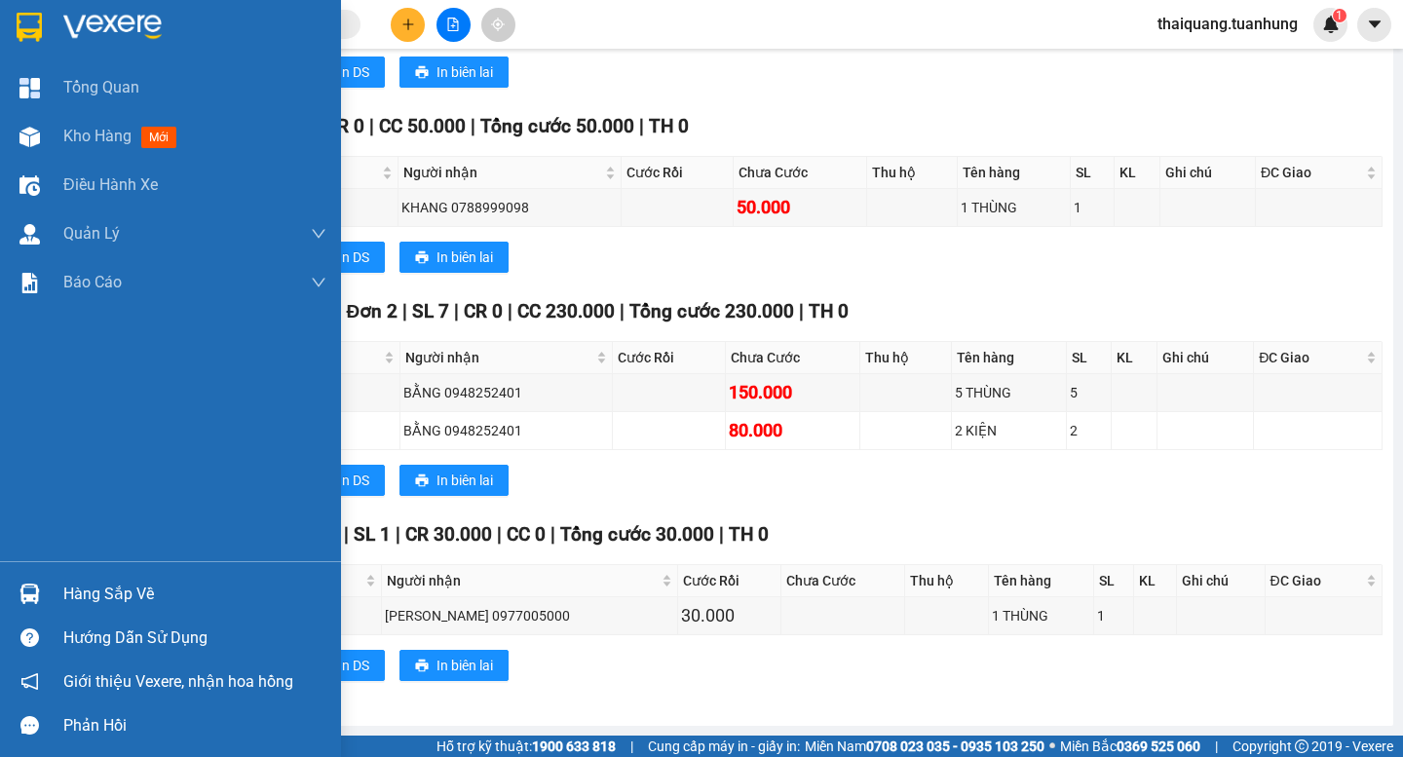
click at [127, 589] on div "Hàng sắp về" at bounding box center [194, 594] width 263 height 29
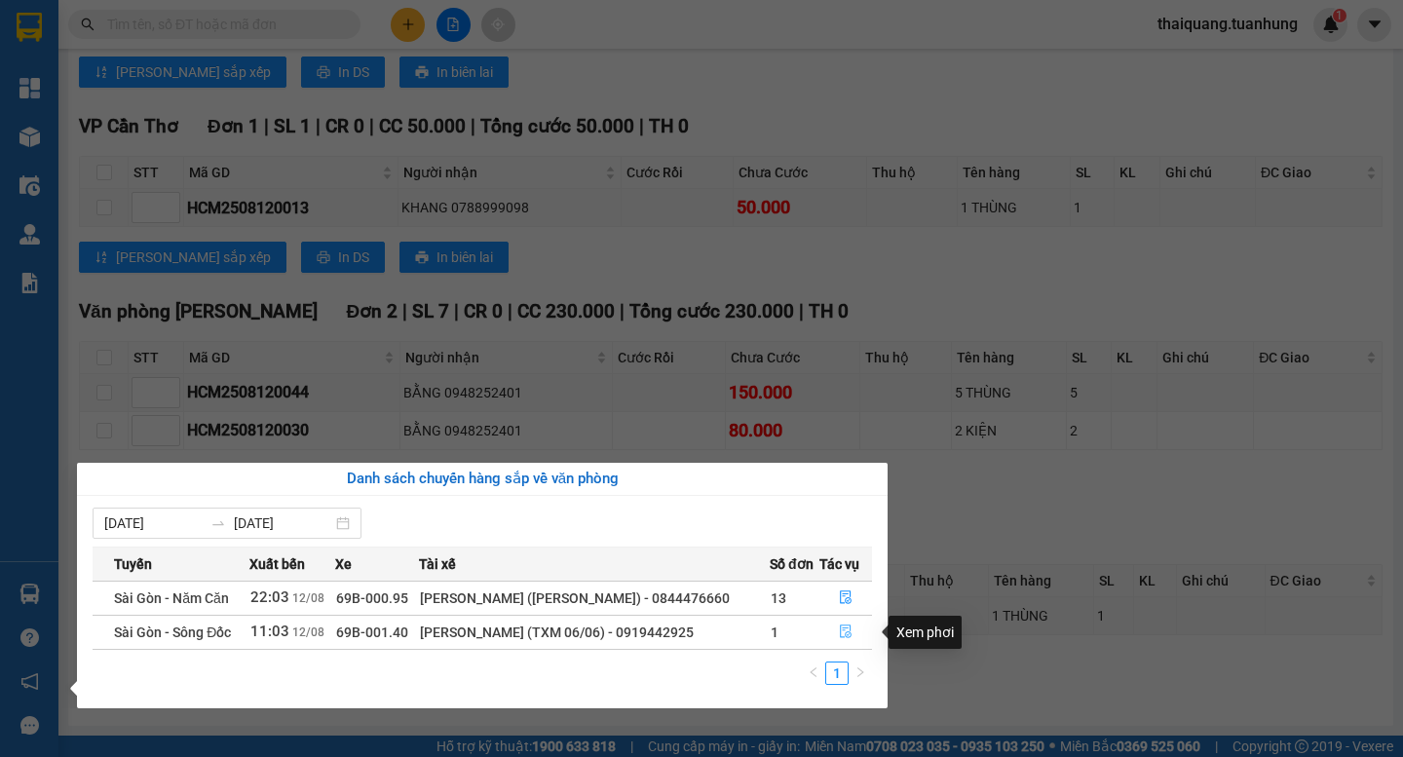
click at [830, 633] on button "button" at bounding box center [846, 632] width 51 height 31
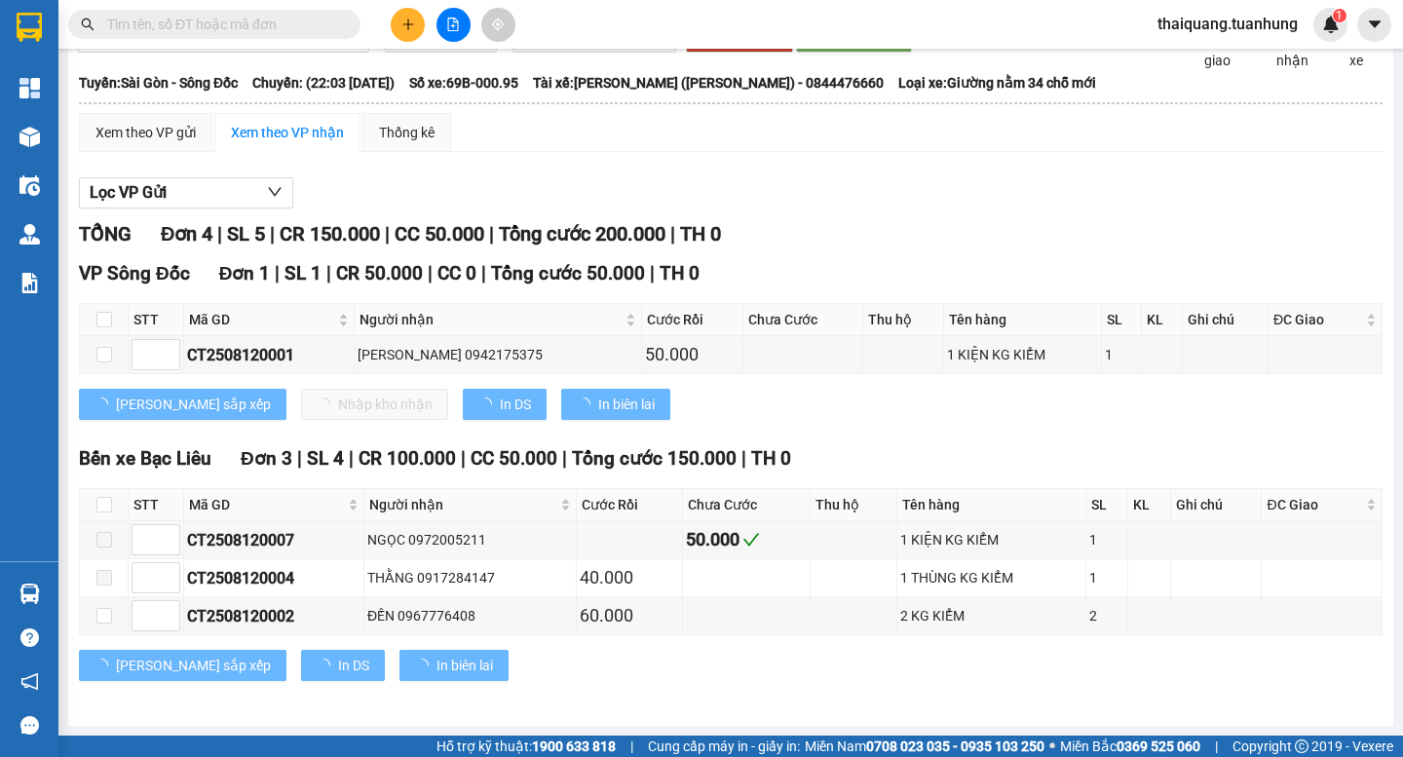
scroll to position [126, 0]
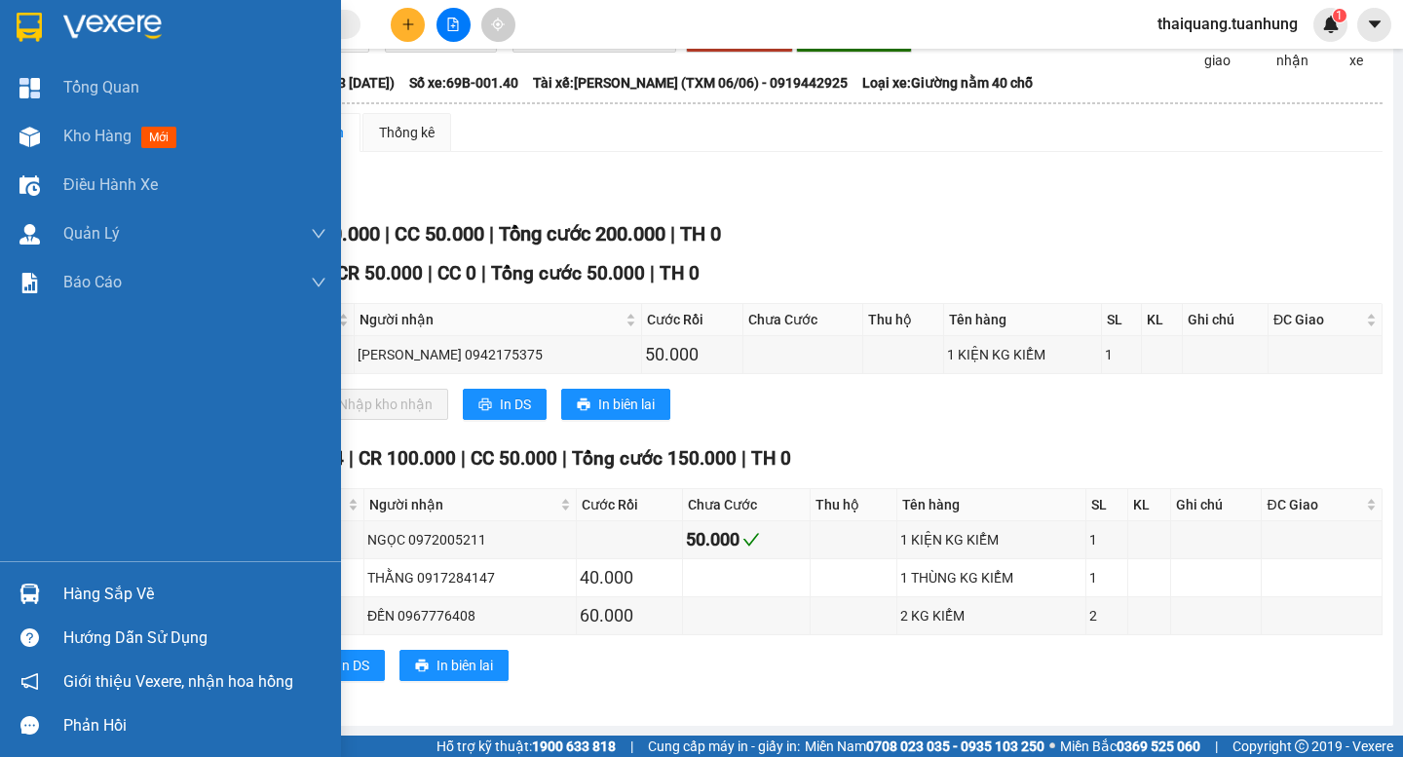
click at [102, 592] on div "Hàng sắp về" at bounding box center [194, 594] width 263 height 29
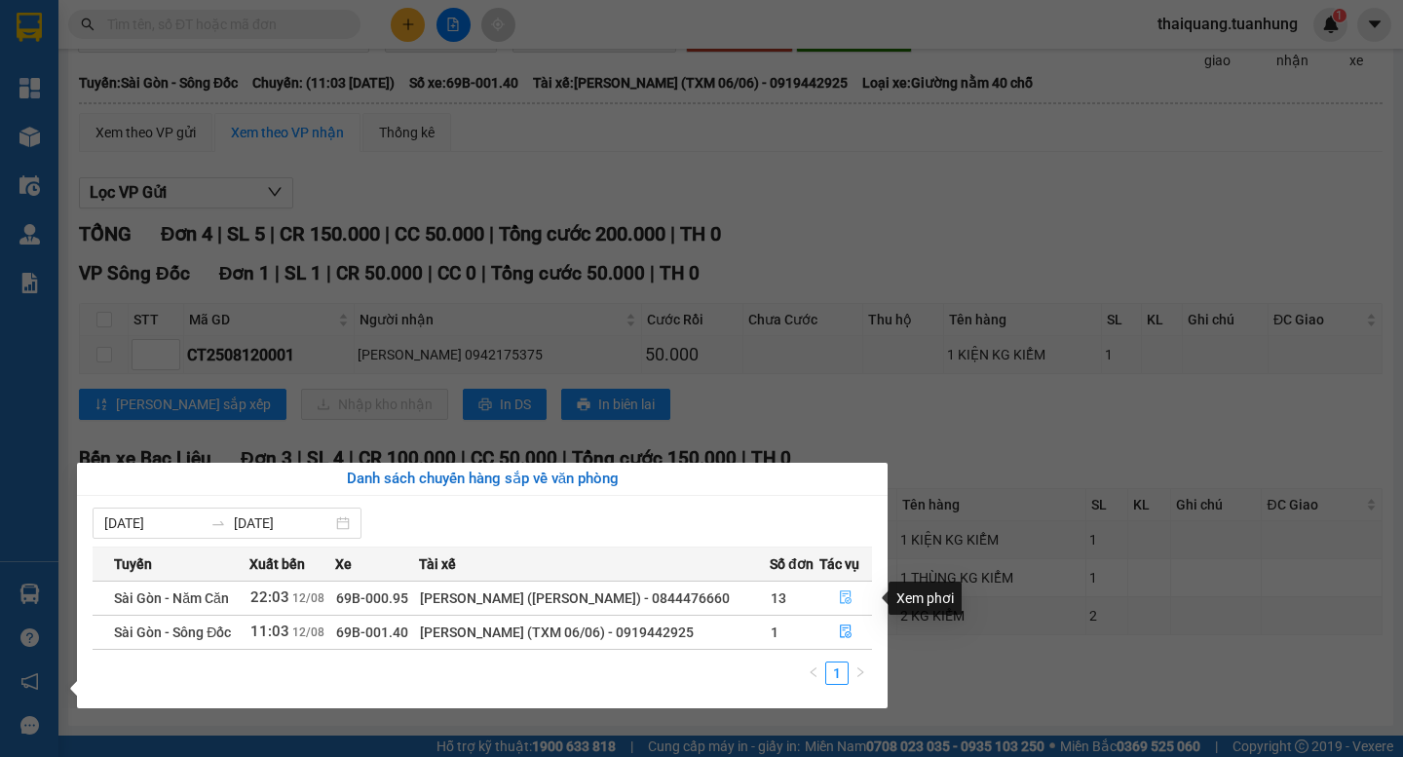
click at [839, 593] on icon "file-done" at bounding box center [846, 598] width 14 height 14
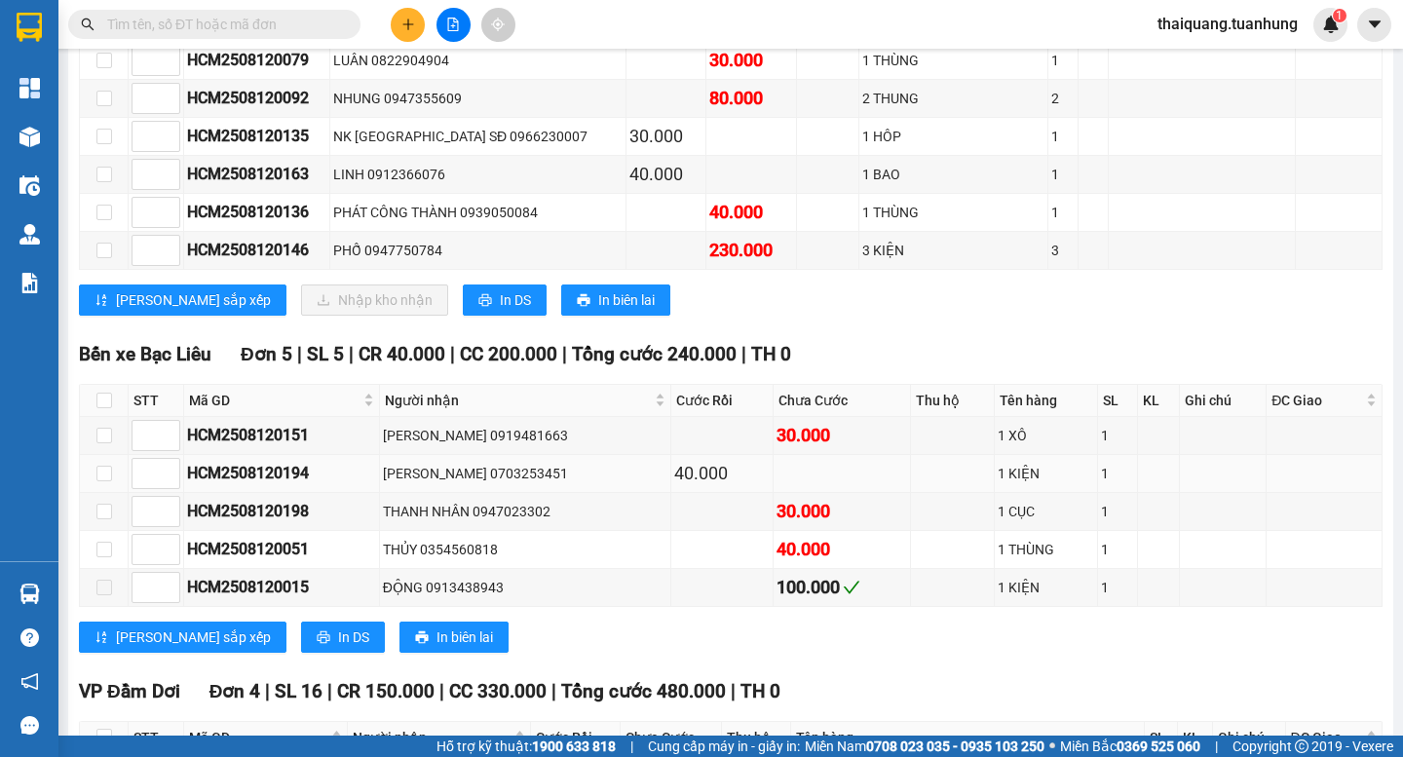
scroll to position [6688, 0]
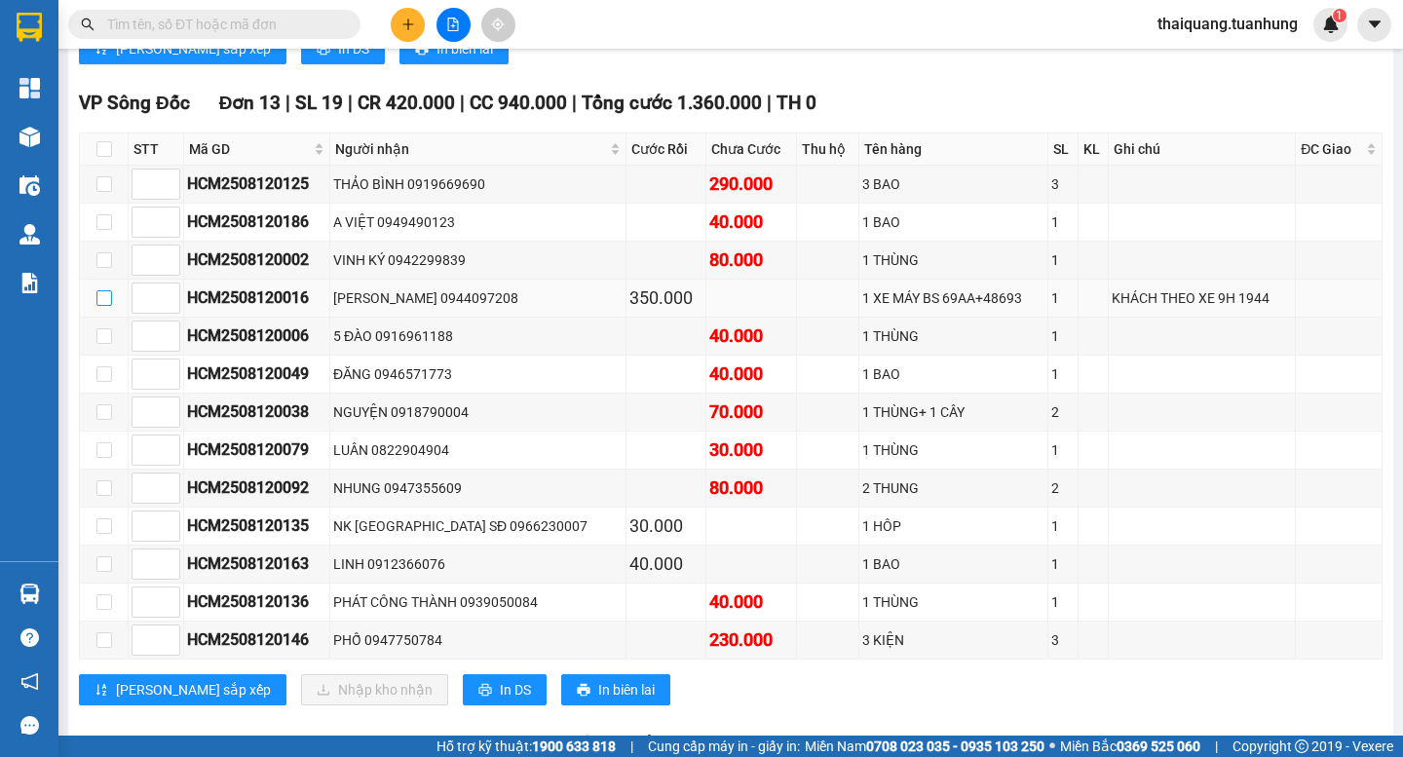
click at [98, 306] on input "checkbox" at bounding box center [104, 298] width 16 height 16
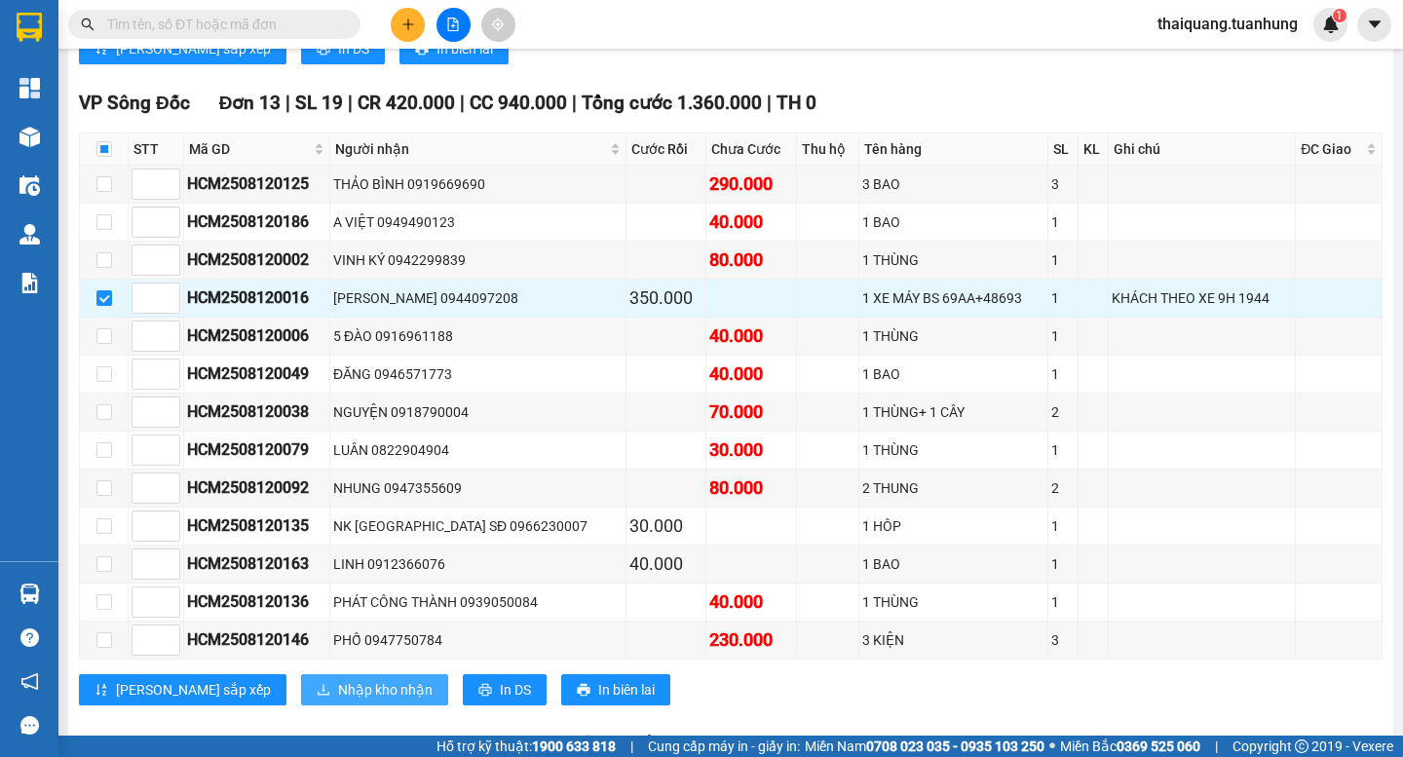
click at [338, 701] on span "Nhập kho nhận" at bounding box center [385, 689] width 95 height 21
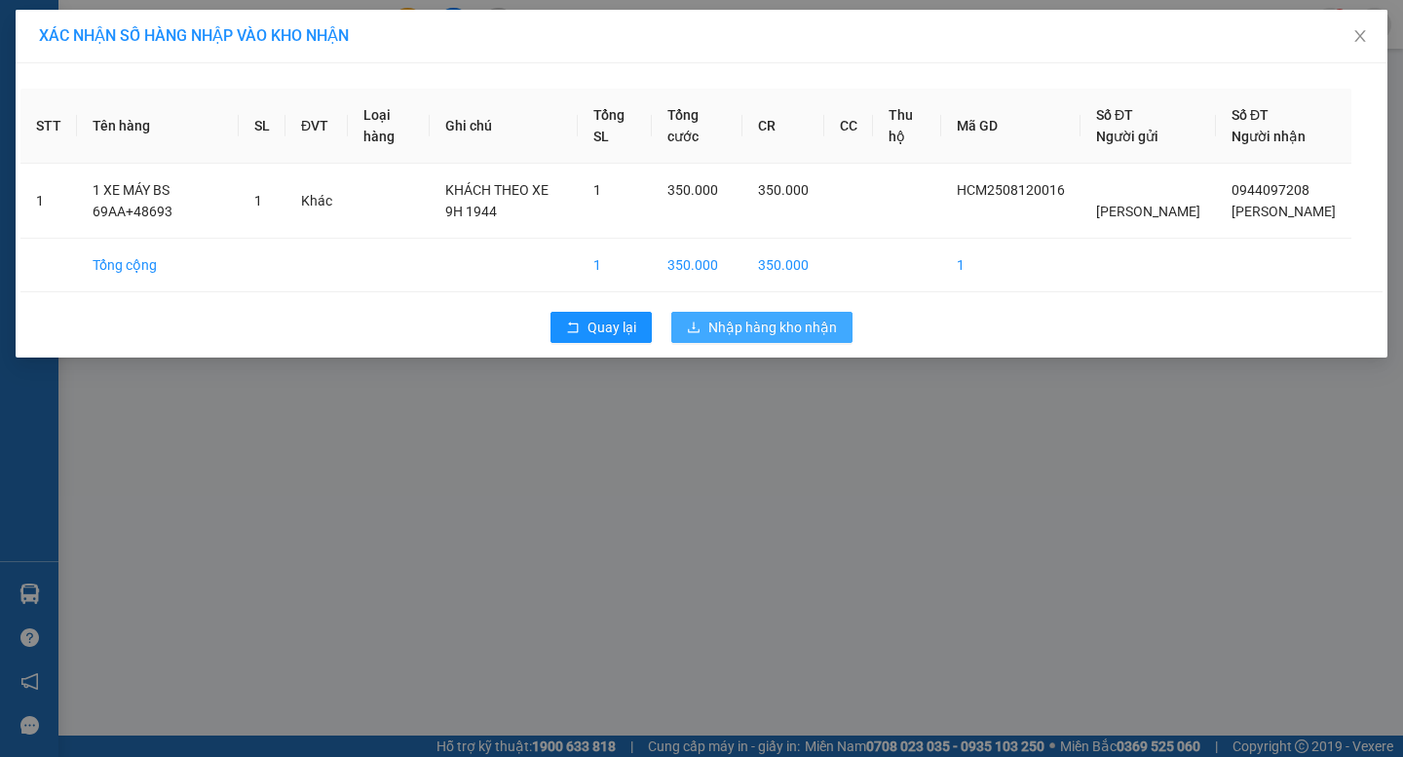
click at [799, 338] on span "Nhập hàng kho nhận" at bounding box center [772, 327] width 129 height 21
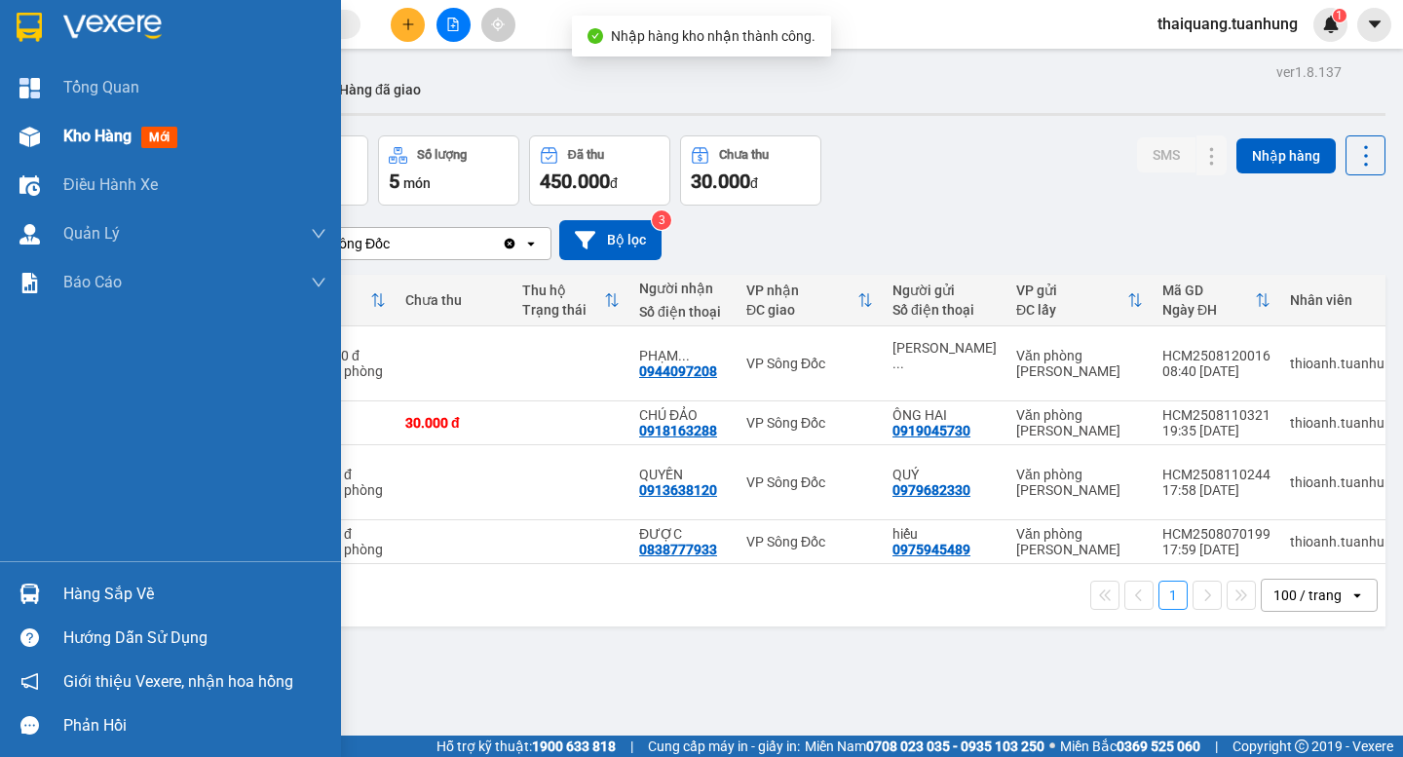
click at [108, 135] on span "Kho hàng" at bounding box center [97, 136] width 68 height 19
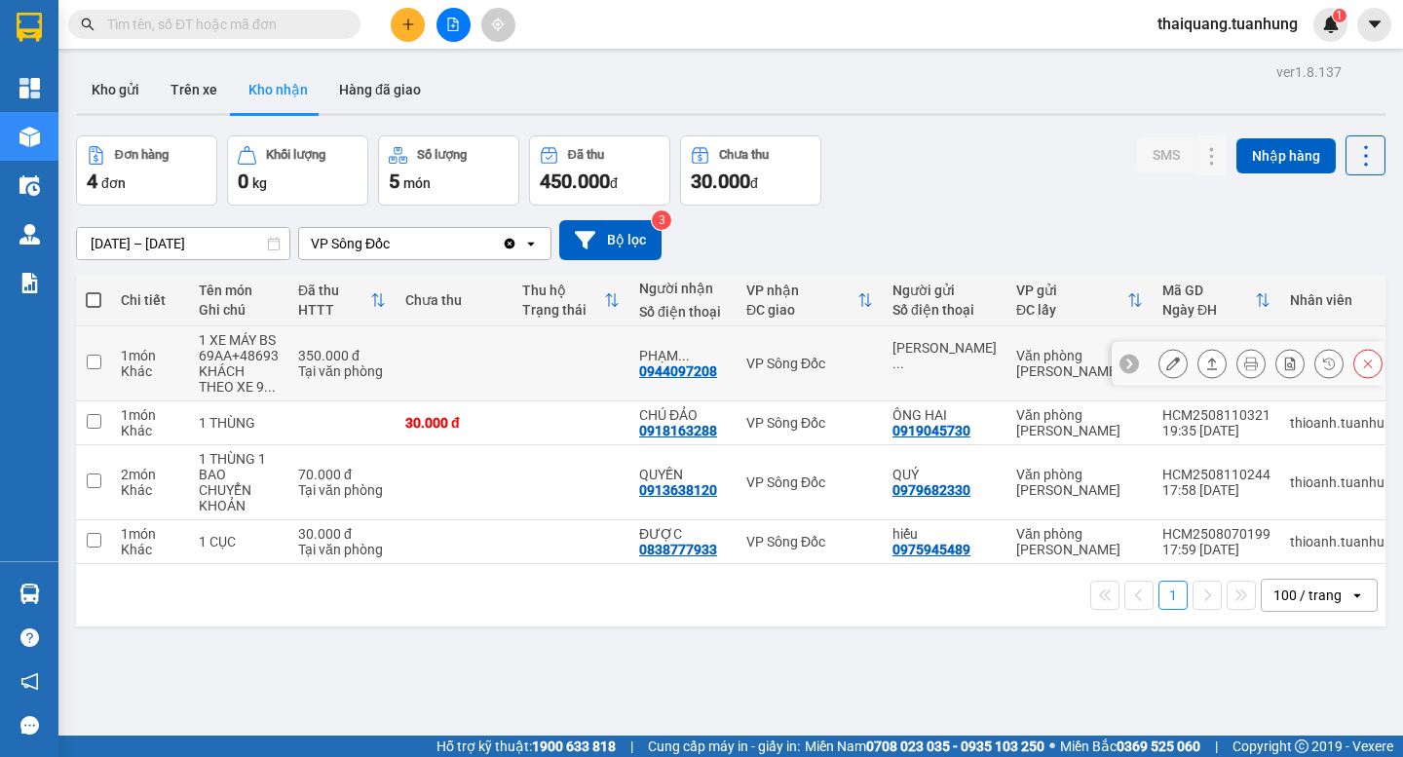
click at [1166, 369] on icon at bounding box center [1173, 364] width 14 height 14
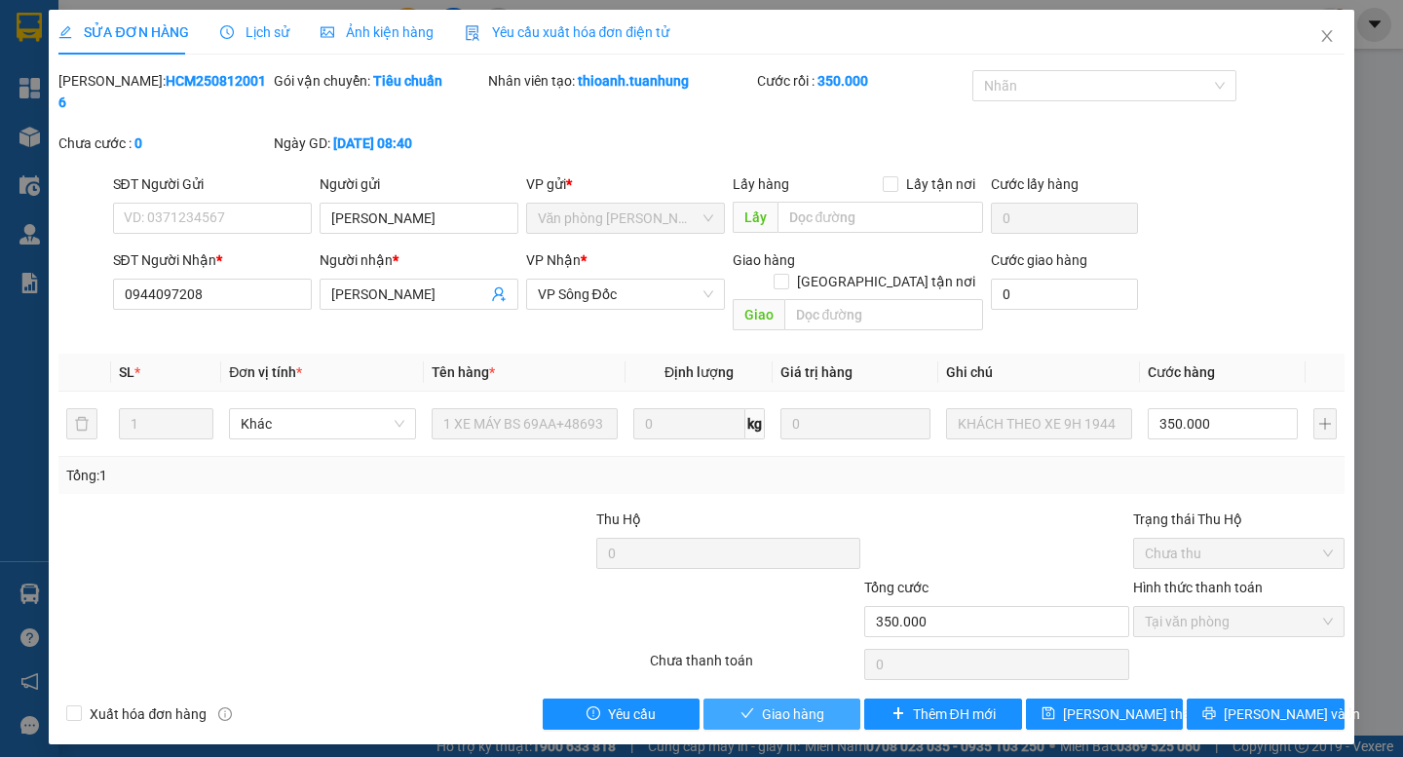
click at [805, 704] on span "Giao hàng" at bounding box center [793, 714] width 62 height 21
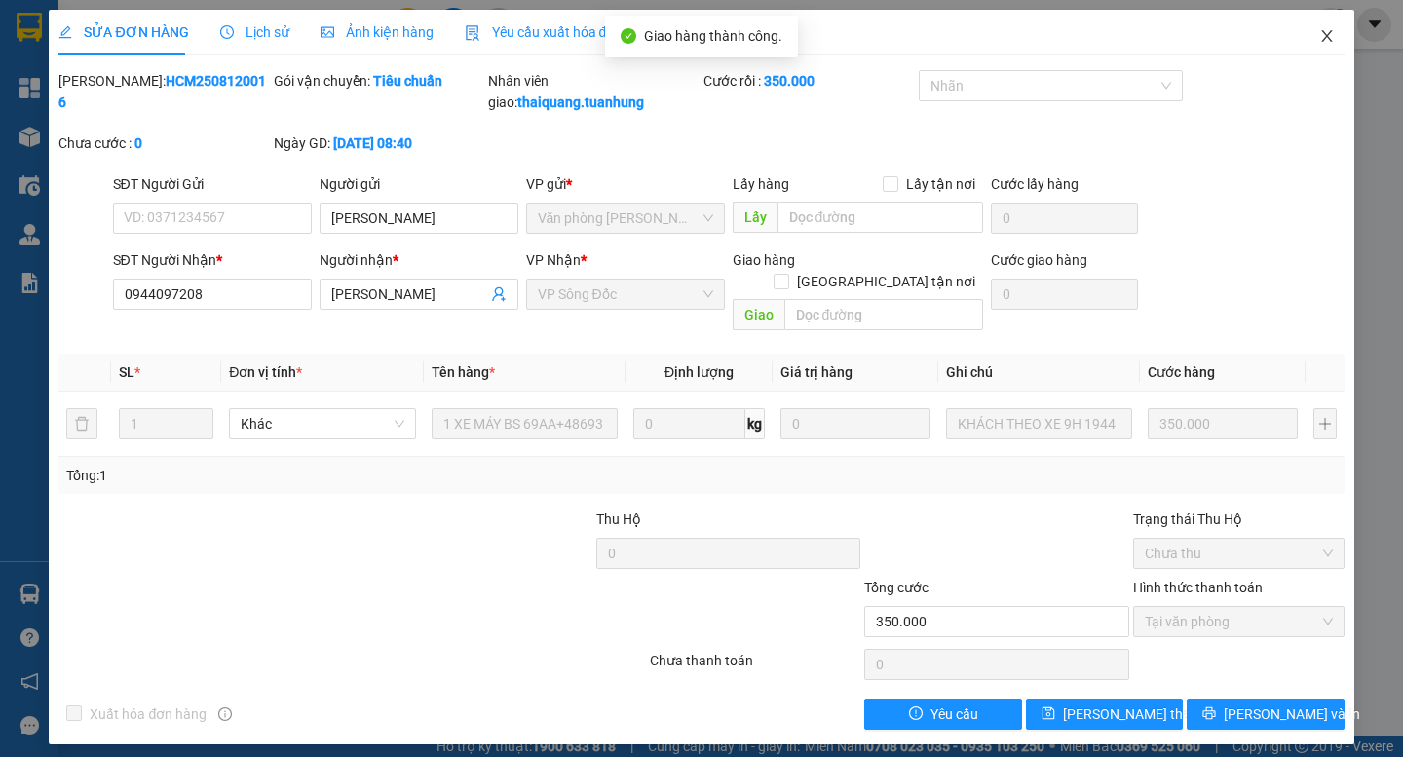
click at [1329, 32] on icon "close" at bounding box center [1327, 36] width 16 height 16
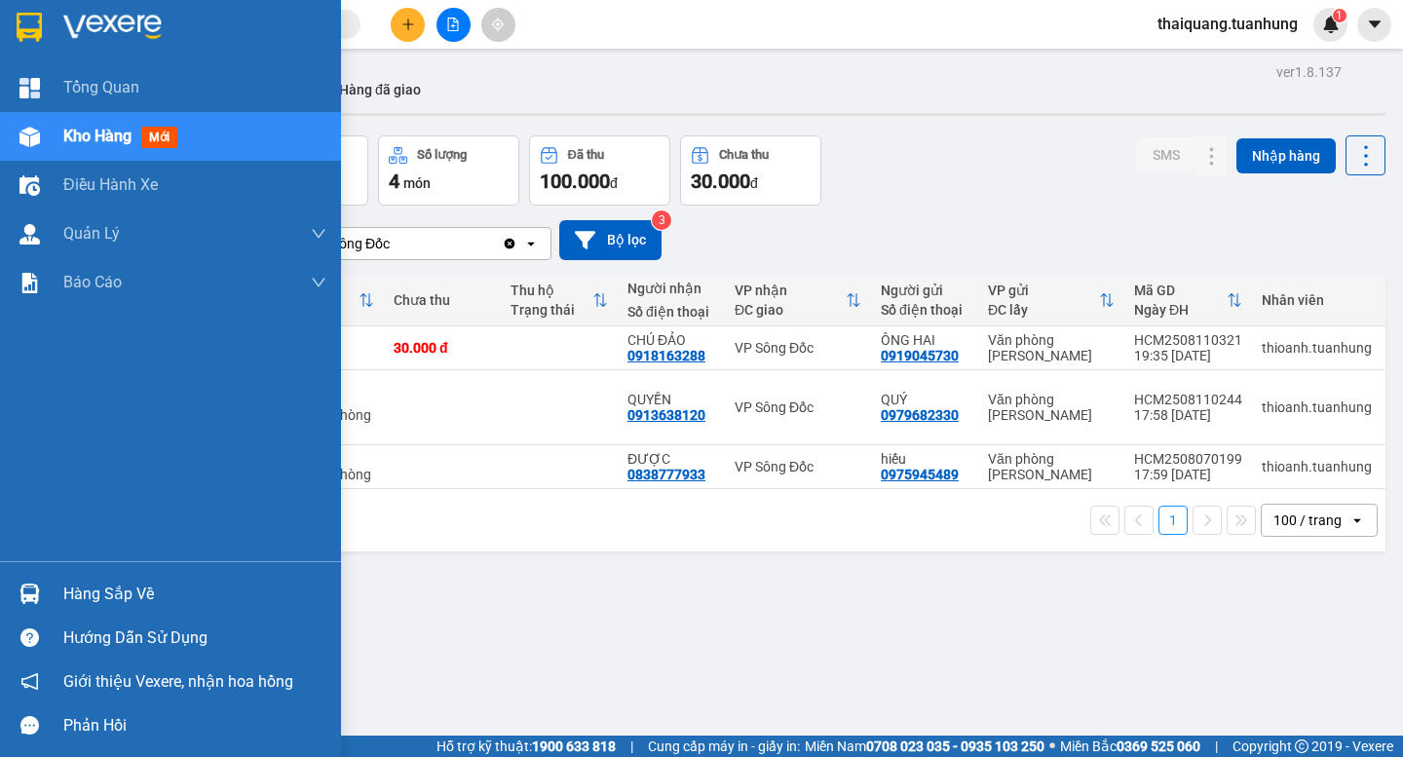
click at [152, 591] on div "Hàng sắp về" at bounding box center [194, 594] width 263 height 29
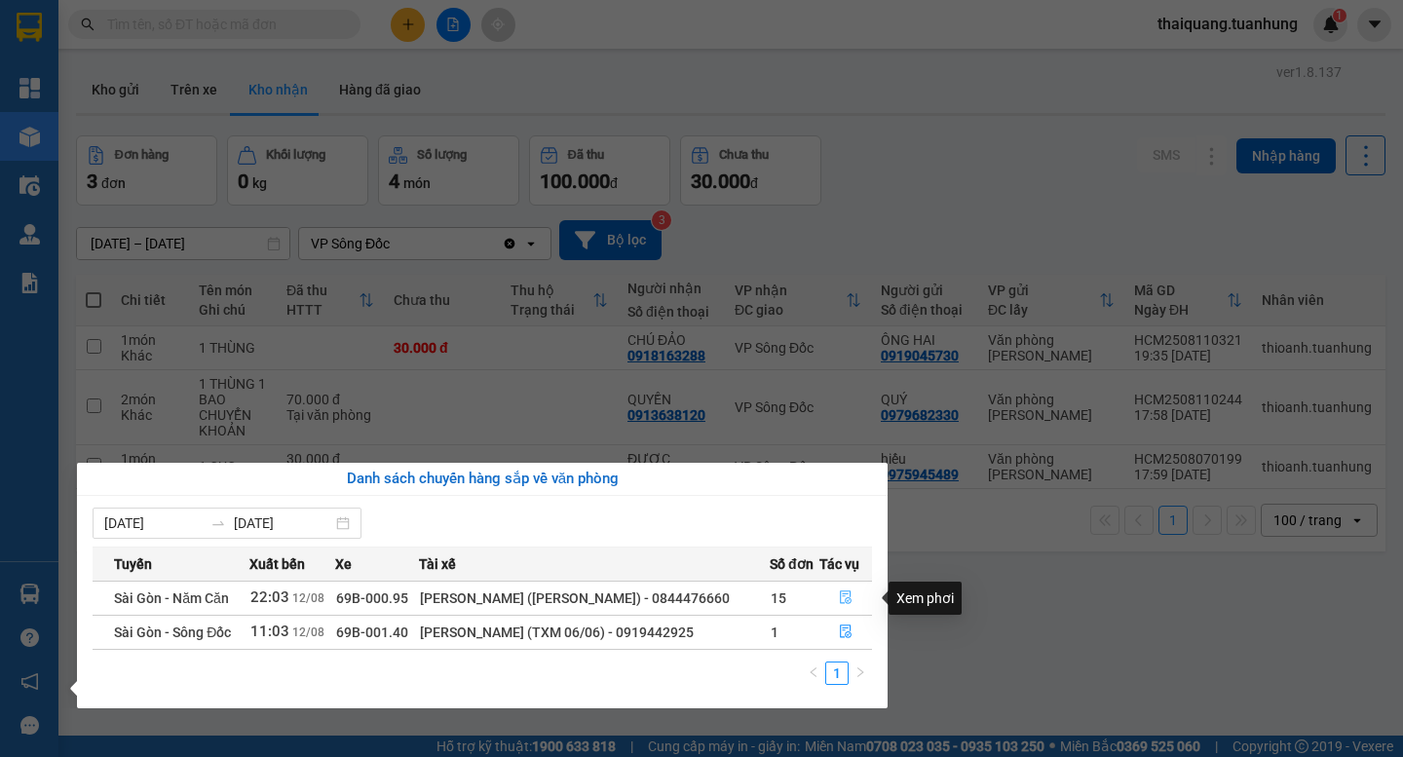
click at [837, 603] on button "button" at bounding box center [846, 598] width 51 height 31
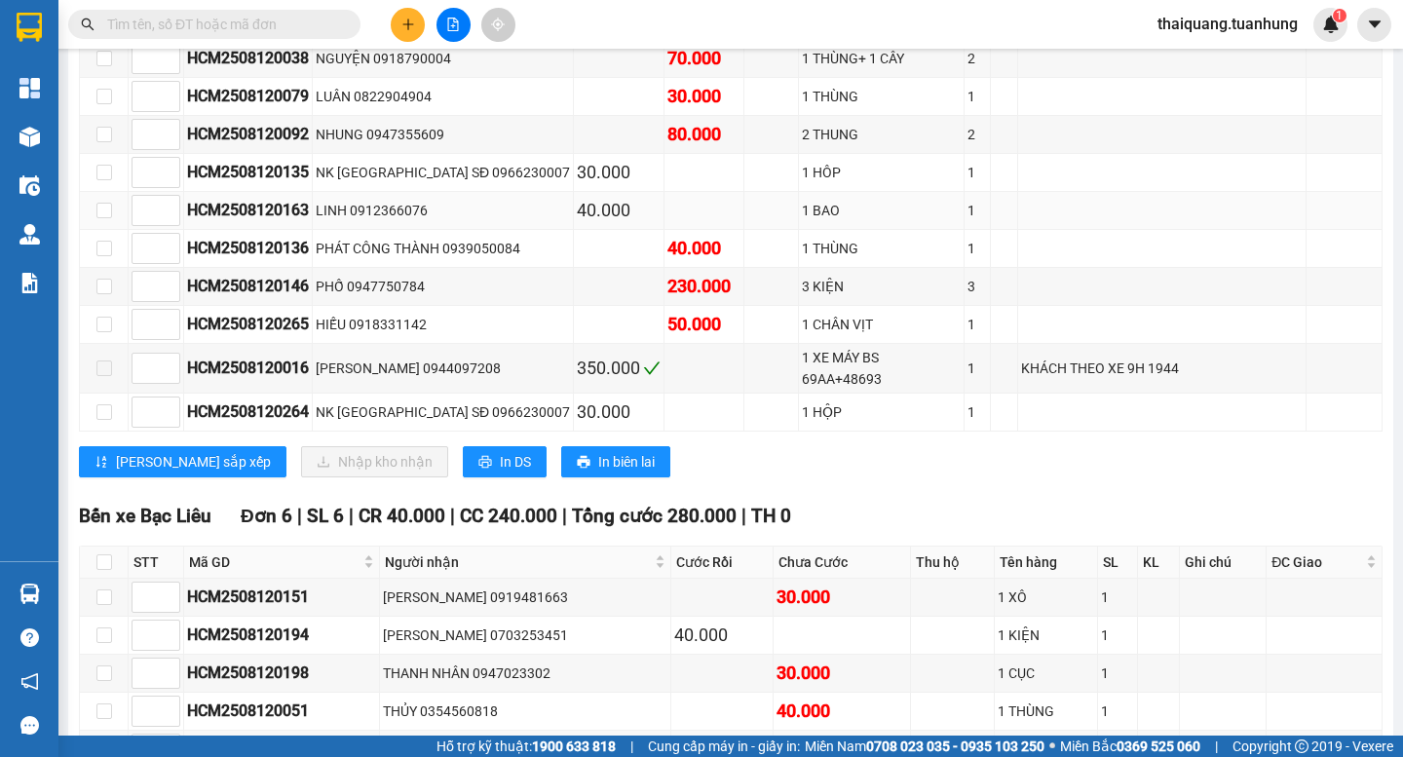
scroll to position [8737, 0]
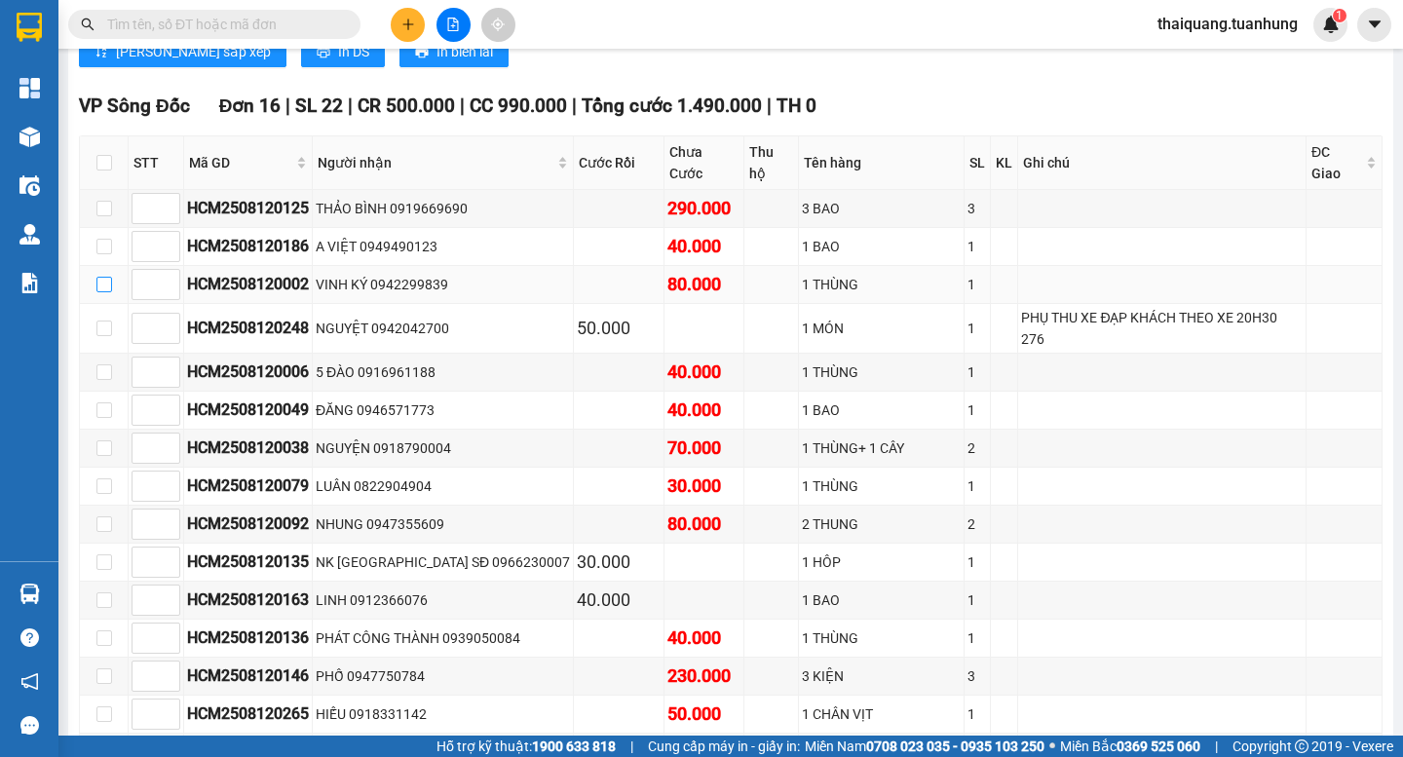
click at [104, 292] on input "checkbox" at bounding box center [104, 285] width 16 height 16
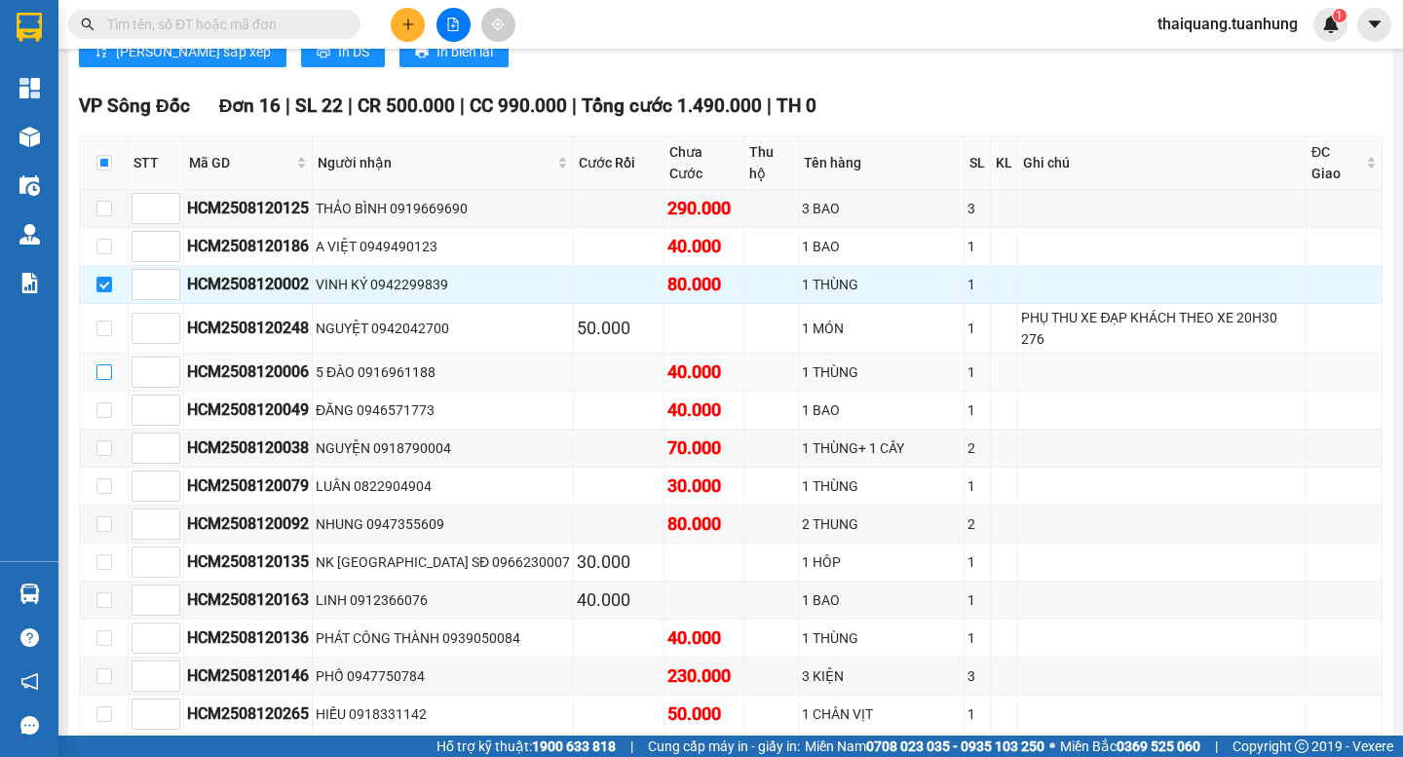
click at [104, 380] on input "checkbox" at bounding box center [104, 372] width 16 height 16
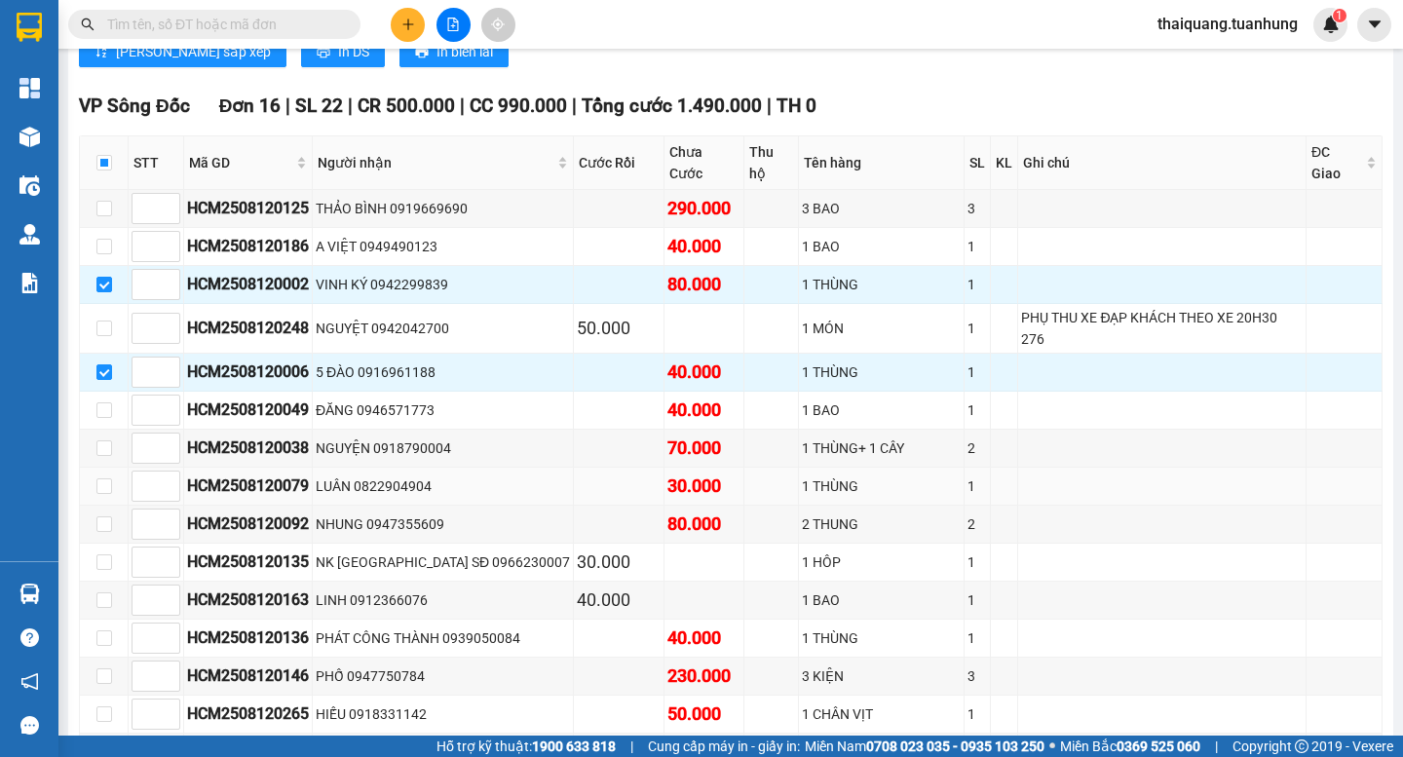
scroll to position [8932, 0]
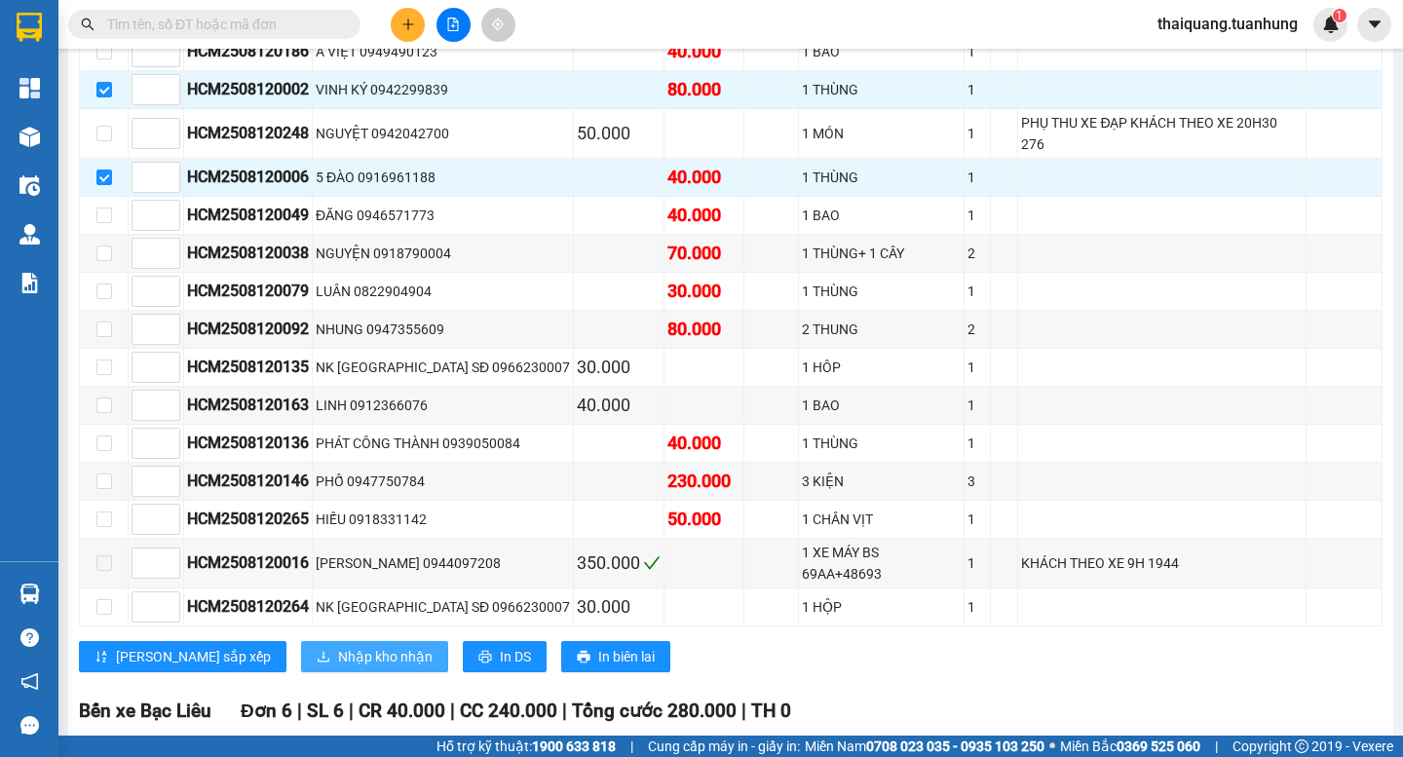
click at [338, 668] on span "Nhập kho nhận" at bounding box center [385, 656] width 95 height 21
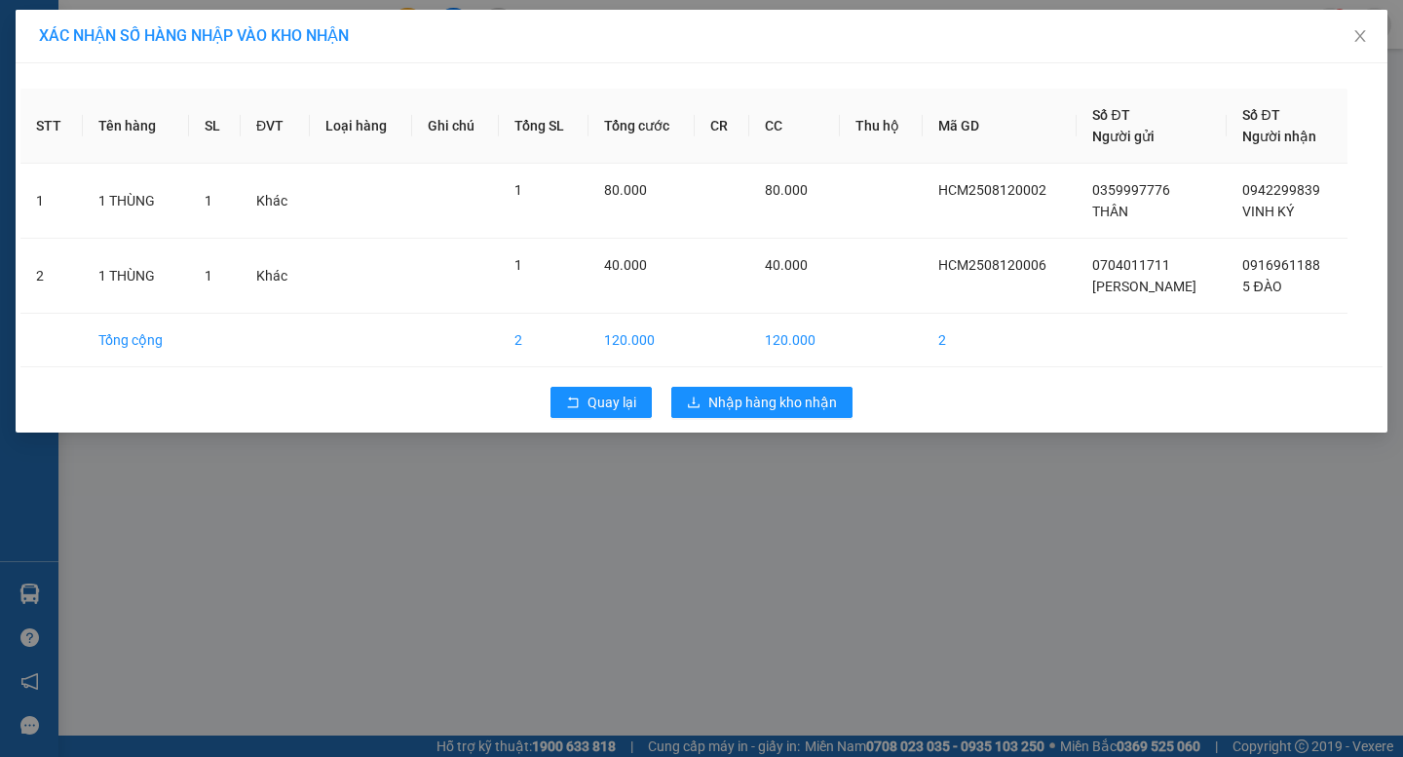
click at [821, 386] on div "Quay lại Nhập hàng kho nhận" at bounding box center [701, 402] width 1362 height 51
click at [814, 401] on span "Nhập hàng kho nhận" at bounding box center [772, 402] width 129 height 21
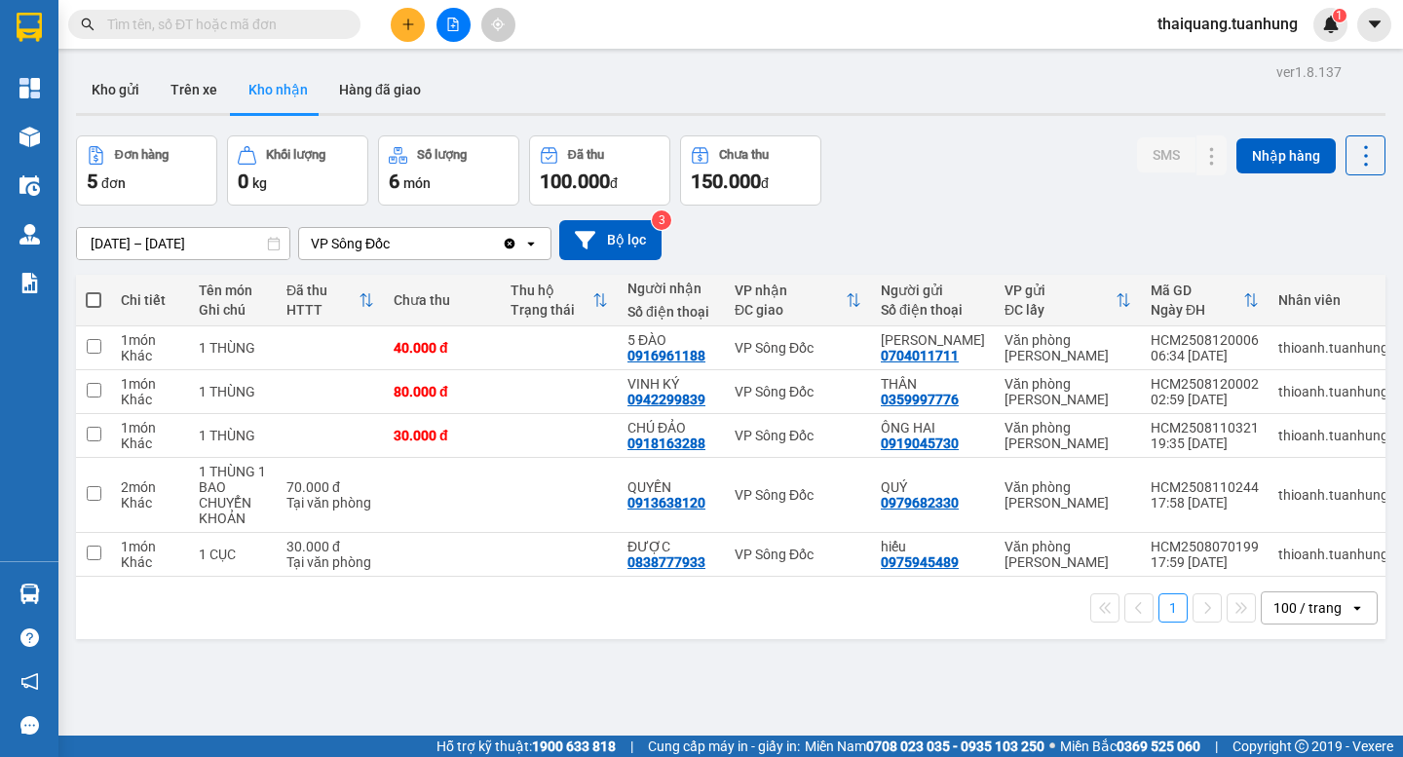
click at [439, 91] on div "Kho gửi Trên xe Kho nhận Hàng đã giao" at bounding box center [731, 92] width 1310 height 52
click at [390, 91] on button "Hàng đã giao" at bounding box center [380, 89] width 113 height 47
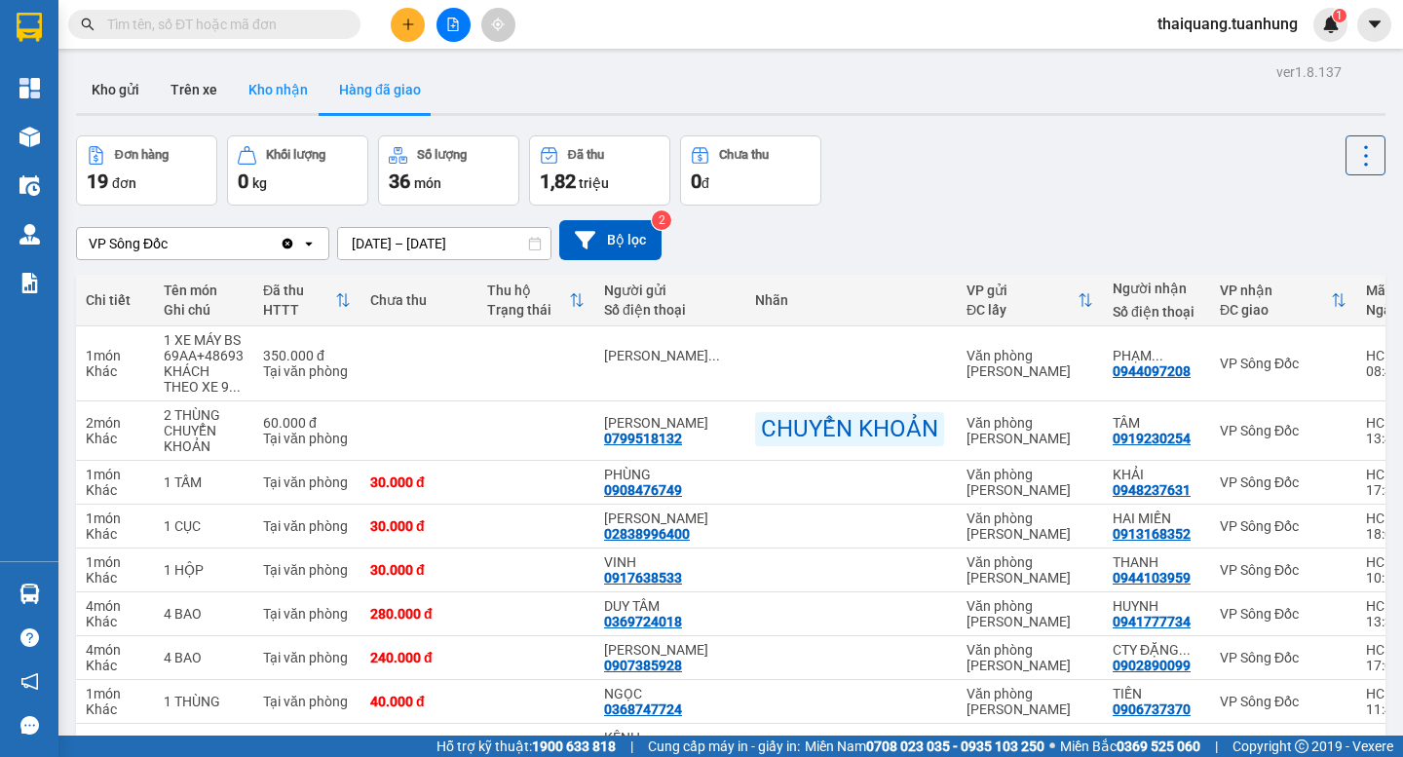
click at [288, 92] on button "Kho nhận" at bounding box center [278, 89] width 91 height 47
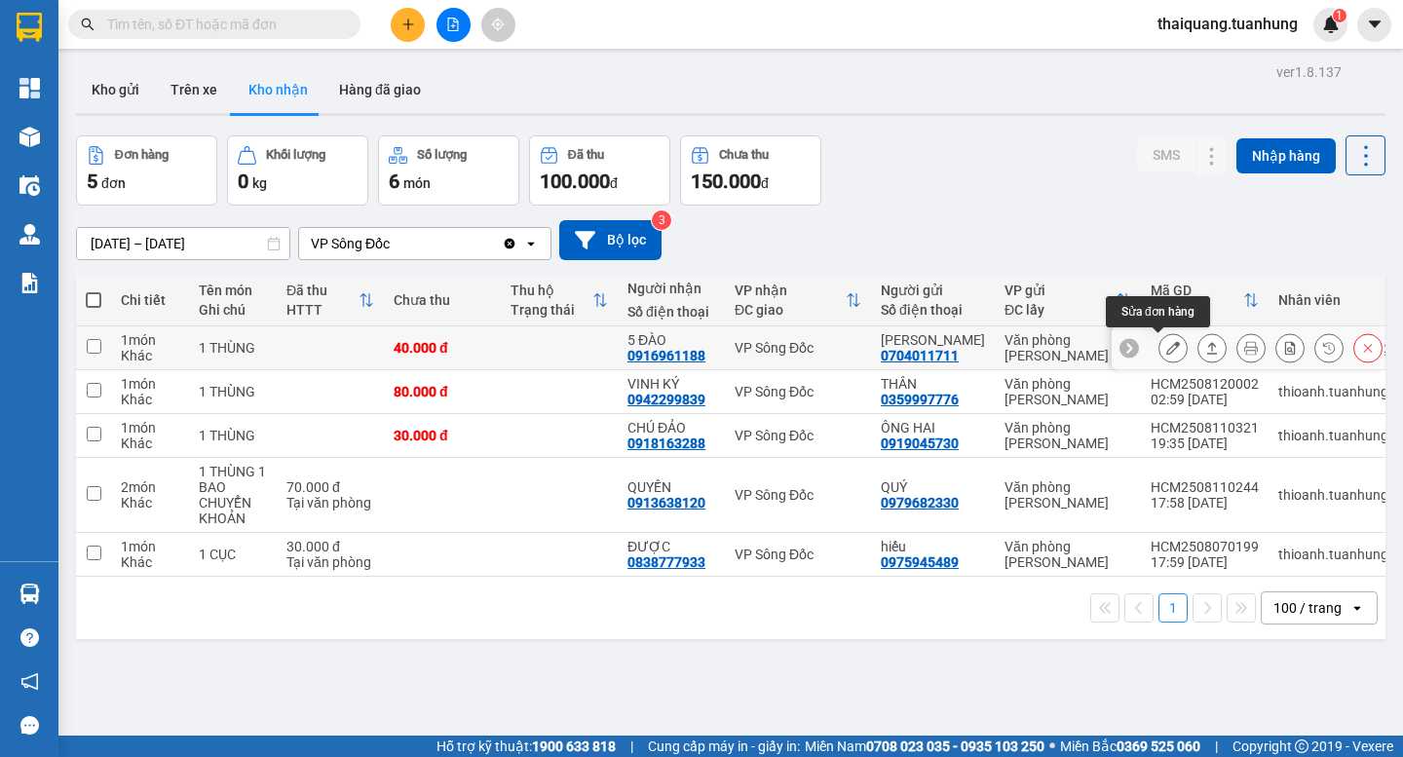
click at [1168, 350] on button at bounding box center [1173, 348] width 27 height 34
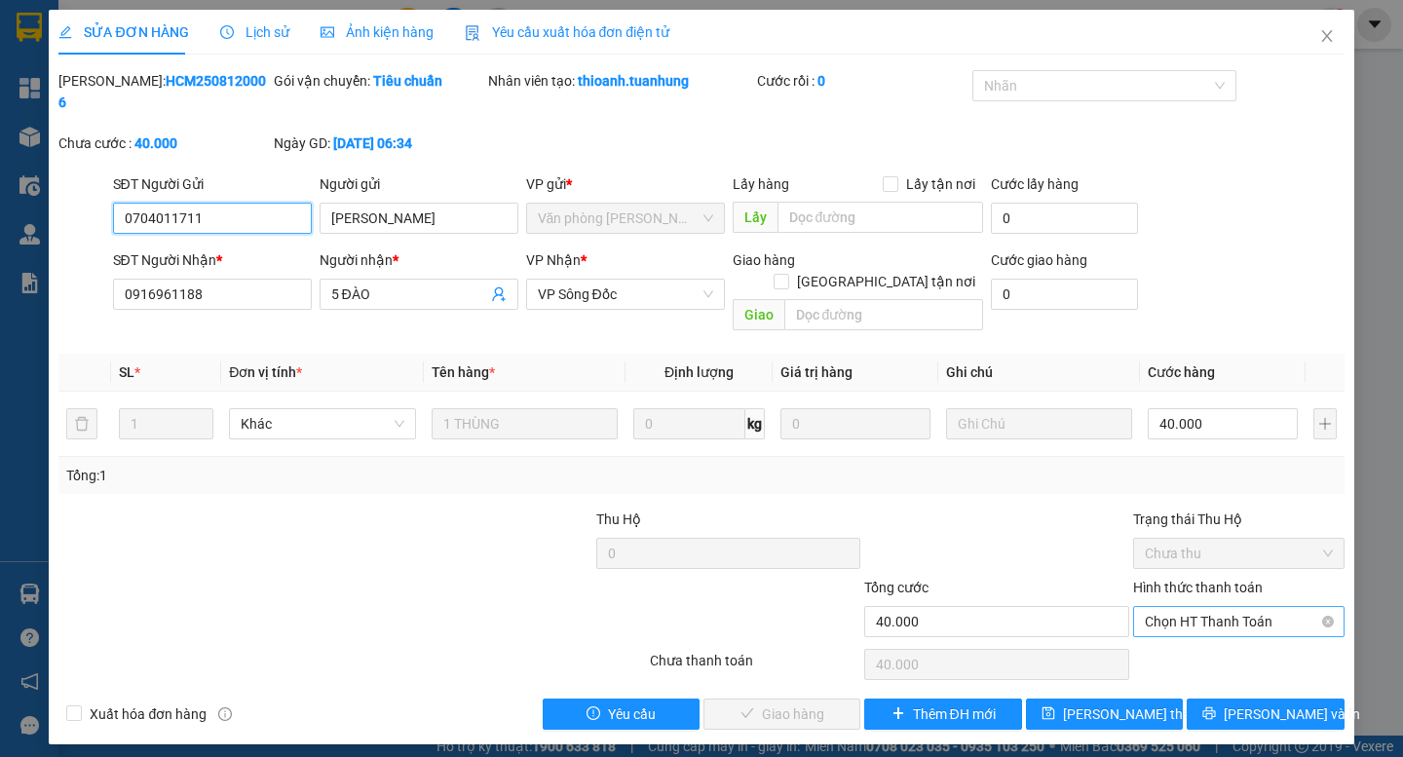
click at [1253, 607] on span "Chọn HT Thanh Toán" at bounding box center [1239, 621] width 188 height 29
click at [1201, 611] on div "Tại văn phòng" at bounding box center [1239, 617] width 188 height 21
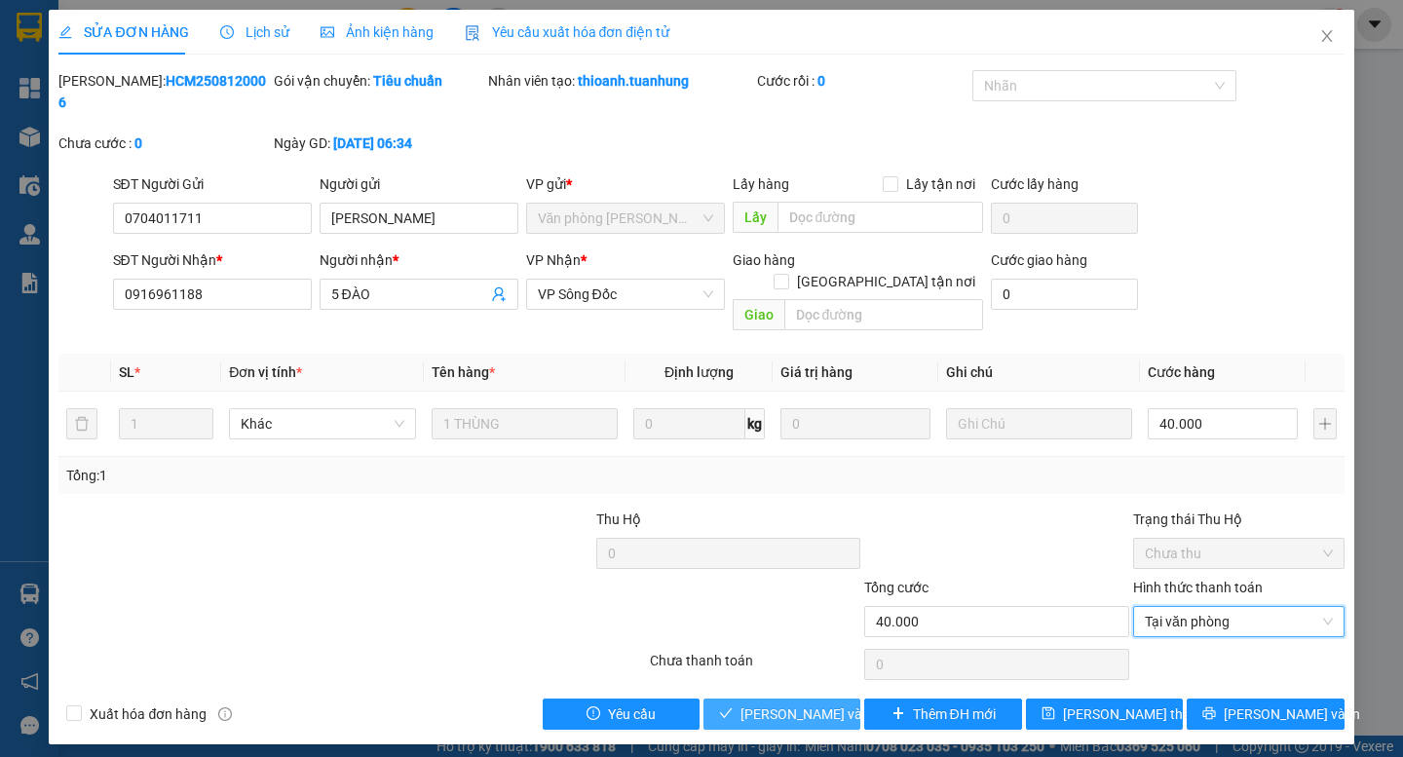
click at [783, 704] on span "[PERSON_NAME] và Giao hàng" at bounding box center [834, 714] width 187 height 21
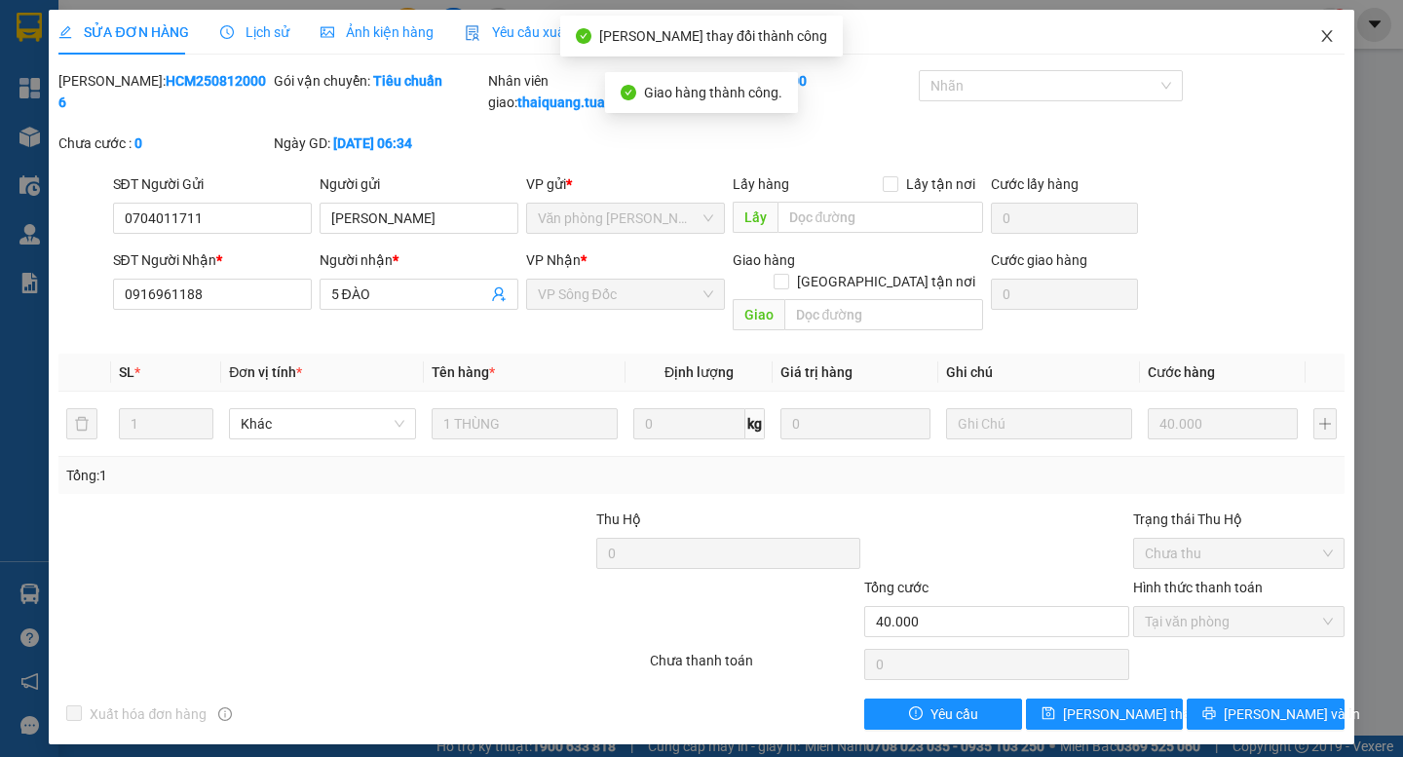
click at [1327, 34] on icon "close" at bounding box center [1327, 36] width 16 height 16
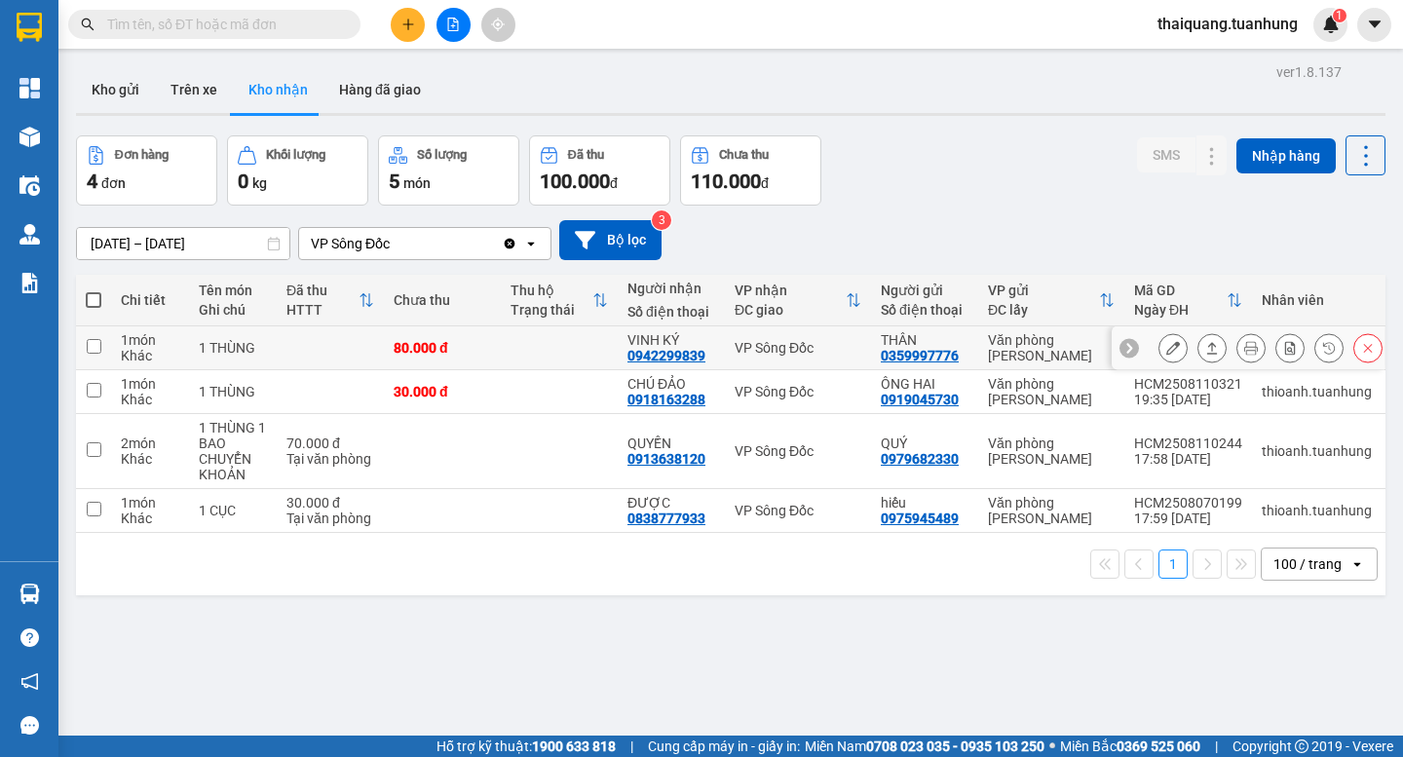
click at [1166, 345] on icon at bounding box center [1173, 348] width 14 height 14
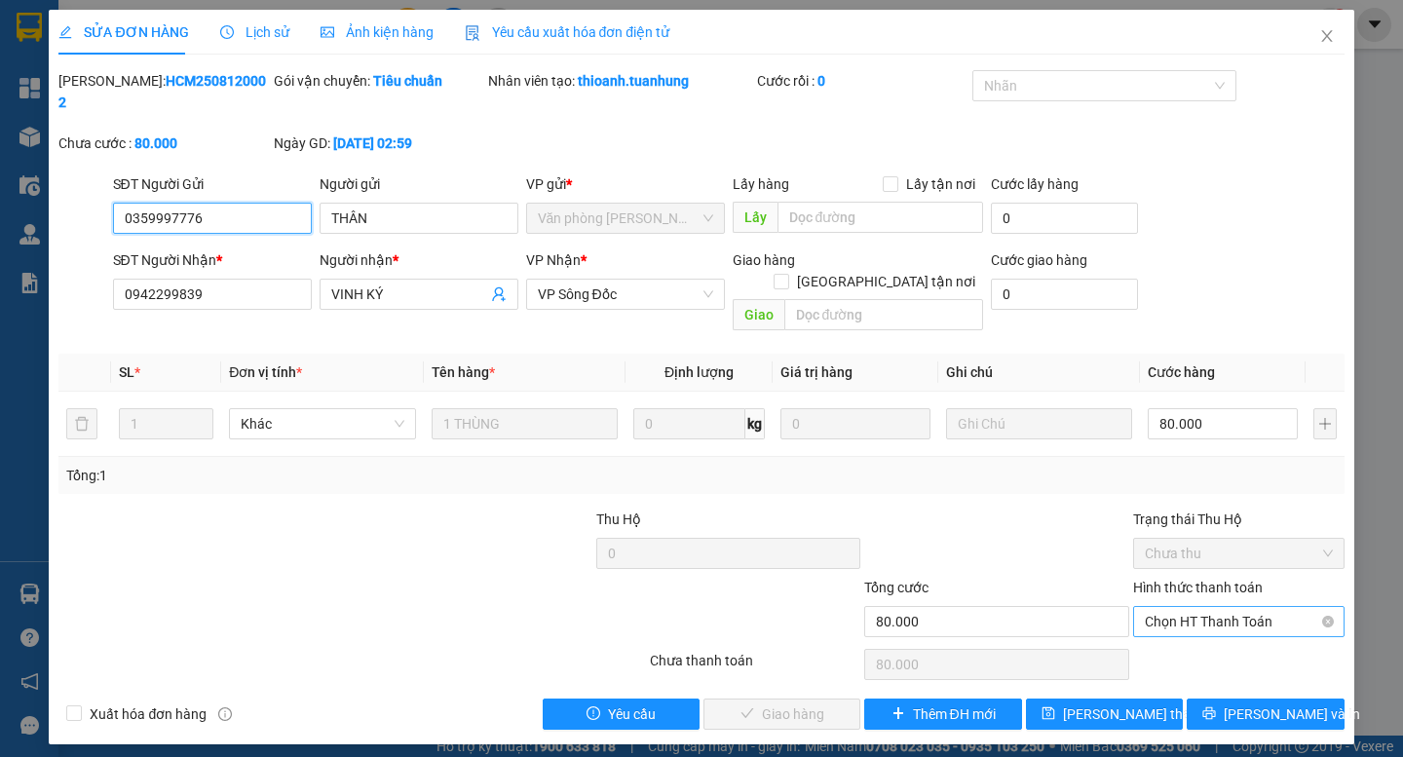
click at [1222, 607] on span "Chọn HT Thanh Toán" at bounding box center [1239, 621] width 188 height 29
click at [1209, 621] on div "Tại văn phòng" at bounding box center [1239, 617] width 188 height 21
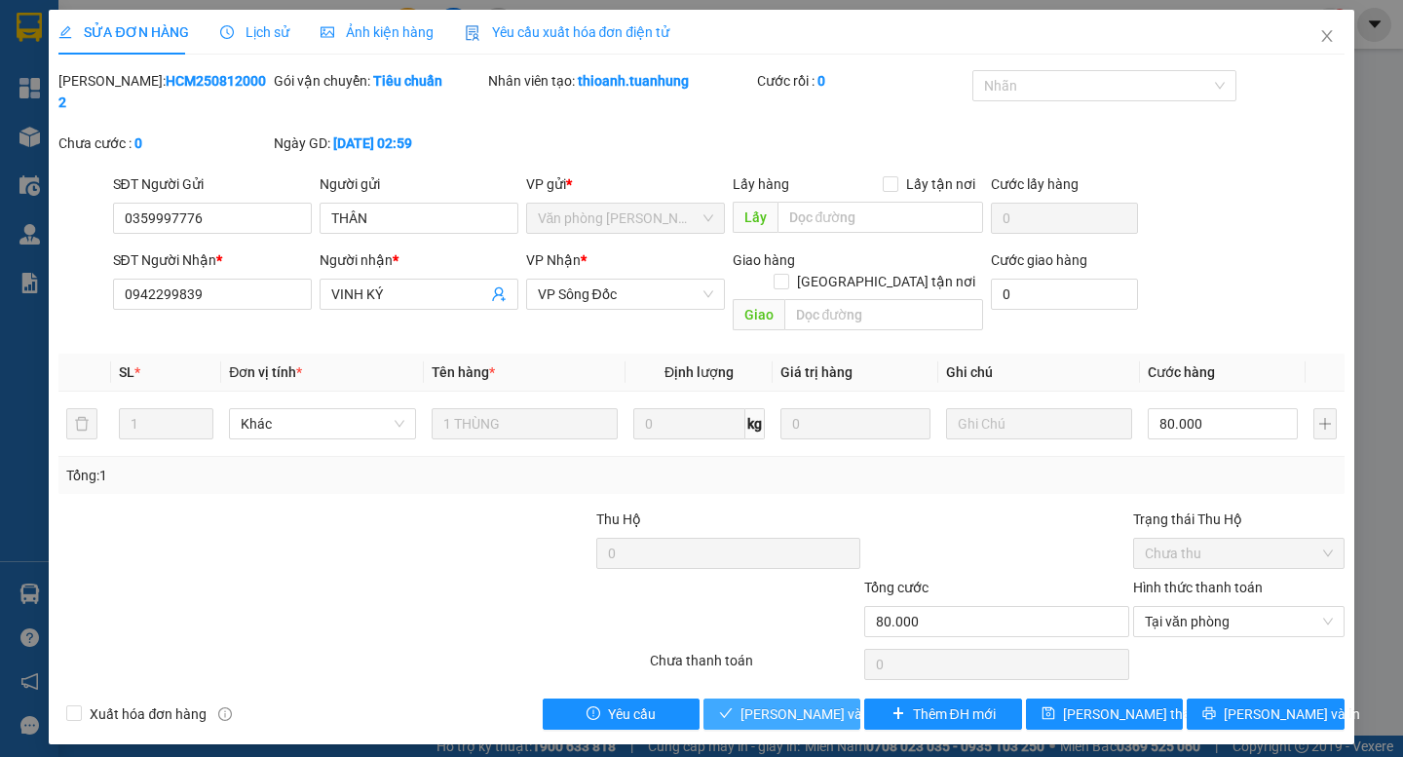
click at [836, 704] on span "[PERSON_NAME] và Giao hàng" at bounding box center [834, 714] width 187 height 21
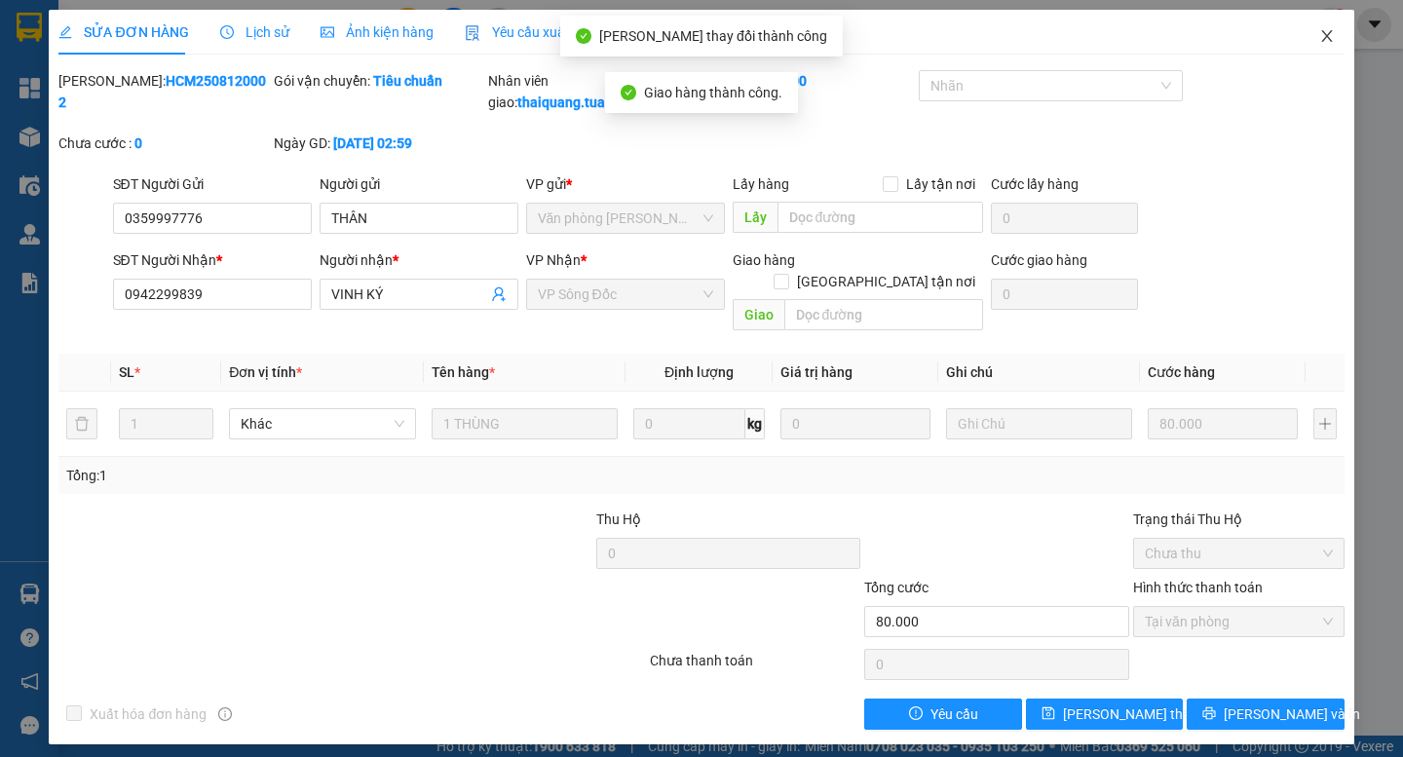
click at [1319, 42] on icon "close" at bounding box center [1327, 36] width 16 height 16
